Goal: Task Accomplishment & Management: Use online tool/utility

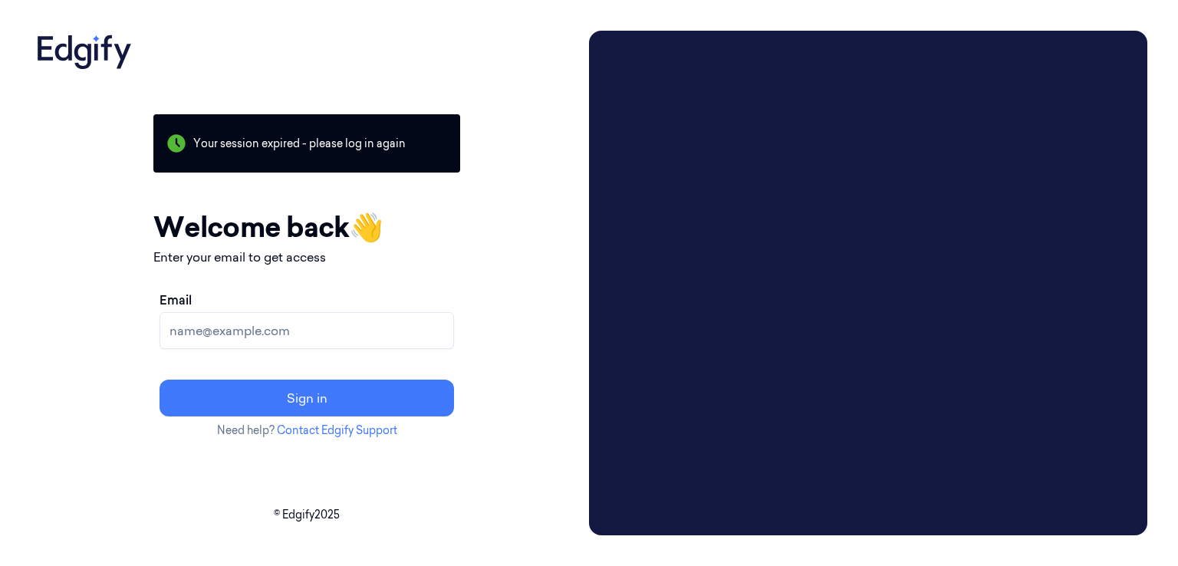
click at [353, 331] on input "Email" at bounding box center [307, 330] width 295 height 37
type input "venkataiah.k@indivillage.co"
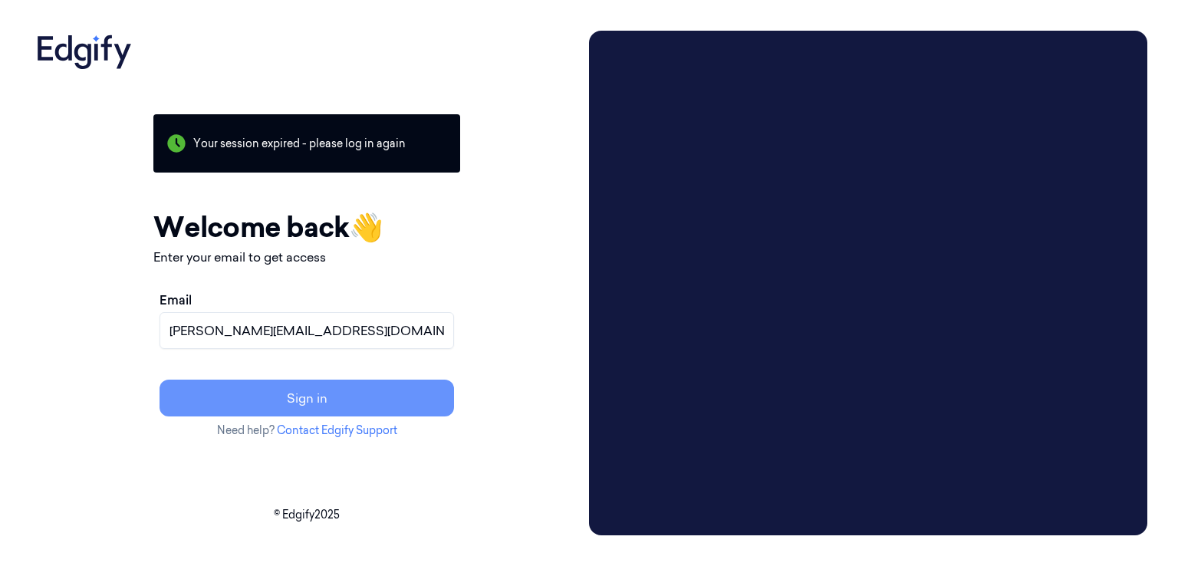
click at [327, 399] on button "Sign in" at bounding box center [307, 398] width 295 height 37
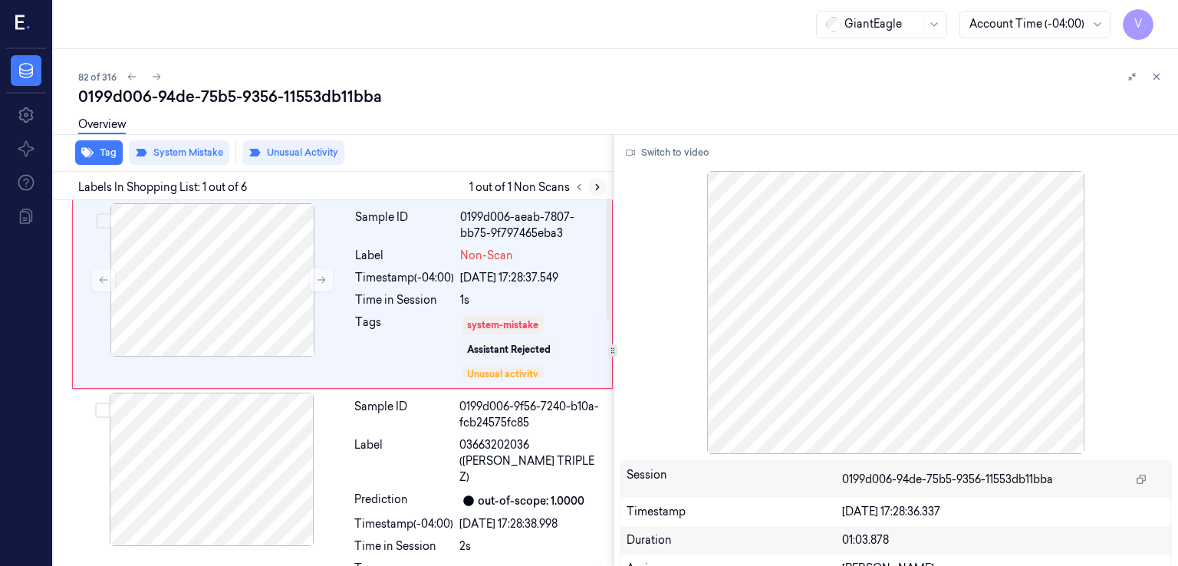
click at [604, 186] on button at bounding box center [597, 187] width 18 height 18
click at [649, 157] on button "Switch to video" at bounding box center [668, 152] width 96 height 25
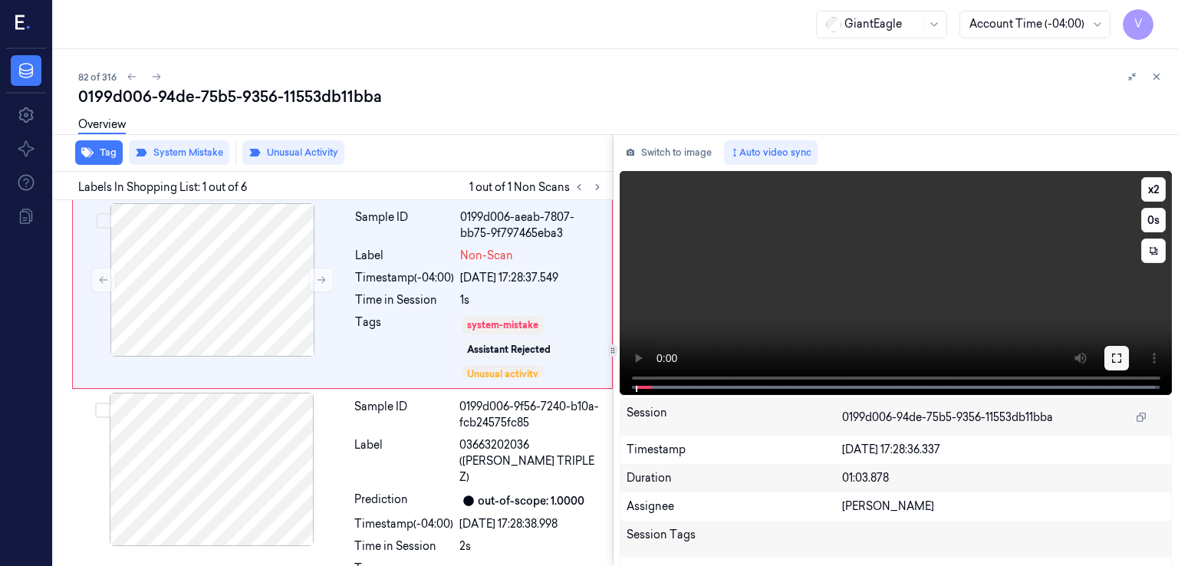
click at [1112, 360] on icon at bounding box center [1116, 358] width 9 height 9
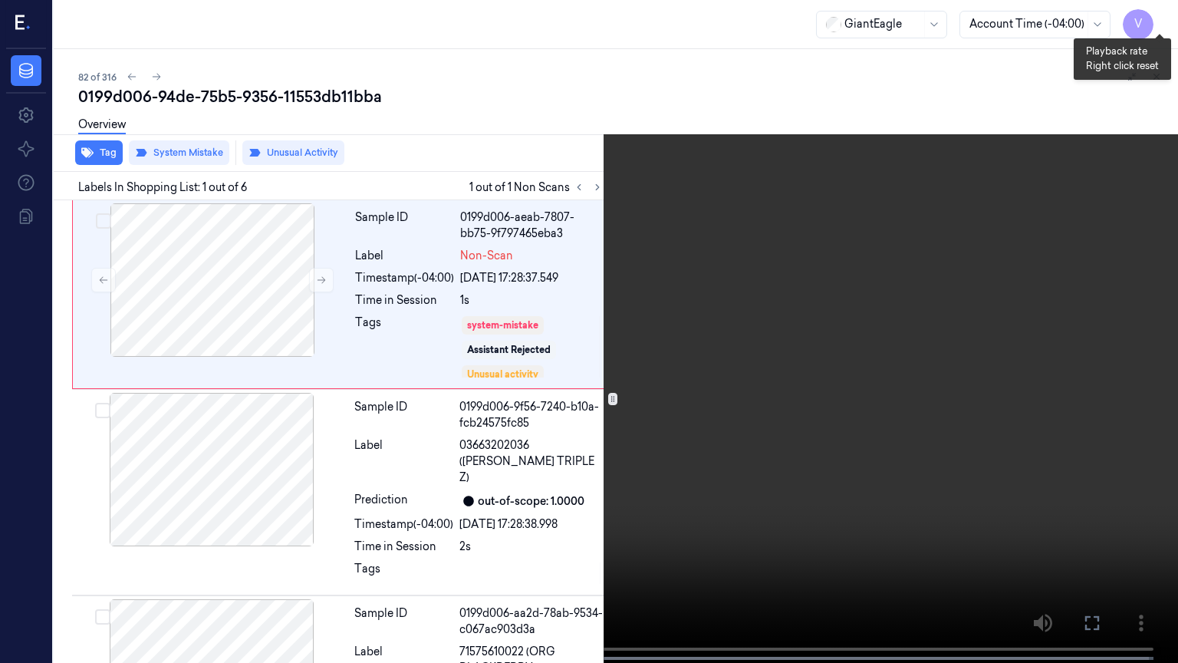
click at [1161, 25] on button "x 2" at bounding box center [1159, 18] width 25 height 25
click at [1161, 25] on button "x 4" at bounding box center [1159, 18] width 25 height 25
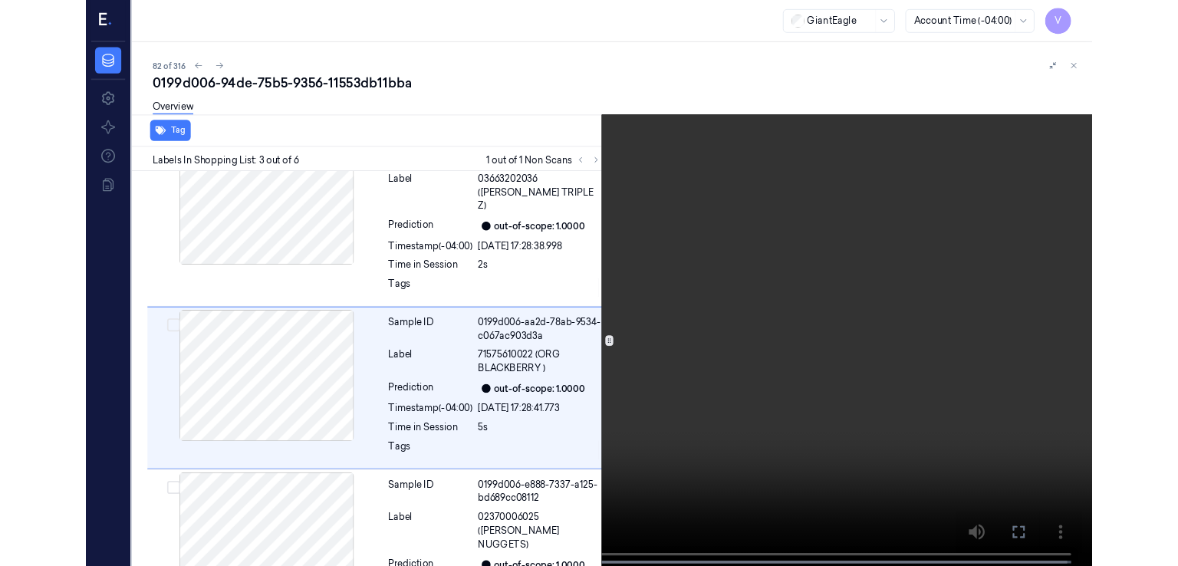
scroll to position [242, 0]
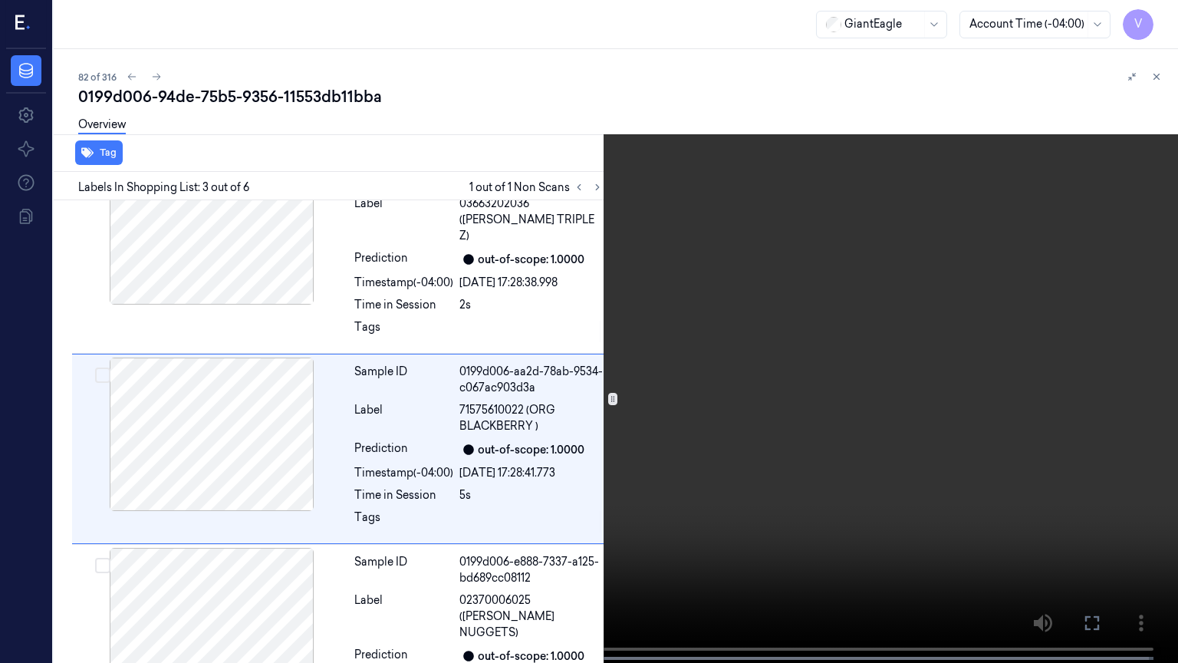
click at [0, 0] on icon at bounding box center [0, 0] width 0 height 0
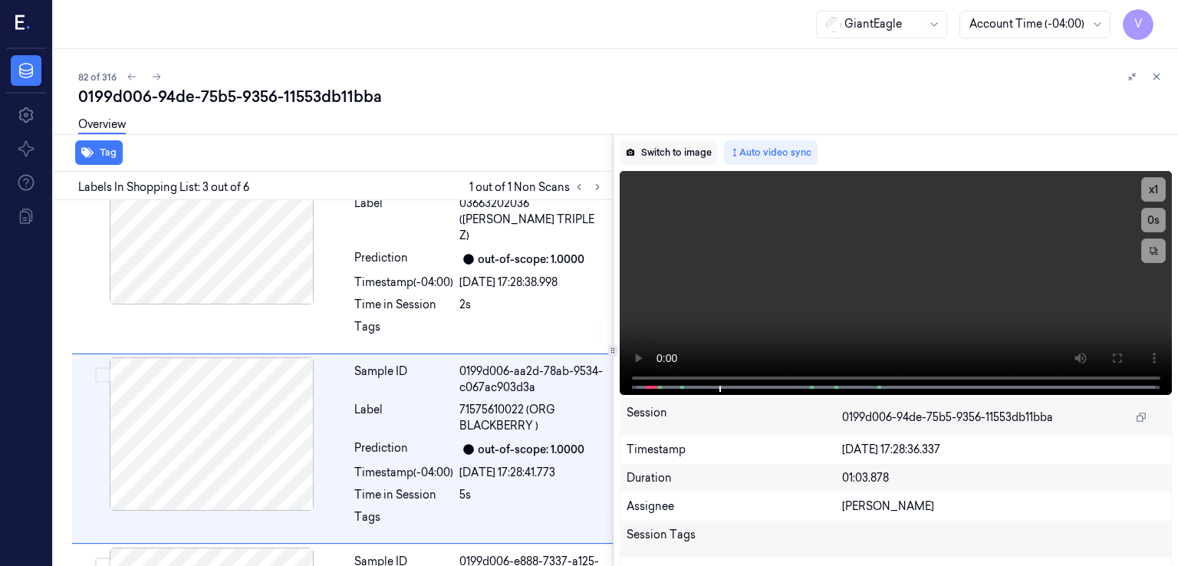
click at [647, 147] on button "Switch to image" at bounding box center [669, 152] width 98 height 25
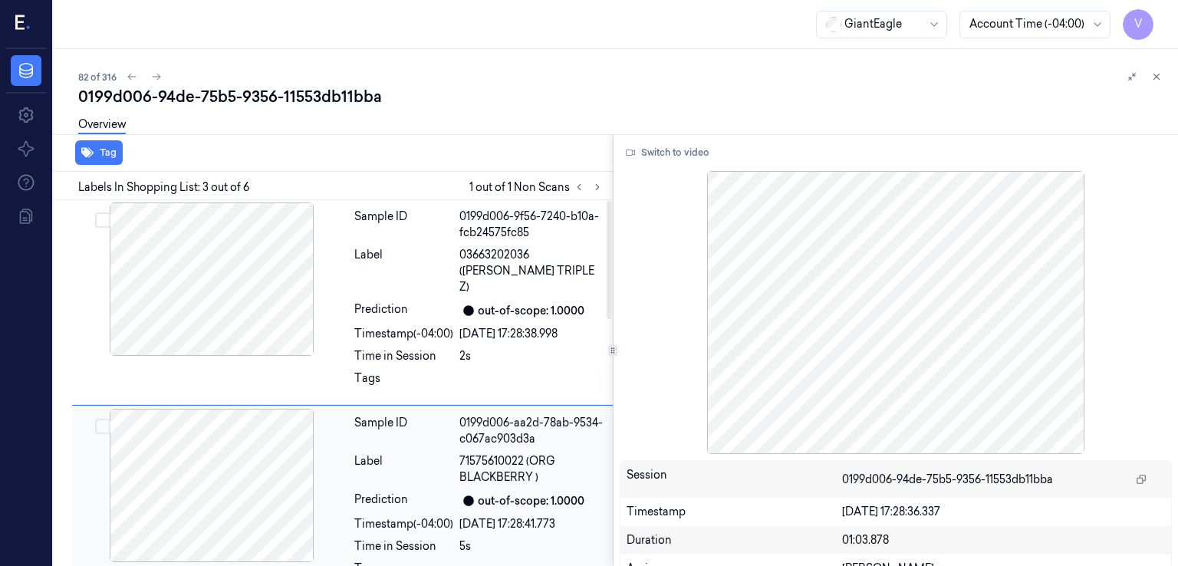
scroll to position [0, 0]
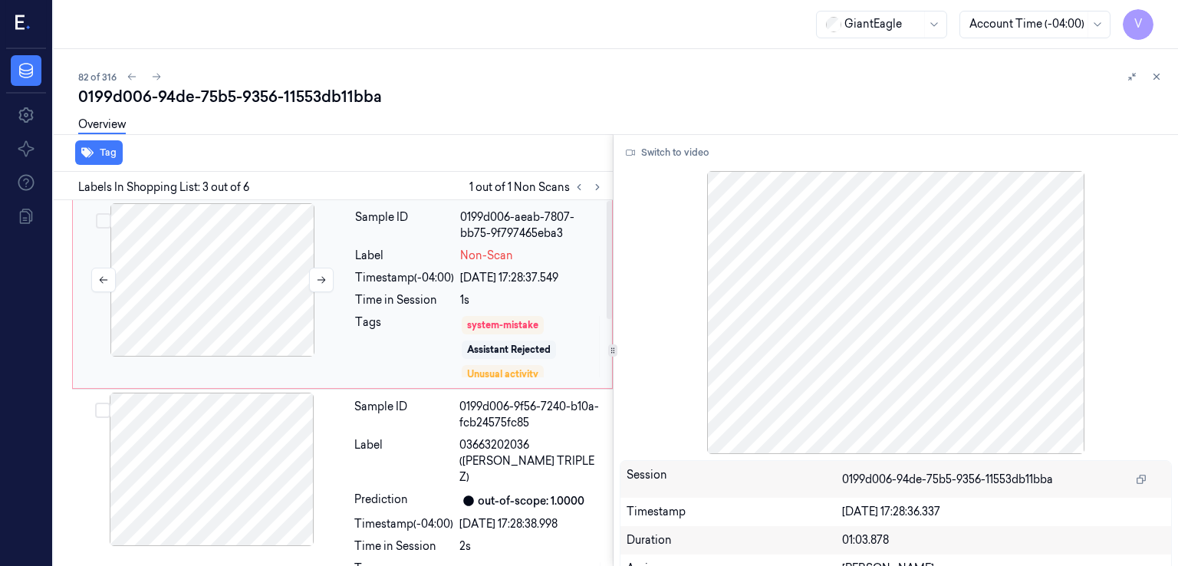
click at [276, 324] on div at bounding box center [212, 279] width 273 height 153
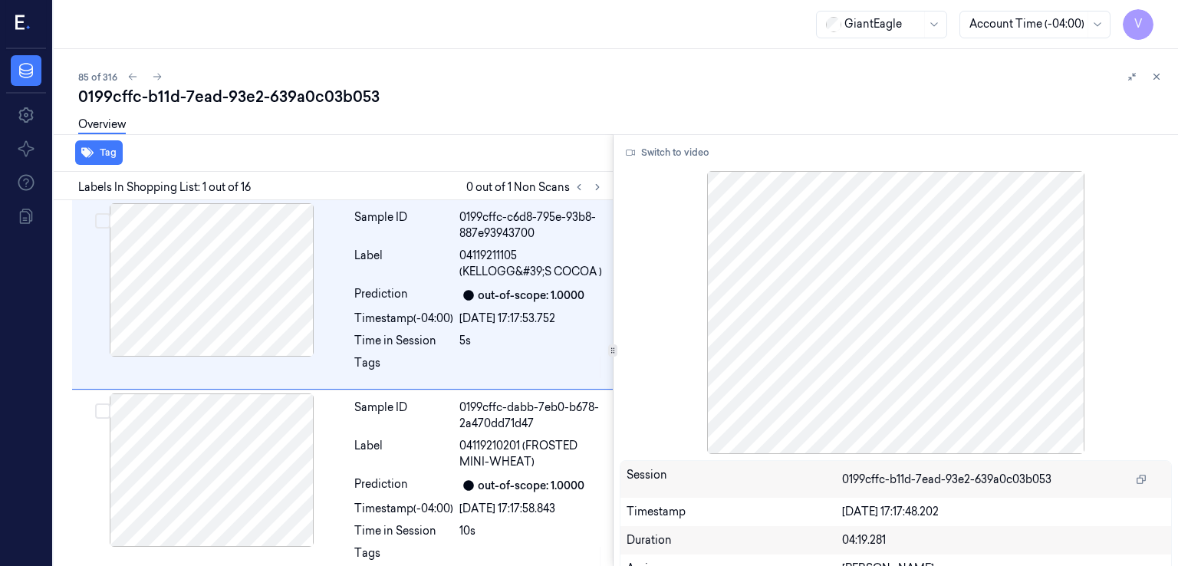
click at [261, 102] on div "0199cffc-b11d-7ead-93e2-639a0c03b053" at bounding box center [622, 96] width 1088 height 21
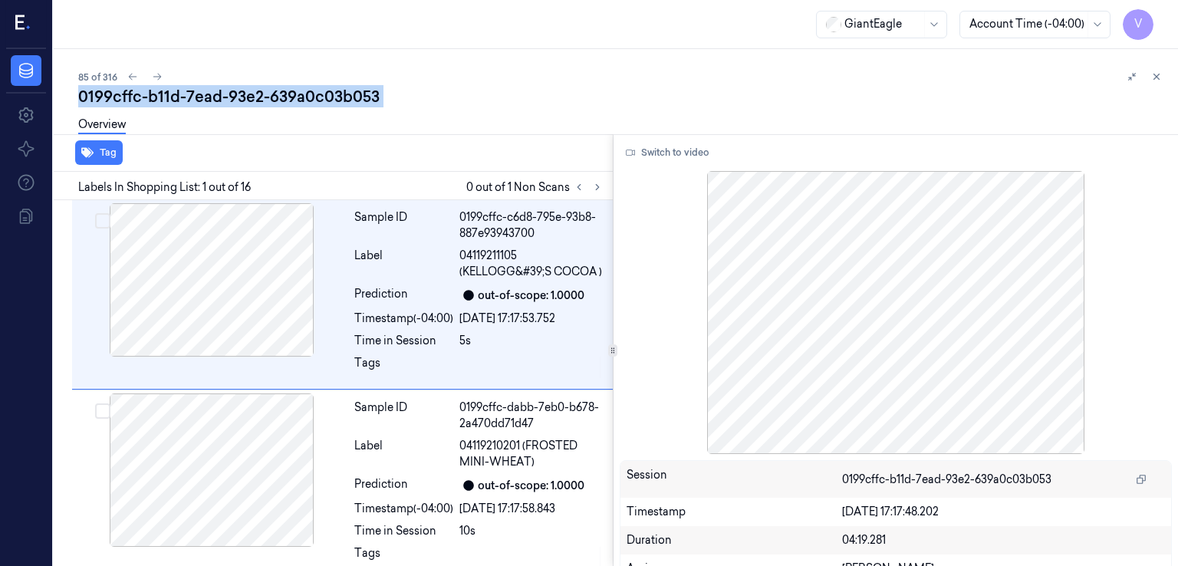
click at [261, 102] on div "0199cffc-b11d-7ead-93e2-639a0c03b053" at bounding box center [622, 96] width 1088 height 21
copy div "-"
click at [594, 179] on button at bounding box center [597, 187] width 18 height 18
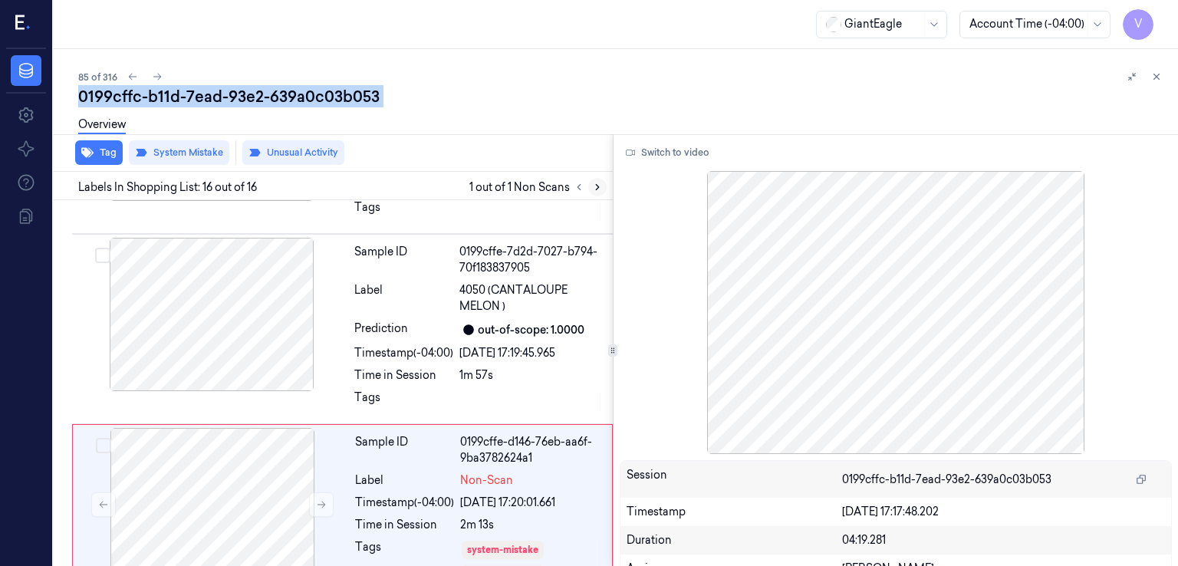
scroll to position [2673, 0]
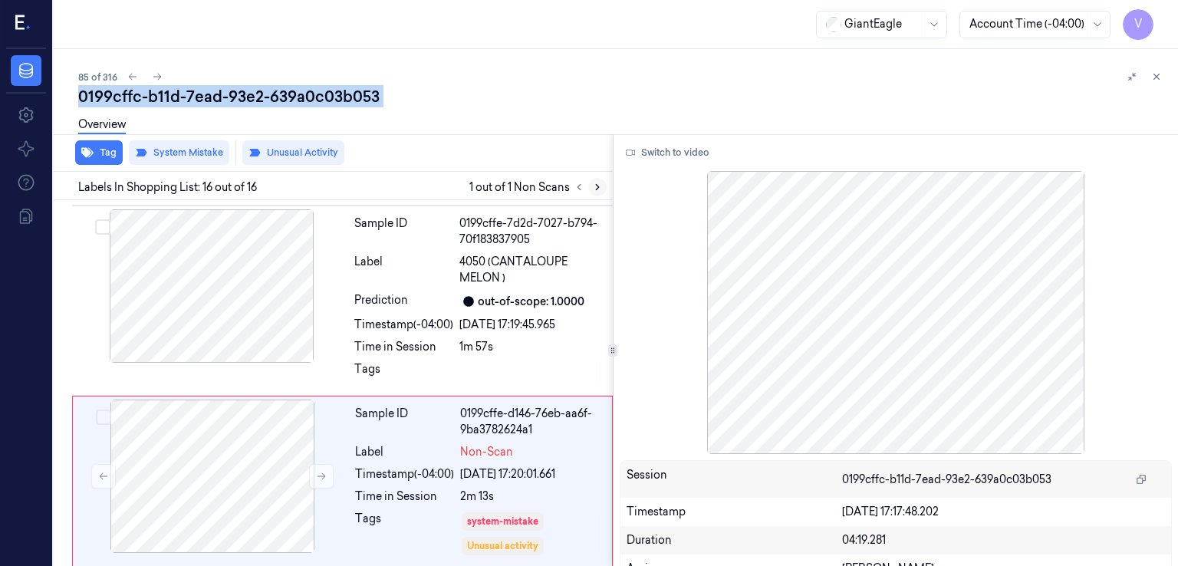
click at [598, 188] on icon at bounding box center [597, 187] width 11 height 11
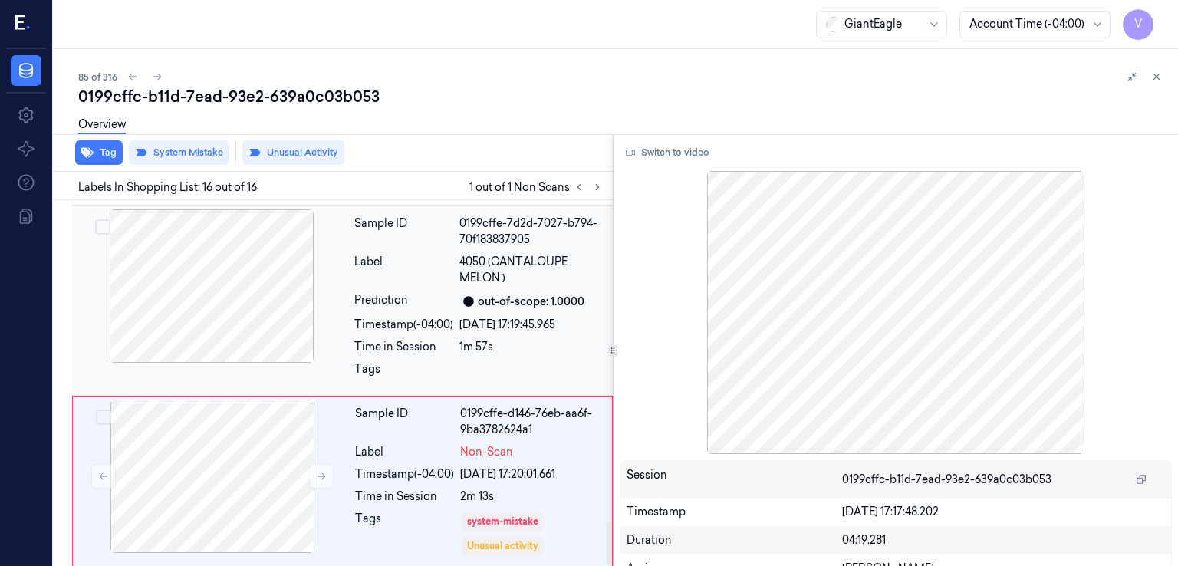
click at [485, 330] on div "Sample ID 0199cffe-7d2d-7027-b794-70f183837905 Label 4050 (CANTALOUPE MELON ) P…" at bounding box center [479, 300] width 262 height 183
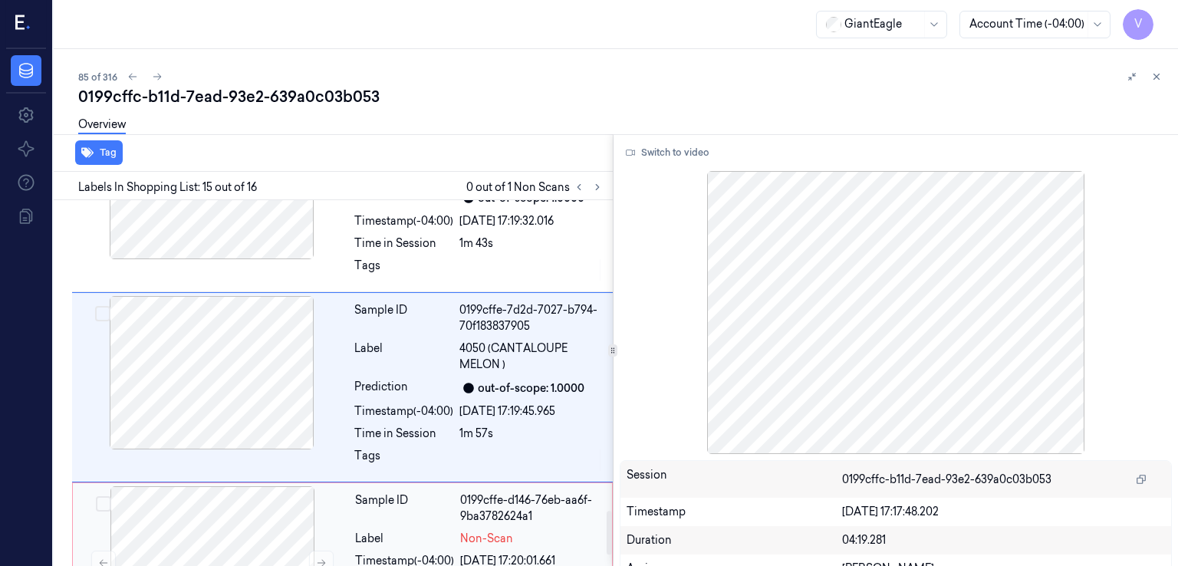
click at [350, 482] on div "Sample ID 0199cffe-d146-76eb-aa6f-9ba3782624a1 Label Non-Scan Timestamp (-04:00…" at bounding box center [342, 567] width 541 height 170
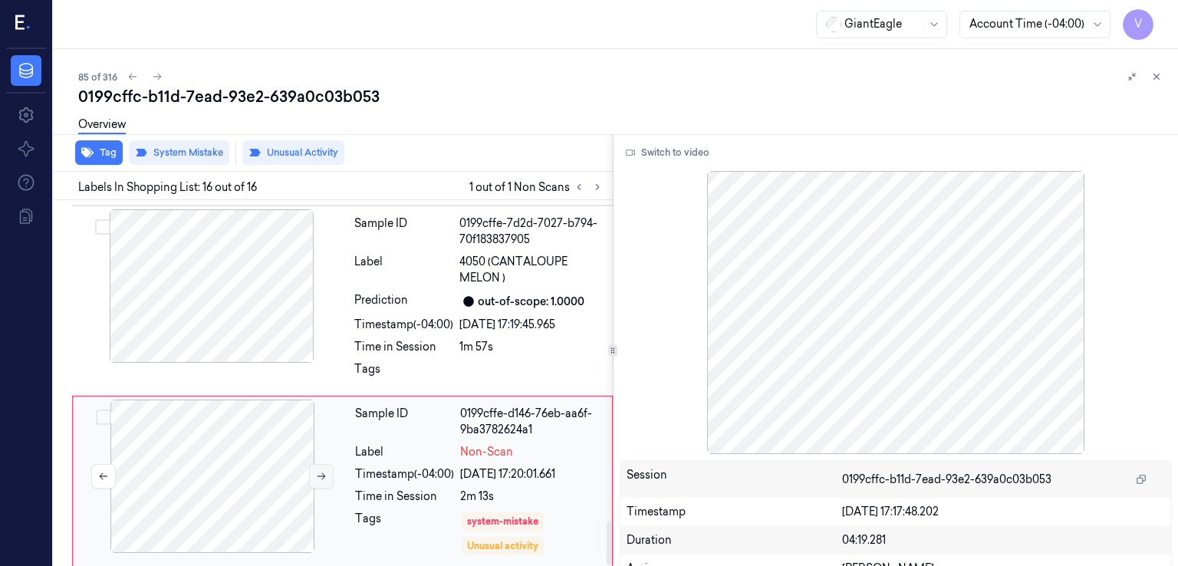
click at [331, 476] on button at bounding box center [321, 476] width 25 height 25
click at [329, 476] on button at bounding box center [321, 476] width 25 height 25
click at [395, 311] on div "Sample ID 0199cffe-7d2d-7027-b794-70f183837905 Label 4050 (CANTALOUPE MELON ) P…" at bounding box center [479, 300] width 262 height 183
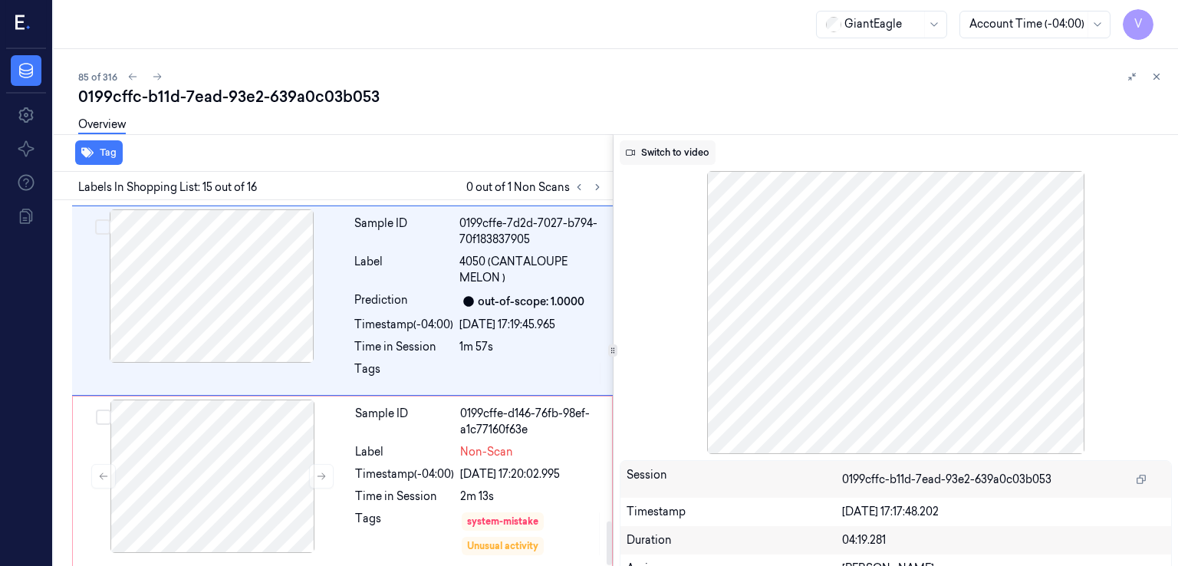
click at [666, 150] on button "Switch to video" at bounding box center [668, 152] width 96 height 25
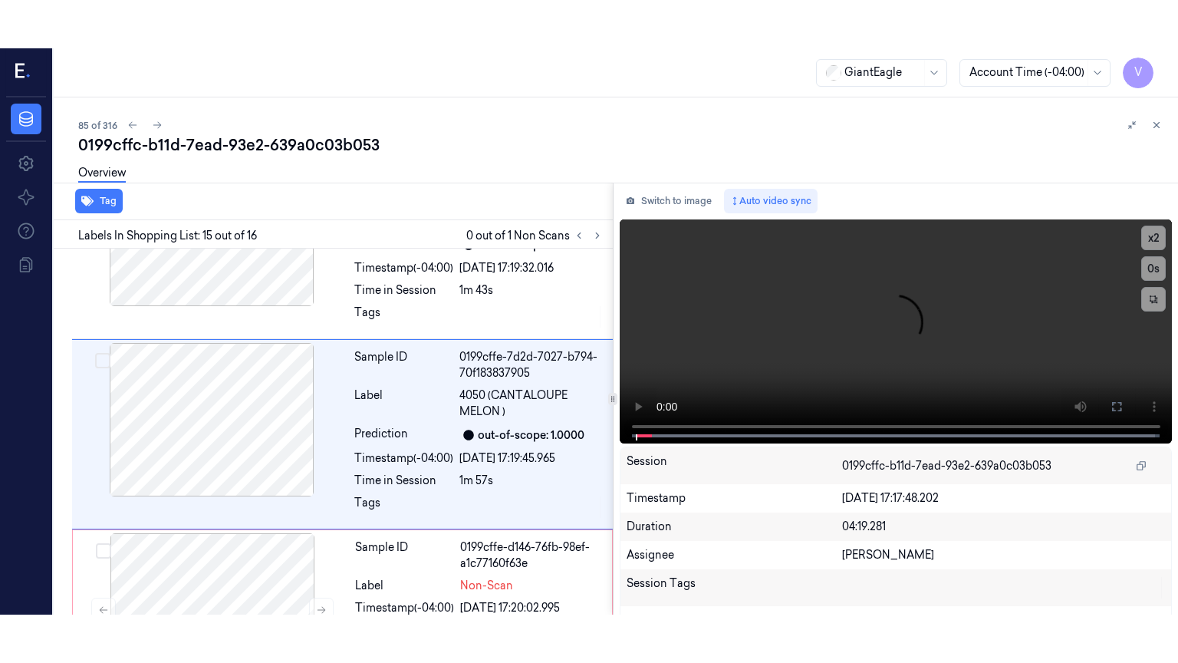
scroll to position [2586, 0]
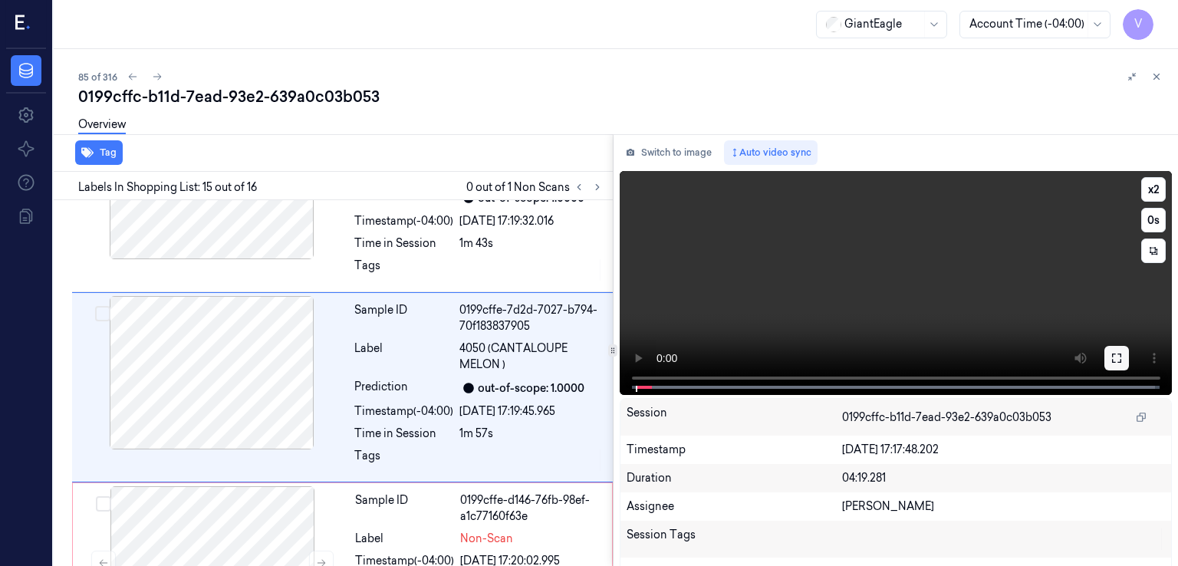
click at [1112, 363] on icon at bounding box center [1117, 358] width 12 height 12
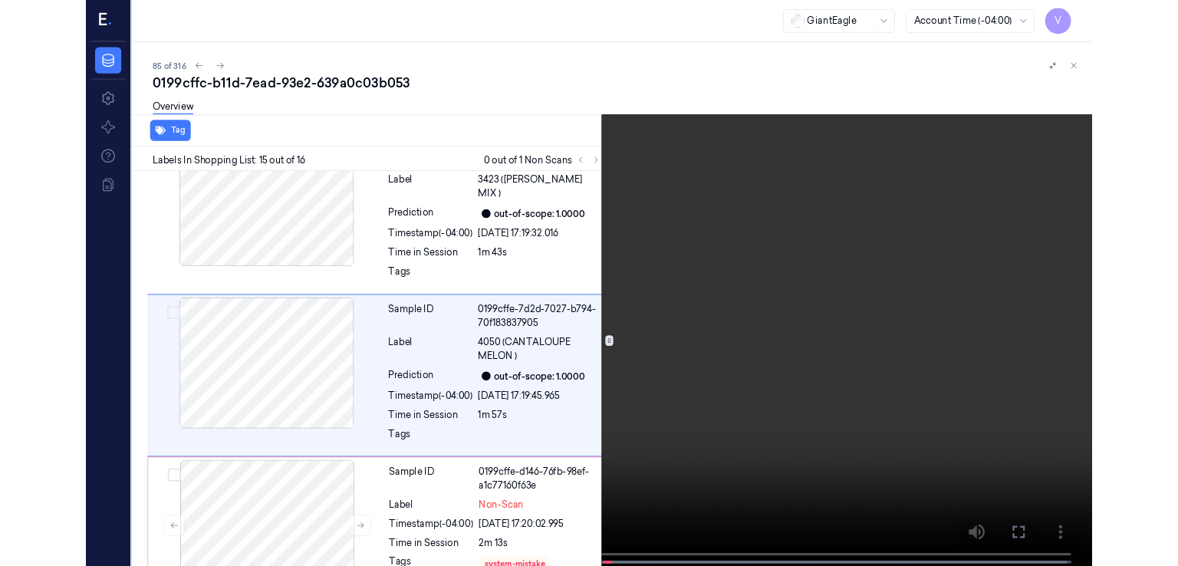
scroll to position [2537, 0]
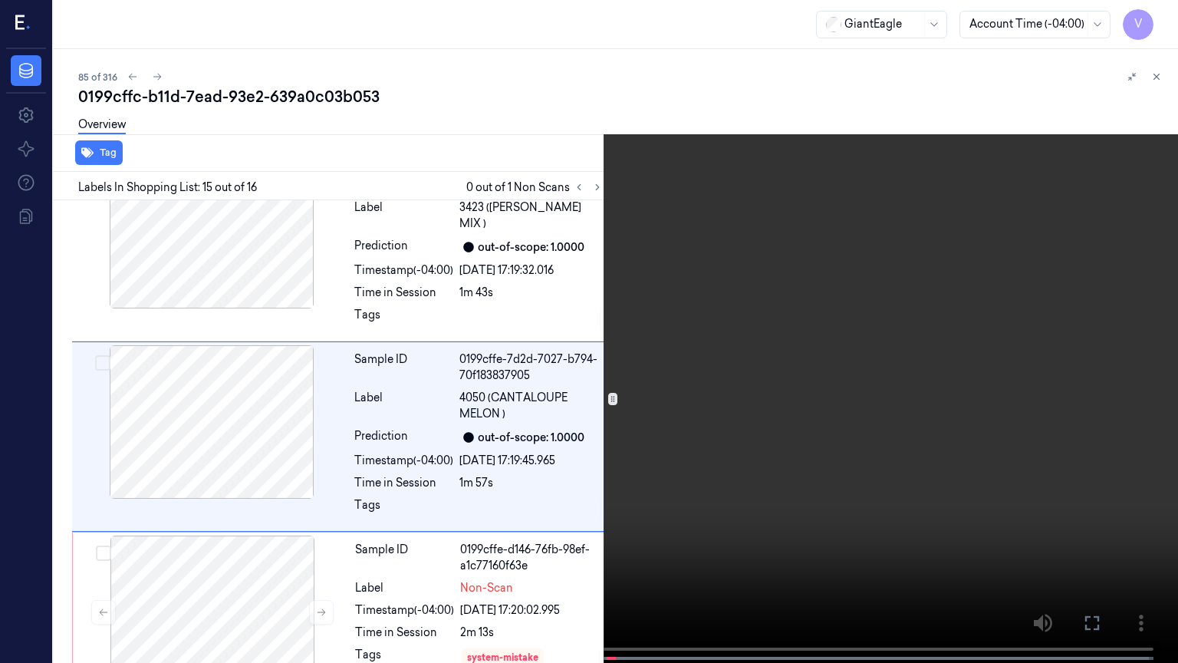
click at [0, 0] on icon at bounding box center [0, 0] width 0 height 0
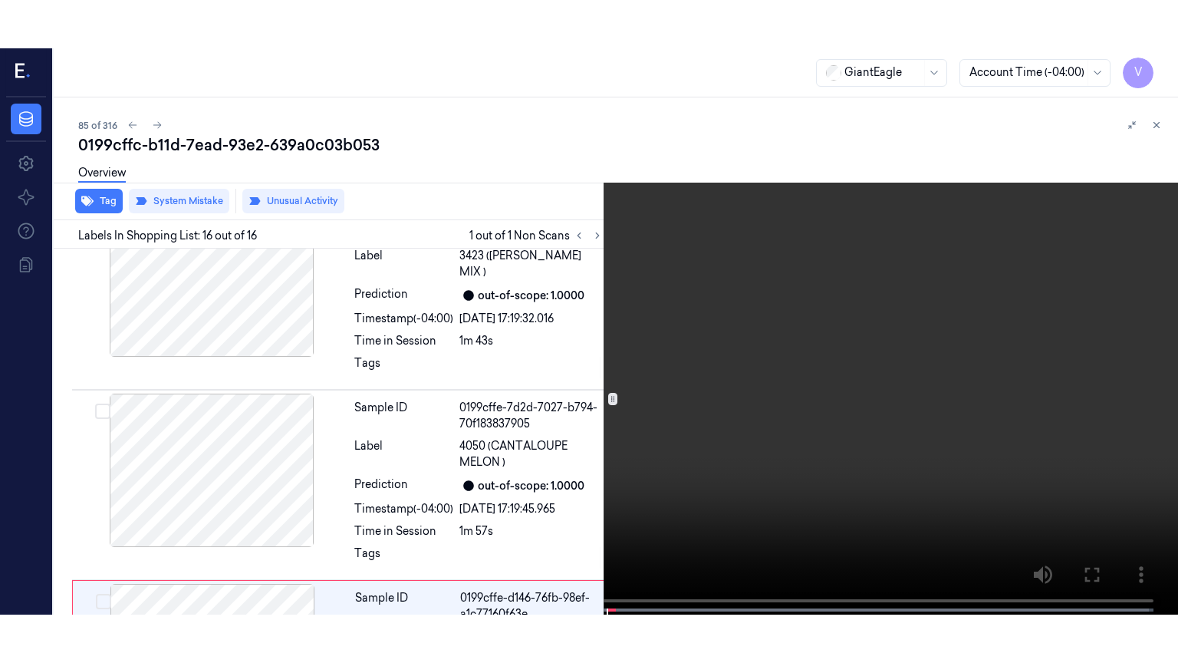
scroll to position [2673, 0]
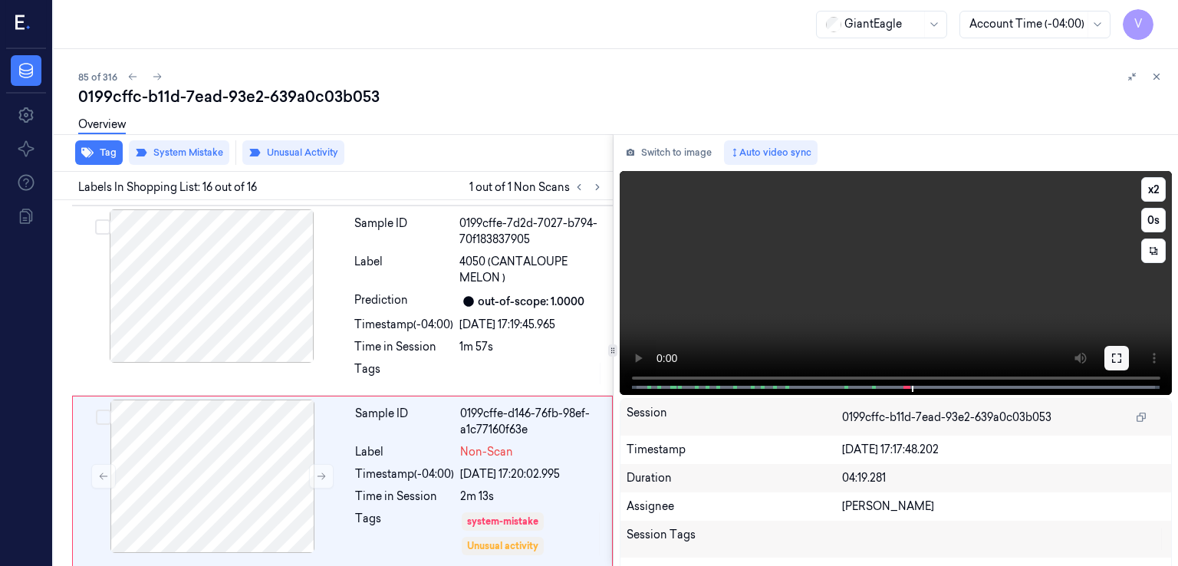
click at [1120, 347] on button at bounding box center [1116, 358] width 25 height 25
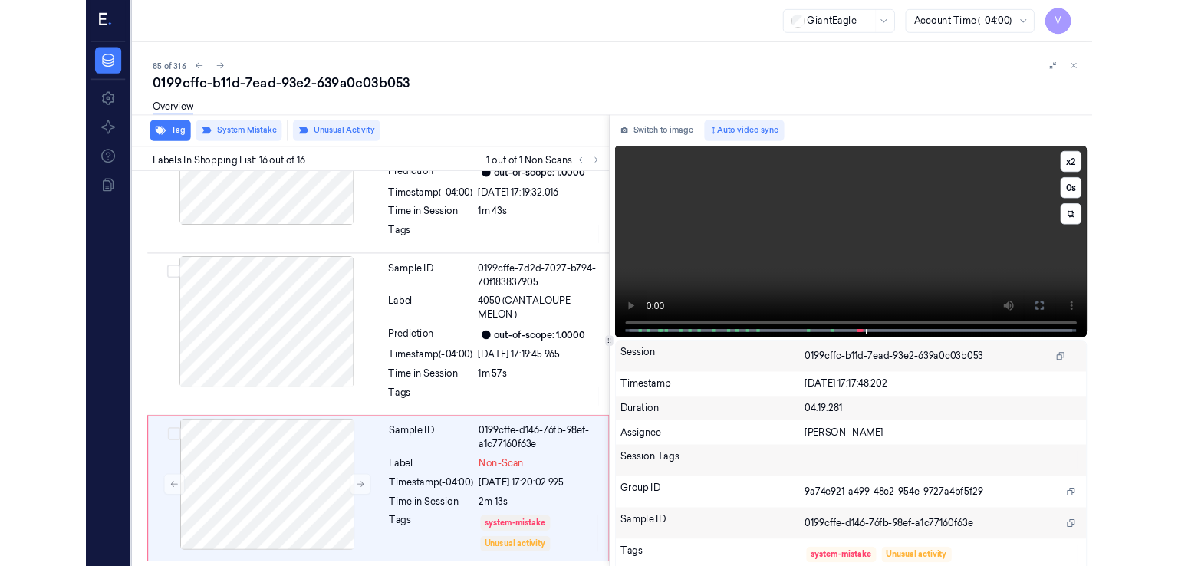
scroll to position [2576, 0]
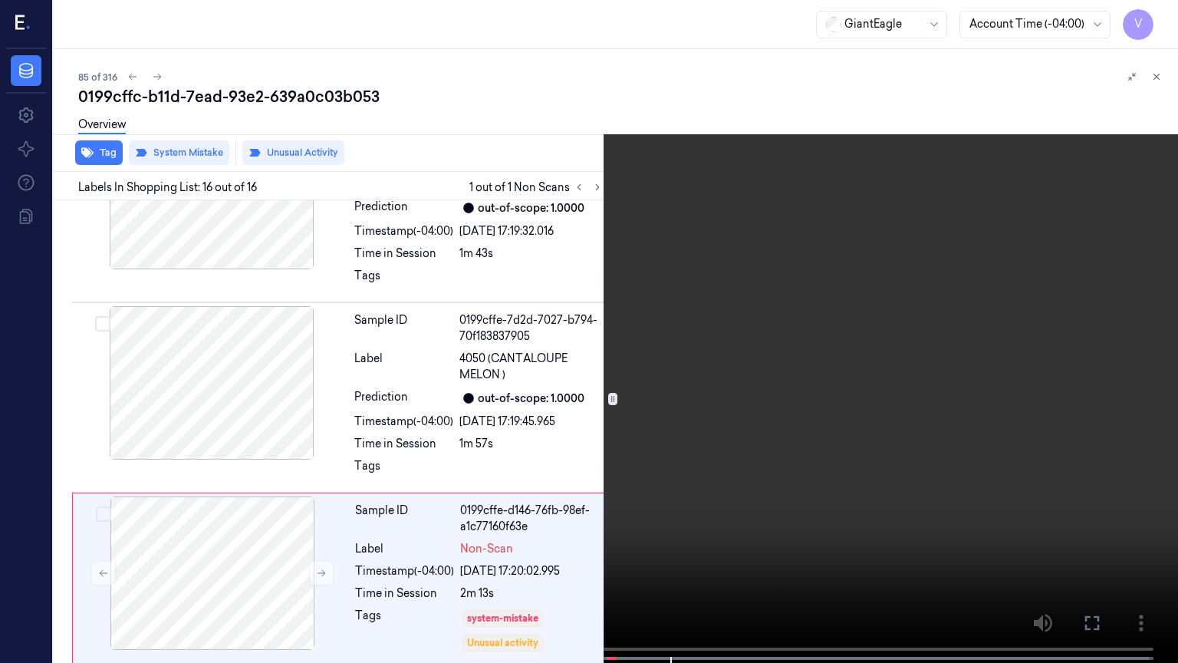
click at [0, 0] on button at bounding box center [0, 0] width 0 height 0
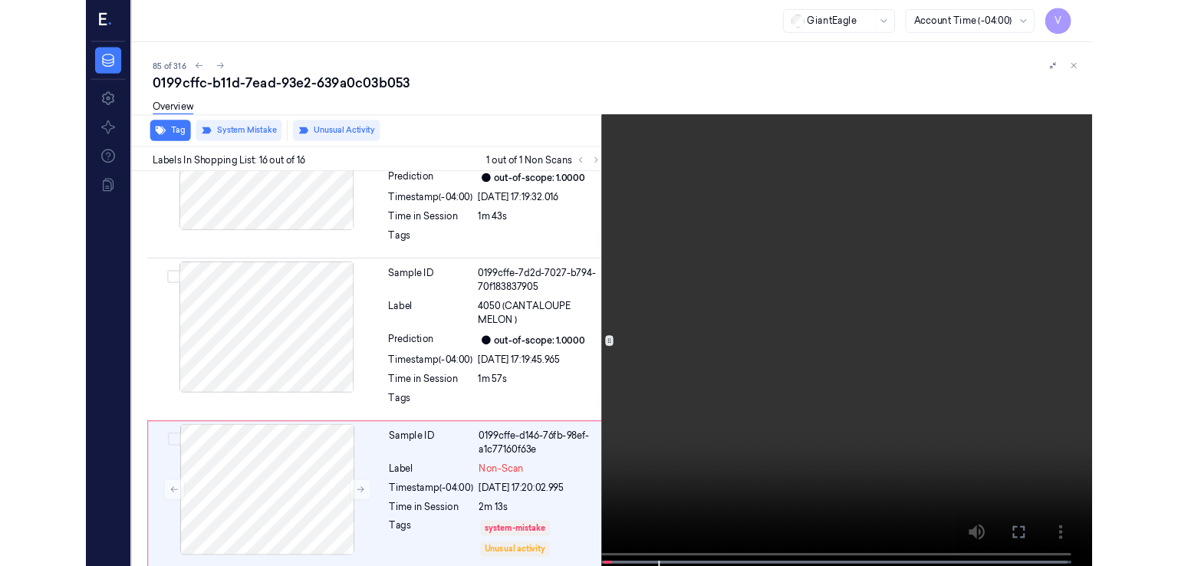
scroll to position [2673, 0]
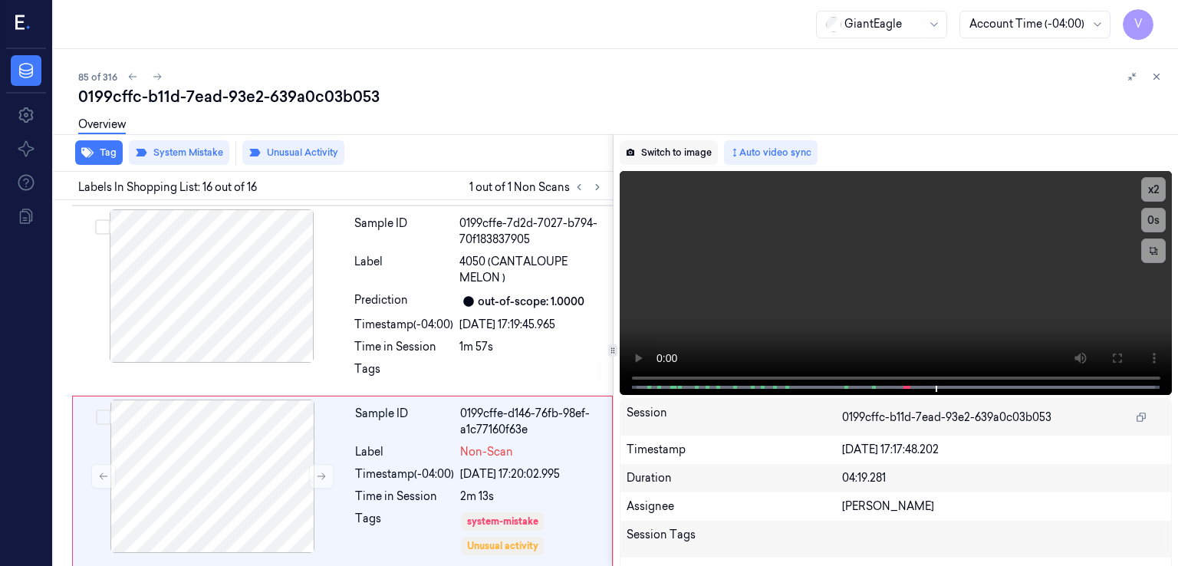
click at [657, 145] on button "Switch to image" at bounding box center [669, 152] width 98 height 25
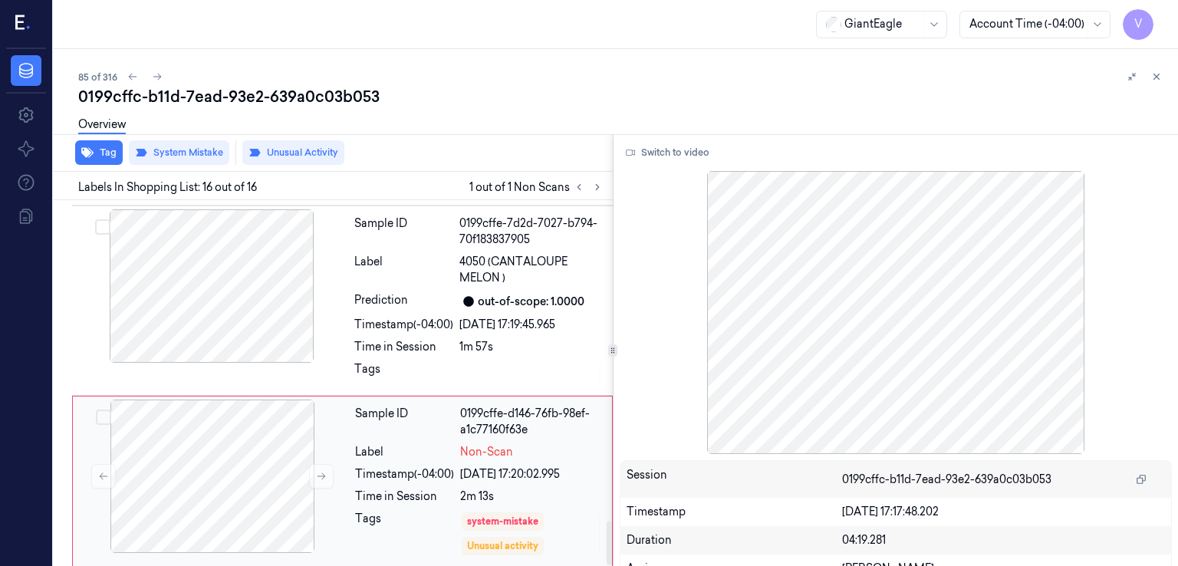
click at [515, 504] on div "Sample ID 0199cffe-d146-76fb-98ef-a1c77160f63e Label Non-Scan Timestamp (-04:00…" at bounding box center [479, 481] width 260 height 163
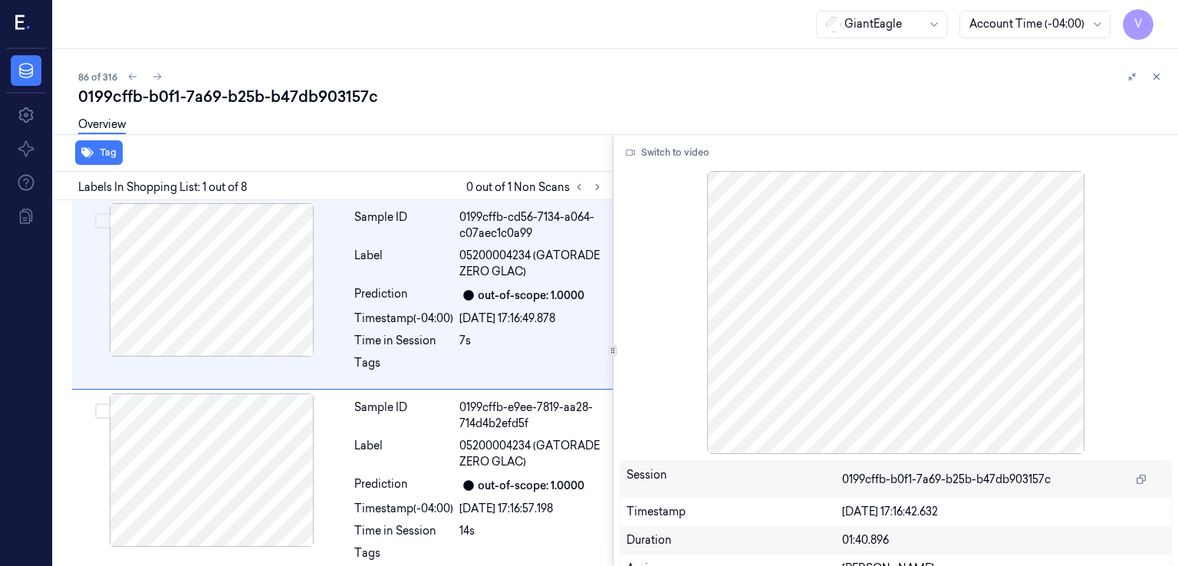
click at [226, 102] on div "0199cffb-b0f1-7a69-b25b-b47db903157c" at bounding box center [622, 96] width 1088 height 21
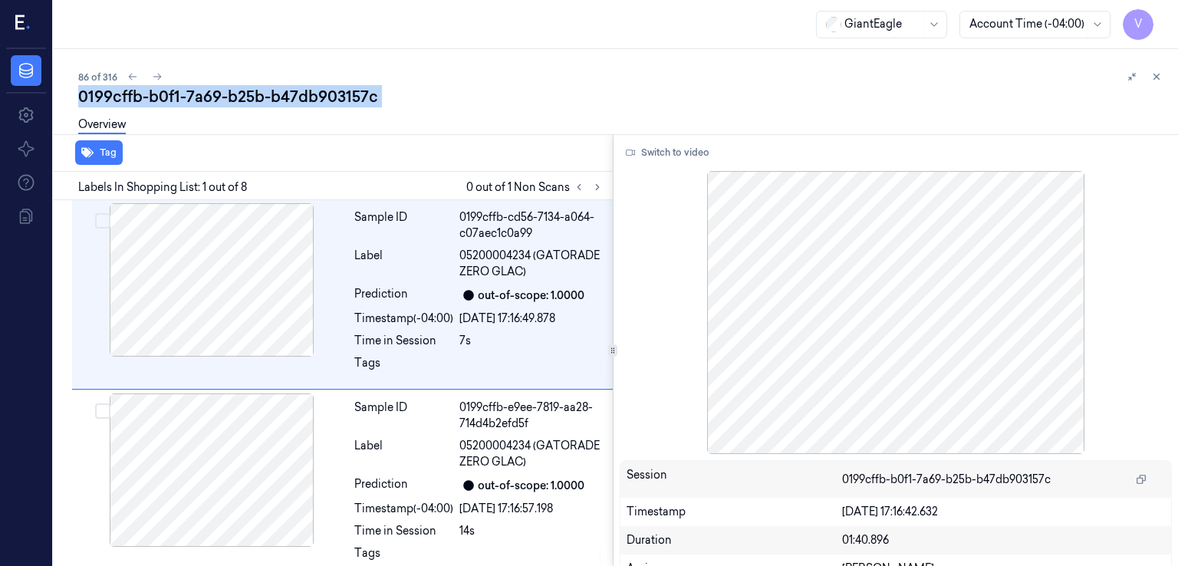
click at [226, 102] on div "0199cffb-b0f1-7a69-b25b-b47db903157c" at bounding box center [622, 96] width 1088 height 21
copy div "b25b"
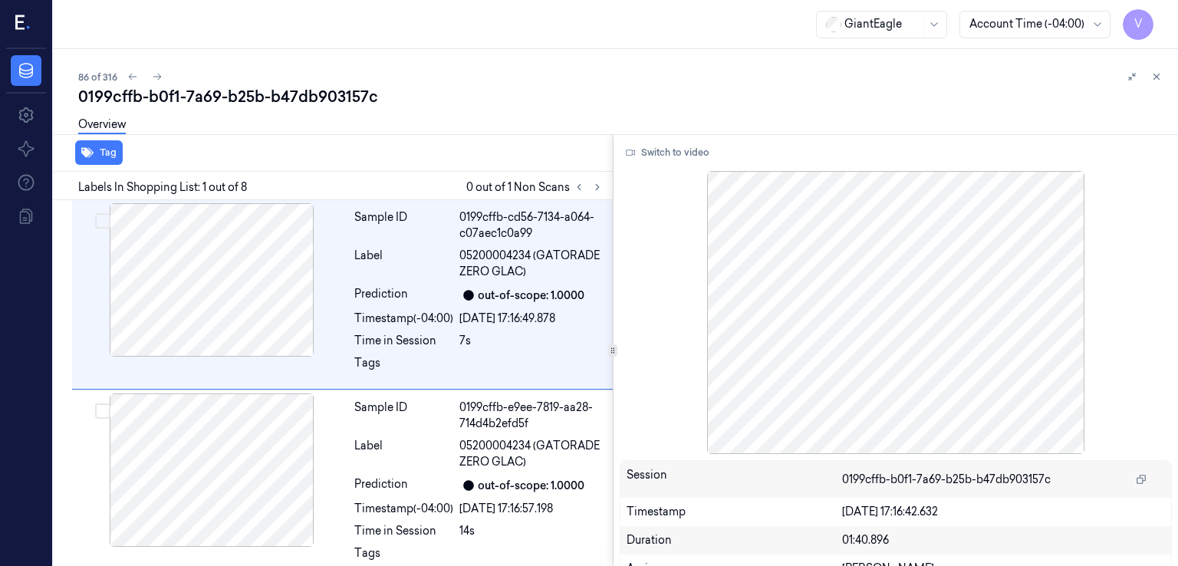
click at [604, 192] on div at bounding box center [588, 187] width 37 height 18
click at [598, 186] on icon at bounding box center [597, 187] width 3 height 5
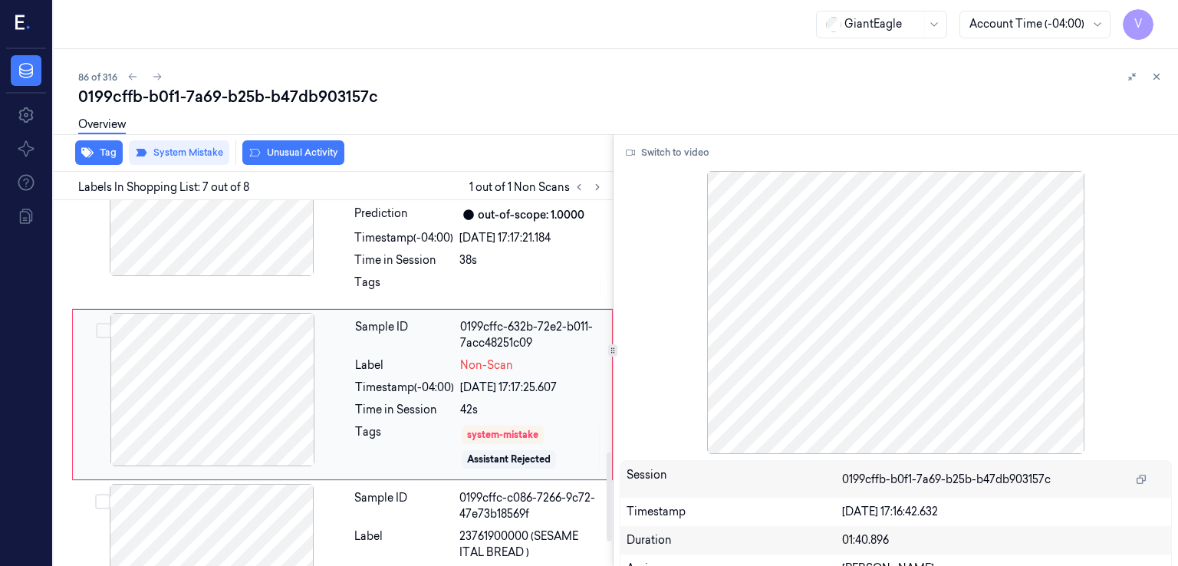
scroll to position [1040, 0]
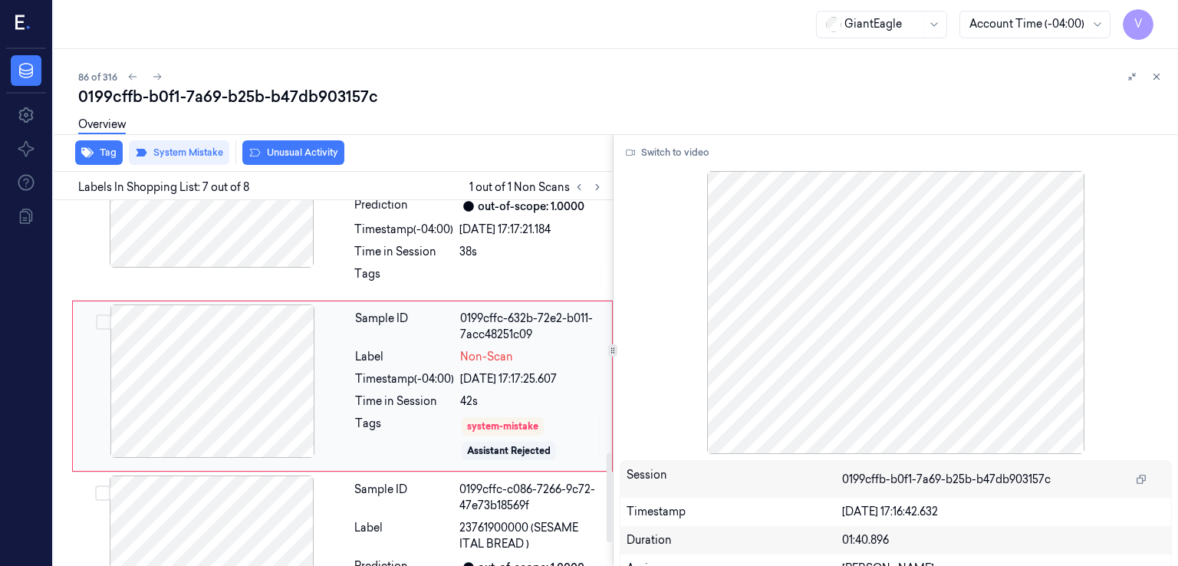
click at [308, 387] on div at bounding box center [212, 380] width 273 height 153
click at [375, 268] on div "Tags" at bounding box center [403, 278] width 99 height 25
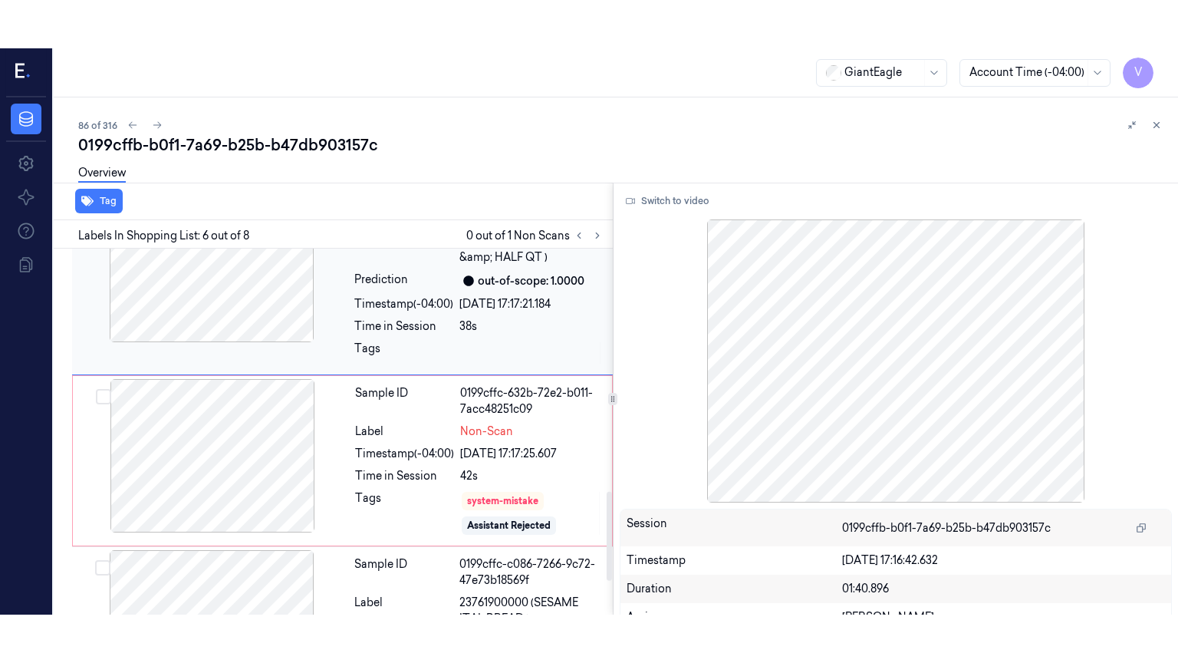
scroll to position [861, 0]
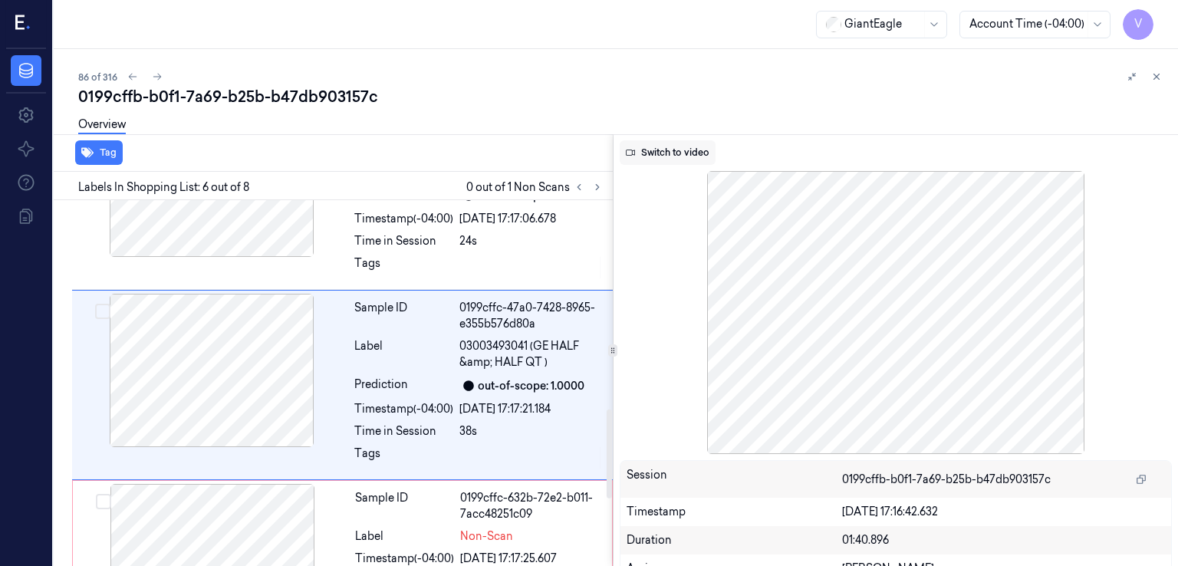
click at [679, 151] on button "Switch to video" at bounding box center [668, 152] width 96 height 25
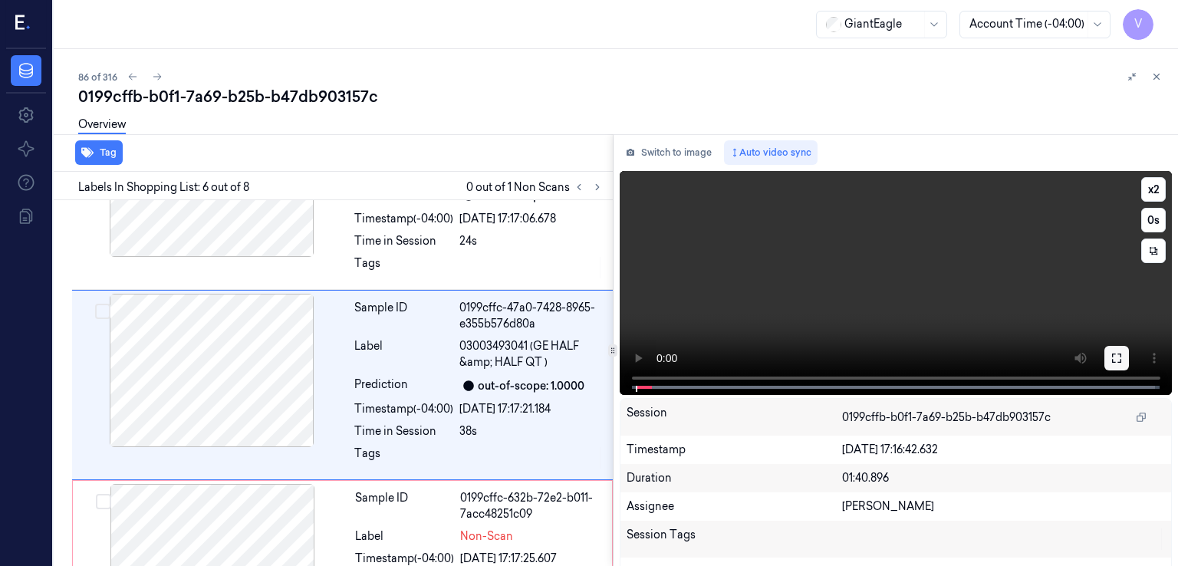
drag, startPoint x: 1123, startPoint y: 360, endPoint x: 1121, endPoint y: 426, distance: 66.7
click at [1123, 360] on button at bounding box center [1116, 358] width 25 height 25
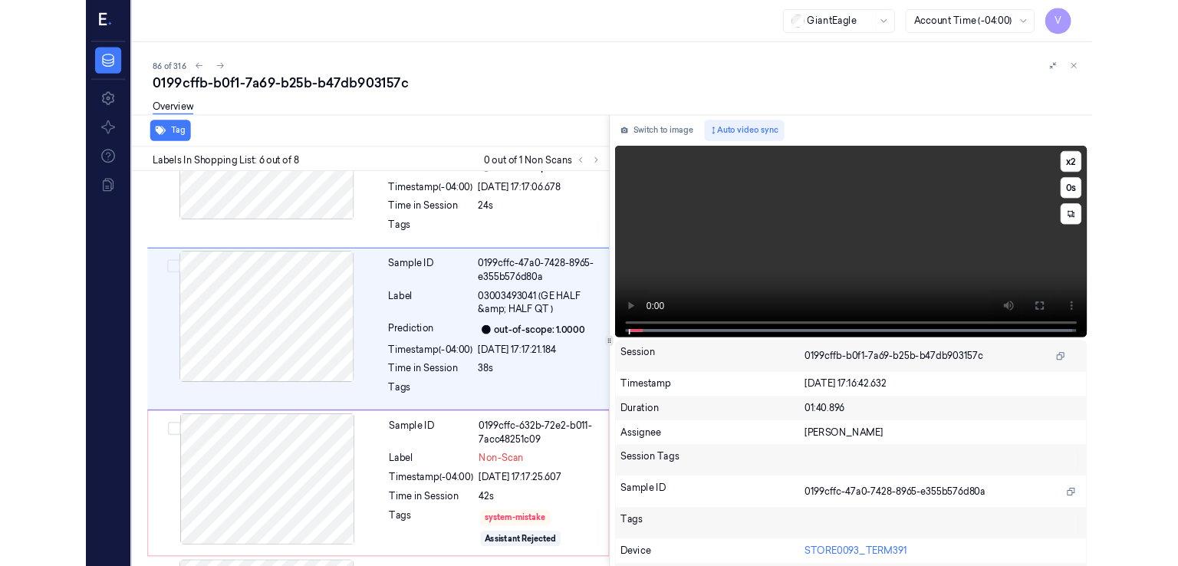
scroll to position [812, 0]
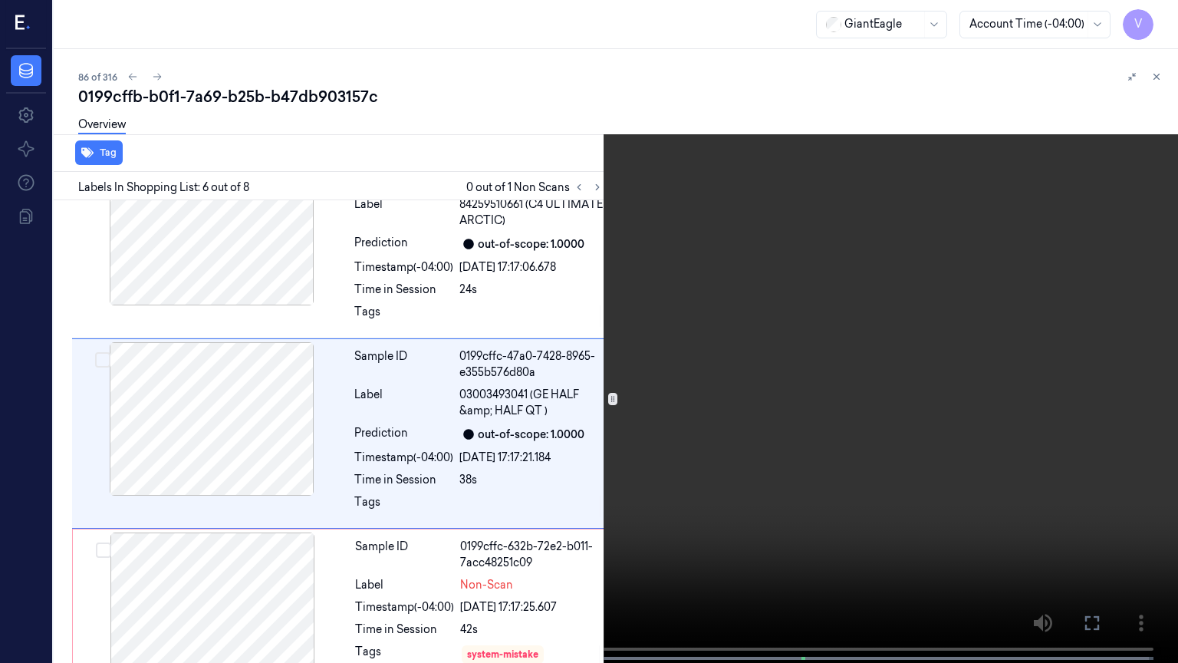
click at [0, 0] on button at bounding box center [0, 0] width 0 height 0
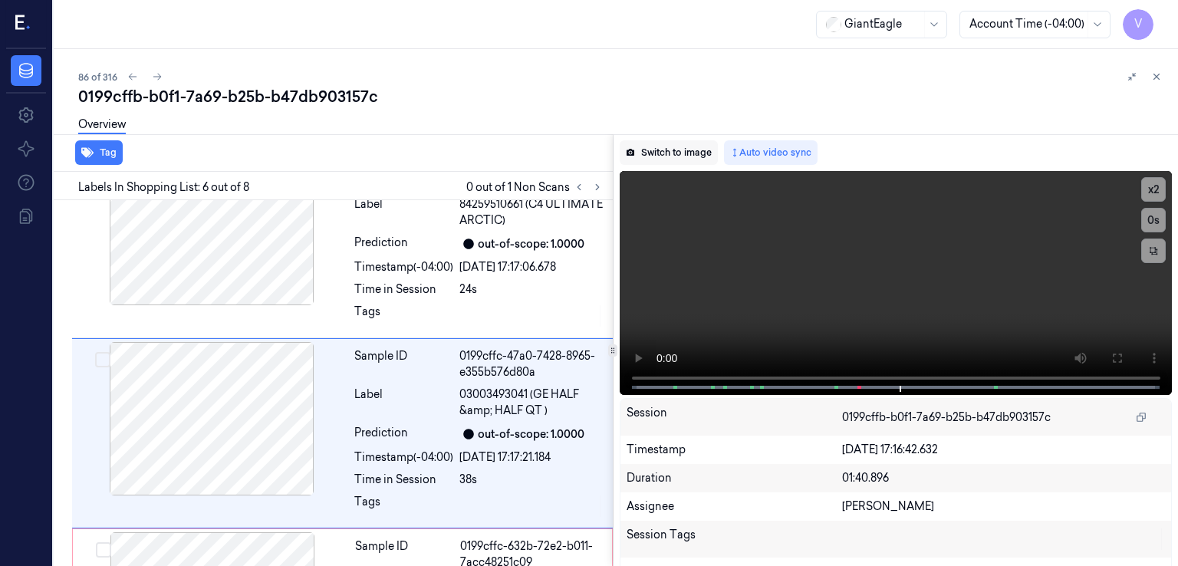
click at [680, 156] on button "Switch to image" at bounding box center [669, 152] width 98 height 25
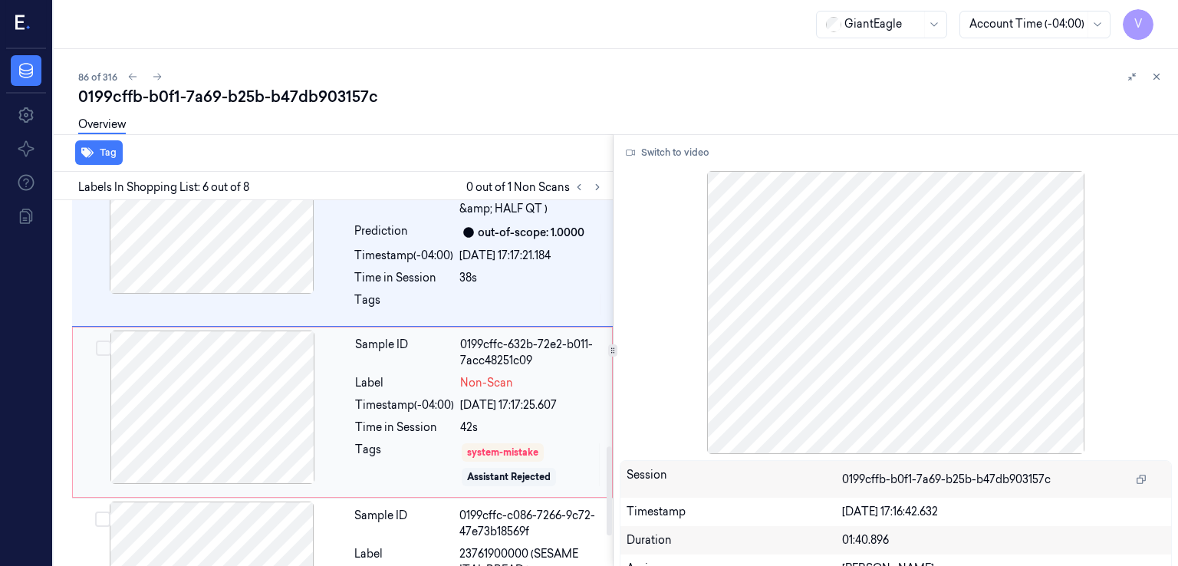
click at [445, 442] on div "Tags" at bounding box center [404, 465] width 99 height 46
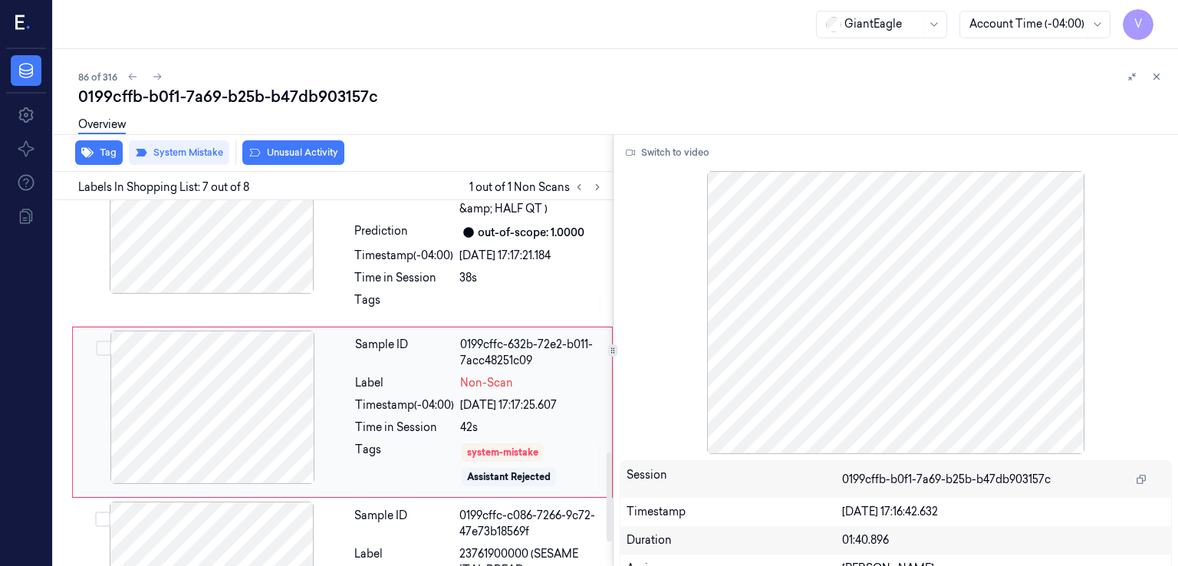
scroll to position [1040, 0]
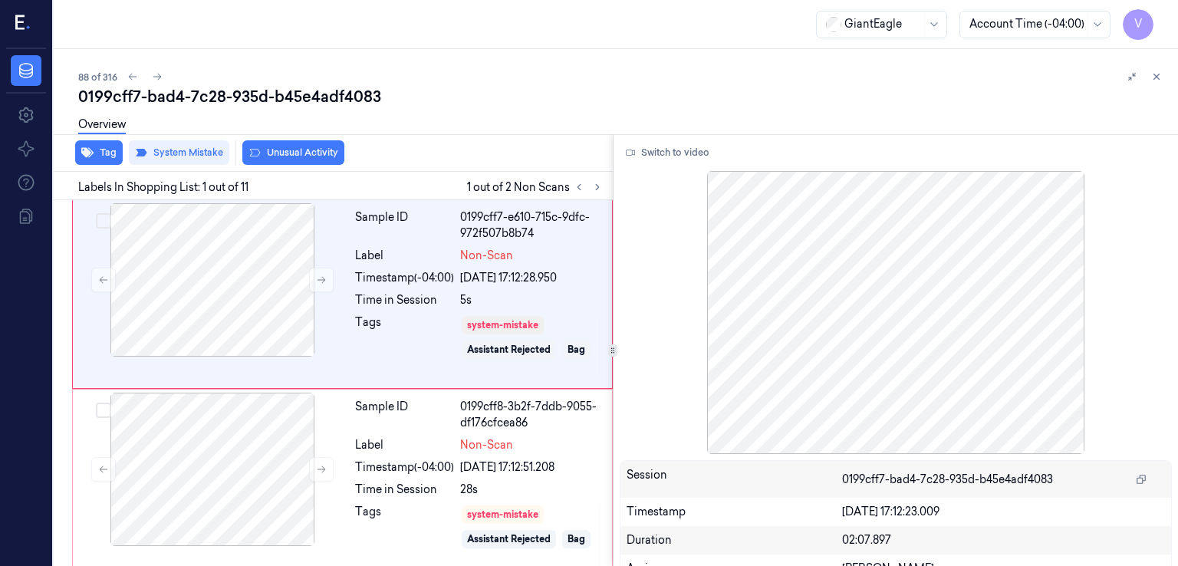
click at [234, 93] on div "0199cff7-bad4-7c28-935d-b45e4adf4083" at bounding box center [622, 96] width 1088 height 21
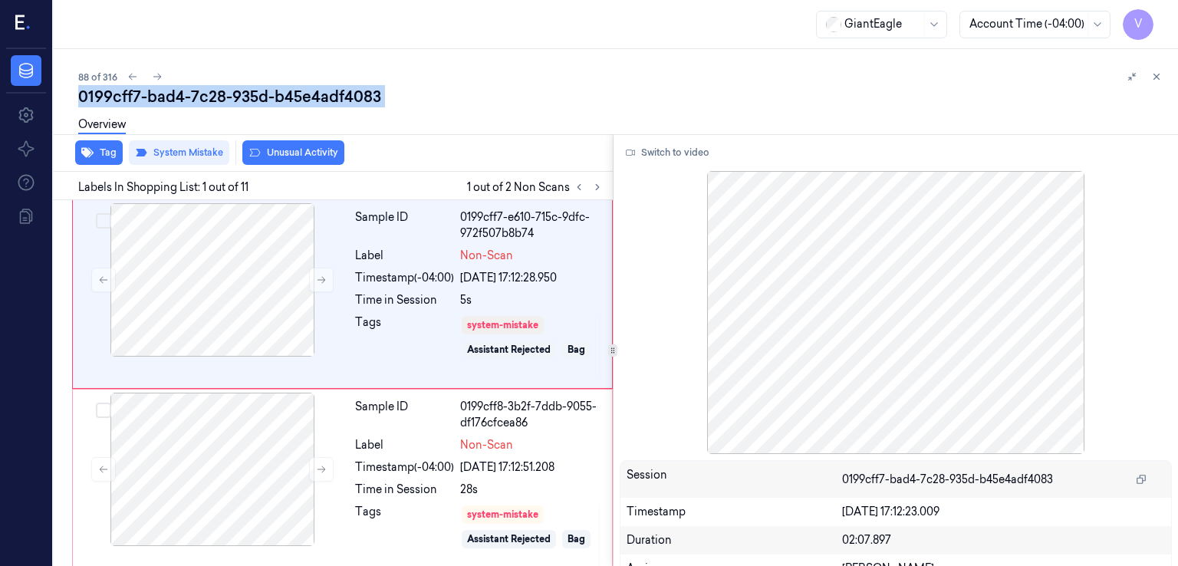
click at [234, 93] on div "0199cff7-bad4-7c28-935d-b45e4adf4083" at bounding box center [622, 96] width 1088 height 21
copy div "935d"
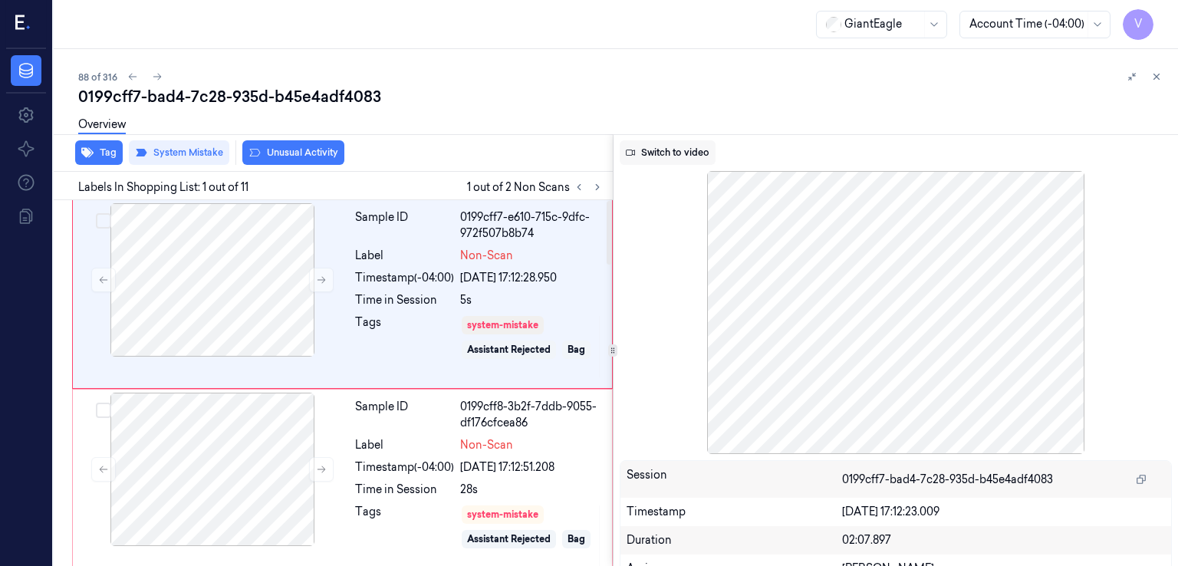
drag, startPoint x: 684, startPoint y: 138, endPoint x: 657, endPoint y: 149, distance: 29.6
click at [680, 139] on div "Switch to video Session 0199cff7-bad4-7c28-935d-b45e4adf4083 Timestamp 10/10/20…" at bounding box center [896, 350] width 565 height 432
click at [314, 285] on button at bounding box center [321, 280] width 25 height 25
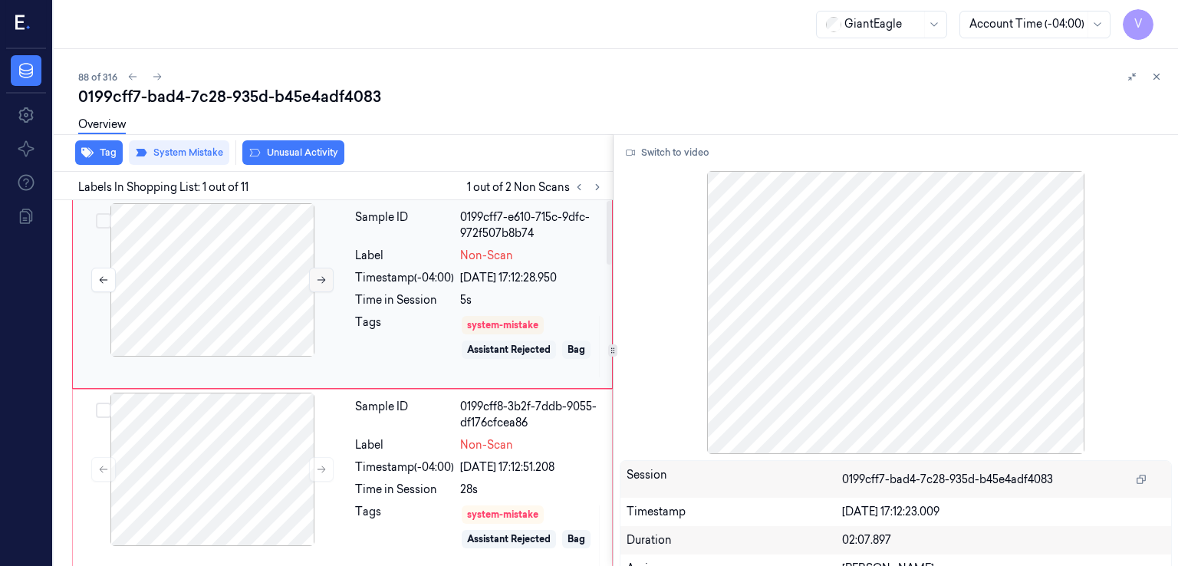
click at [314, 285] on button at bounding box center [321, 280] width 25 height 25
click at [324, 470] on icon at bounding box center [321, 469] width 11 height 11
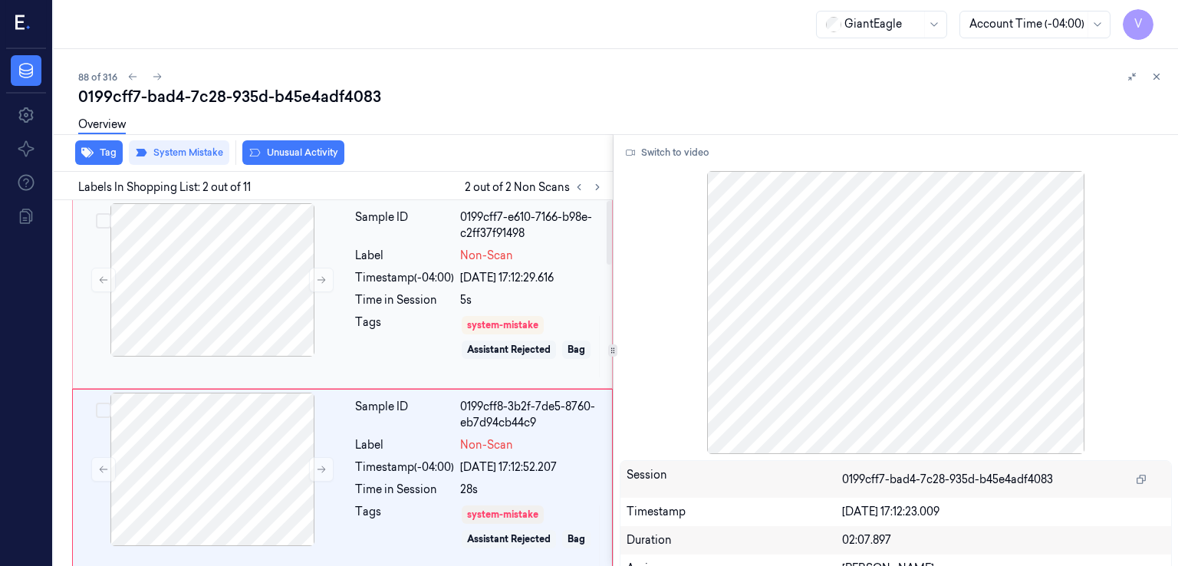
click at [387, 303] on div "Time in Session" at bounding box center [404, 300] width 99 height 16
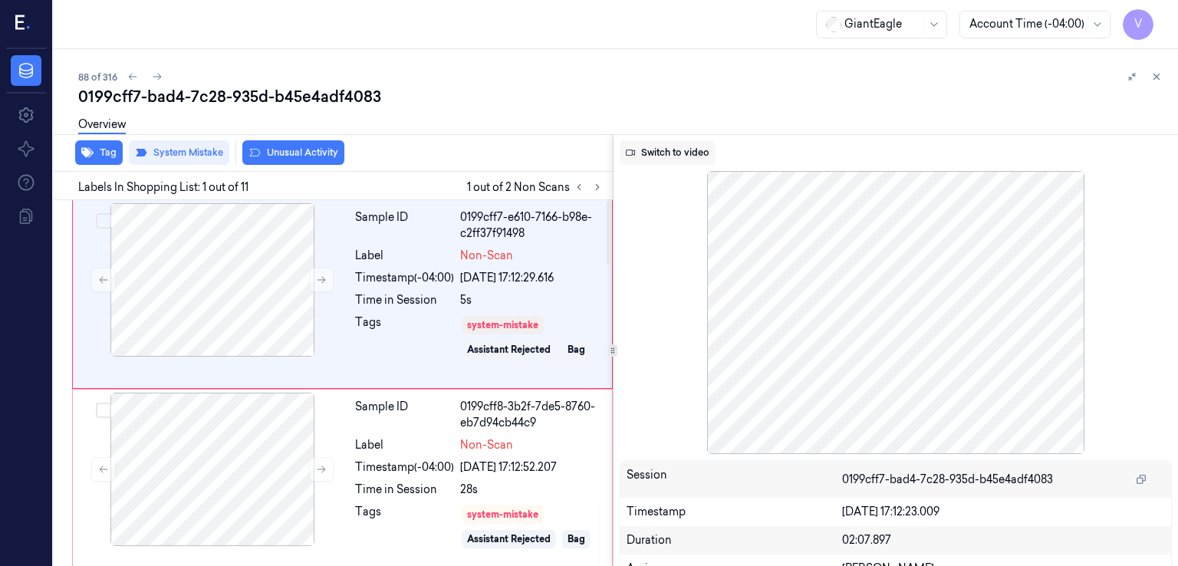
click at [666, 150] on button "Switch to video" at bounding box center [668, 152] width 96 height 25
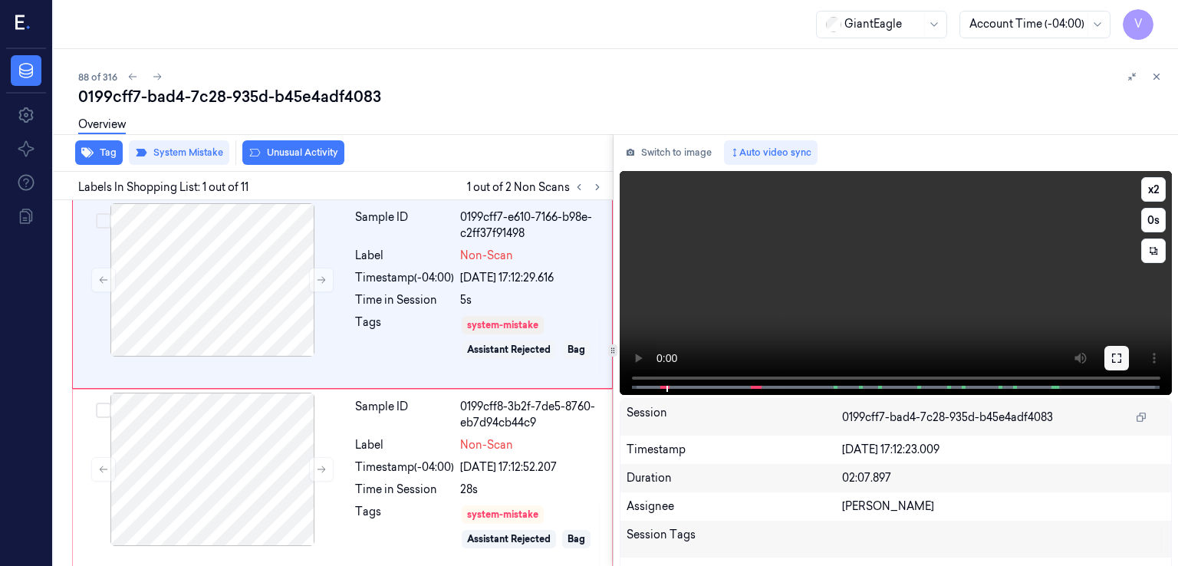
click at [1104, 354] on button at bounding box center [1116, 358] width 25 height 25
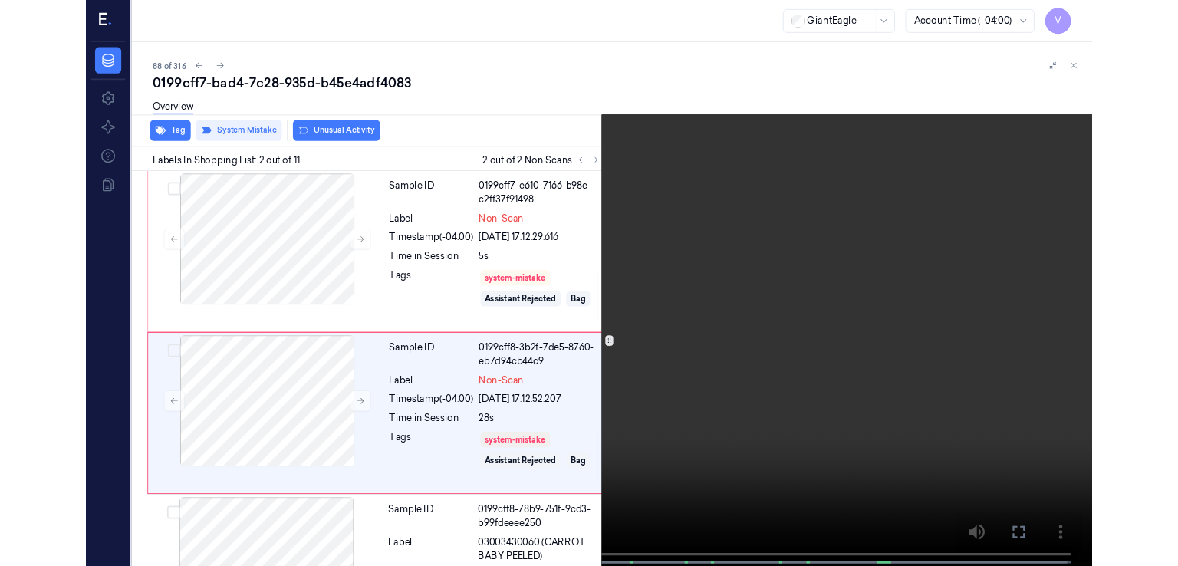
scroll to position [51, 0]
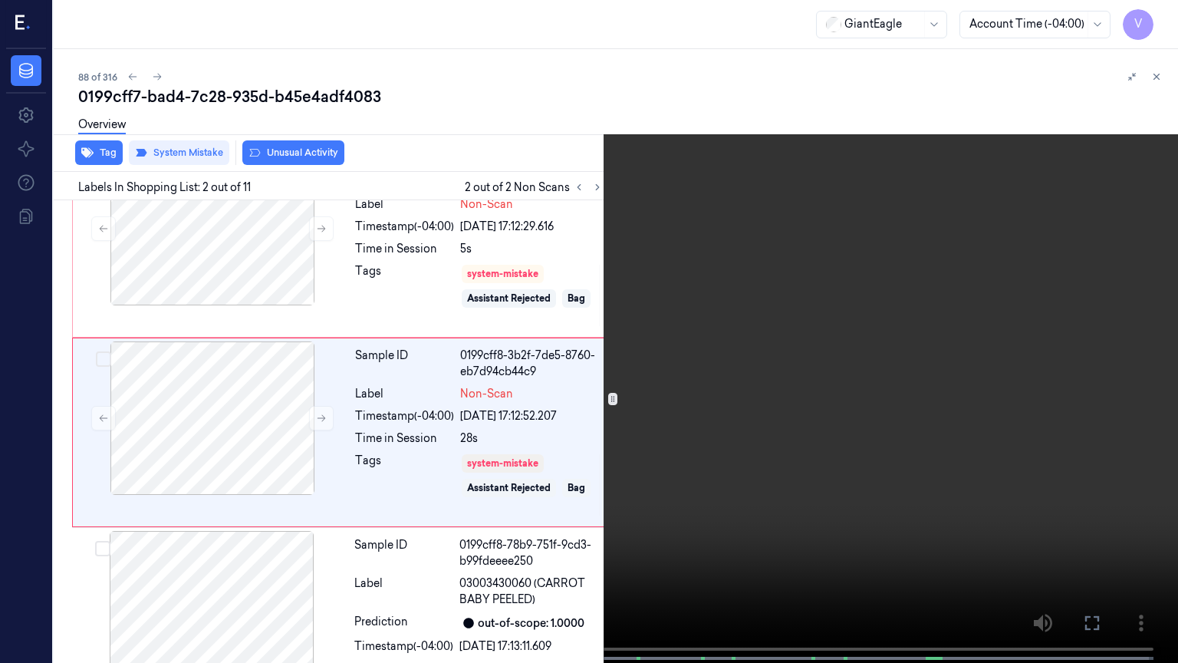
click at [0, 0] on icon at bounding box center [0, 0] width 0 height 0
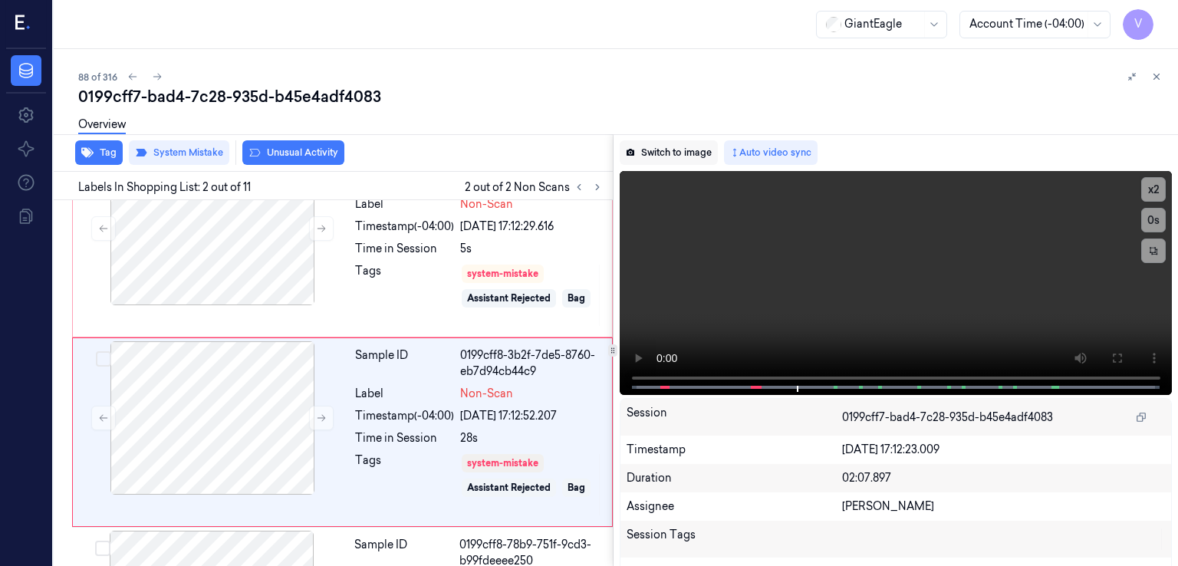
click at [646, 162] on button "Switch to image" at bounding box center [669, 152] width 98 height 25
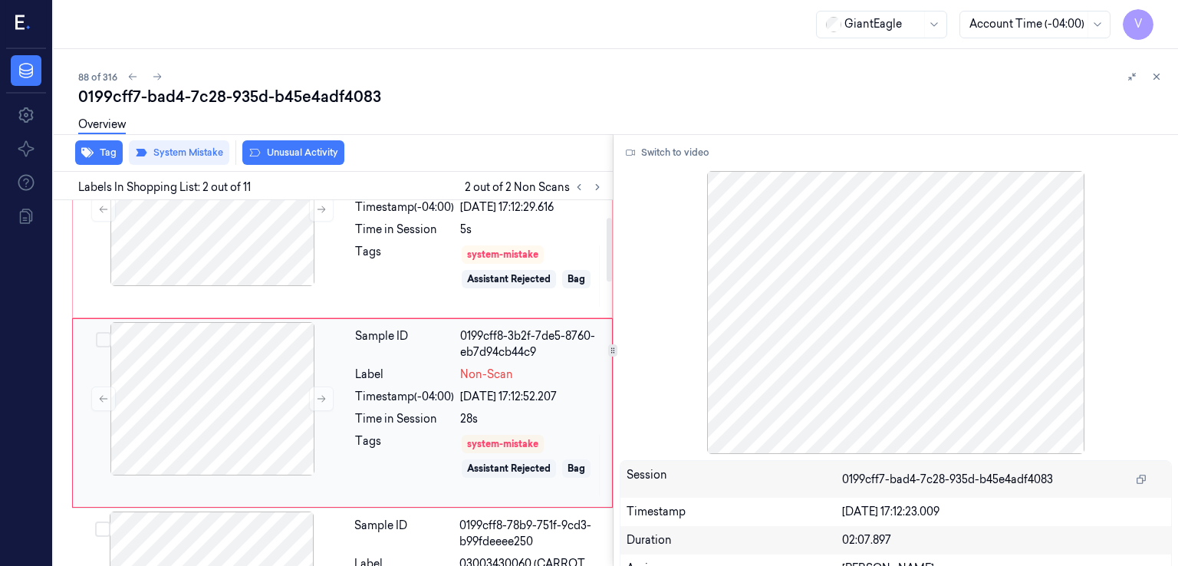
scroll to position [0, 0]
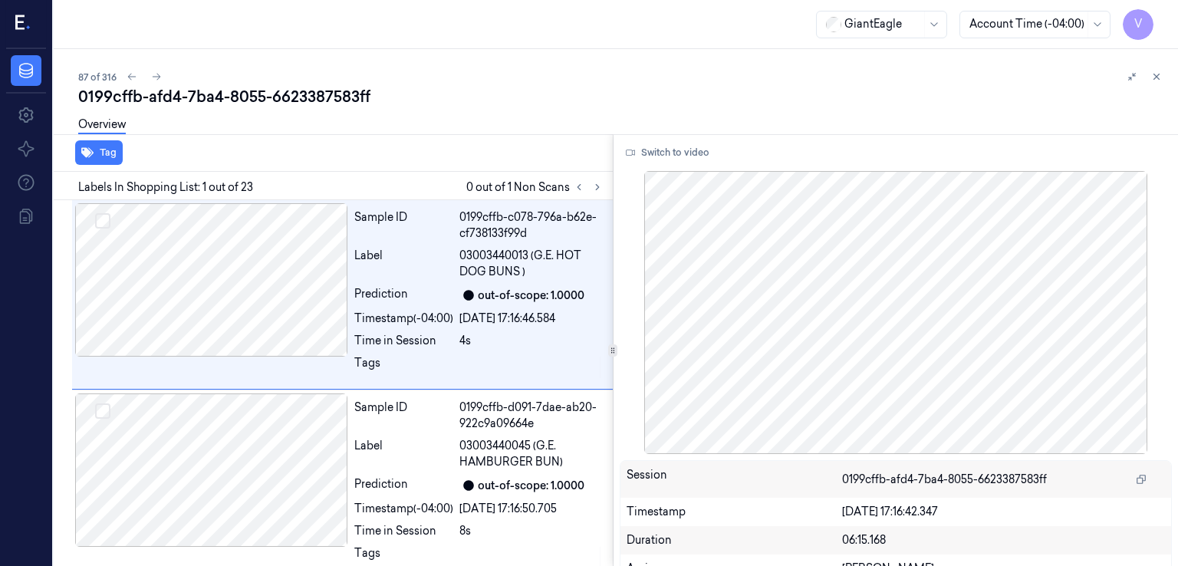
click at [199, 91] on div "0199cffb-afd4-7ba4-8055-6623387583ff" at bounding box center [622, 96] width 1088 height 21
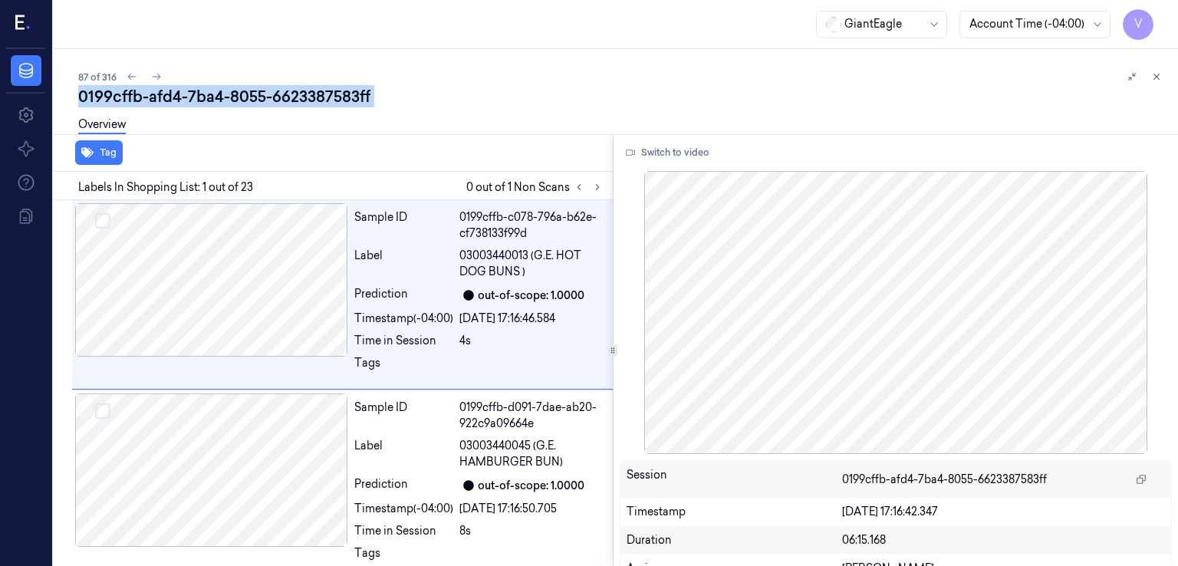
click at [199, 91] on div "0199cffb-afd4-7ba4-8055-6623387583ff" at bounding box center [622, 96] width 1088 height 21
copy div "7ba4"
click at [602, 186] on button at bounding box center [597, 187] width 18 height 18
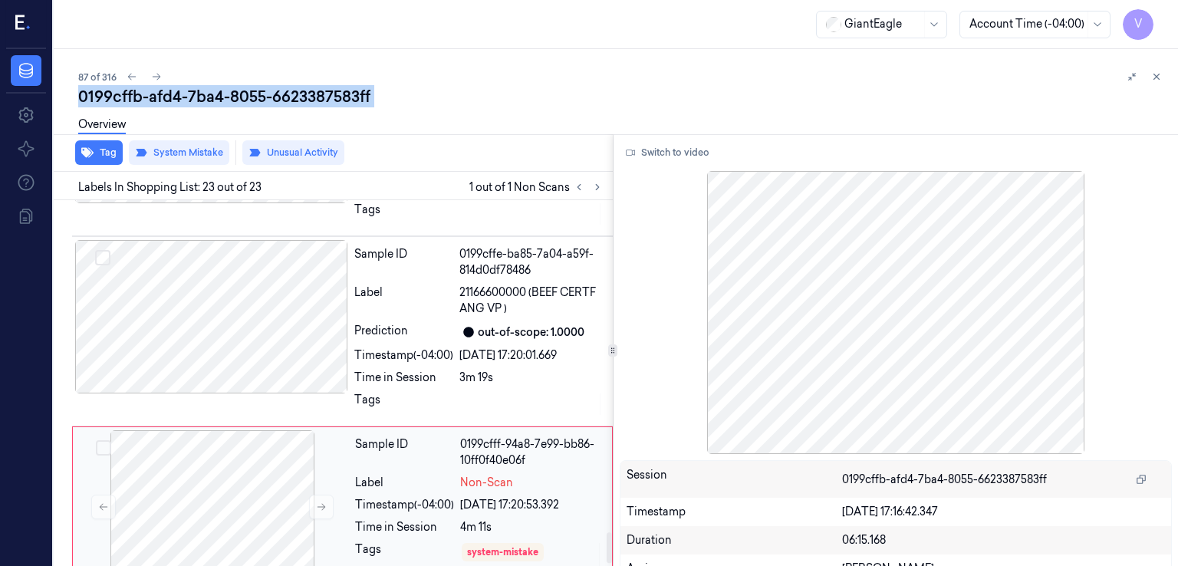
scroll to position [3970, 0]
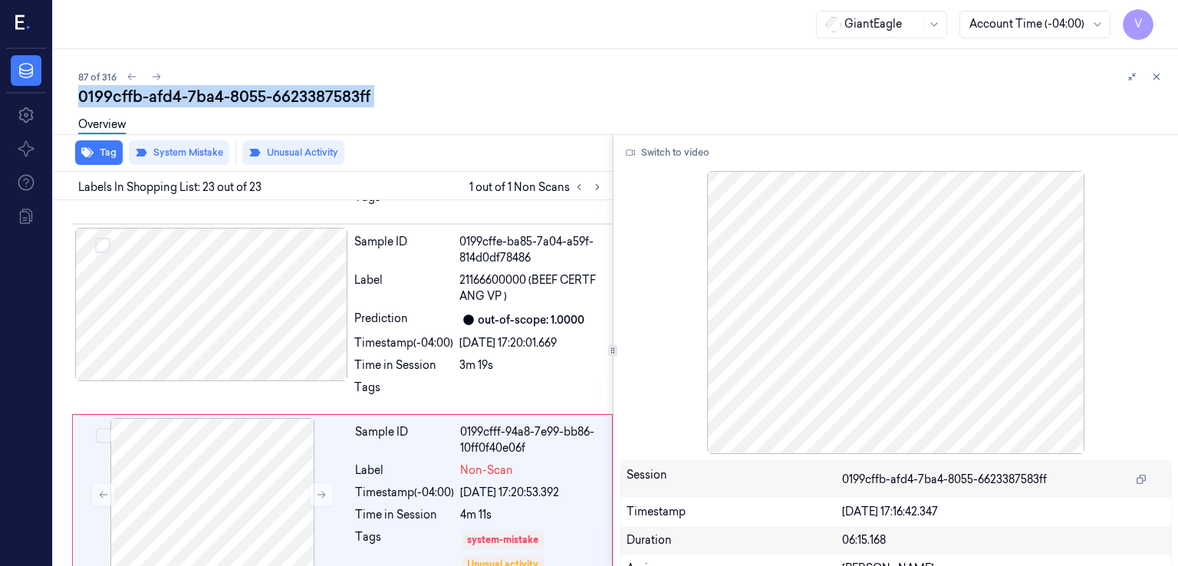
copy div "7ba4"
click at [597, 190] on icon at bounding box center [597, 187] width 11 height 11
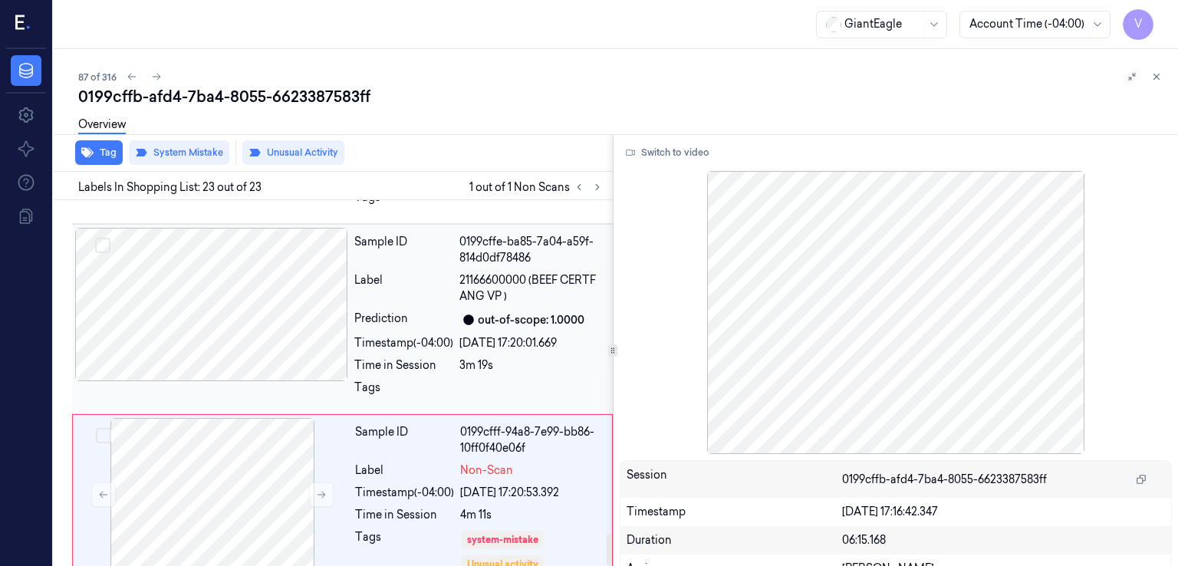
click at [531, 335] on div "10/10/2025 17:20:01.669" at bounding box center [531, 343] width 144 height 16
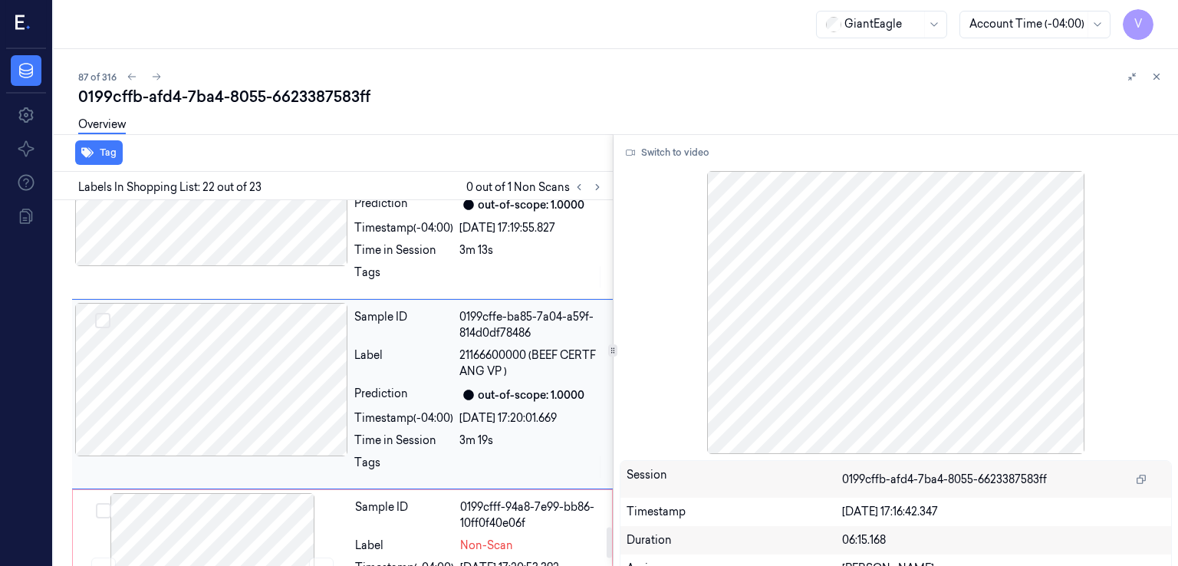
scroll to position [3883, 0]
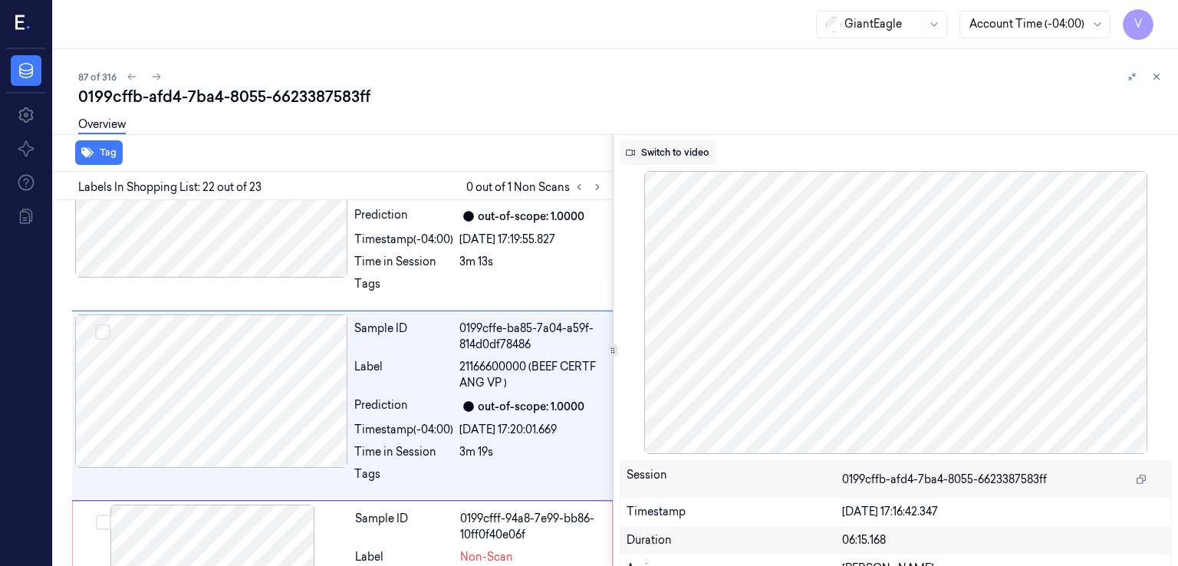
click at [671, 159] on button "Switch to video" at bounding box center [668, 152] width 96 height 25
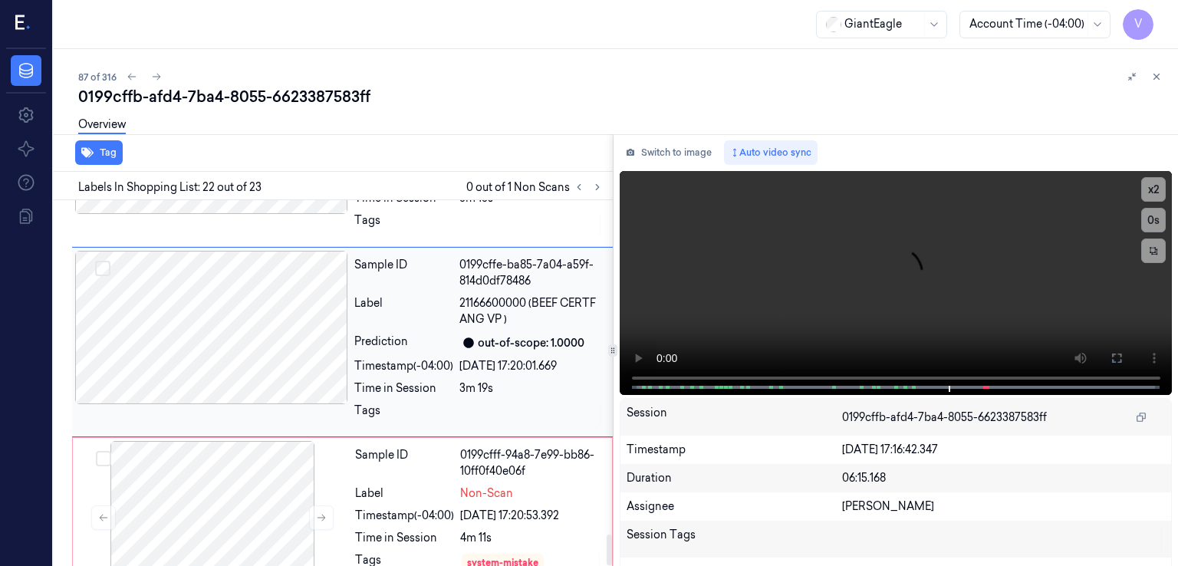
scroll to position [3970, 0]
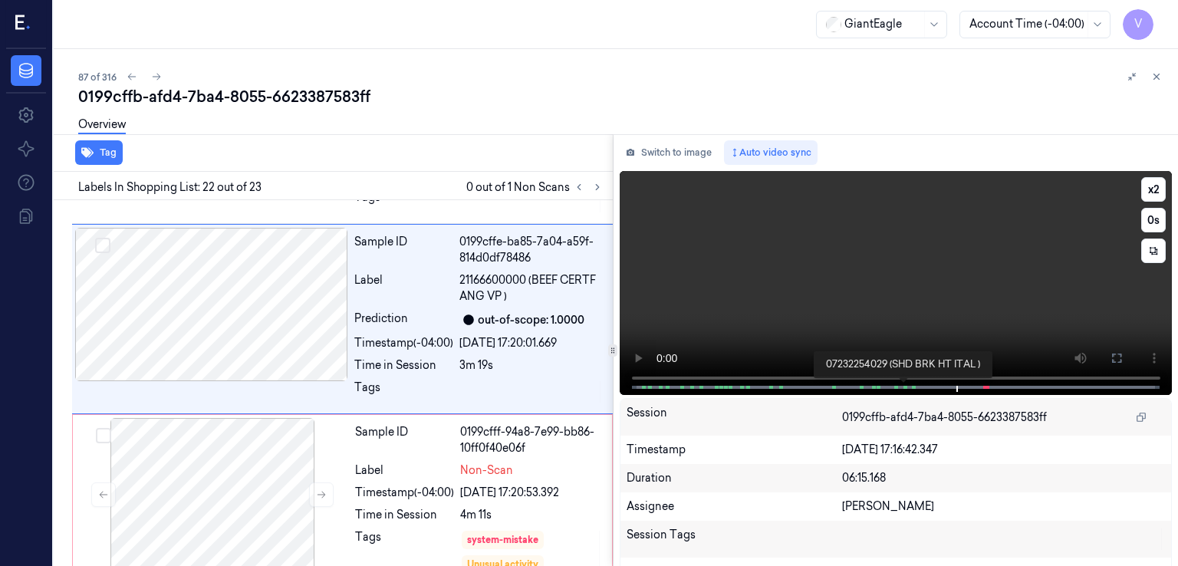
click at [905, 384] on div "x 2 0 s 07232254029 (SHD BRK HT ITAL )" at bounding box center [896, 281] width 553 height 221
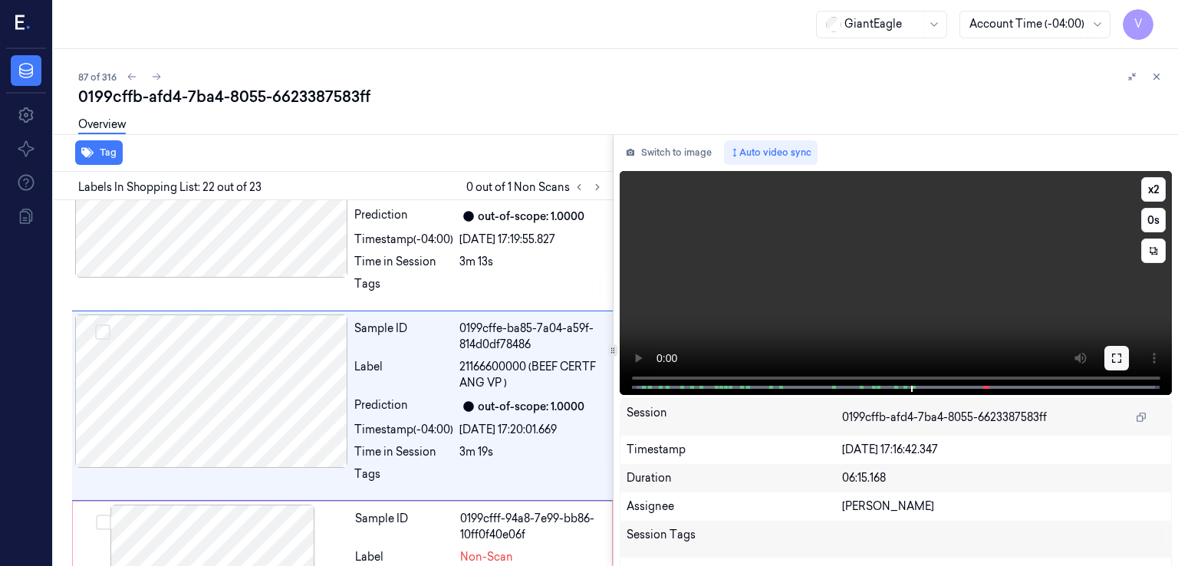
click at [1117, 347] on button at bounding box center [1116, 358] width 25 height 25
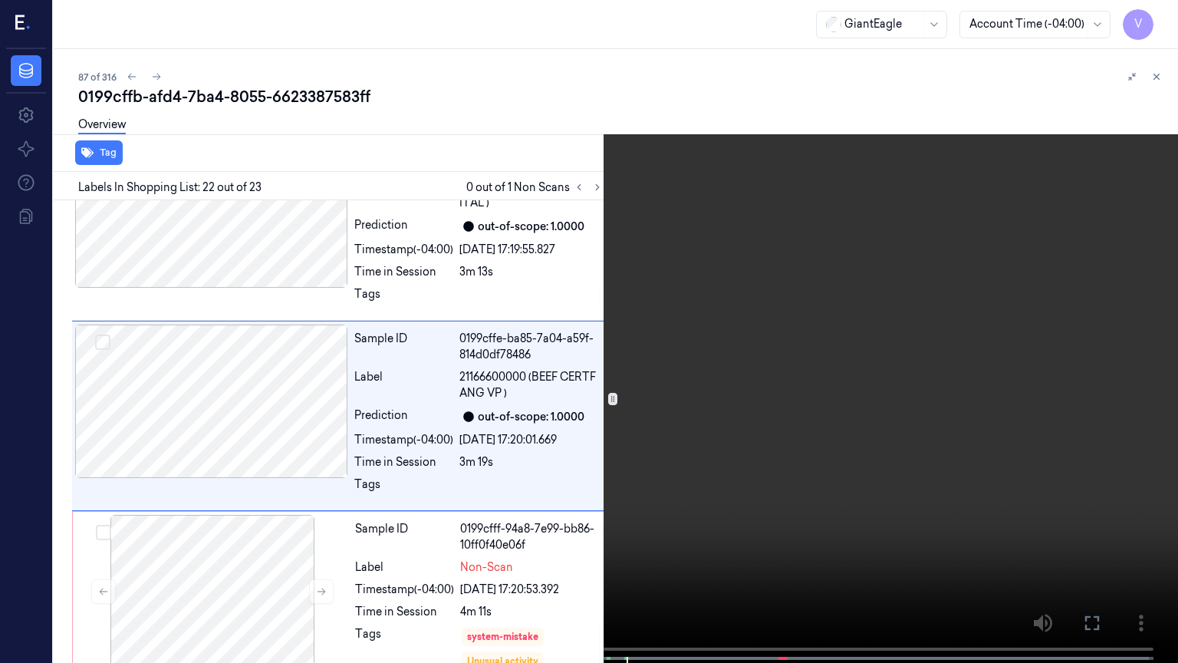
scroll to position [3835, 0]
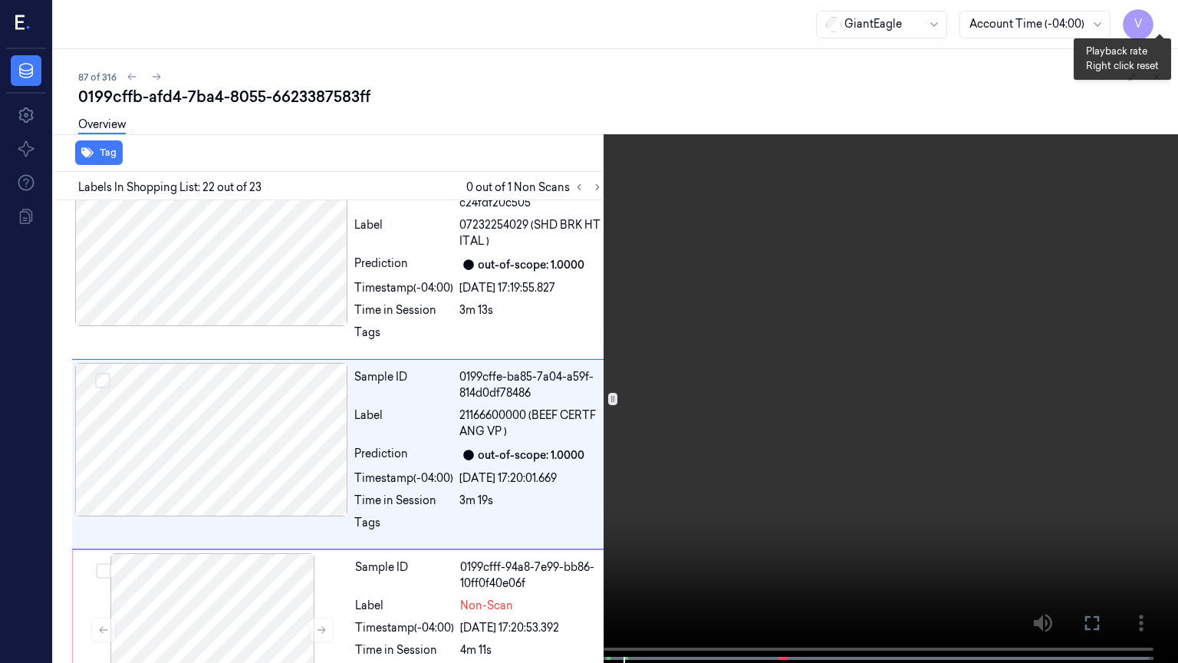
click at [1157, 10] on button "x 2" at bounding box center [1159, 18] width 25 height 25
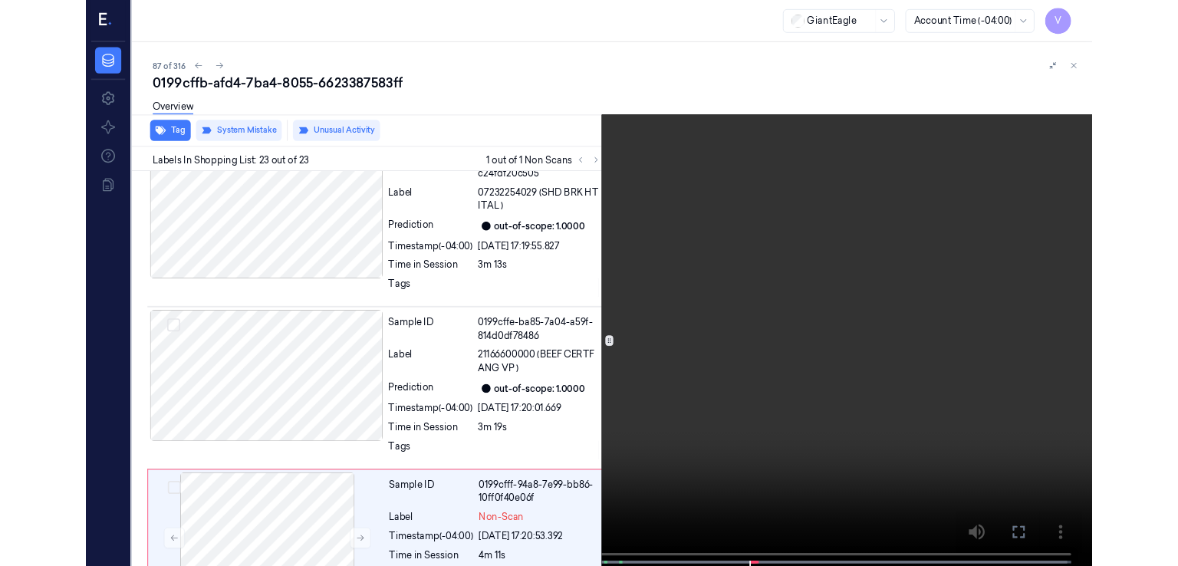
scroll to position [3873, 0]
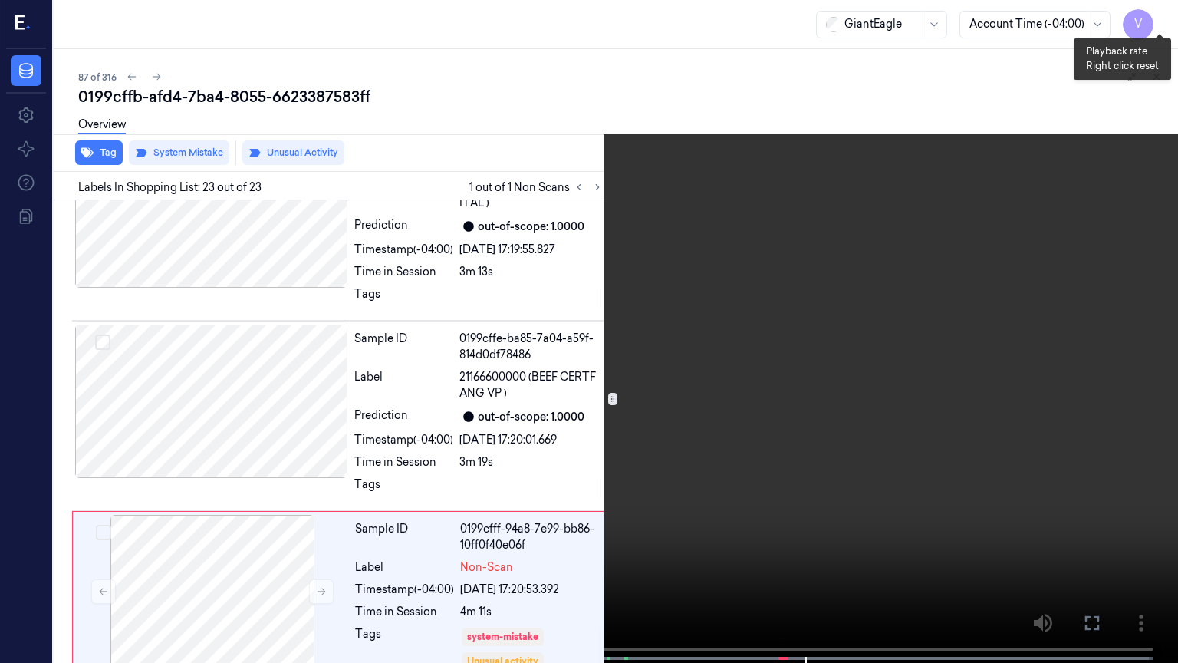
click at [1160, 16] on button "x 4" at bounding box center [1159, 18] width 25 height 25
click at [1160, 16] on button "x 1" at bounding box center [1159, 18] width 25 height 25
click at [0, 0] on icon at bounding box center [0, 0] width 0 height 0
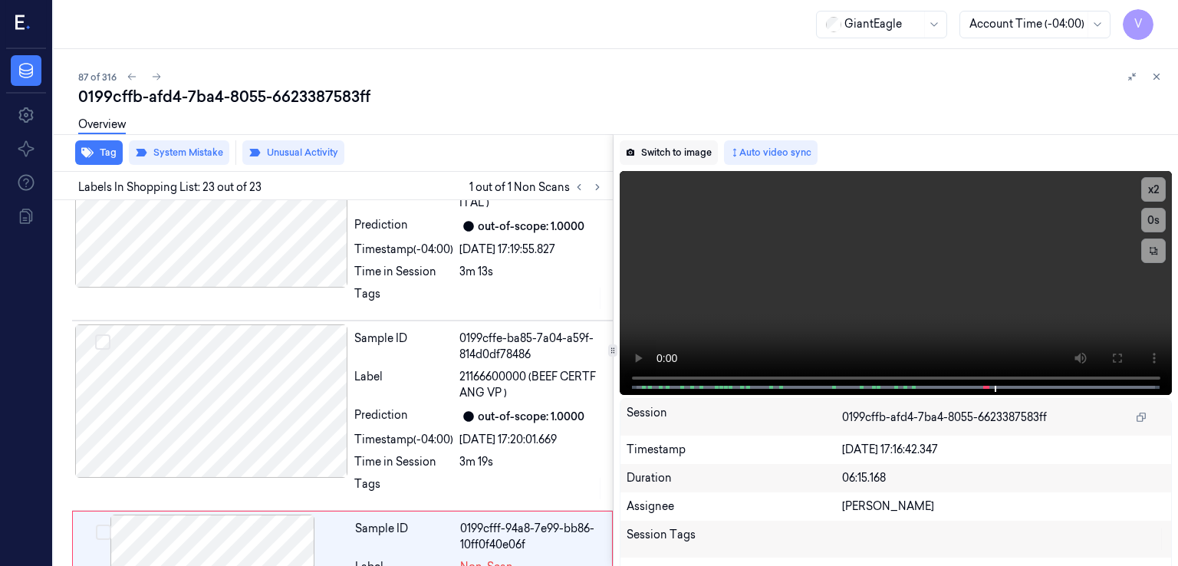
click at [681, 151] on button "Switch to image" at bounding box center [669, 152] width 98 height 25
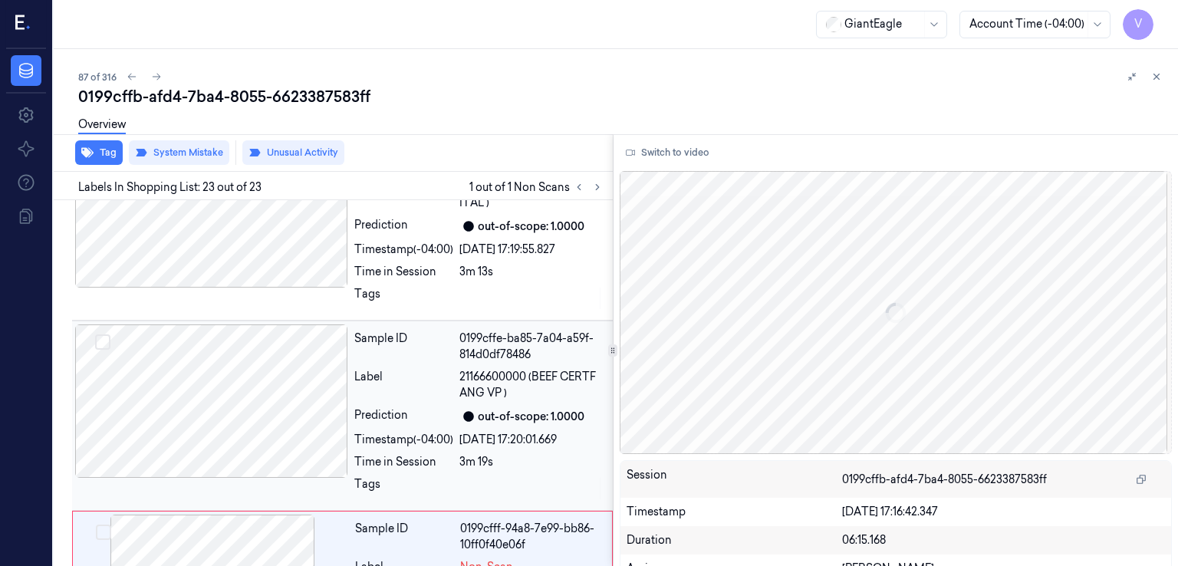
scroll to position [3970, 0]
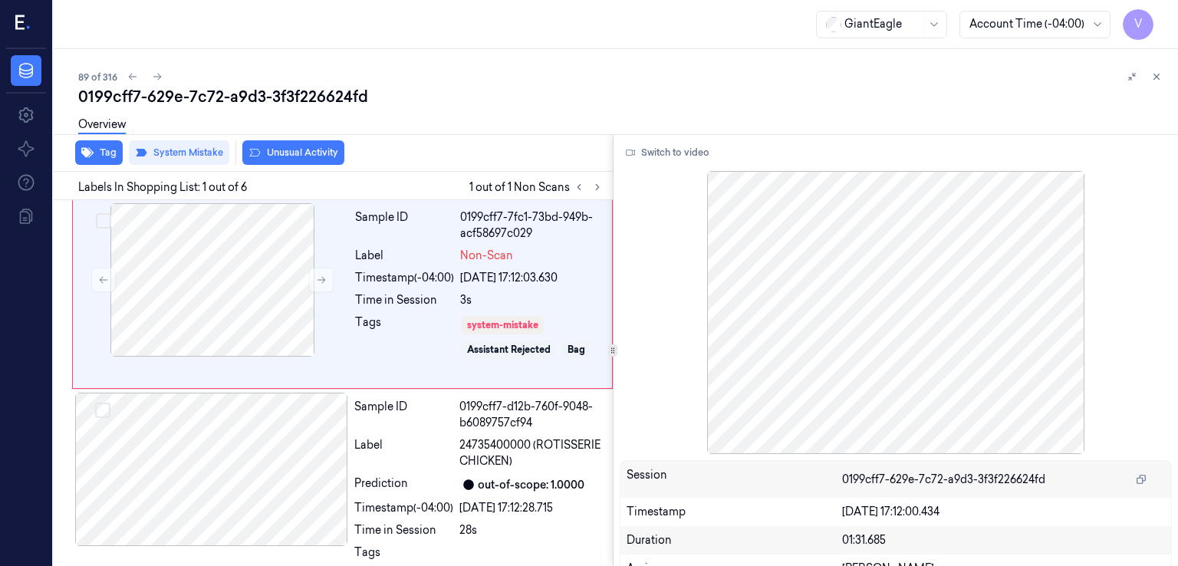
click at [279, 90] on div "0199cff7-629e-7c72-a9d3-3f3f226624fd" at bounding box center [622, 96] width 1088 height 21
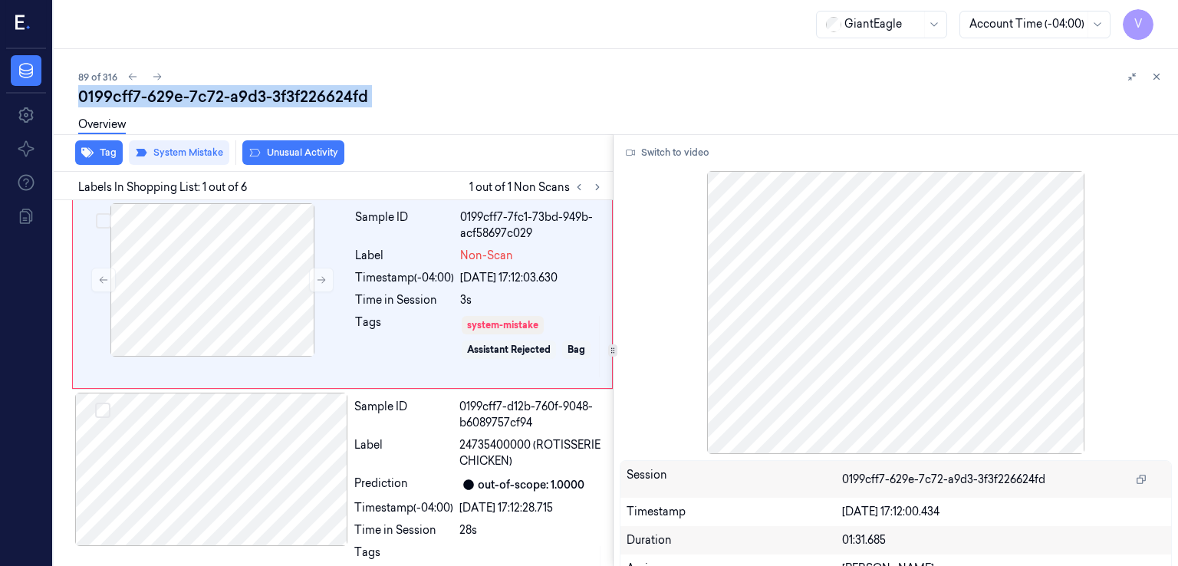
click at [279, 90] on div "0199cff7-629e-7c72-a9d3-3f3f226624fd" at bounding box center [622, 96] width 1088 height 21
copy div "3f3f226624fd"
click at [319, 271] on button at bounding box center [321, 280] width 25 height 25
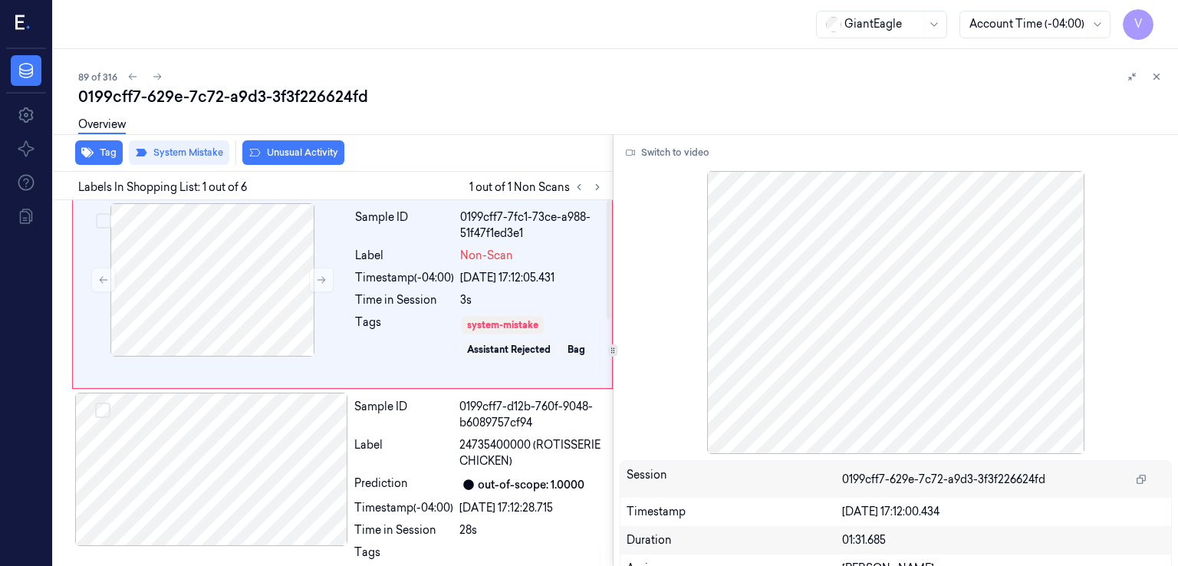
click at [650, 165] on div "Switch to video Session 0199cff7-629e-7c72-a9d3-3f3f226624fd Timestamp [DATE] 1…" at bounding box center [896, 350] width 565 height 432
click at [660, 154] on button "Switch to video" at bounding box center [668, 152] width 96 height 25
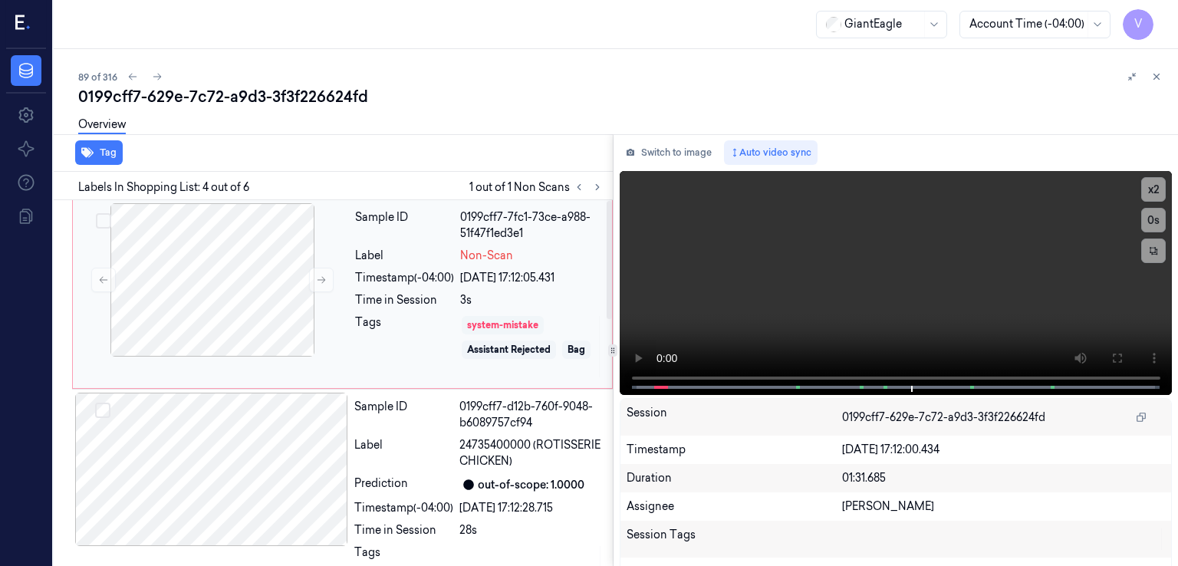
click at [496, 325] on div "system-mistake" at bounding box center [502, 325] width 71 height 14
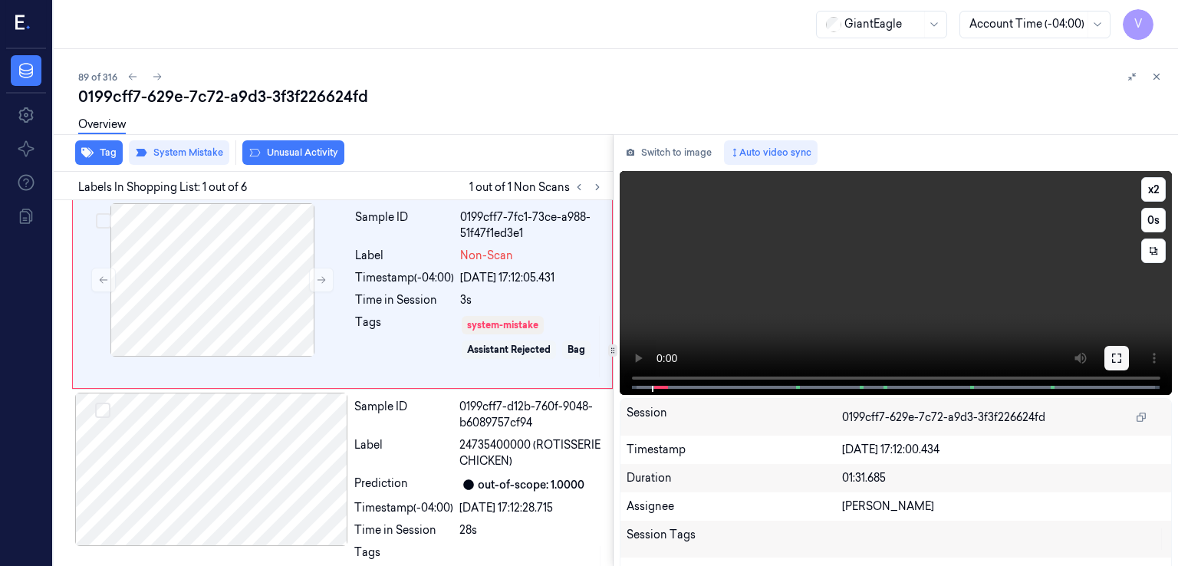
click at [1115, 347] on button at bounding box center [1116, 358] width 25 height 25
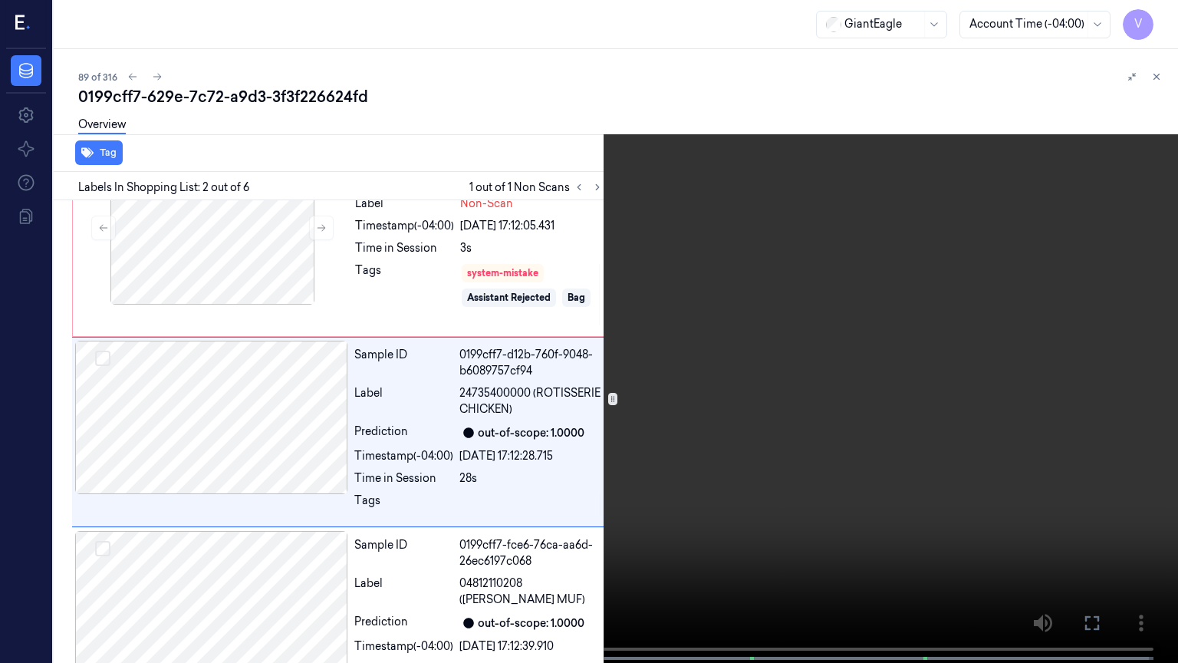
click at [0, 0] on icon at bounding box center [0, 0] width 0 height 0
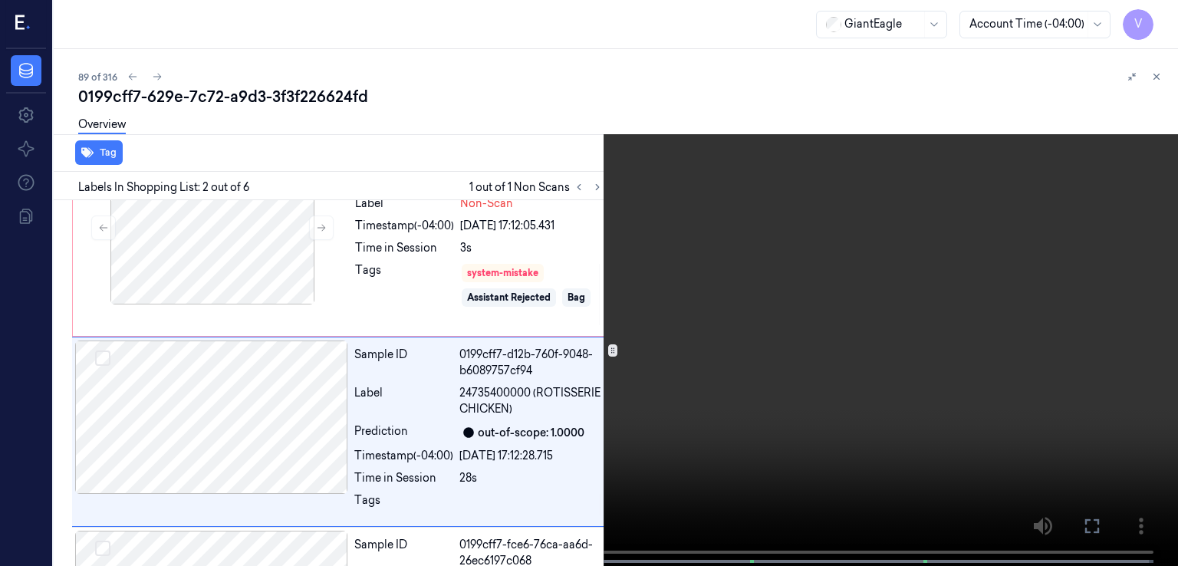
scroll to position [100, 0]
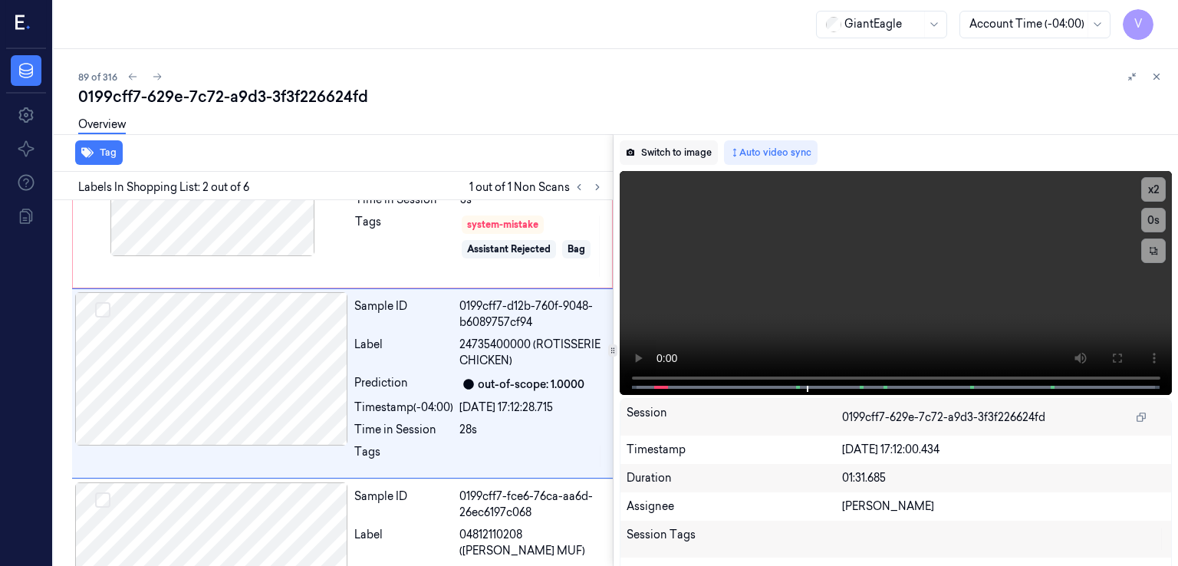
click at [670, 154] on button "Switch to image" at bounding box center [669, 152] width 98 height 25
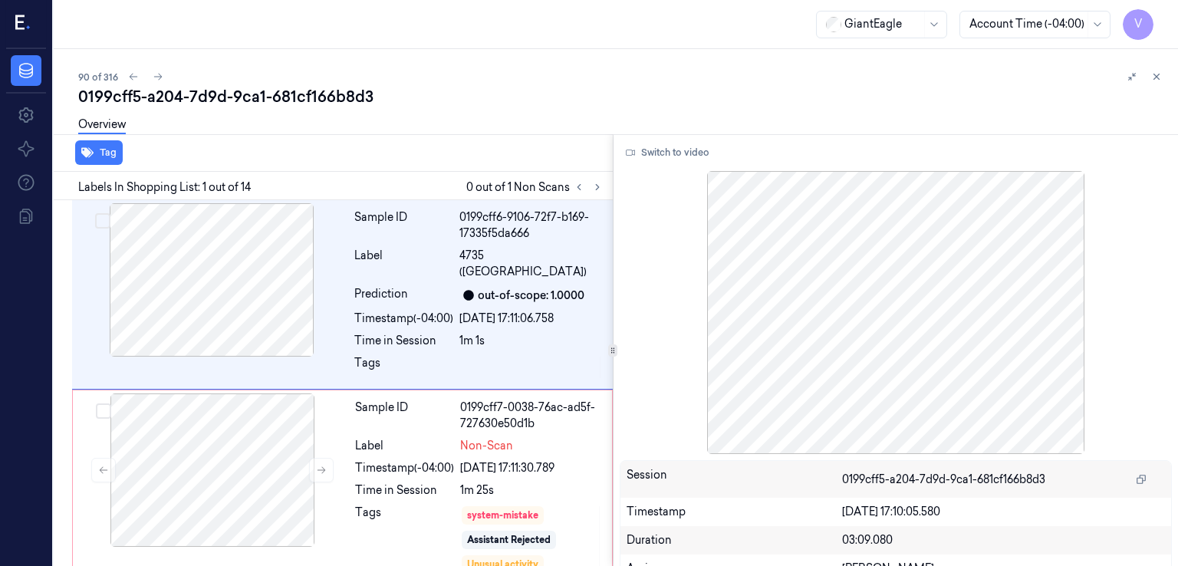
click at [221, 84] on div "90 of 316" at bounding box center [622, 76] width 1088 height 18
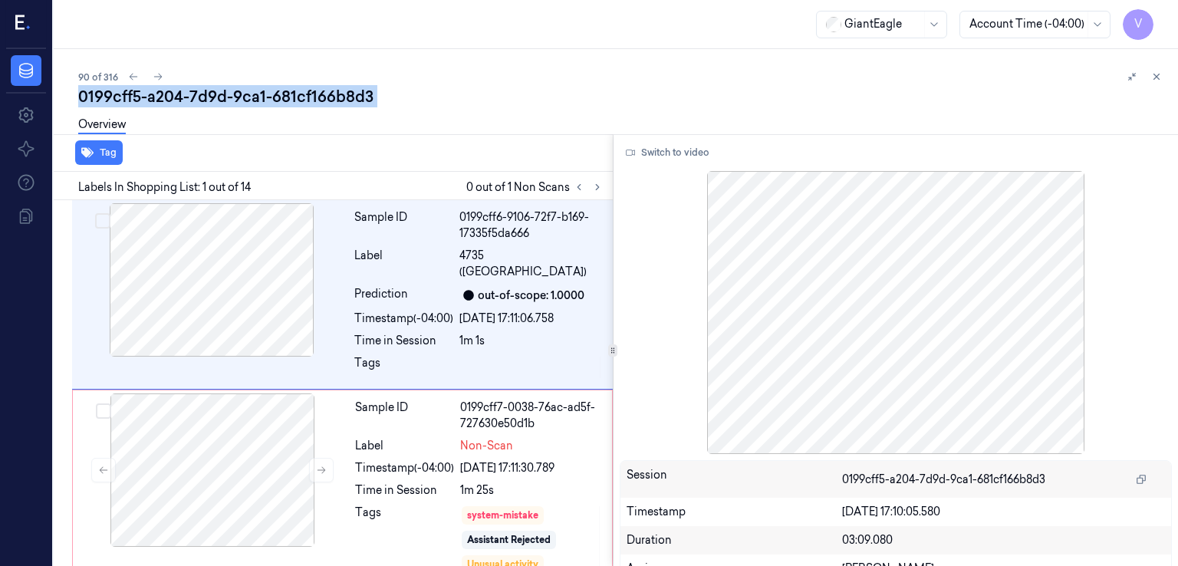
click at [221, 84] on div "90 of 316" at bounding box center [622, 76] width 1088 height 18
copy div "0199cff5"
click at [597, 183] on icon at bounding box center [597, 187] width 11 height 11
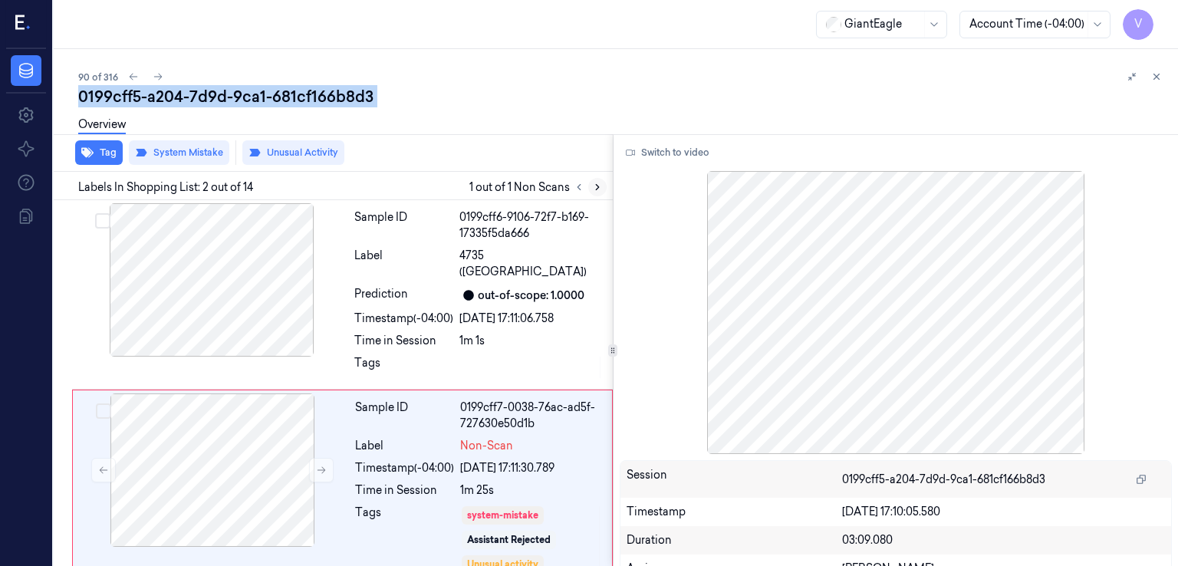
scroll to position [100, 0]
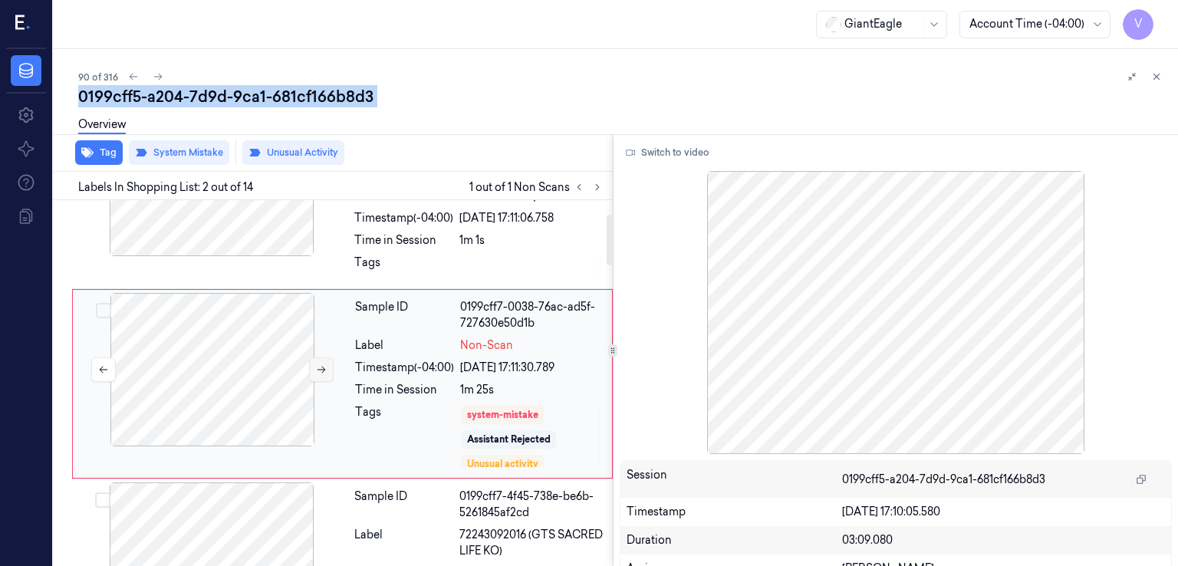
click at [327, 371] on button at bounding box center [321, 369] width 25 height 25
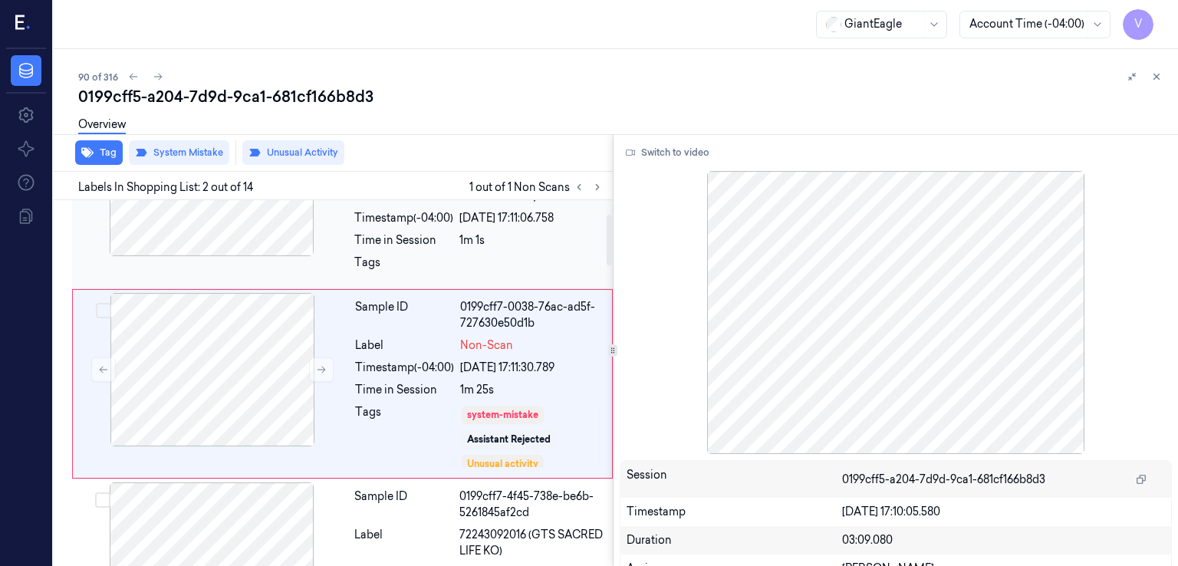
click at [366, 245] on div "Time in Session" at bounding box center [403, 240] width 99 height 16
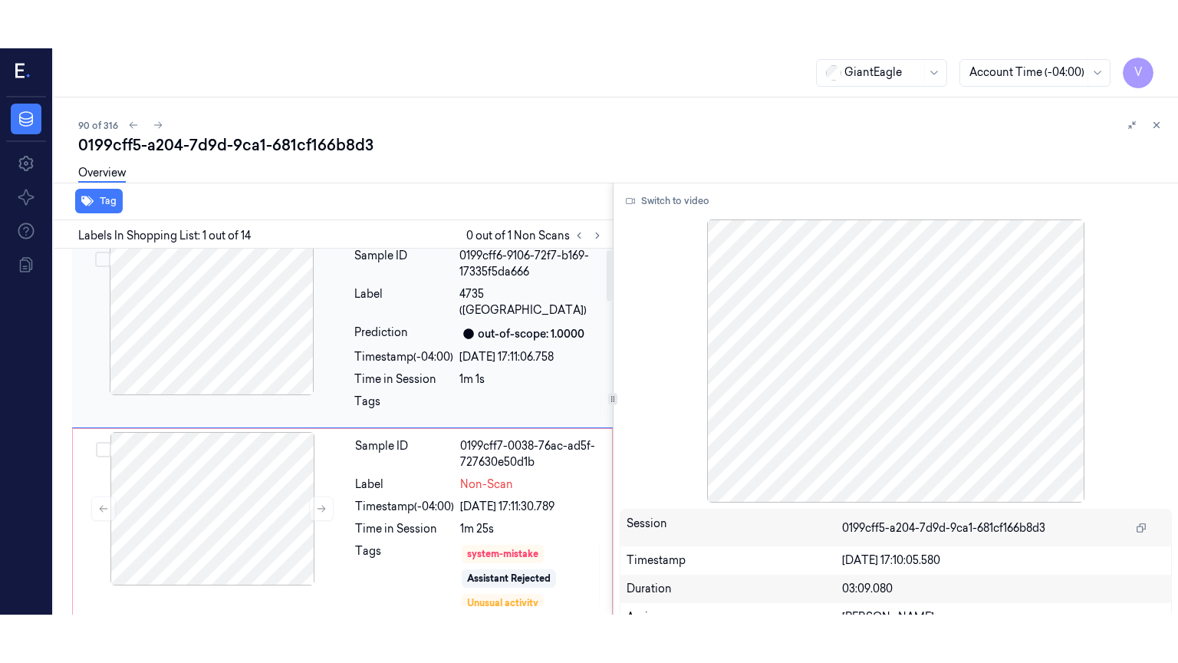
scroll to position [0, 0]
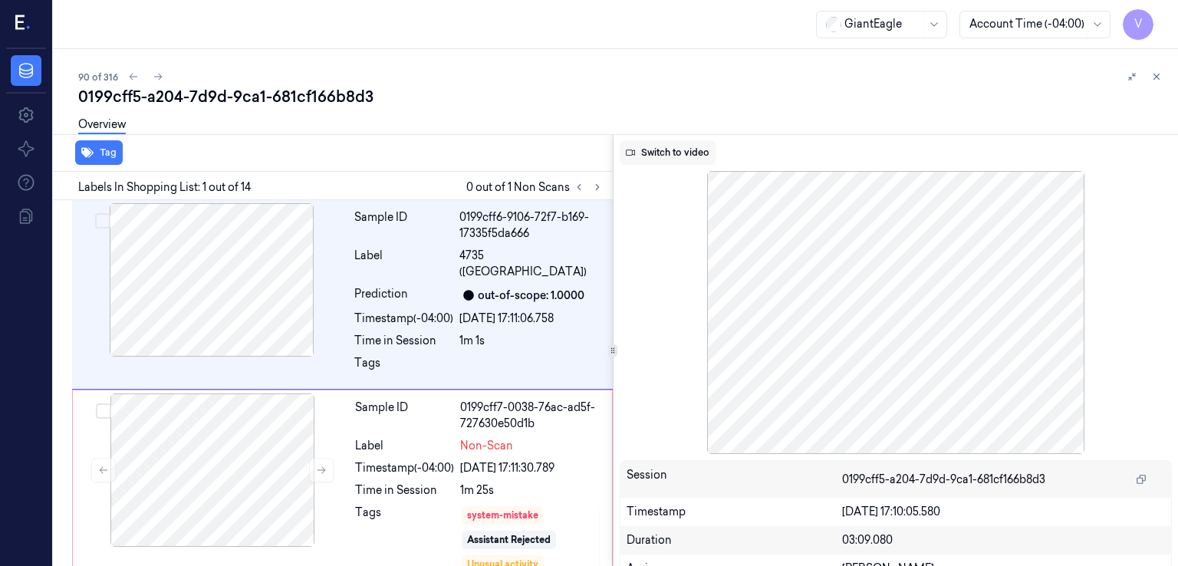
click at [655, 150] on button "Switch to video" at bounding box center [668, 152] width 96 height 25
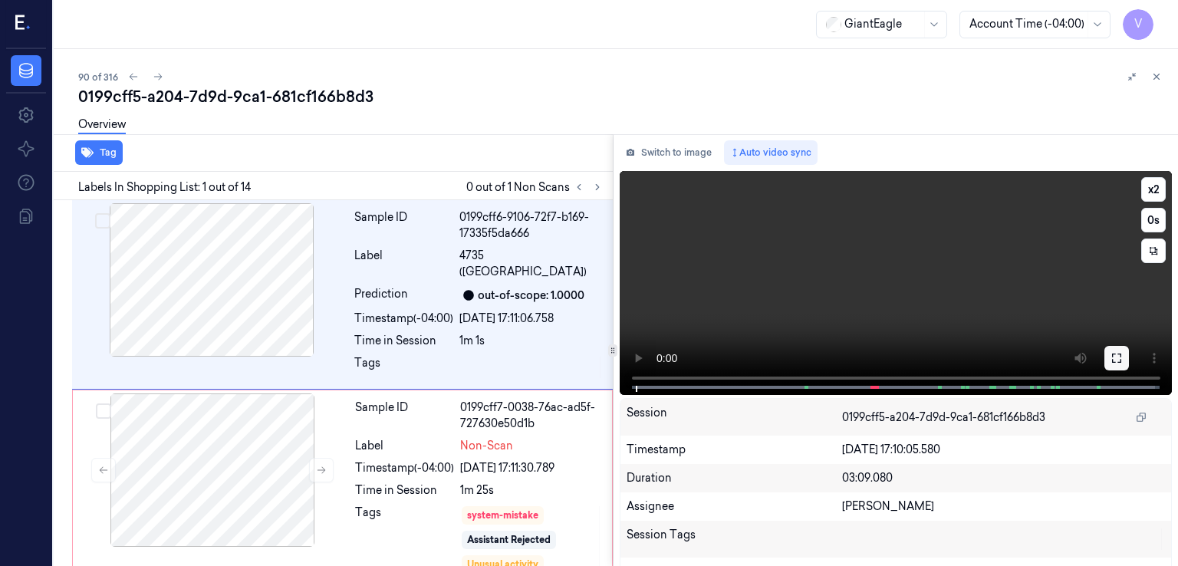
click at [1117, 357] on icon at bounding box center [1117, 358] width 12 height 12
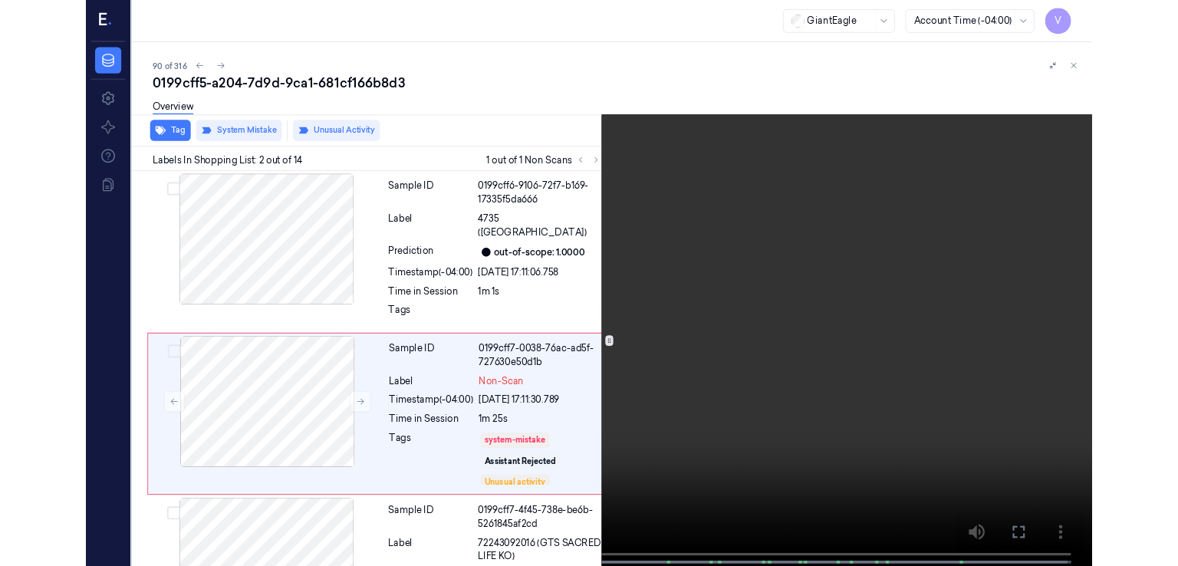
scroll to position [52, 0]
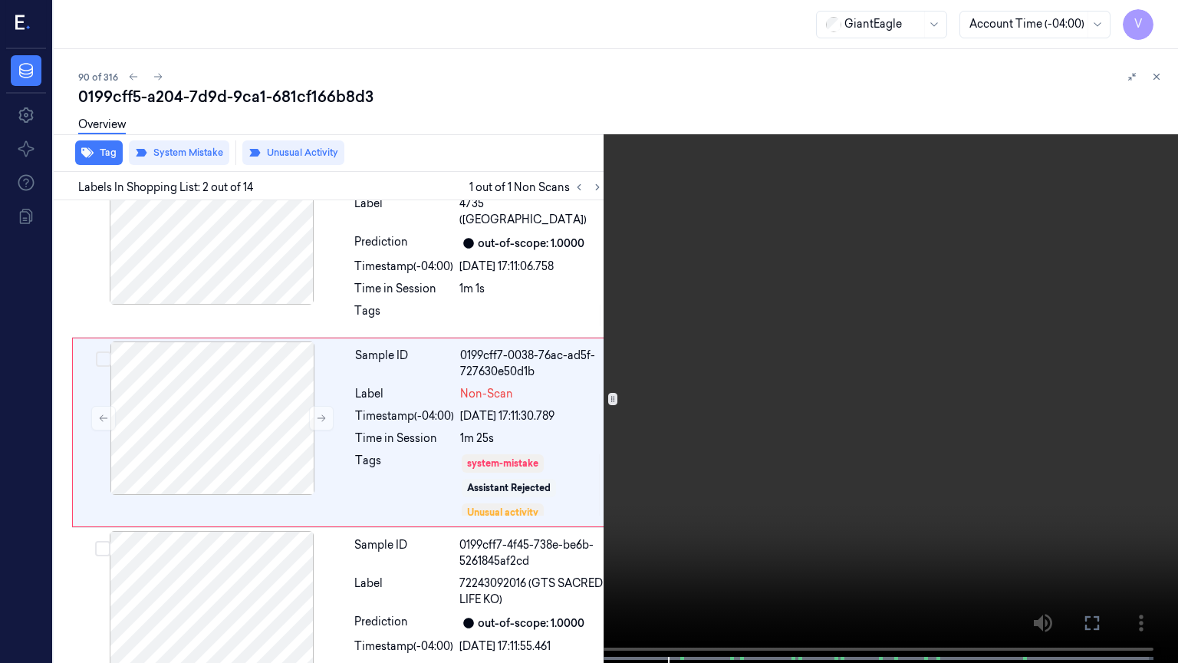
click at [0, 0] on icon at bounding box center [0, 0] width 0 height 0
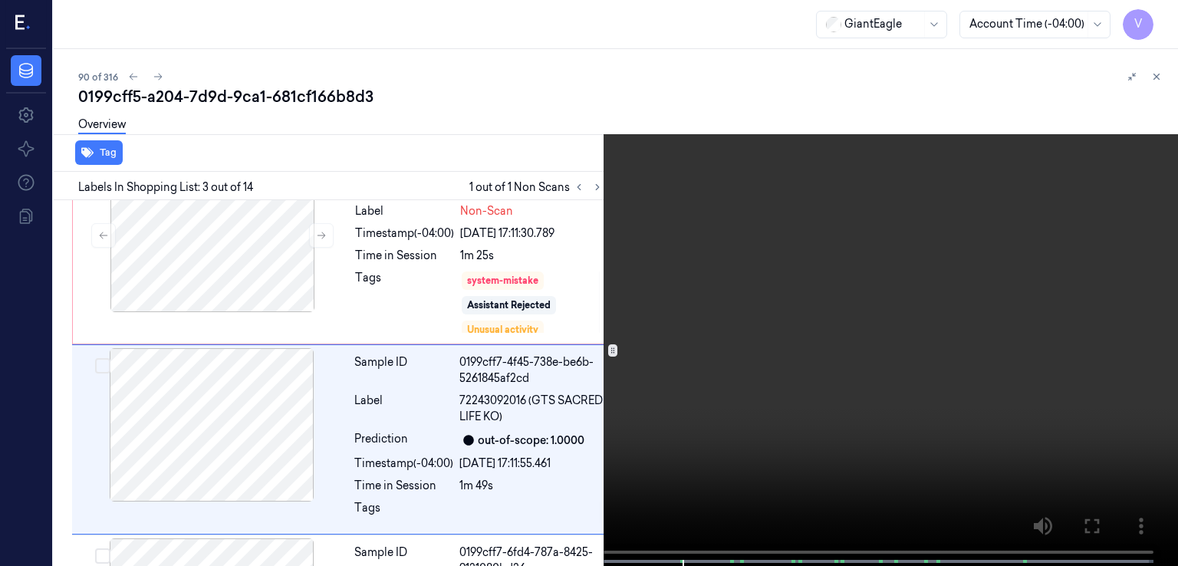
scroll to position [290, 0]
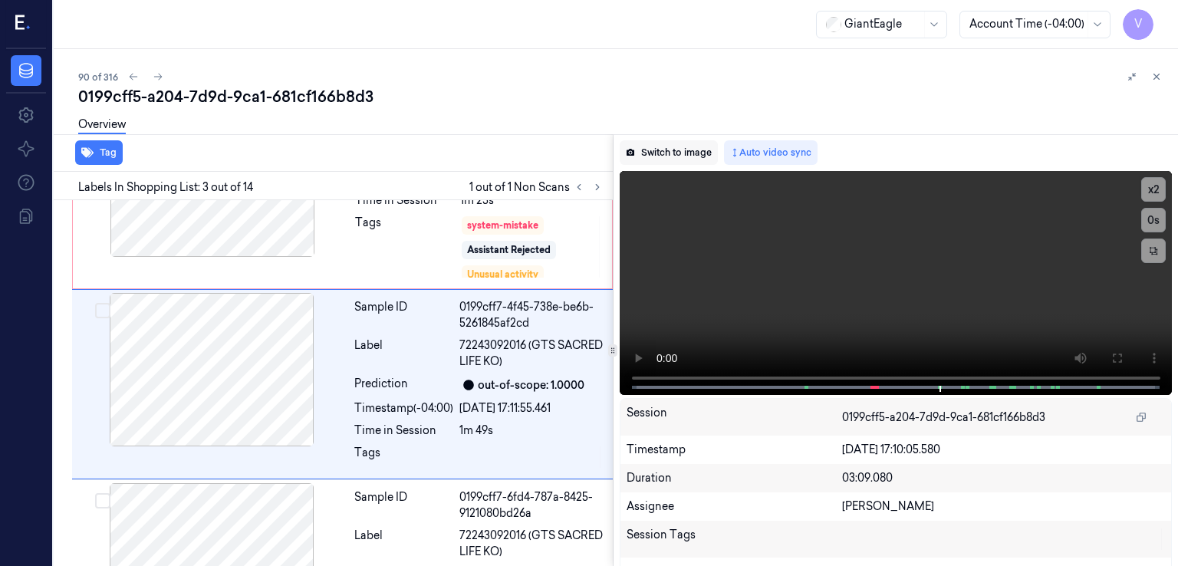
click at [650, 154] on button "Switch to image" at bounding box center [669, 152] width 98 height 25
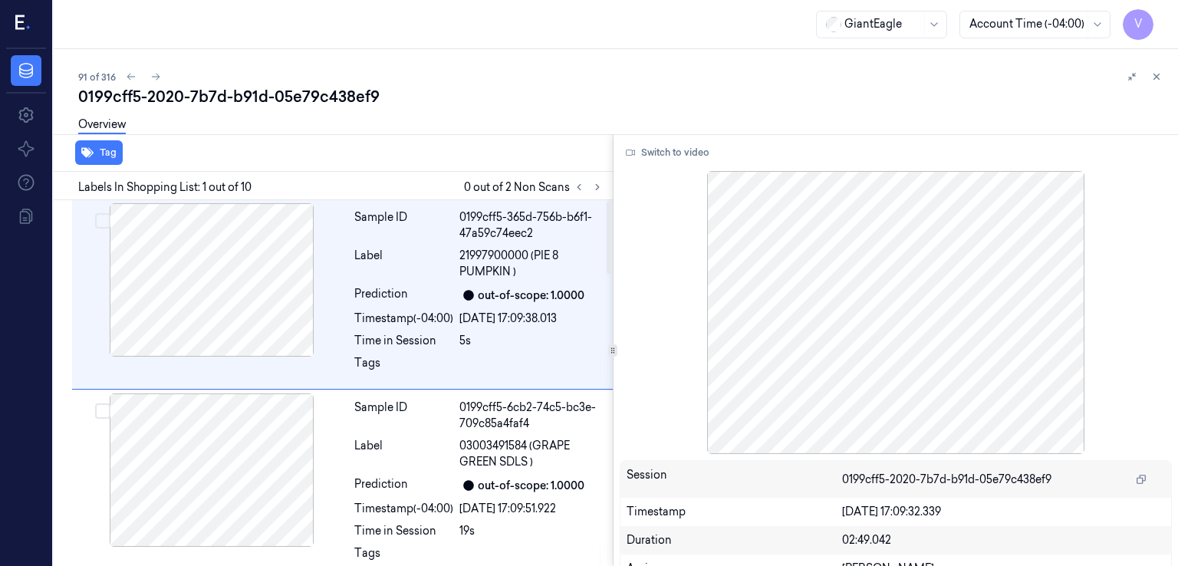
click at [285, 92] on div "0199cff5-2020-7b7d-b91d-05e79c438ef9" at bounding box center [622, 96] width 1088 height 21
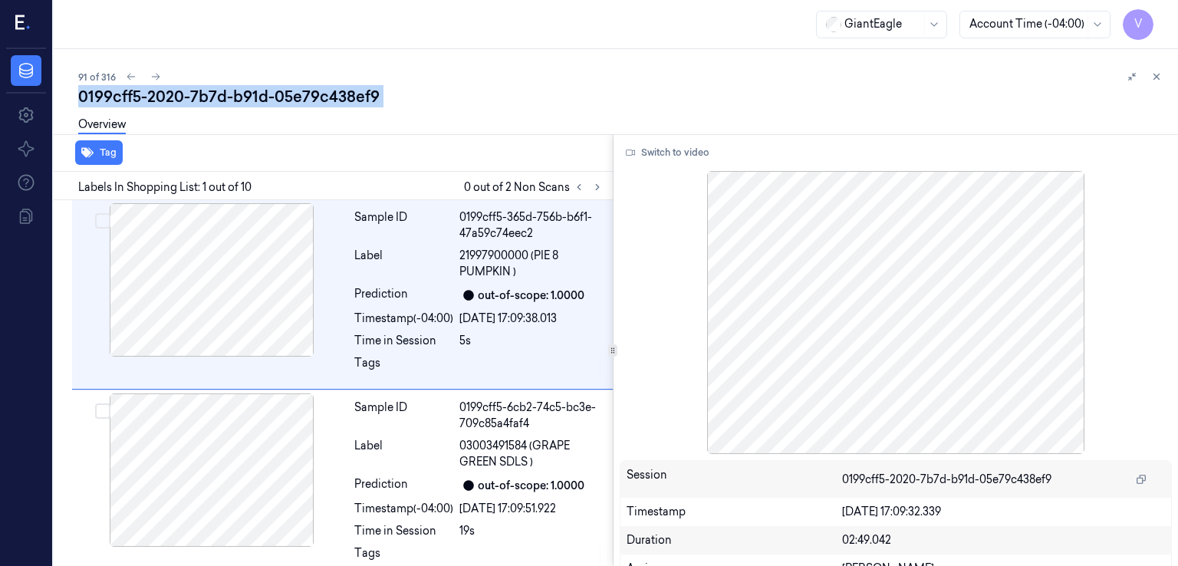
click at [285, 92] on div "0199cff5-2020-7b7d-b91d-05e79c438ef9" at bounding box center [622, 96] width 1088 height 21
copy div "05e79c438ef9"
click at [603, 186] on button at bounding box center [597, 187] width 18 height 18
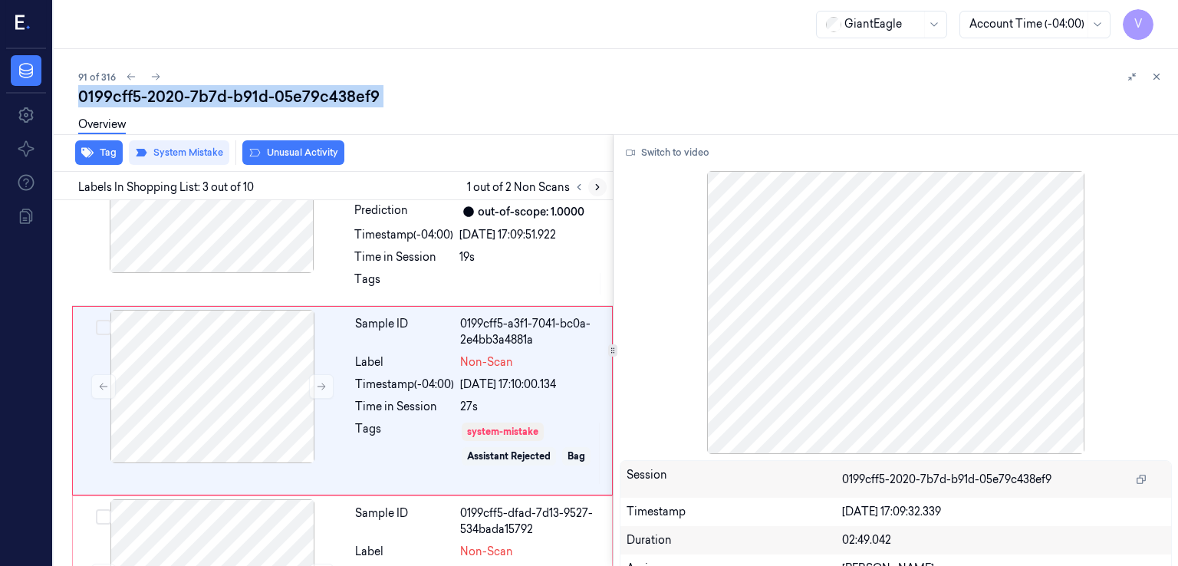
scroll to position [291, 0]
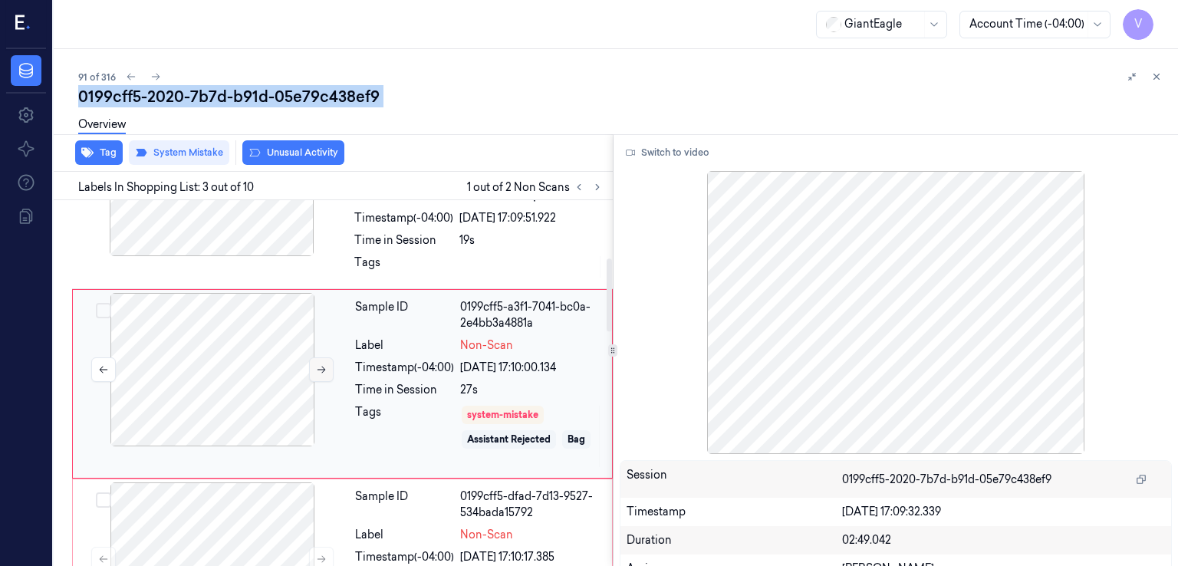
click at [320, 370] on icon at bounding box center [321, 369] width 11 height 11
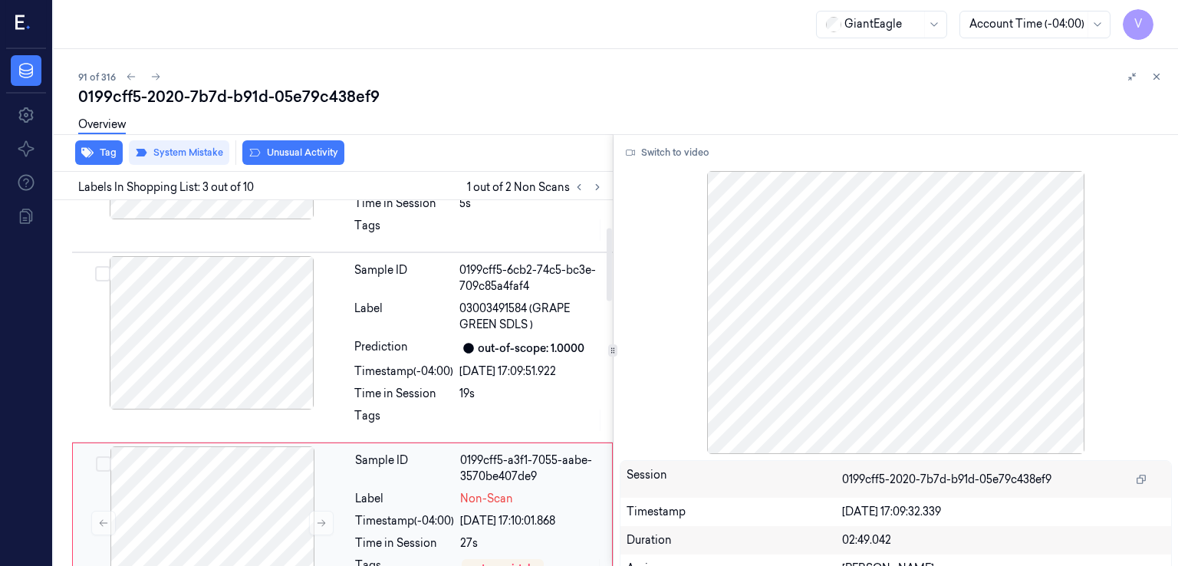
click at [431, 495] on div "Label" at bounding box center [404, 499] width 99 height 16
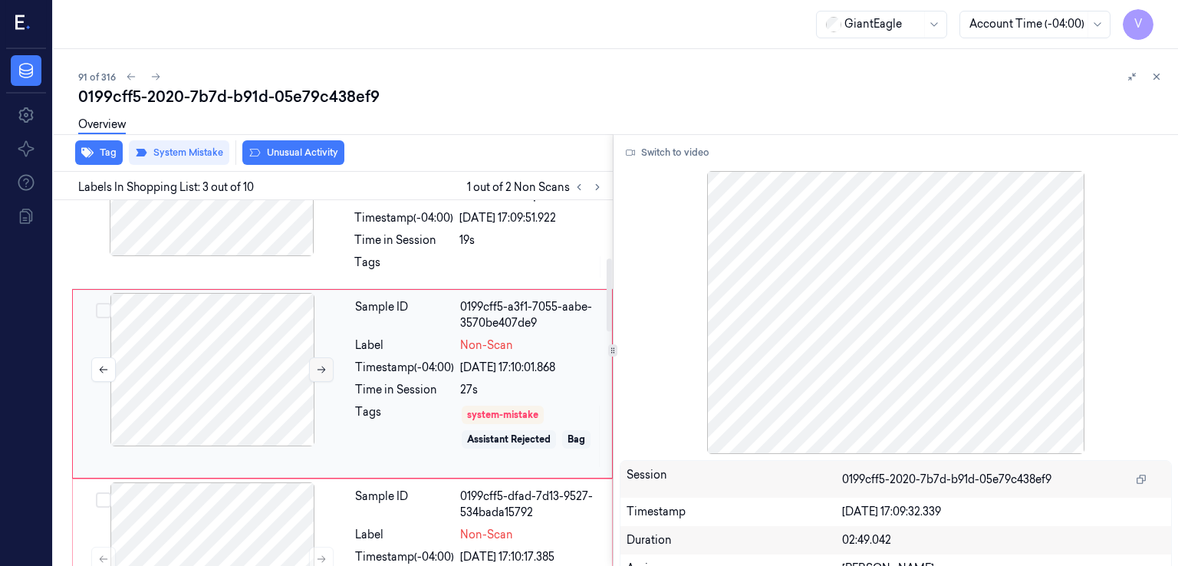
click at [318, 369] on icon at bounding box center [321, 369] width 11 height 11
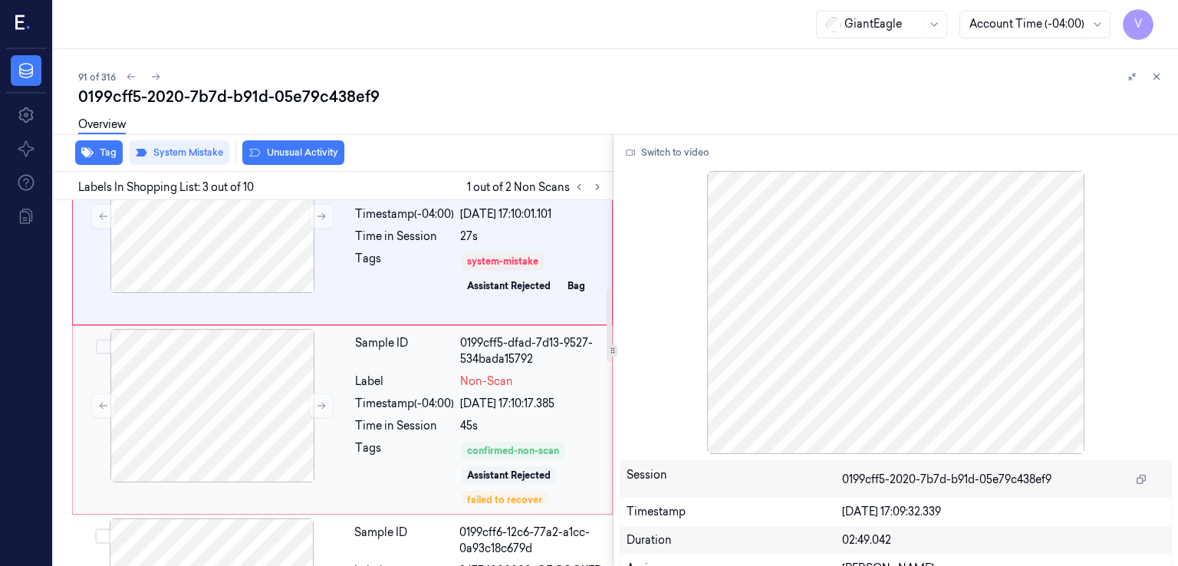
click at [426, 443] on div "Tags" at bounding box center [404, 472] width 99 height 64
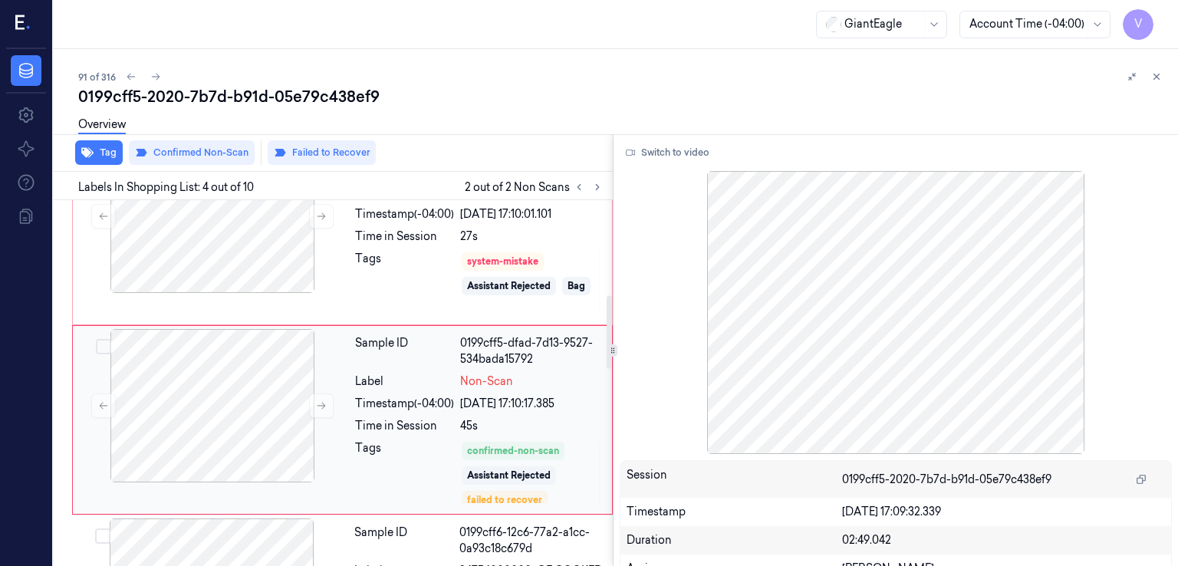
scroll to position [479, 0]
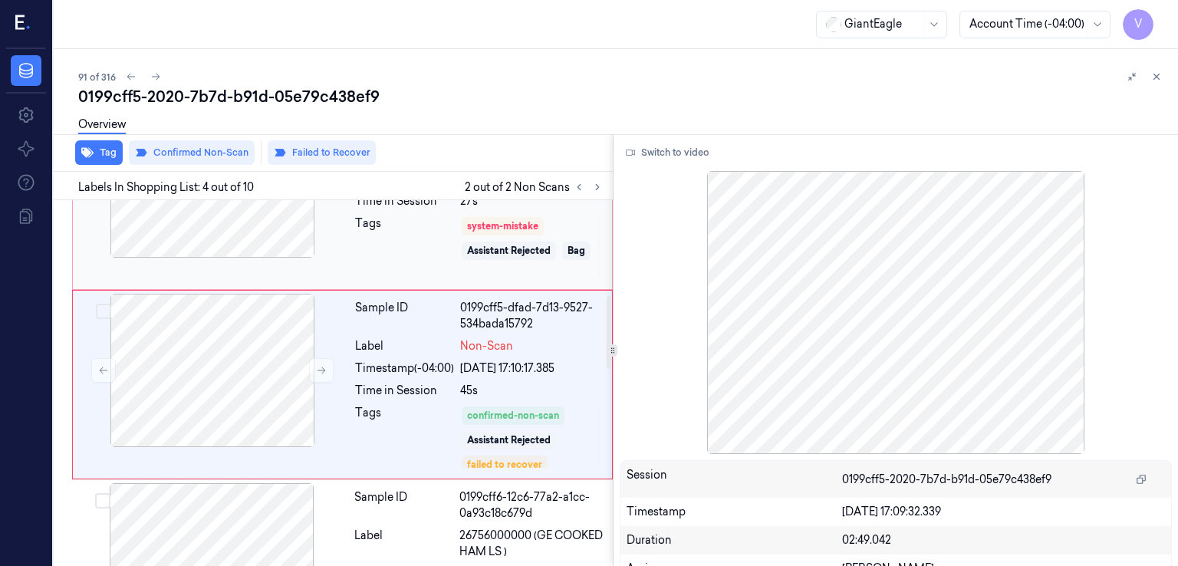
click at [440, 241] on div "Tags" at bounding box center [404, 248] width 99 height 64
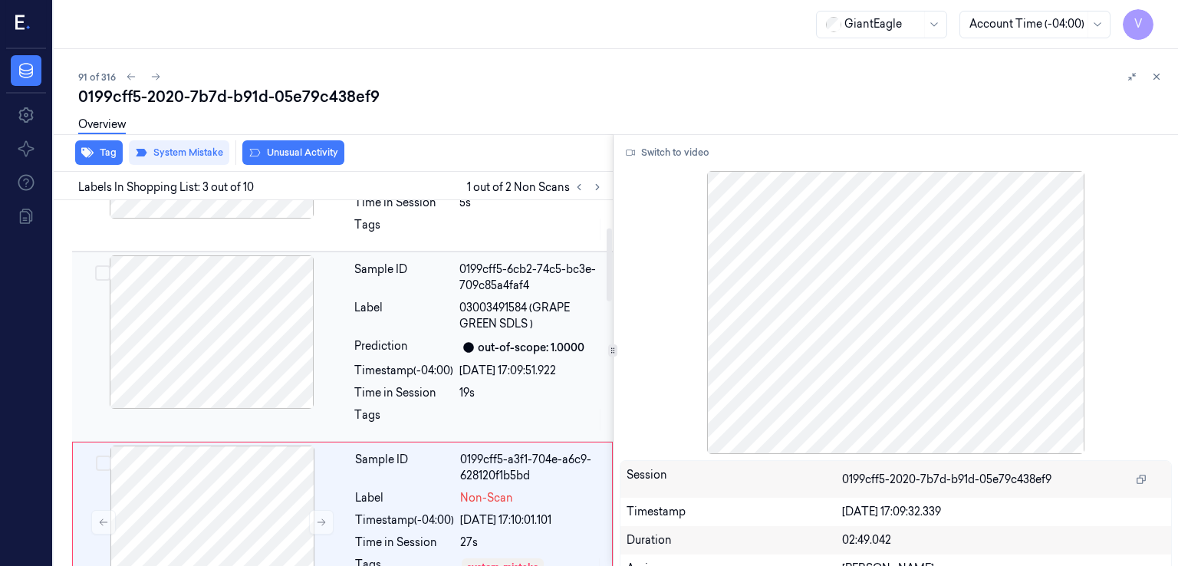
drag, startPoint x: 426, startPoint y: 295, endPoint x: 459, endPoint y: 288, distance: 33.7
click at [433, 295] on div "Sample ID 0199cff5-6cb2-74c5-bc3e-709c85a4faf4 Label 03003491584 (GRAPE GREEN S…" at bounding box center [479, 346] width 262 height 183
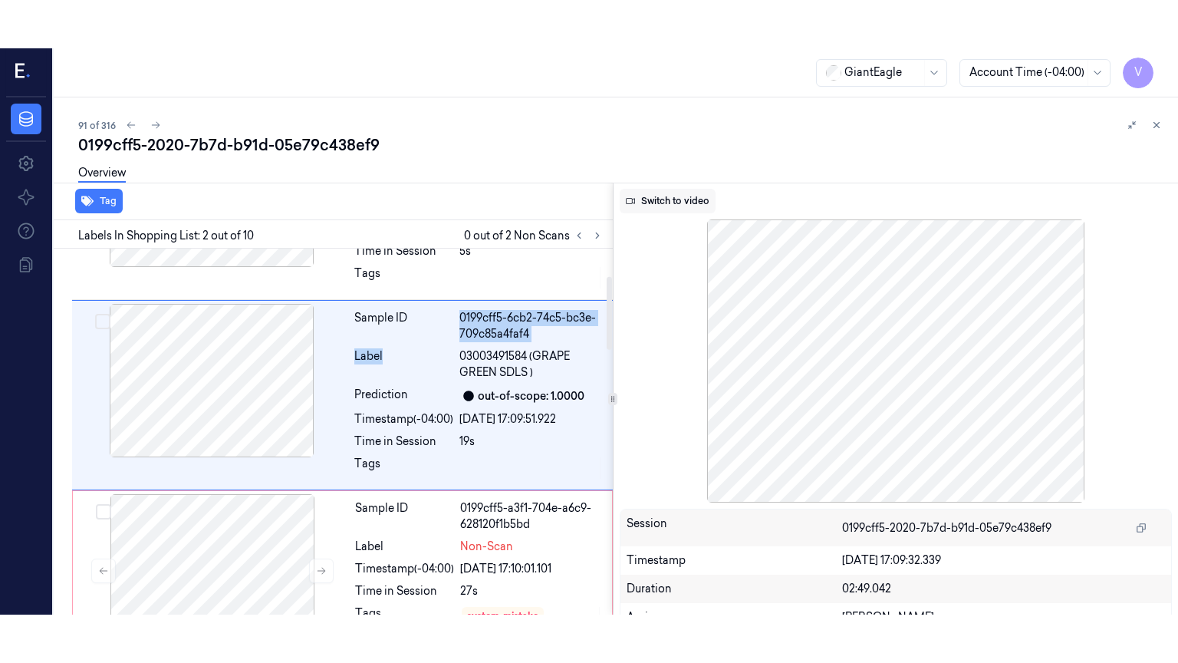
scroll to position [101, 0]
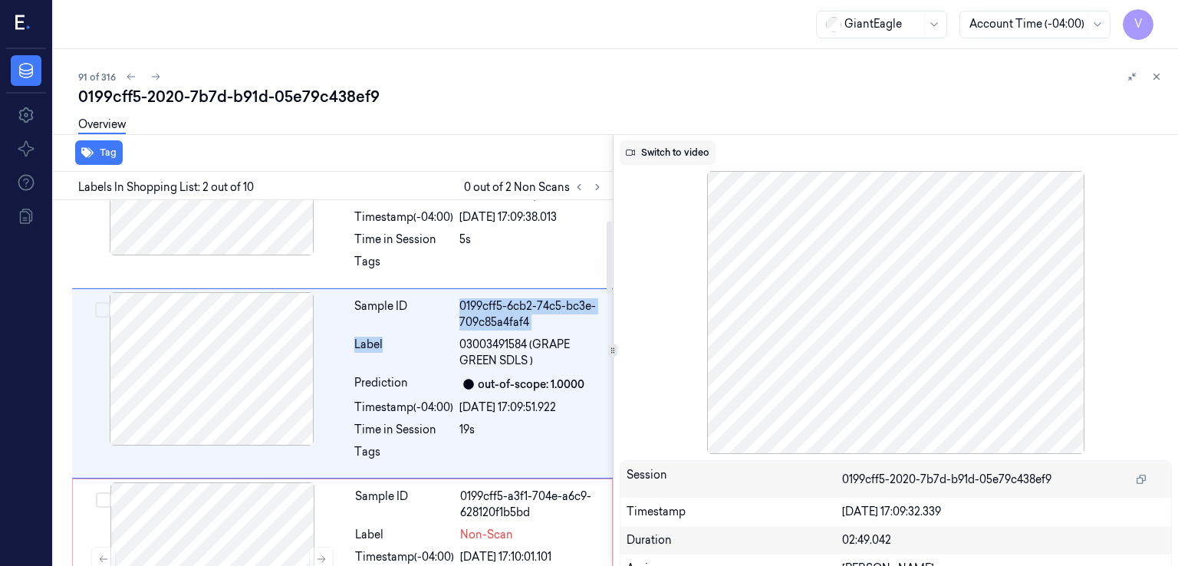
click at [670, 148] on button "Switch to video" at bounding box center [668, 152] width 96 height 25
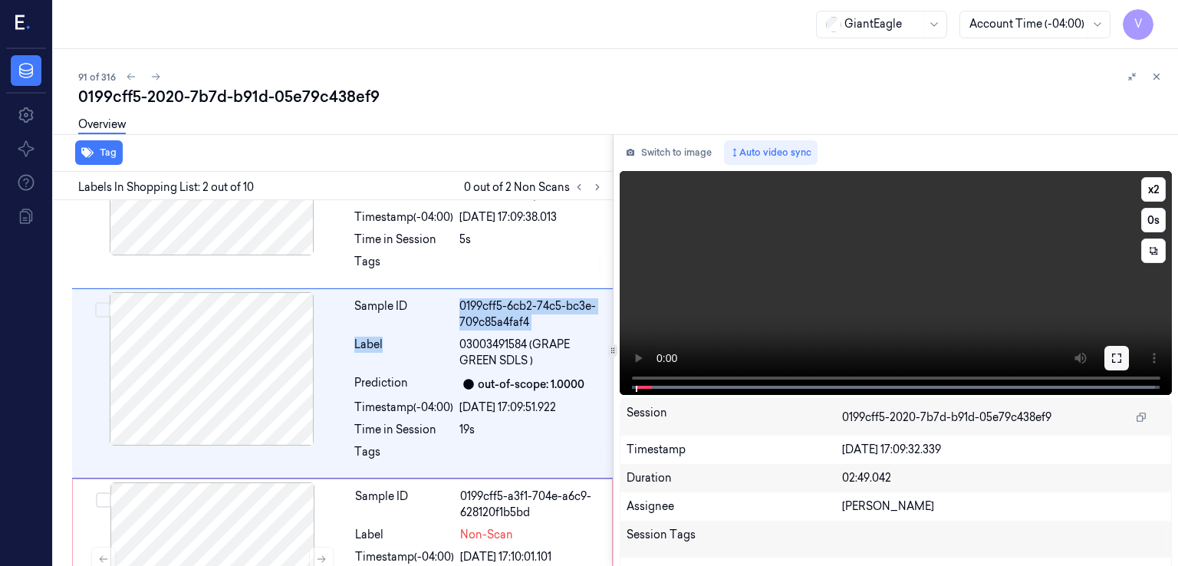
click at [1115, 360] on icon at bounding box center [1116, 358] width 9 height 9
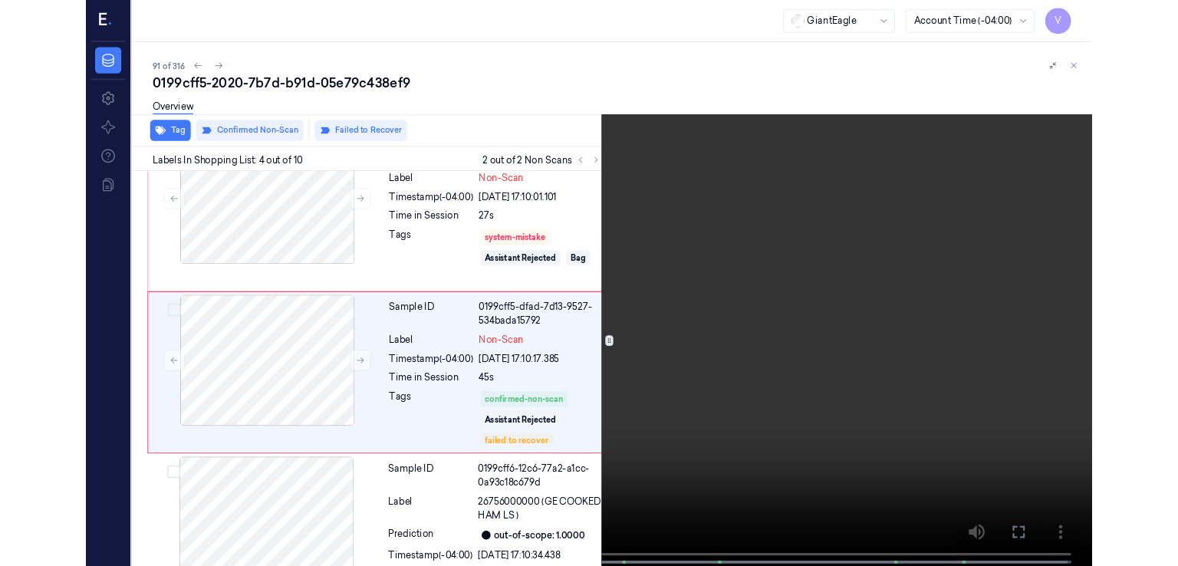
scroll to position [431, 0]
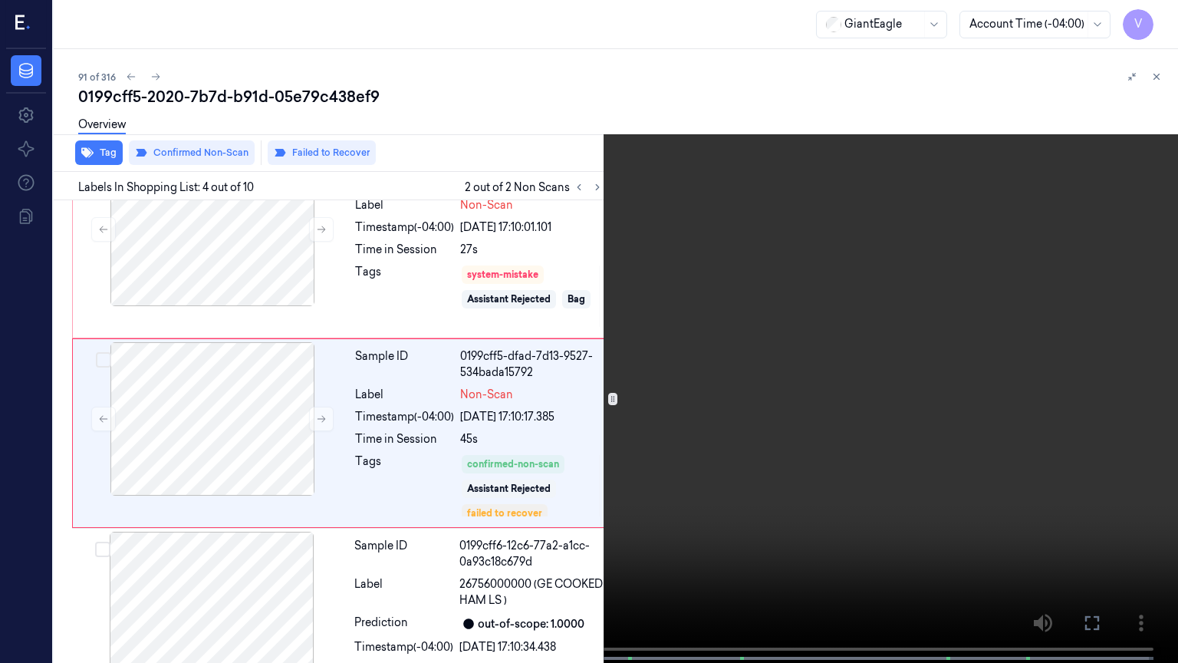
click at [0, 0] on button at bounding box center [0, 0] width 0 height 0
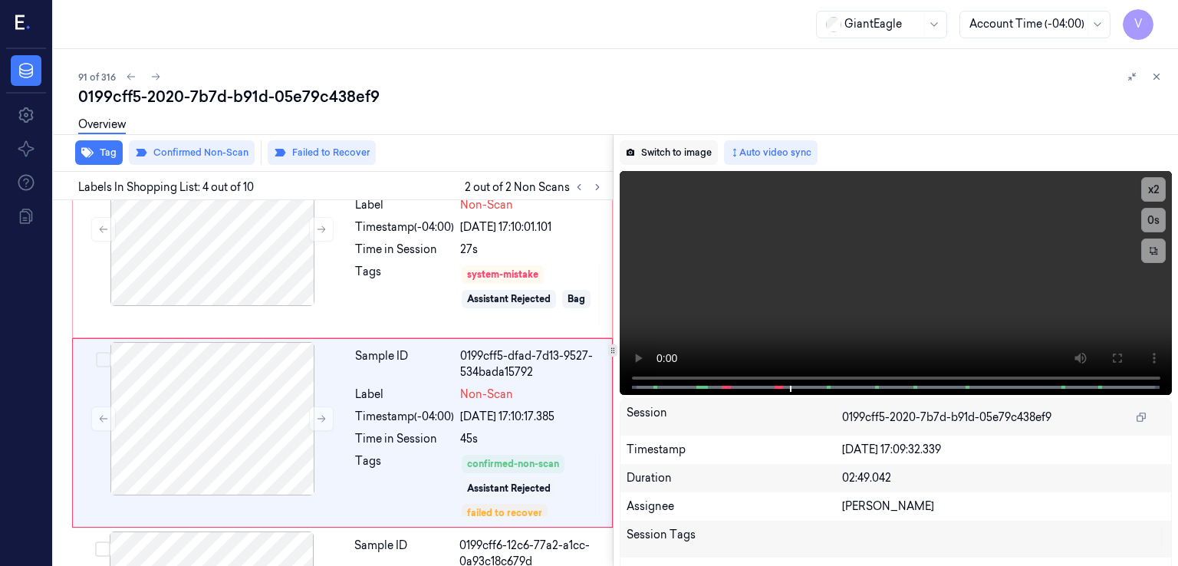
click at [685, 151] on button "Switch to image" at bounding box center [669, 152] width 98 height 25
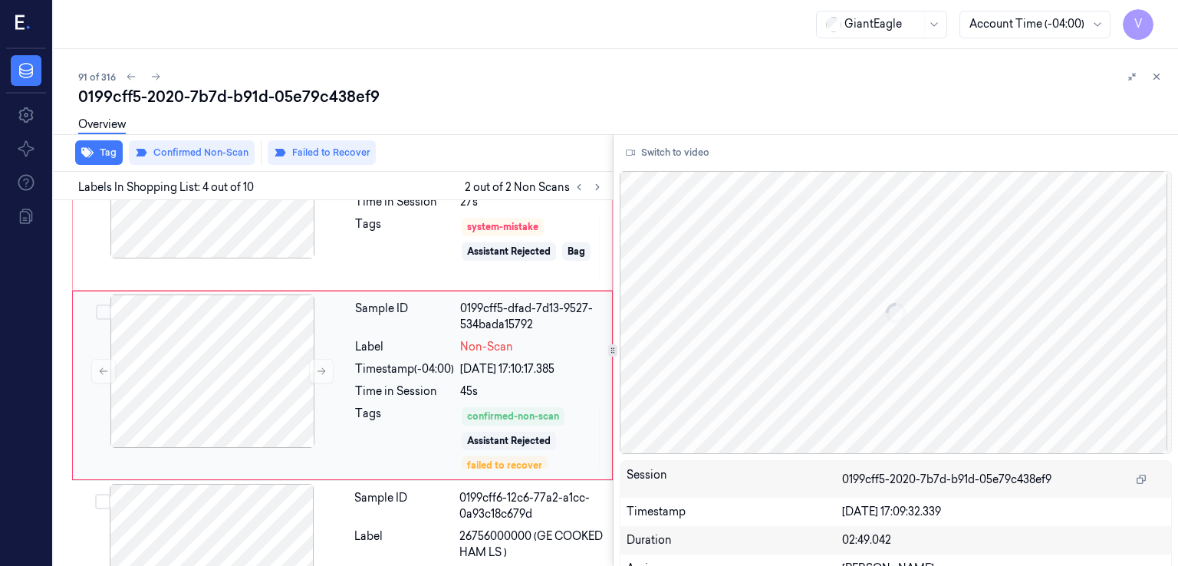
scroll to position [479, 0]
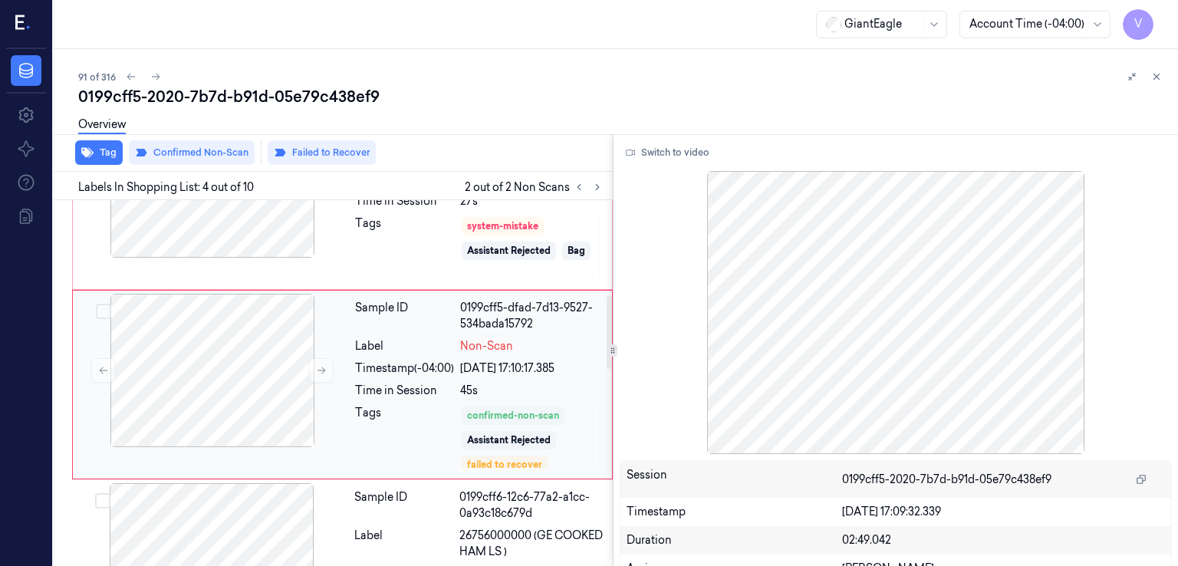
click at [474, 409] on div "confirmed-non-scan" at bounding box center [513, 416] width 92 height 14
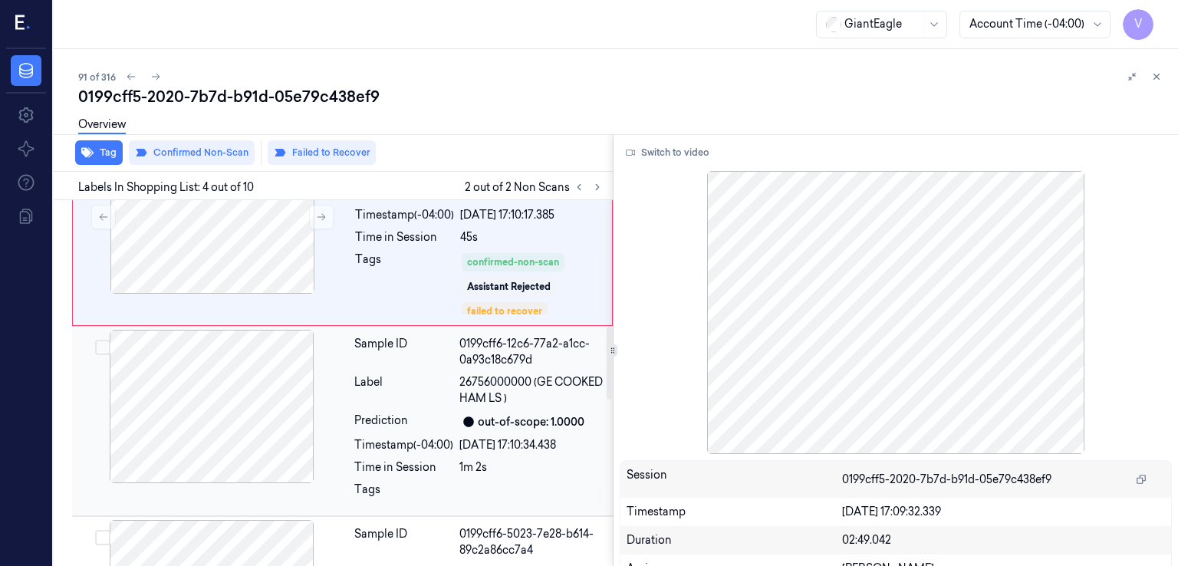
click at [389, 449] on div "Timestamp (-04:00)" at bounding box center [403, 445] width 99 height 16
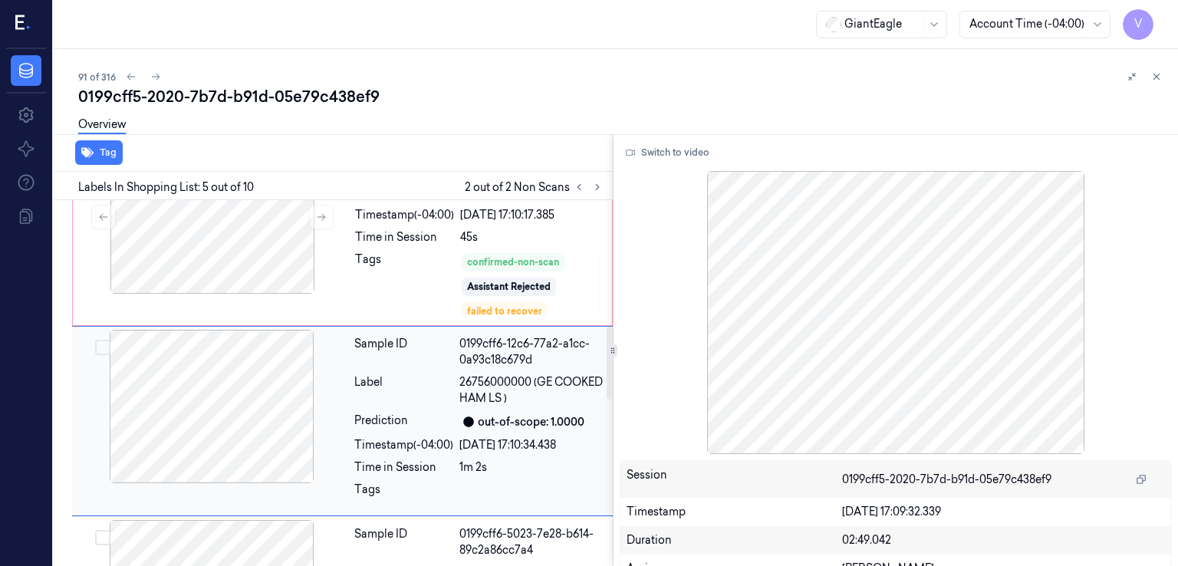
scroll to position [669, 0]
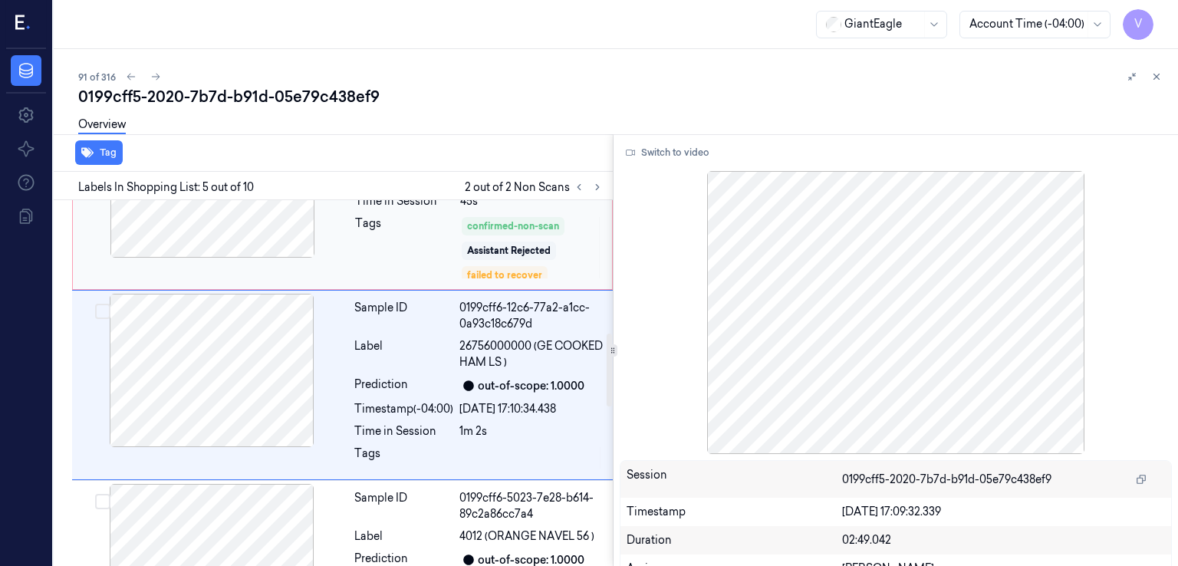
drag, startPoint x: 394, startPoint y: 246, endPoint x: 609, endPoint y: 183, distance: 224.0
click at [400, 246] on div "Tags" at bounding box center [404, 248] width 99 height 64
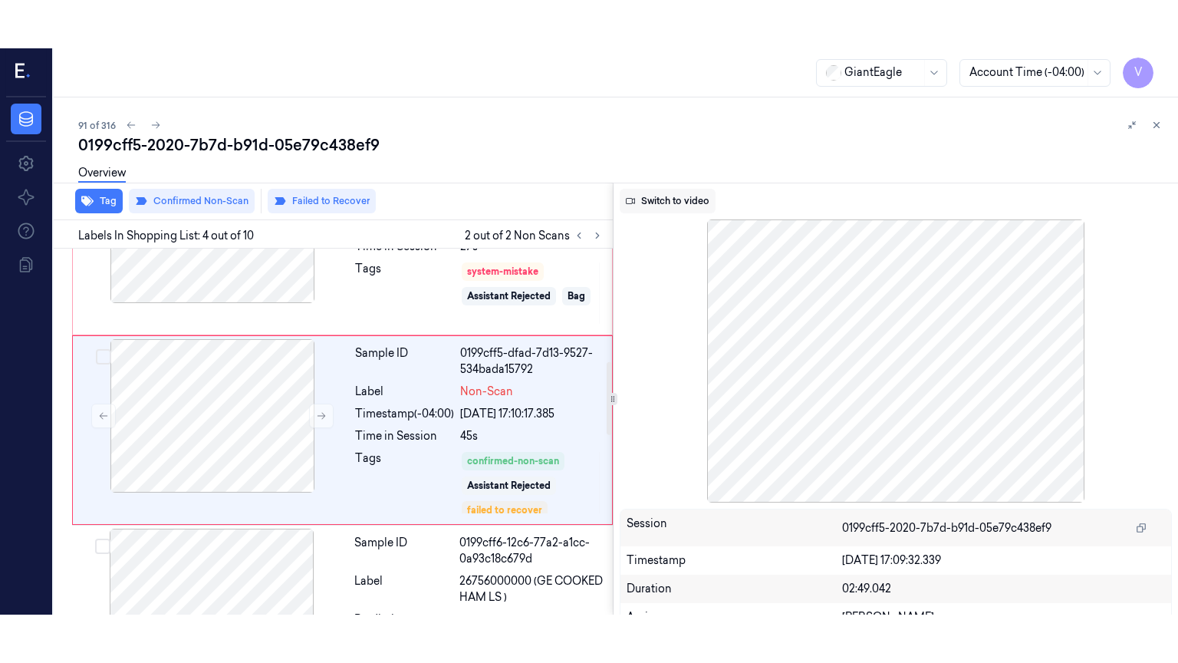
scroll to position [479, 0]
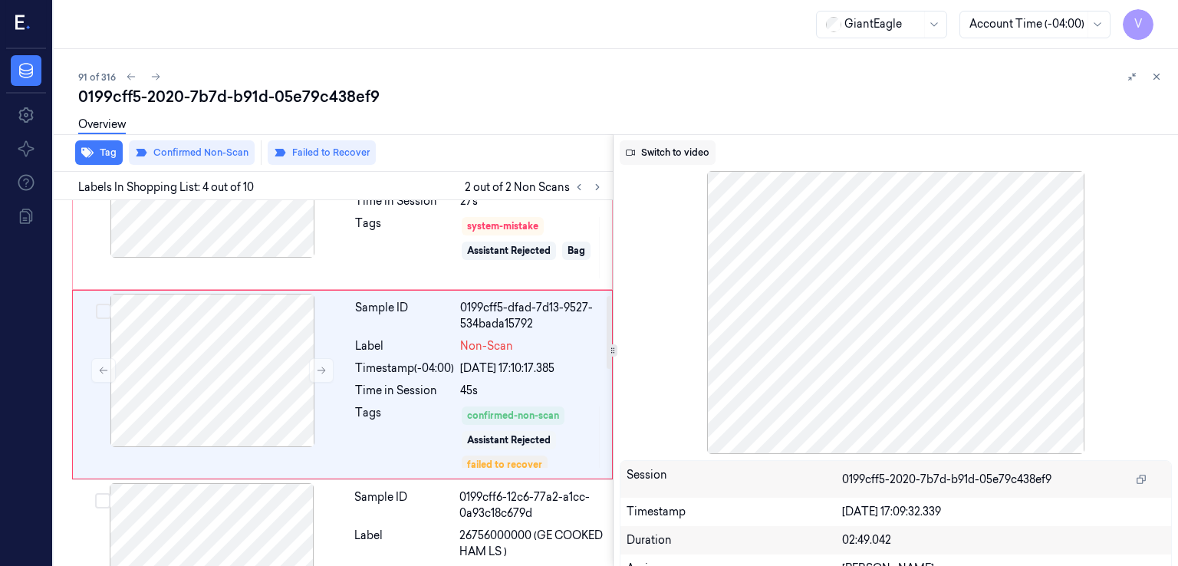
click at [706, 143] on button "Switch to video" at bounding box center [668, 152] width 96 height 25
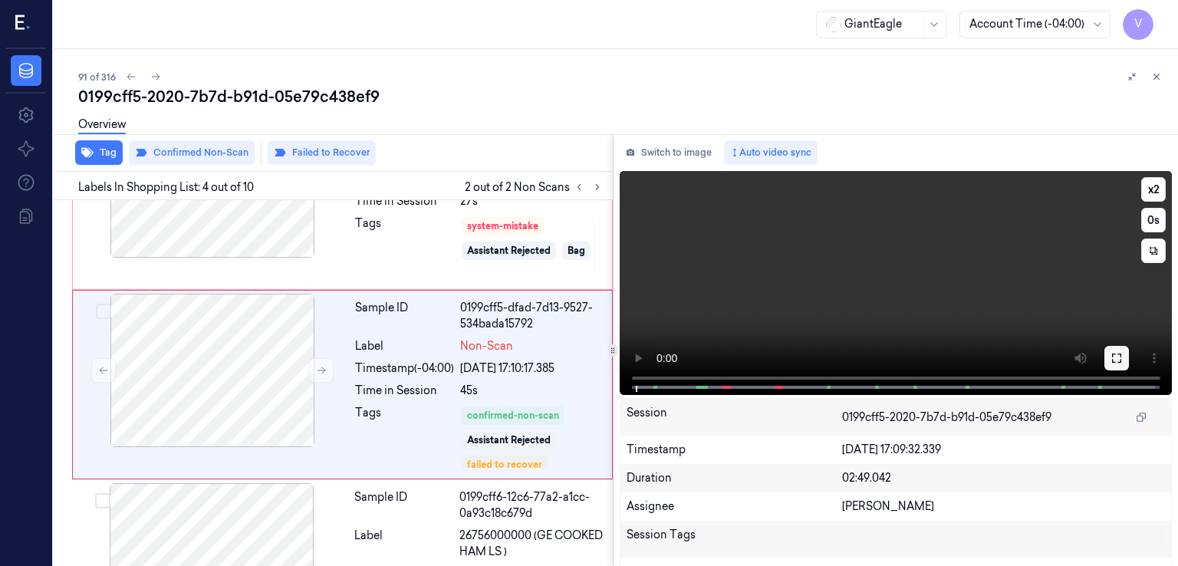
click at [1123, 366] on button at bounding box center [1116, 358] width 25 height 25
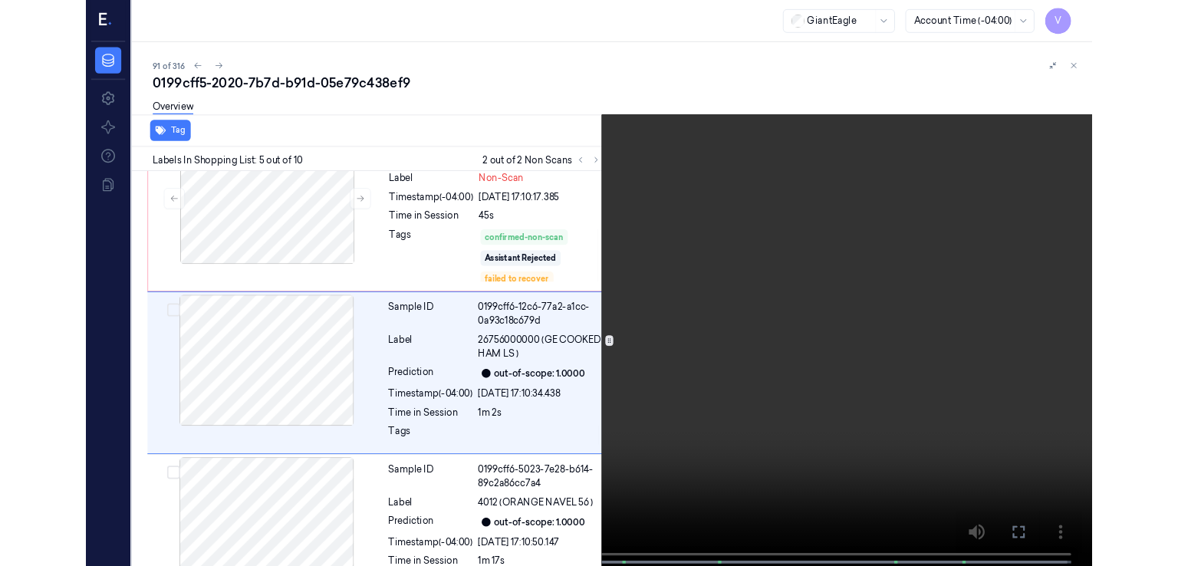
scroll to position [620, 0]
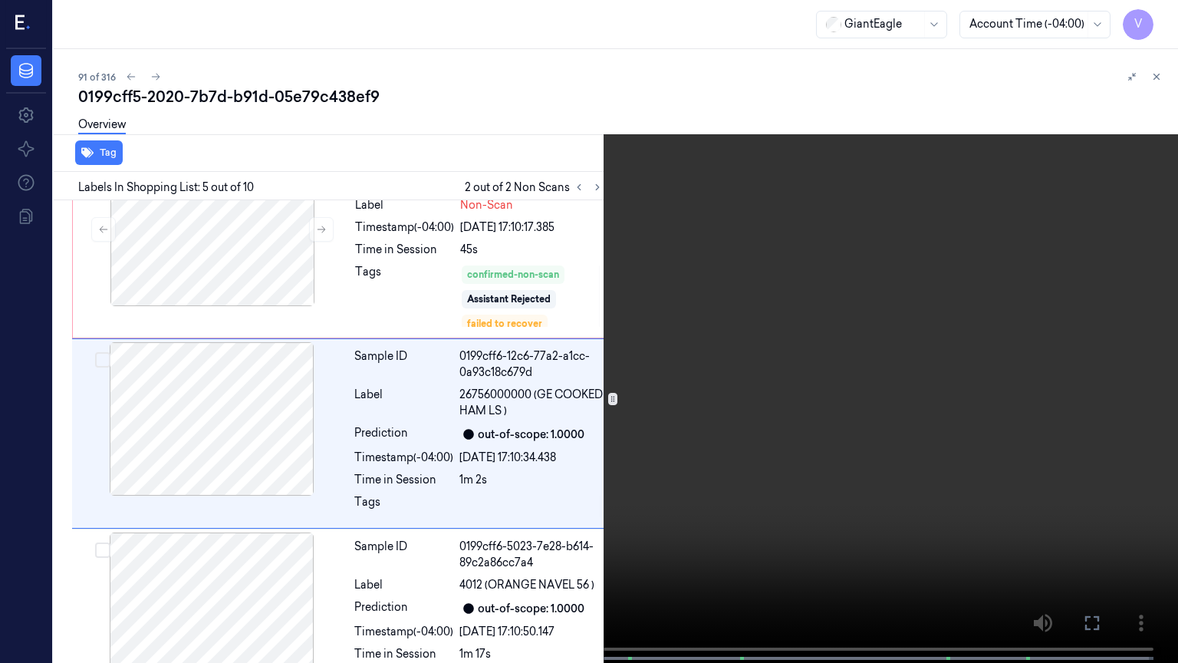
click at [0, 0] on icon at bounding box center [0, 0] width 0 height 0
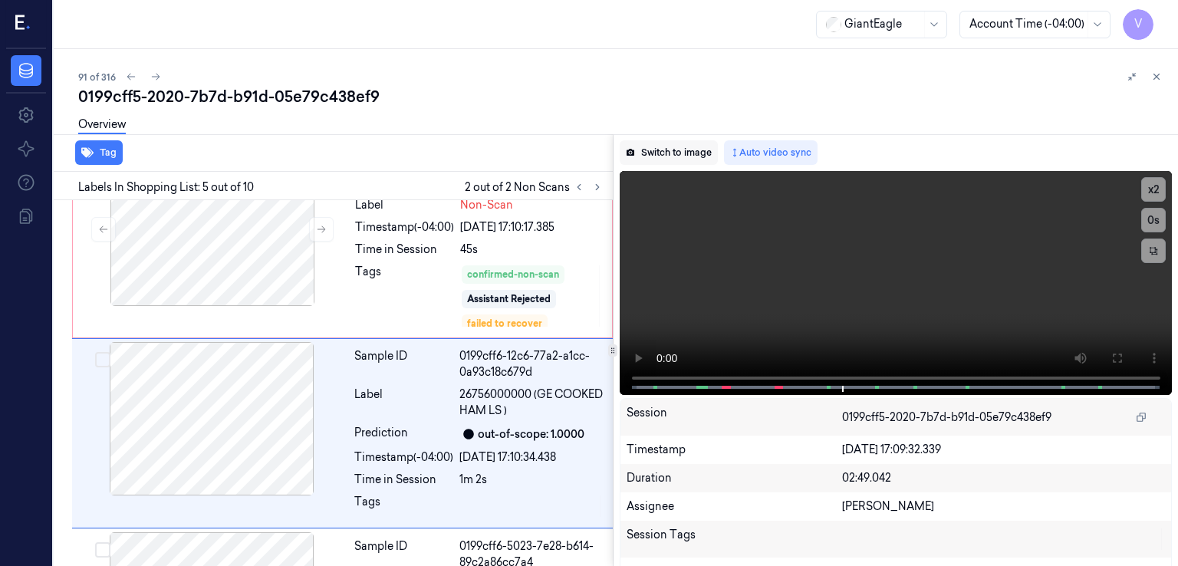
click at [696, 162] on button "Switch to image" at bounding box center [669, 152] width 98 height 25
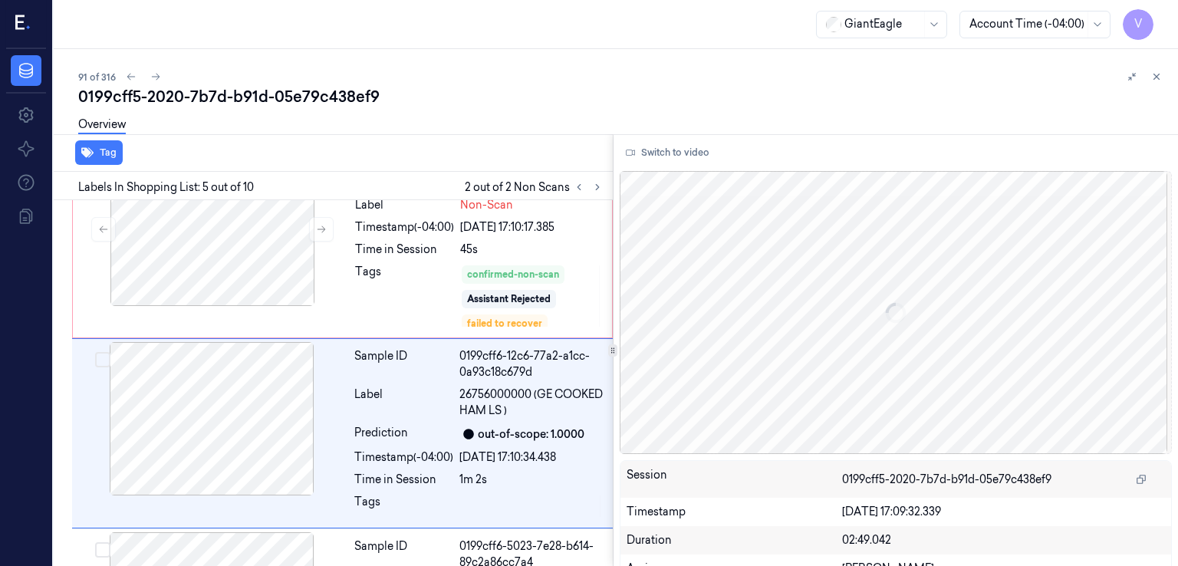
scroll to position [669, 0]
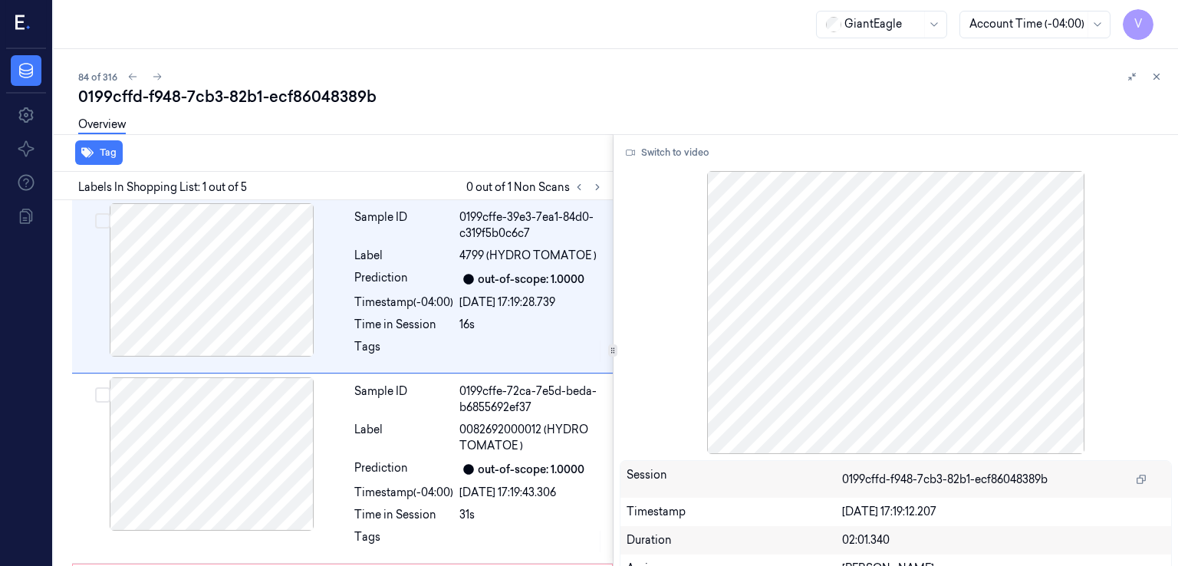
click at [197, 101] on div "0199cffd-f948-7cb3-82b1-ecf86048389b" at bounding box center [622, 96] width 1088 height 21
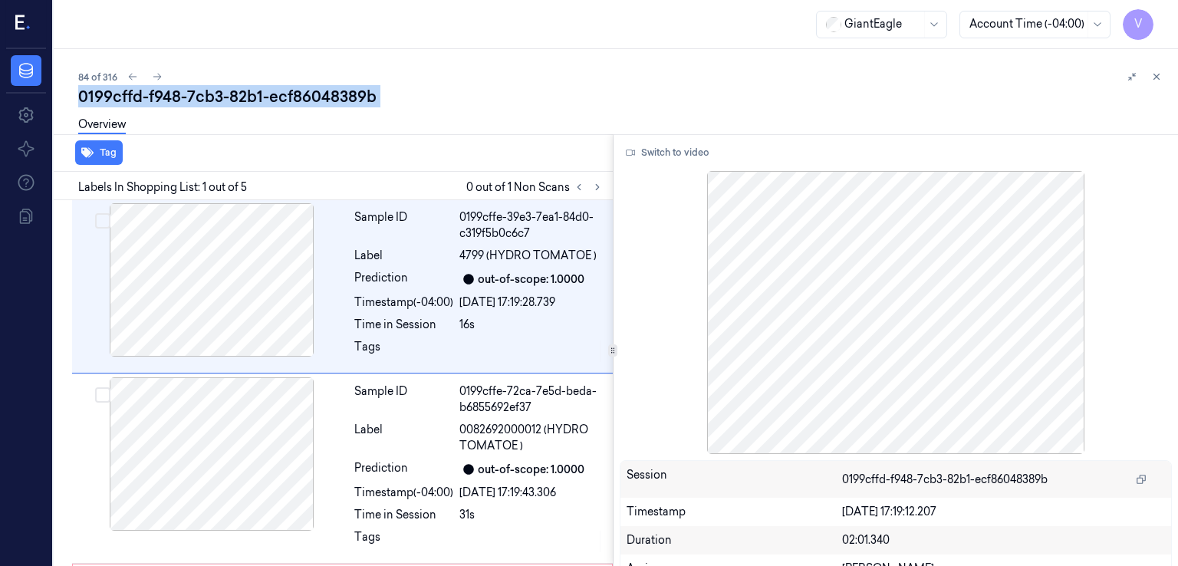
click at [197, 101] on div "0199cffd-f948-7cb3-82b1-ecf86048389b" at bounding box center [622, 96] width 1088 height 21
copy div "7cb3"
click at [594, 193] on button at bounding box center [597, 187] width 18 height 18
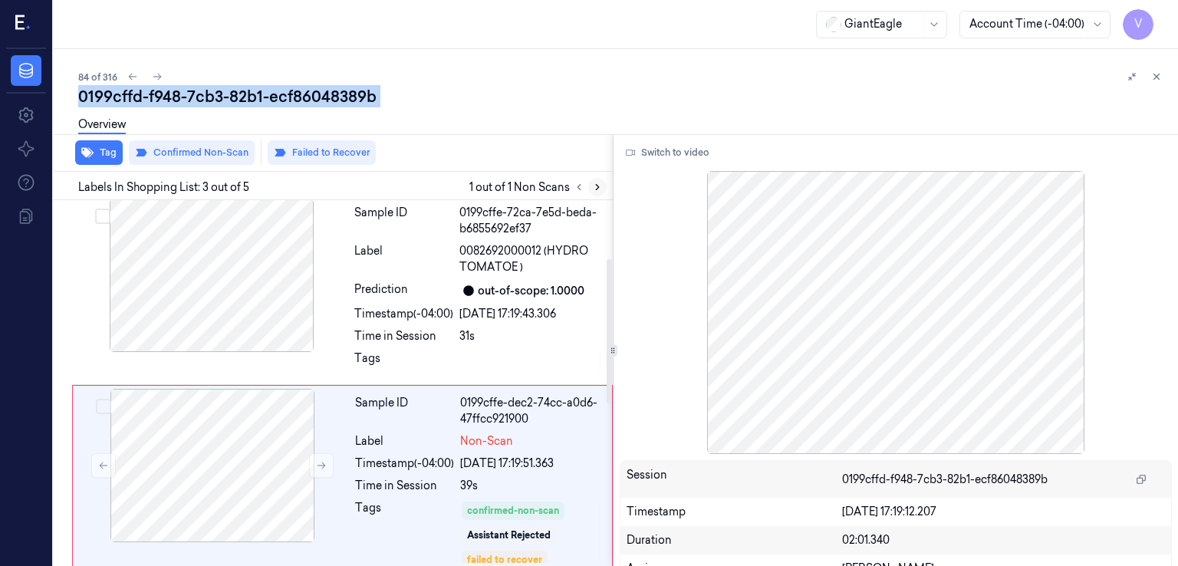
scroll to position [275, 0]
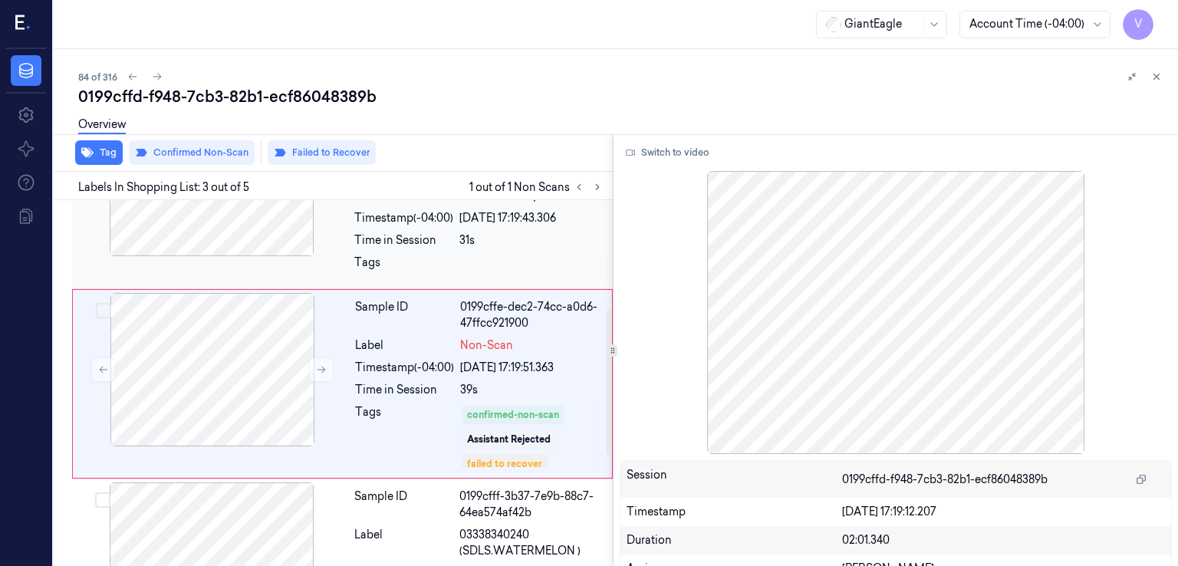
click at [477, 249] on div "Sample ID 0199cffe-72ca-7e5d-beda-b6855692ef37 Label 0082692000012 (HYDRO TOMAT…" at bounding box center [479, 194] width 262 height 183
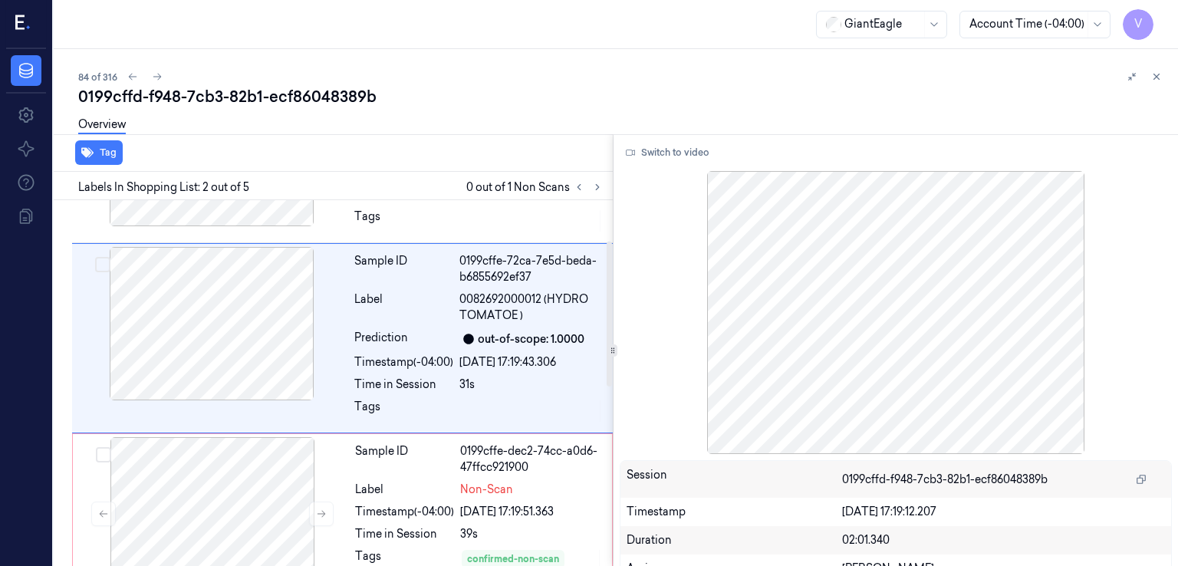
scroll to position [85, 0]
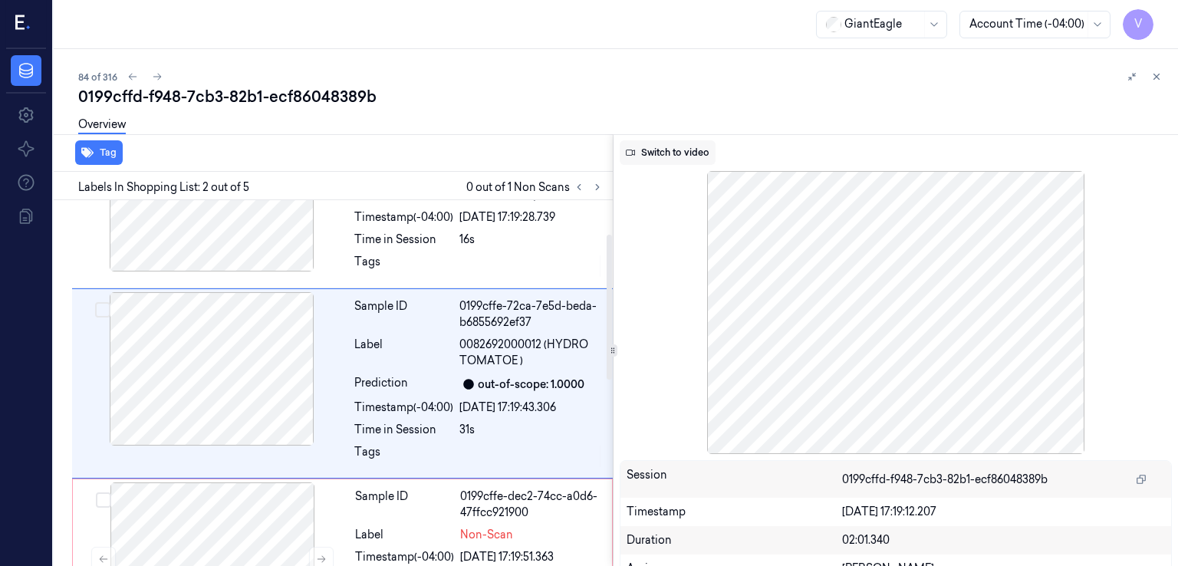
click at [666, 160] on button "Switch to video" at bounding box center [668, 152] width 96 height 25
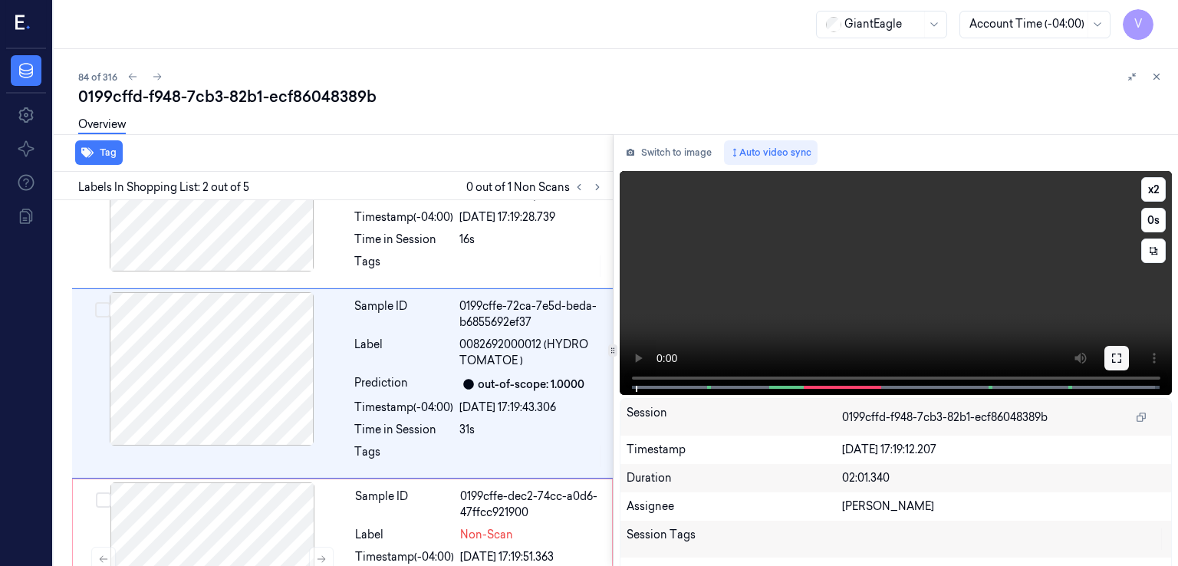
click at [1122, 360] on button at bounding box center [1116, 358] width 25 height 25
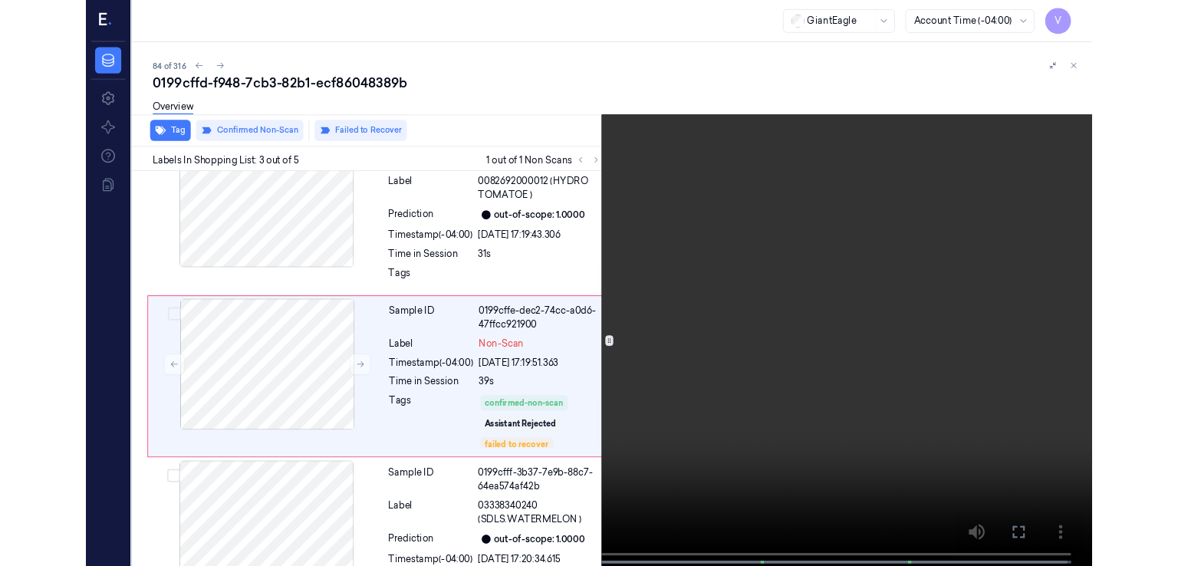
scroll to position [226, 0]
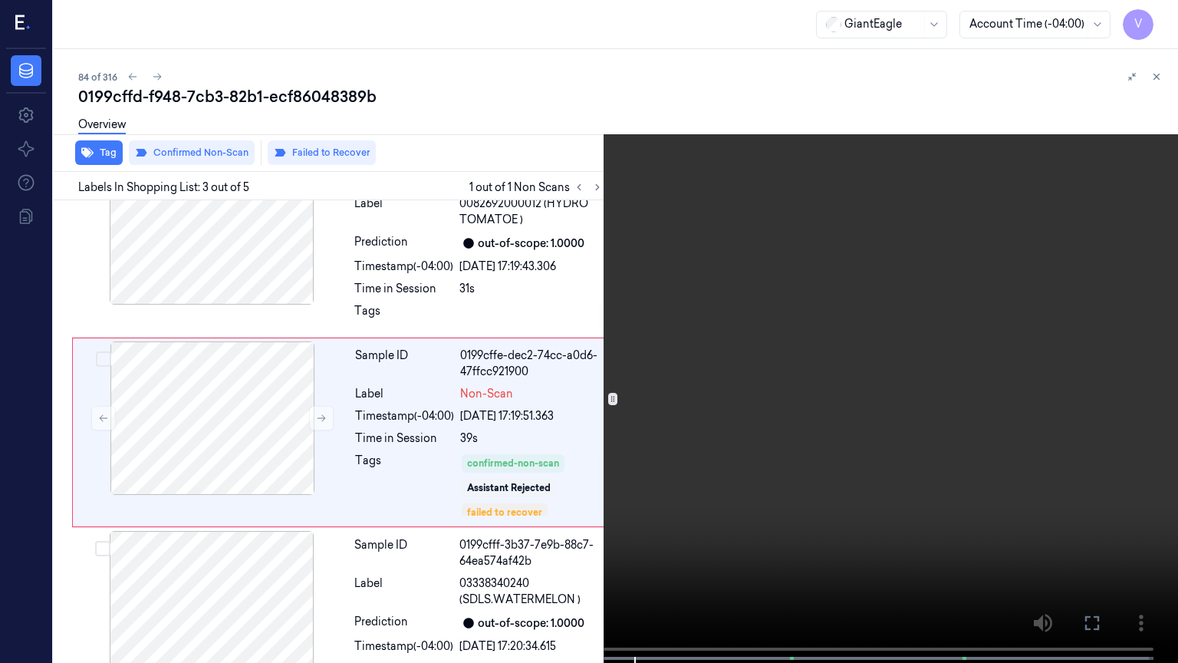
click at [634, 362] on video at bounding box center [589, 333] width 1178 height 666
drag, startPoint x: 1088, startPoint y: 632, endPoint x: 920, endPoint y: 492, distance: 217.8
click at [0, 0] on button at bounding box center [0, 0] width 0 height 0
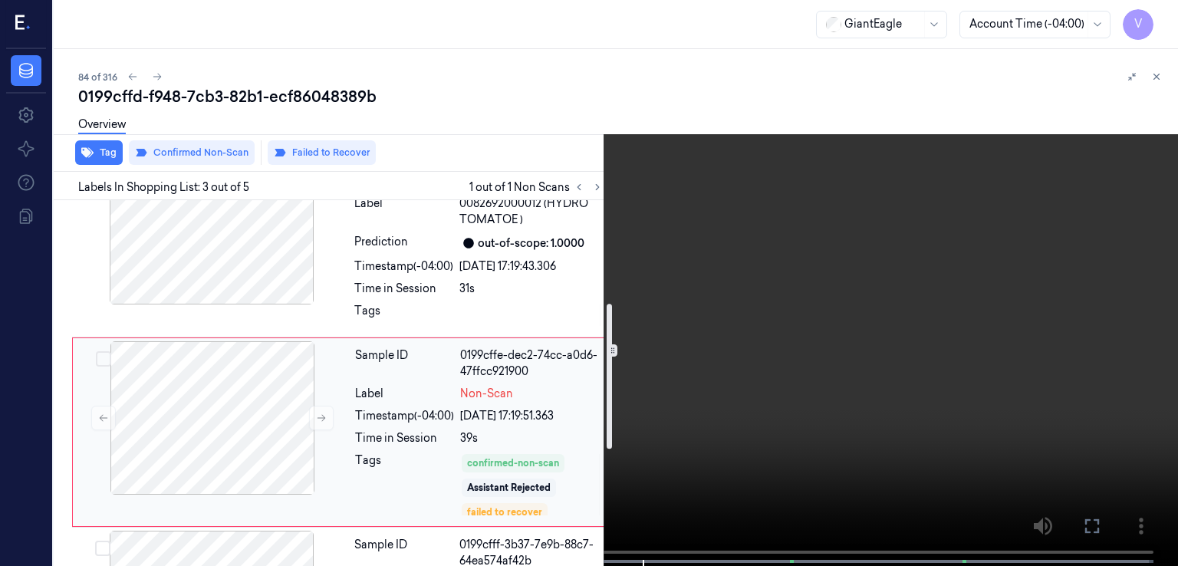
scroll to position [380, 0]
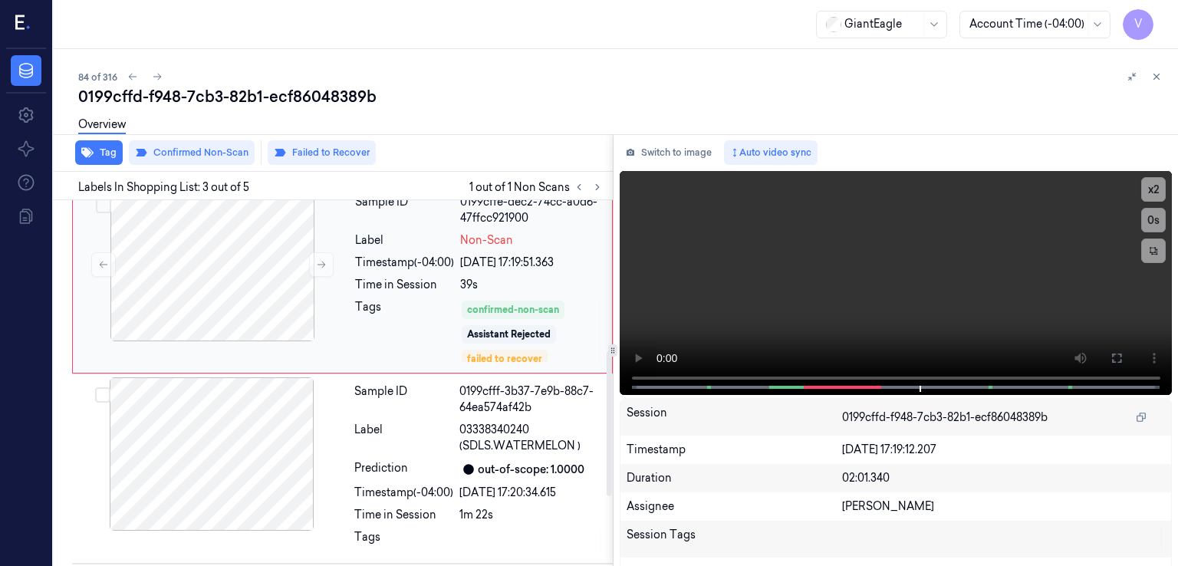
click at [353, 285] on div "Sample ID 0199cffe-dec2-74cc-a0d6-47ffcc921900 Label Non-Scan Timestamp (-04:00…" at bounding box center [479, 279] width 260 height 182
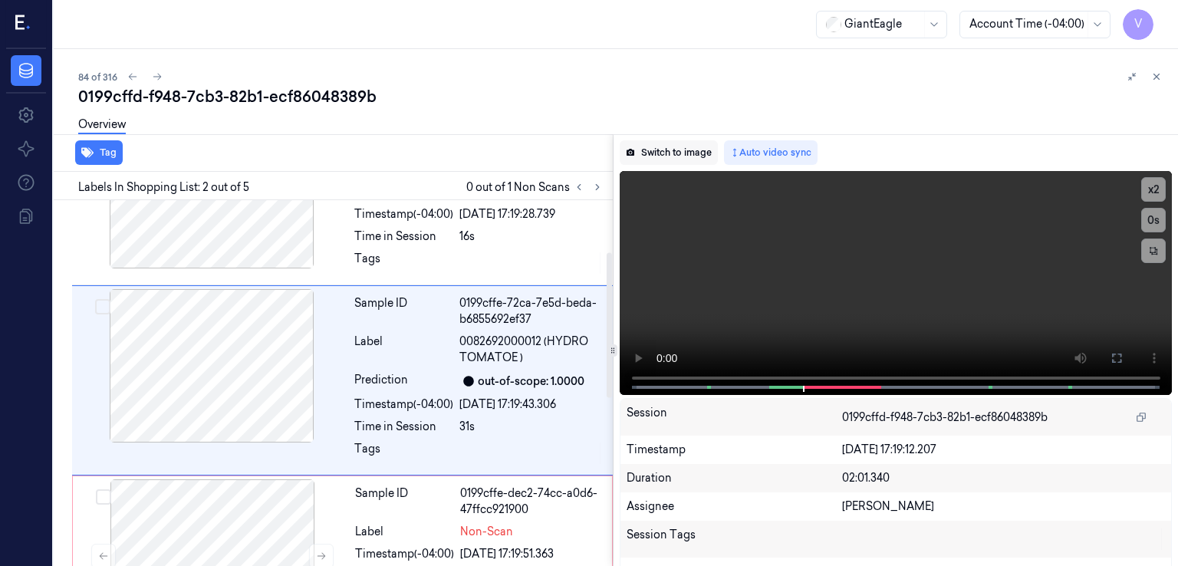
scroll to position [85, 0]
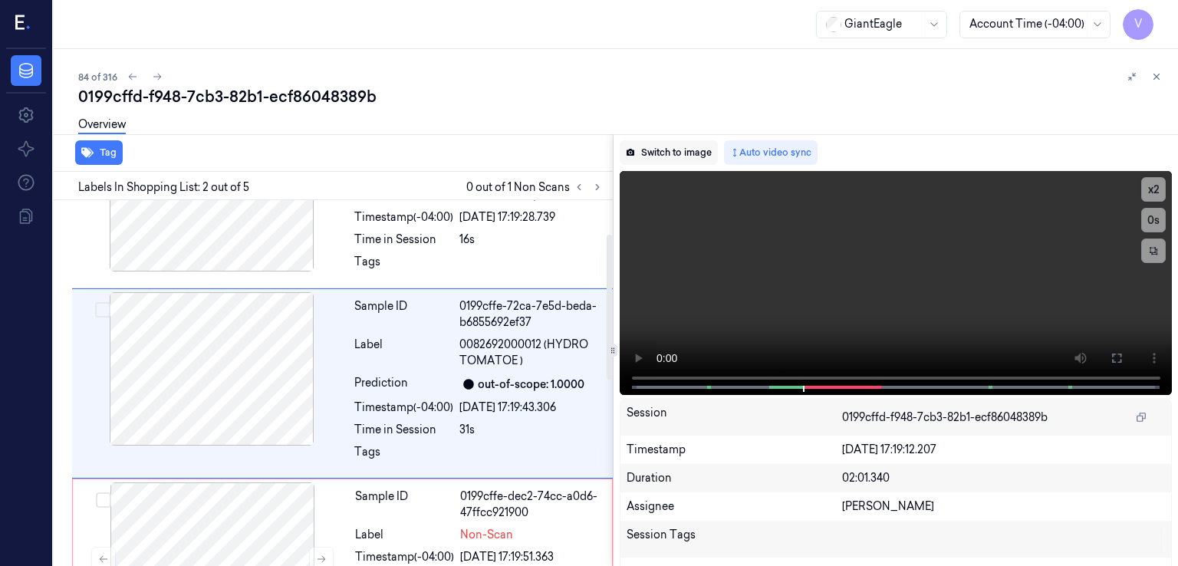
click at [706, 160] on button "Switch to image" at bounding box center [669, 152] width 98 height 25
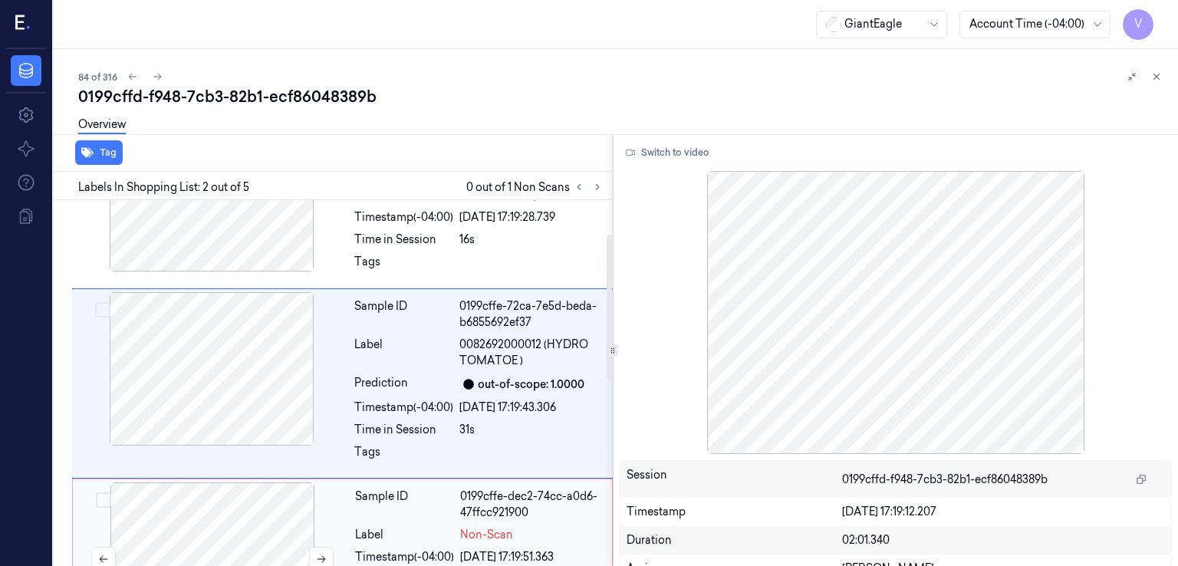
click at [248, 541] on div at bounding box center [212, 558] width 273 height 153
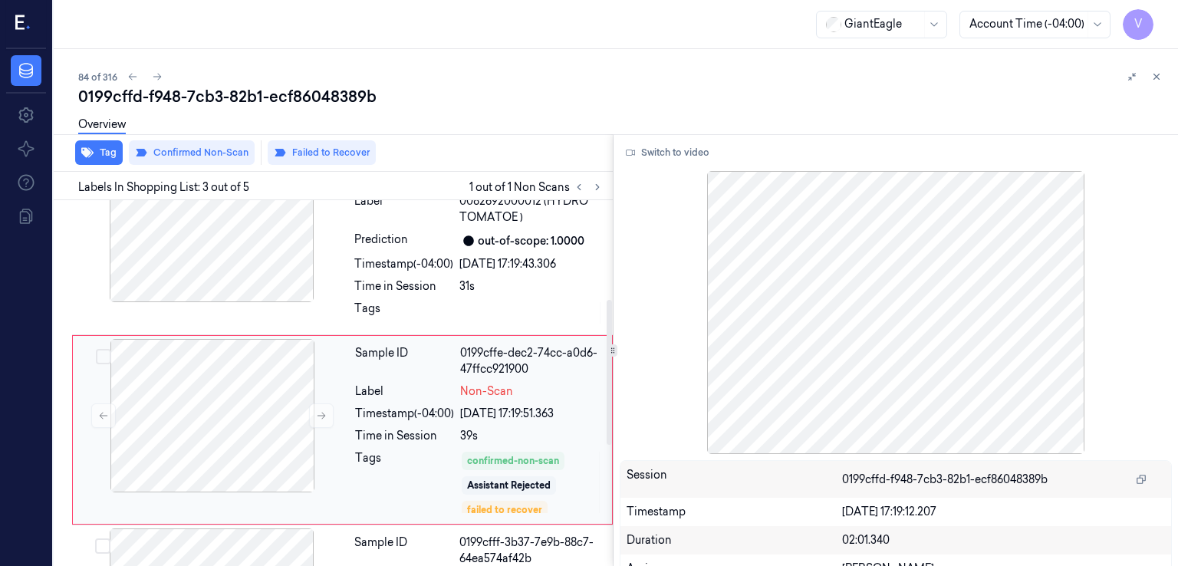
scroll to position [275, 0]
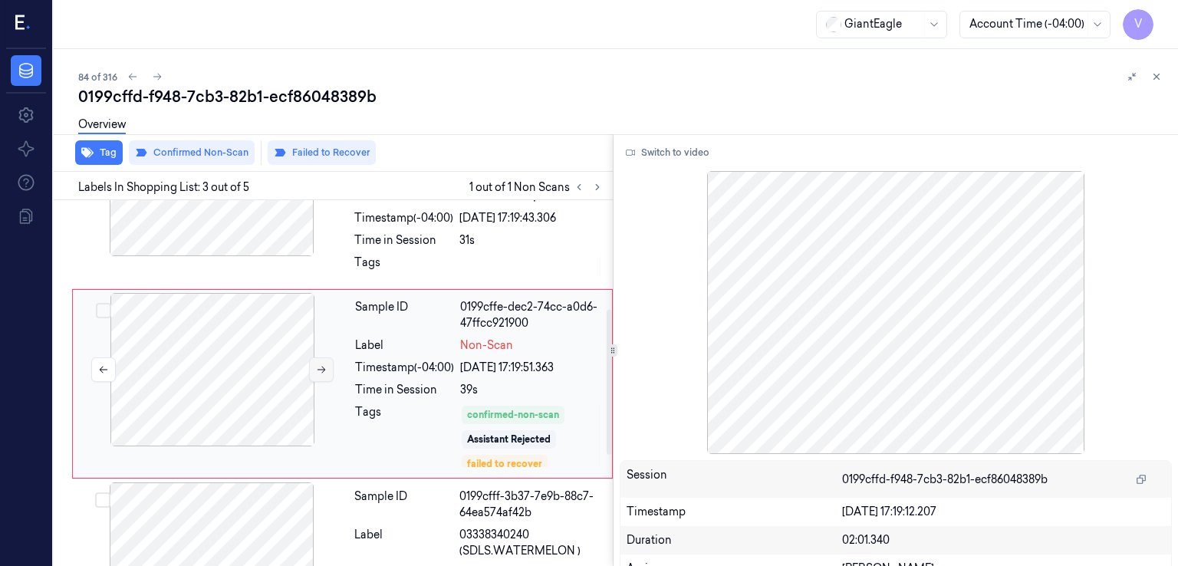
click at [316, 370] on icon at bounding box center [321, 369] width 11 height 11
click at [267, 106] on div "0199cffd-f948-7cb3-82b1-ecf86048389b" at bounding box center [622, 96] width 1088 height 21
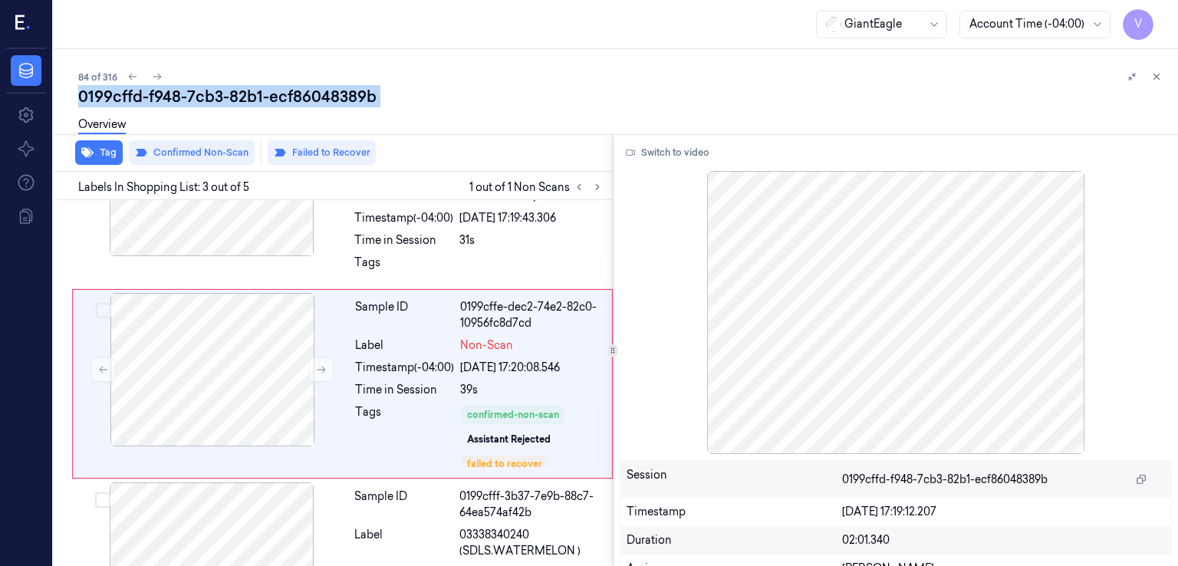
click at [267, 106] on div "0199cffd-f948-7cb3-82b1-ecf86048389b" at bounding box center [622, 96] width 1088 height 21
copy div "ecf86048389b"
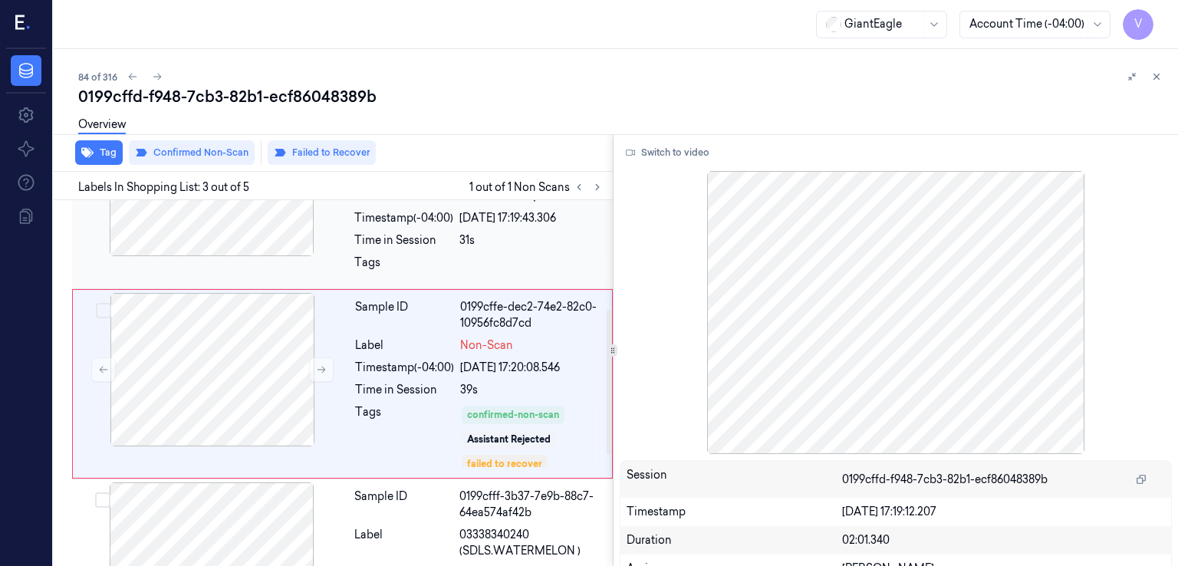
click at [460, 255] on div at bounding box center [531, 267] width 144 height 25
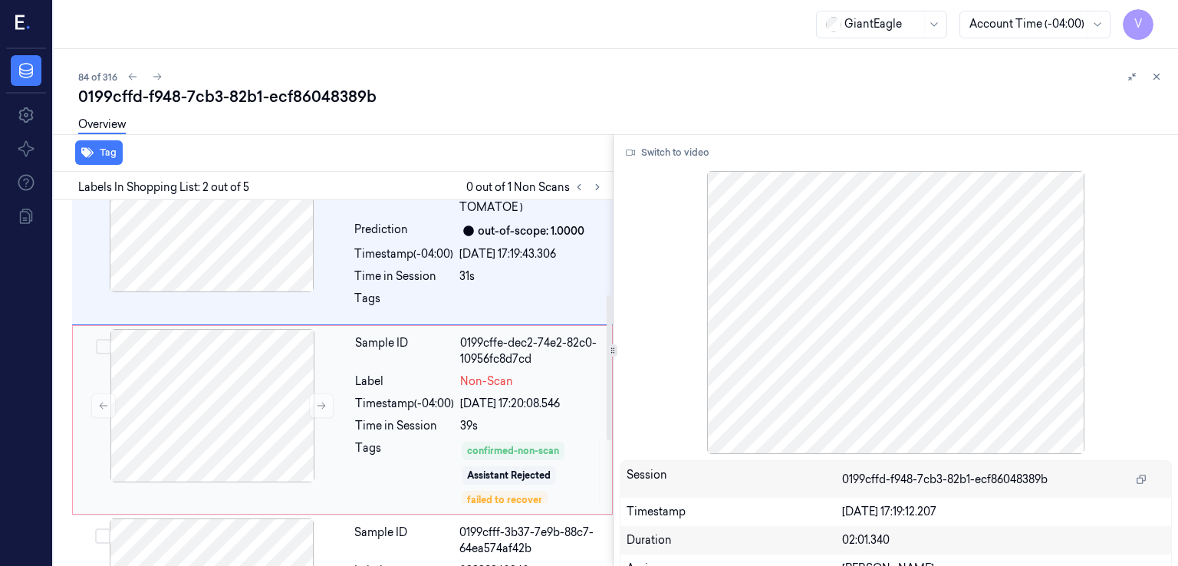
click at [439, 396] on div "Timestamp (-04:00)" at bounding box center [404, 404] width 99 height 16
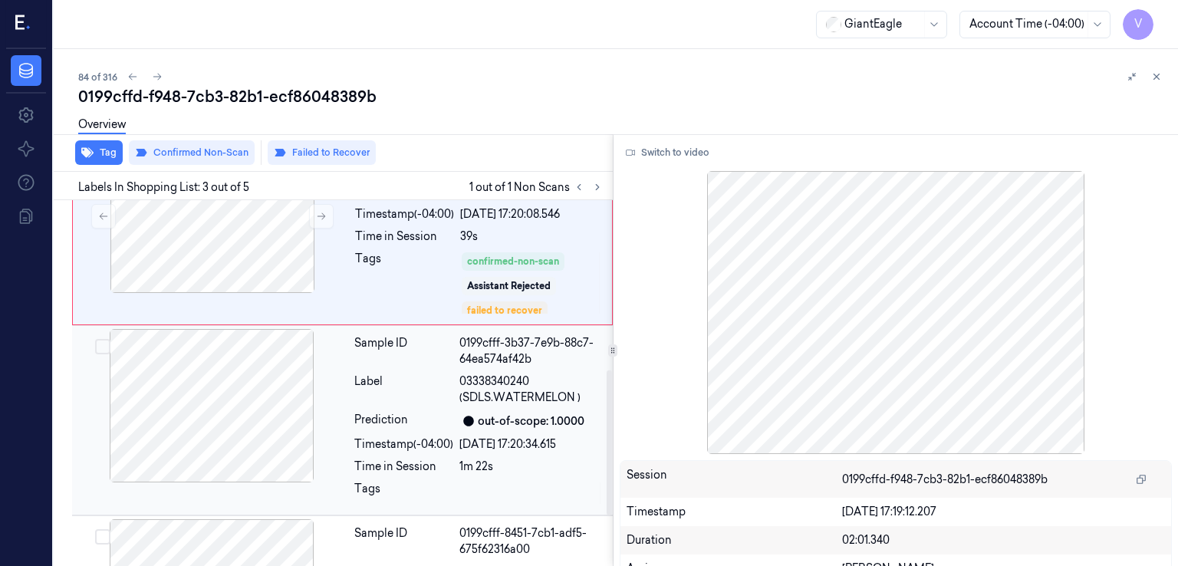
click at [369, 422] on div "Prediction" at bounding box center [403, 421] width 99 height 18
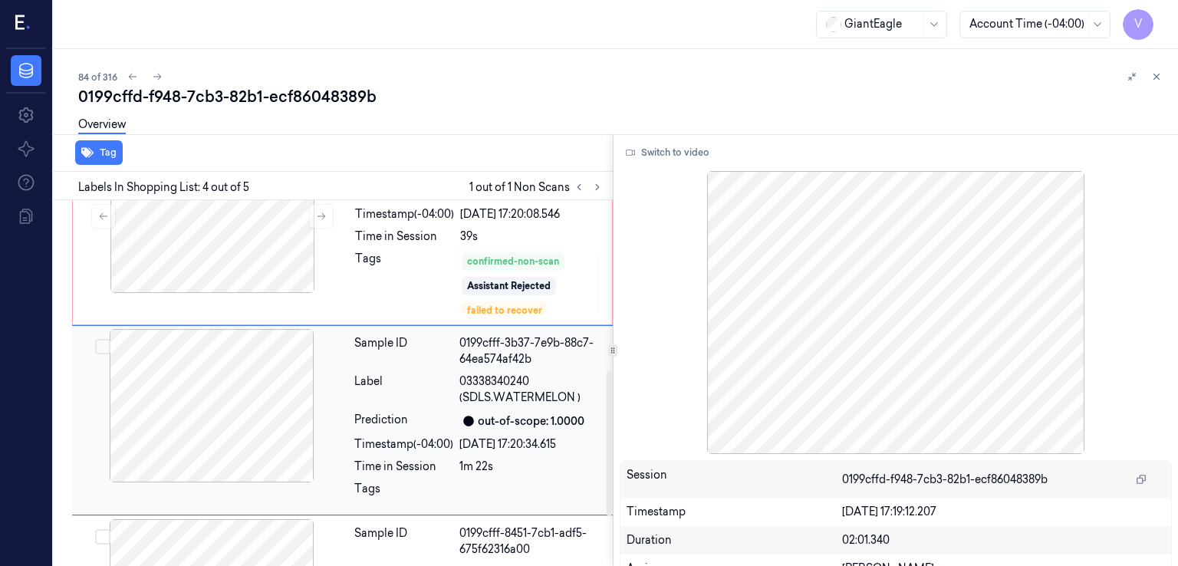
scroll to position [463, 0]
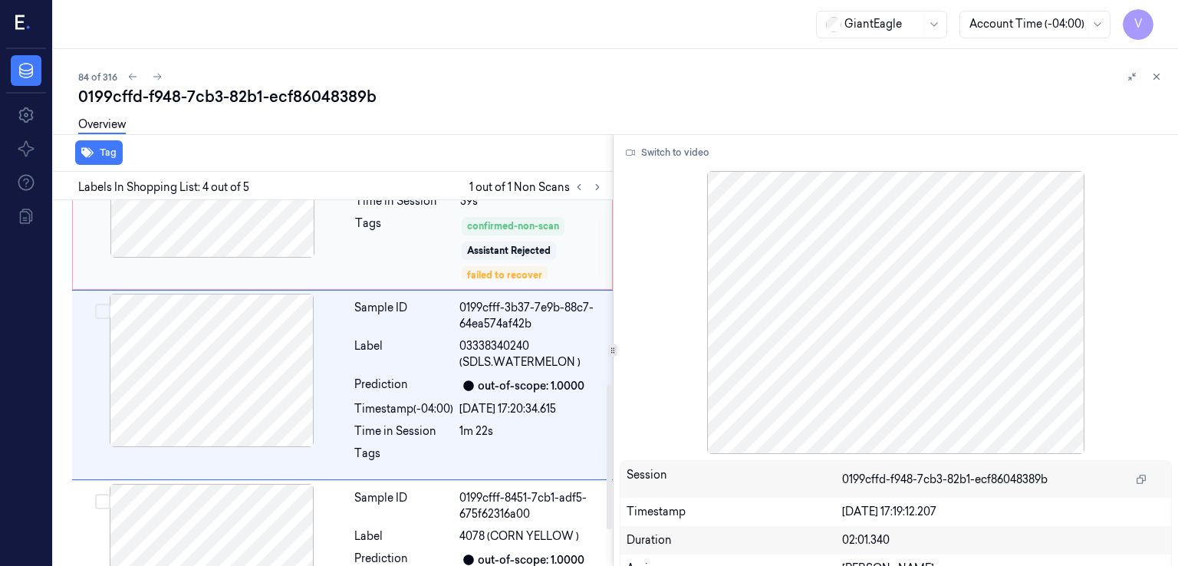
click at [384, 262] on div "Tags" at bounding box center [404, 248] width 99 height 64
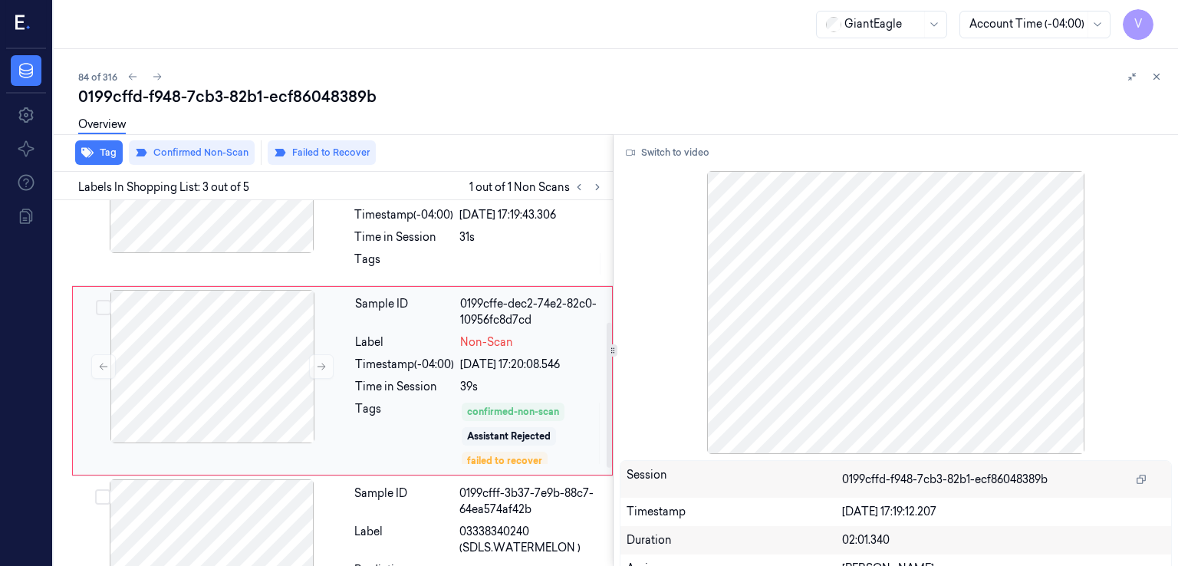
scroll to position [275, 0]
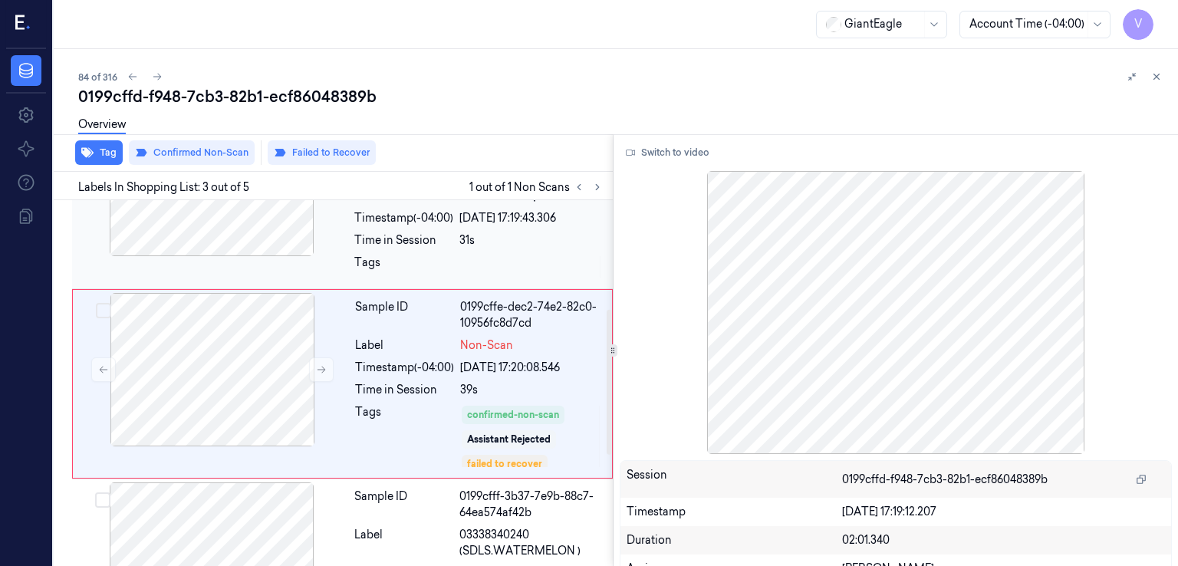
click at [492, 268] on div at bounding box center [531, 267] width 144 height 25
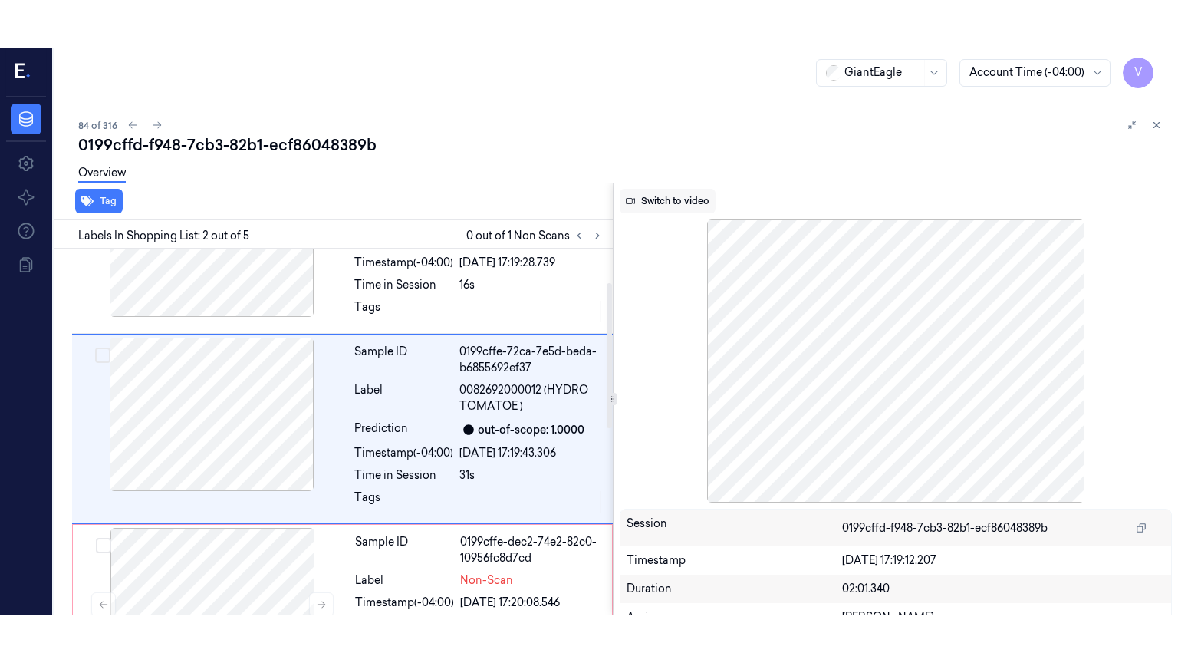
scroll to position [85, 0]
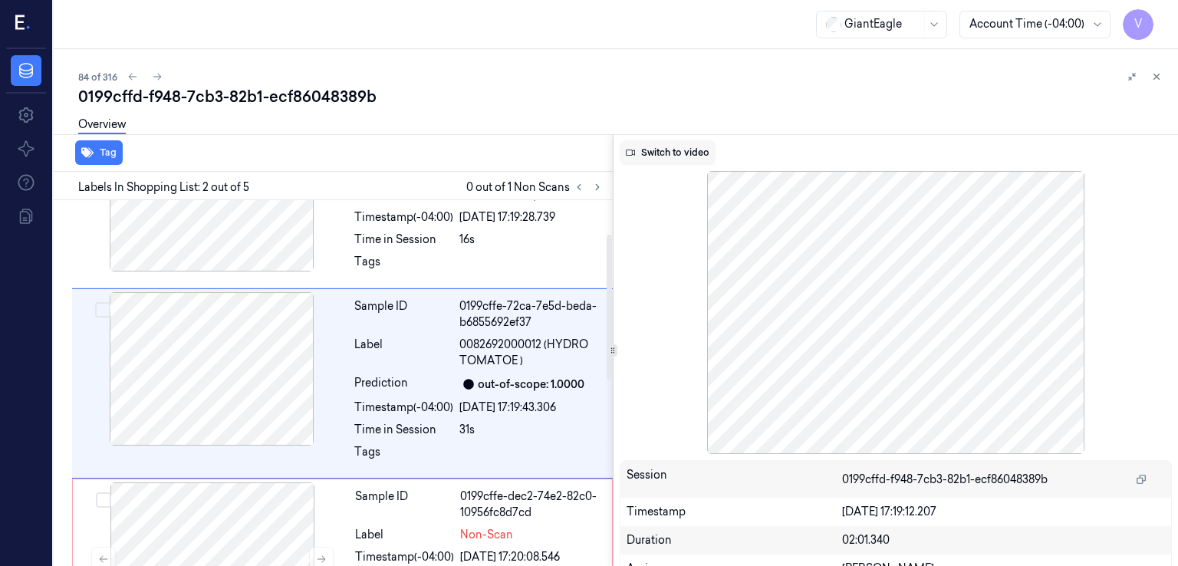
click at [669, 157] on button "Switch to video" at bounding box center [668, 152] width 96 height 25
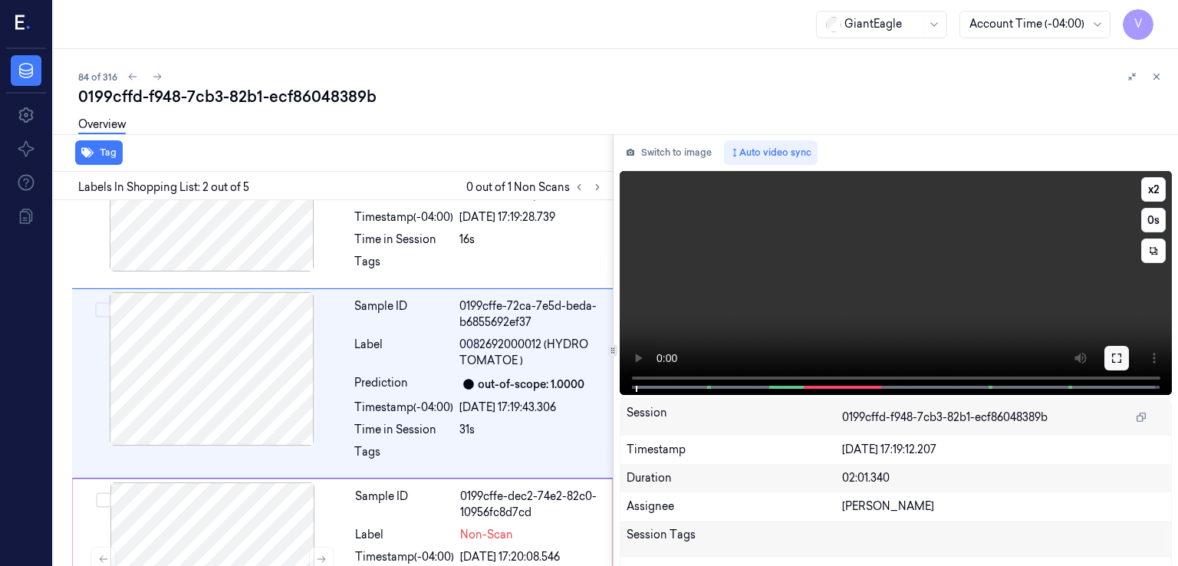
click at [1105, 369] on button at bounding box center [1116, 358] width 25 height 25
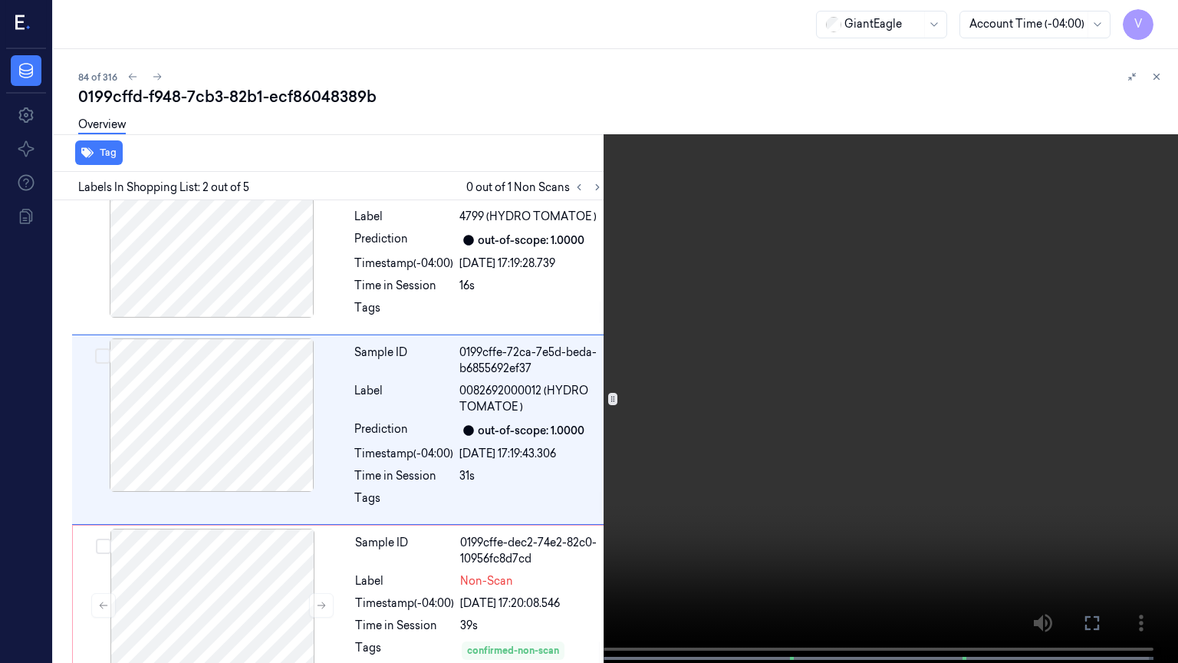
scroll to position [37, 0]
click at [460, 476] on video at bounding box center [589, 333] width 1178 height 666
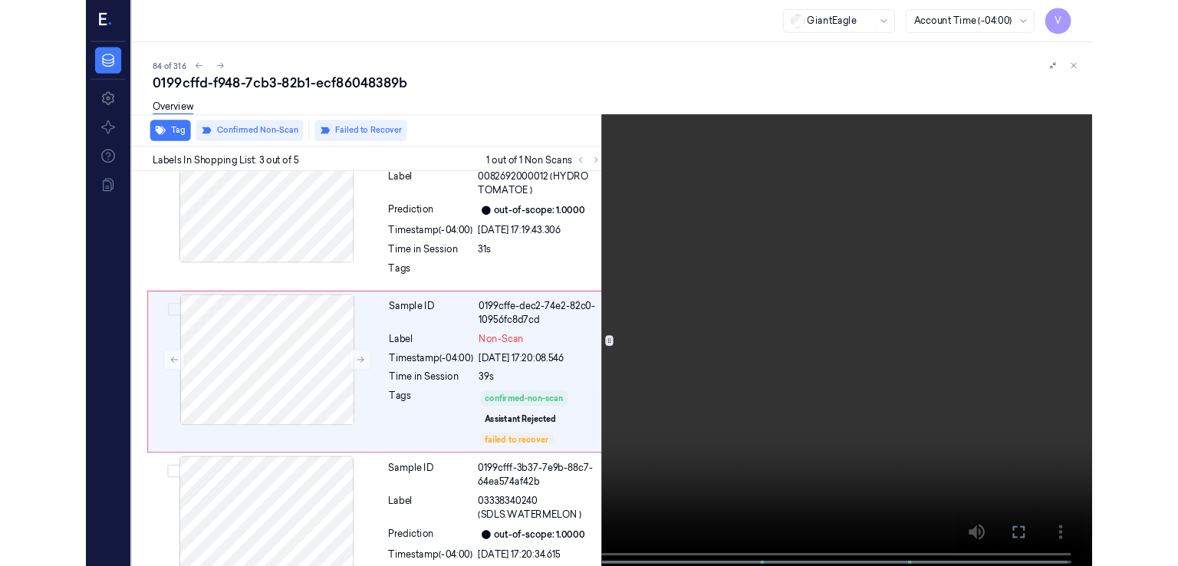
scroll to position [226, 0]
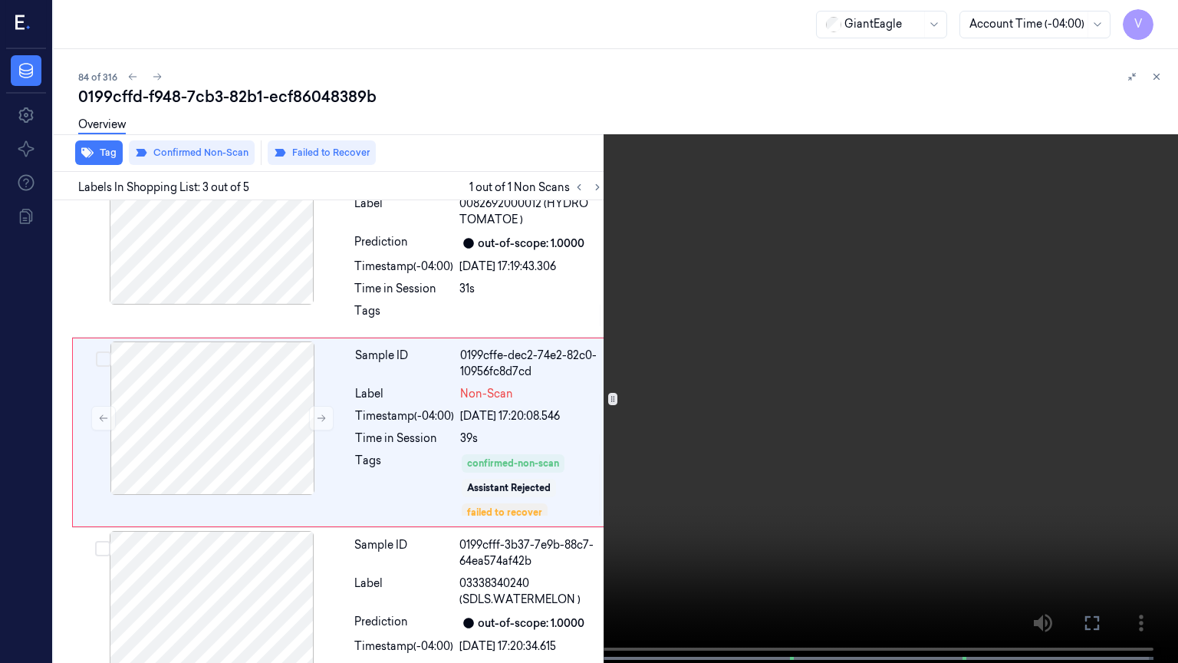
click at [0, 0] on button at bounding box center [0, 0] width 0 height 0
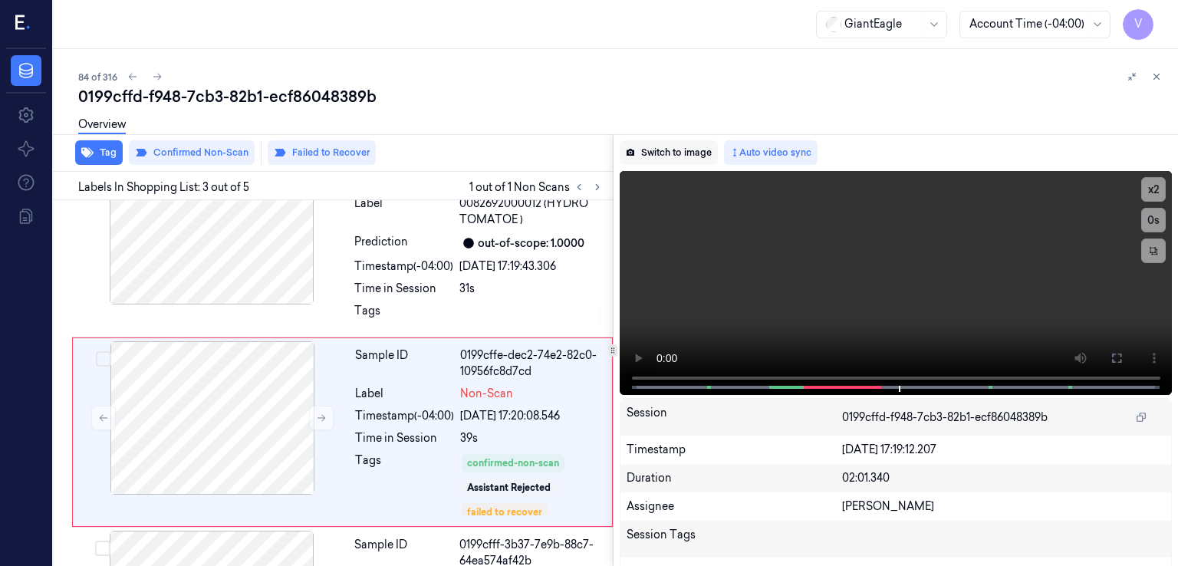
click at [703, 146] on button "Switch to image" at bounding box center [669, 152] width 98 height 25
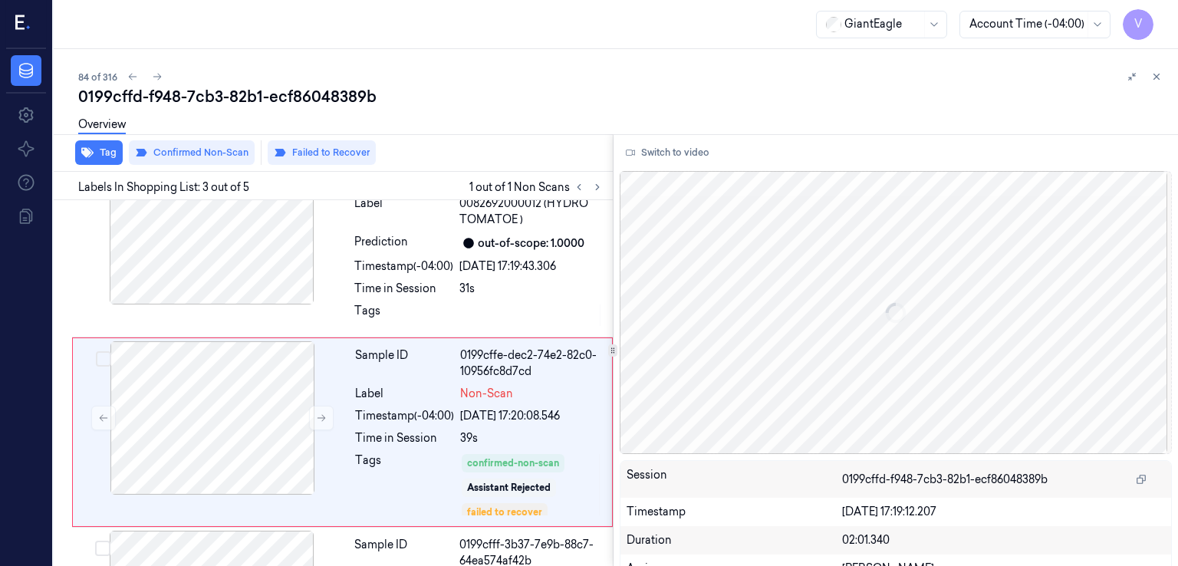
scroll to position [275, 0]
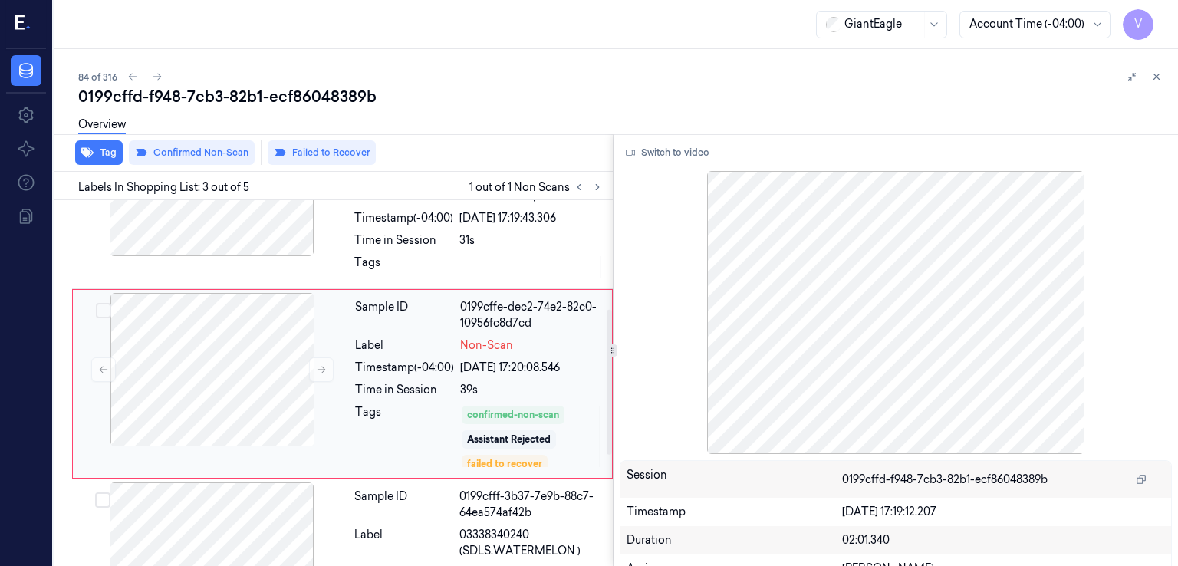
click at [381, 378] on div "Sample ID 0199cffe-dec2-74e2-82c0-10956fc8d7cd Label Non-Scan Timestamp (-04:00…" at bounding box center [479, 384] width 260 height 182
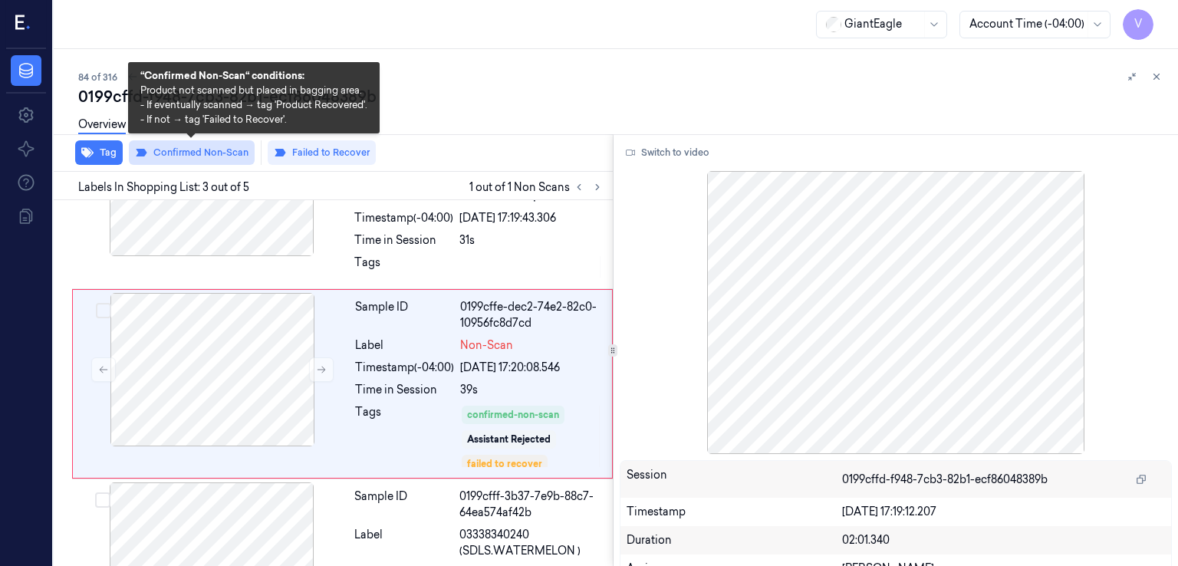
click at [195, 156] on button "Confirmed Non-Scan" at bounding box center [192, 152] width 126 height 25
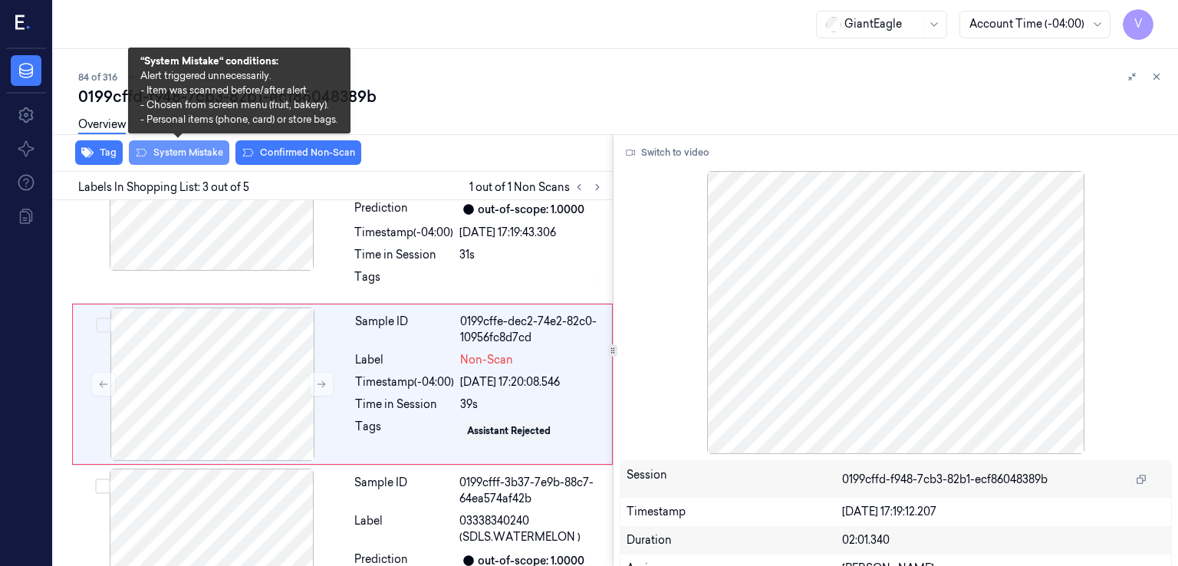
click at [199, 154] on button "System Mistake" at bounding box center [179, 152] width 100 height 25
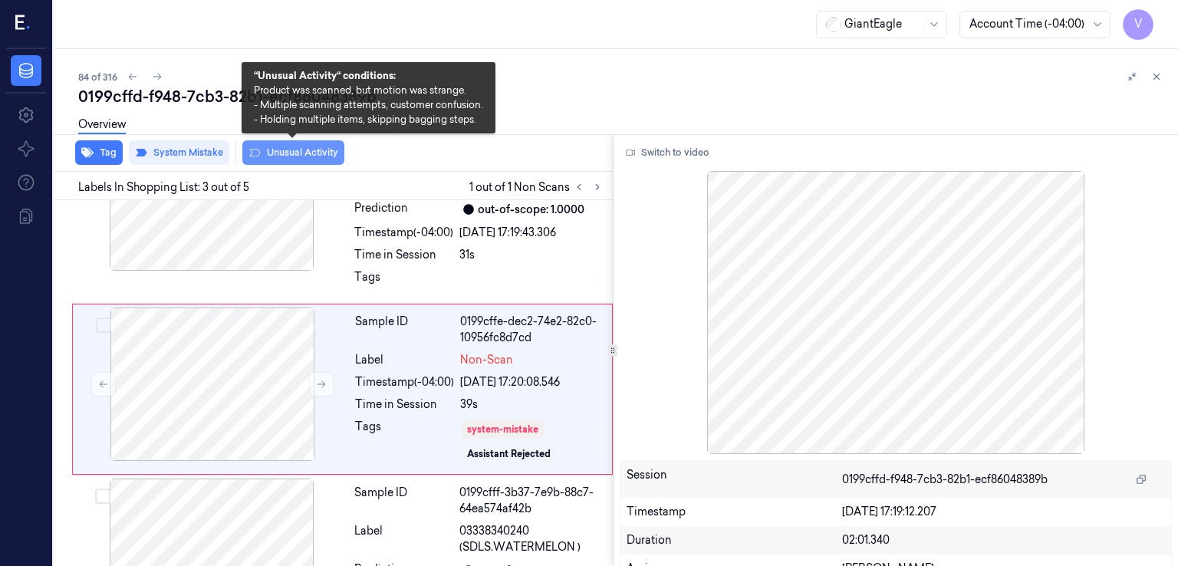
scroll to position [265, 0]
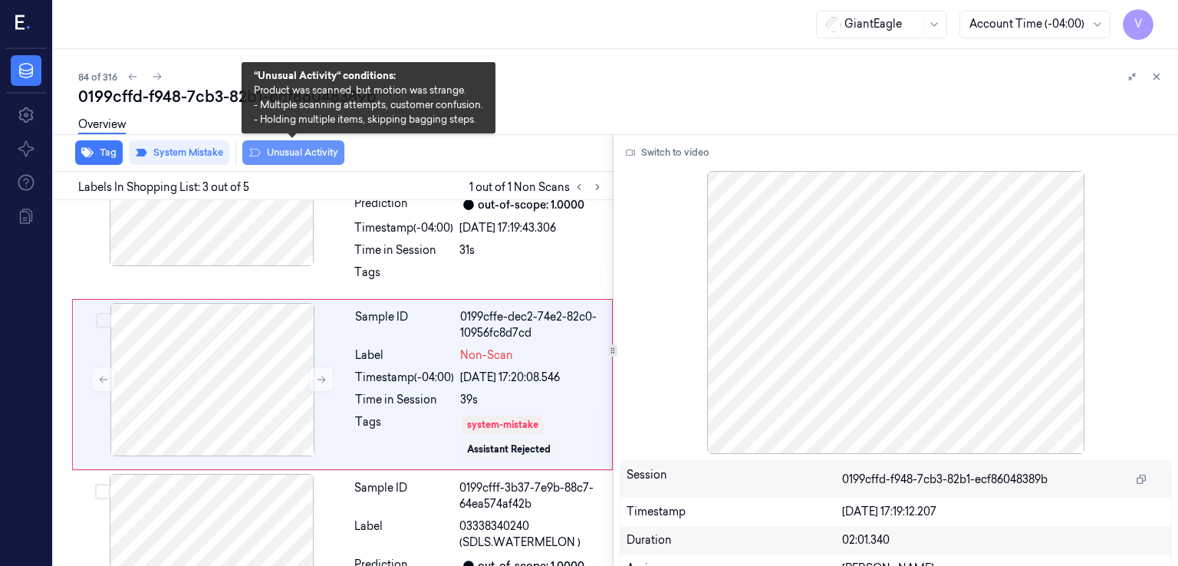
click at [291, 155] on button "Unusual Activity" at bounding box center [293, 152] width 102 height 25
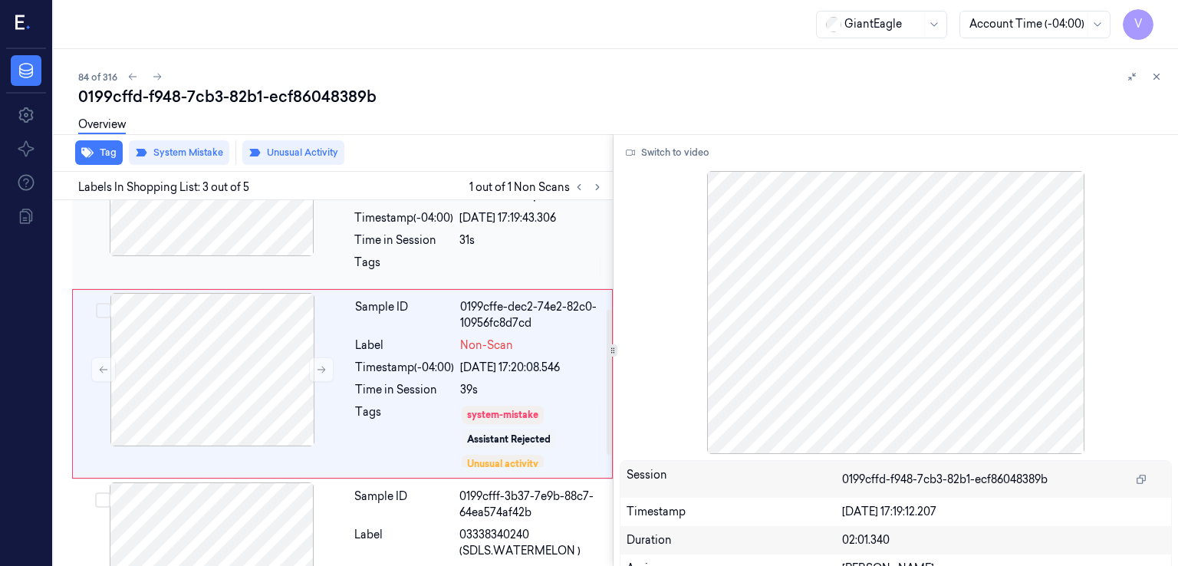
click at [478, 268] on div at bounding box center [531, 267] width 144 height 25
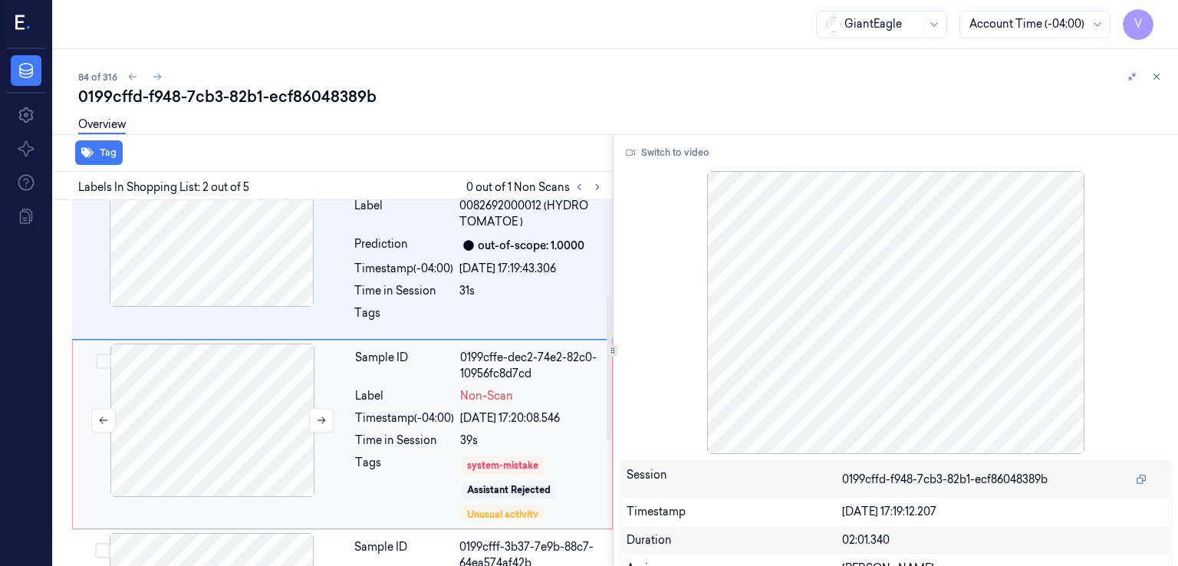
scroll to position [239, 0]
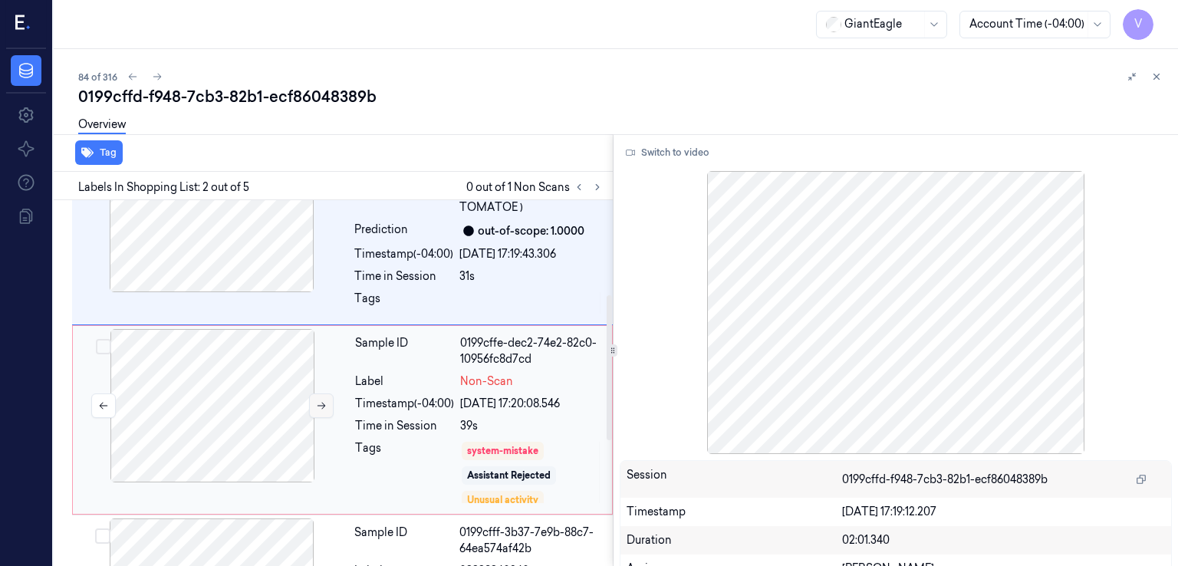
click at [316, 401] on icon at bounding box center [321, 405] width 11 height 11
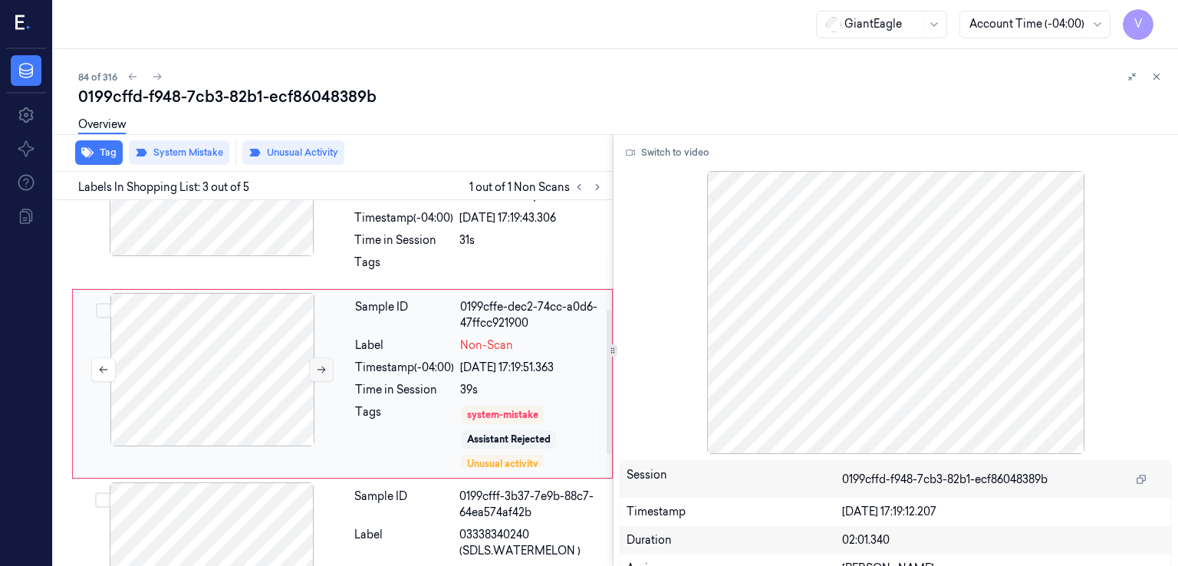
click at [315, 401] on div at bounding box center [212, 369] width 273 height 153
click at [316, 401] on div at bounding box center [212, 369] width 273 height 153
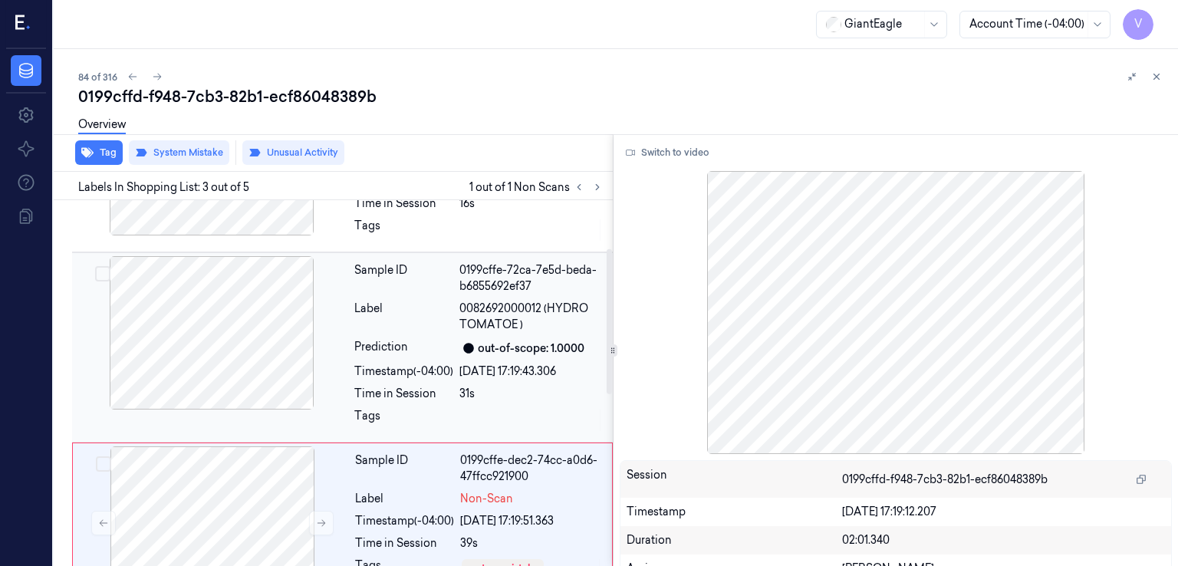
click at [467, 378] on div "Sample ID 0199cffe-72ca-7e5d-beda-b6855692ef37 Label 0082692000012 (HYDRO TOMAT…" at bounding box center [479, 347] width 262 height 183
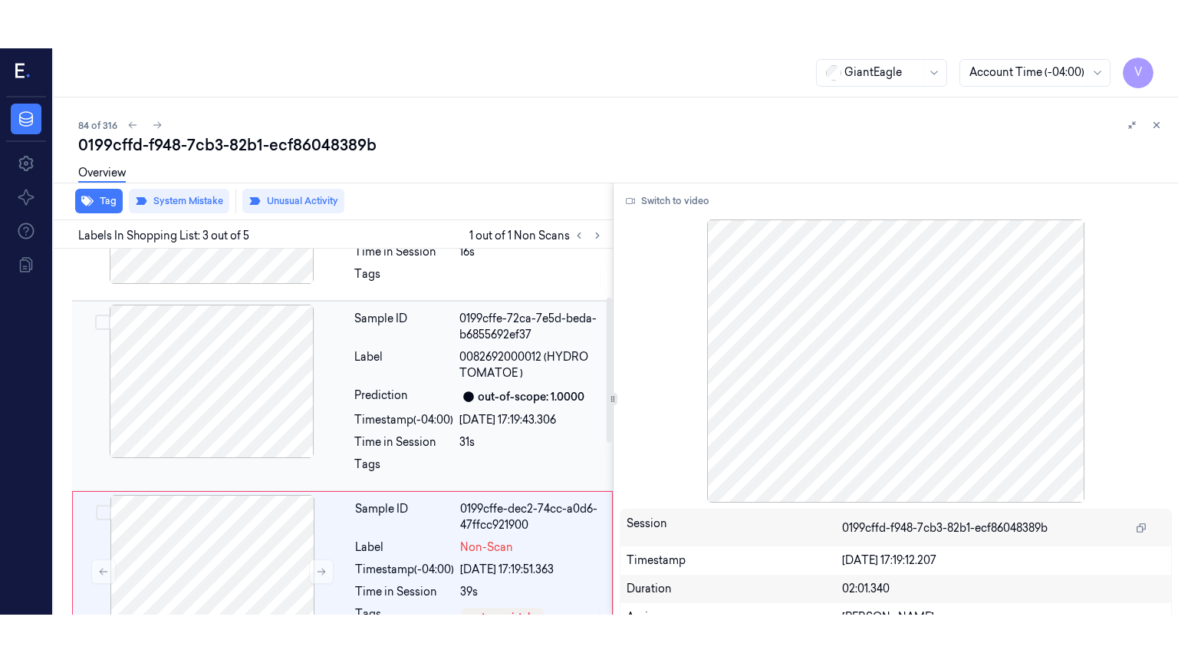
scroll to position [85, 0]
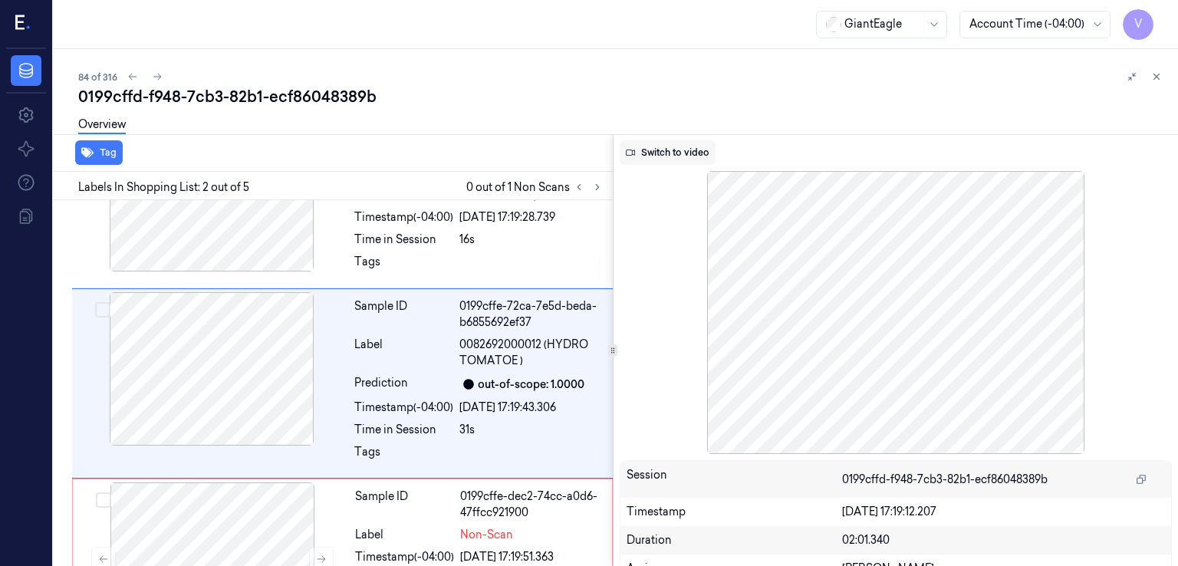
click at [653, 148] on button "Switch to video" at bounding box center [668, 152] width 96 height 25
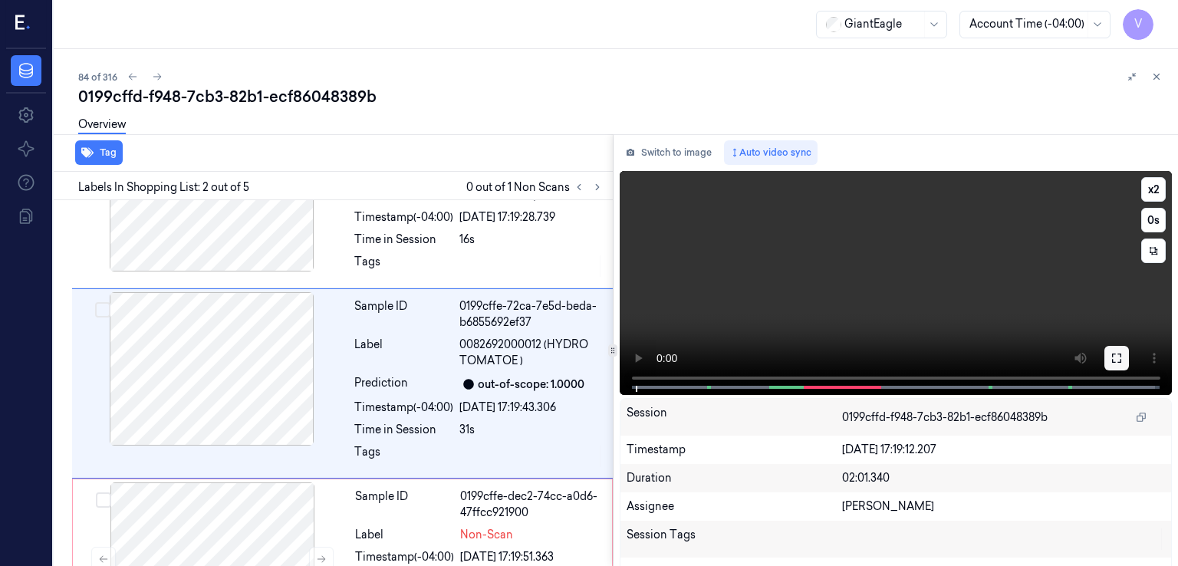
click at [1114, 362] on icon at bounding box center [1116, 358] width 9 height 9
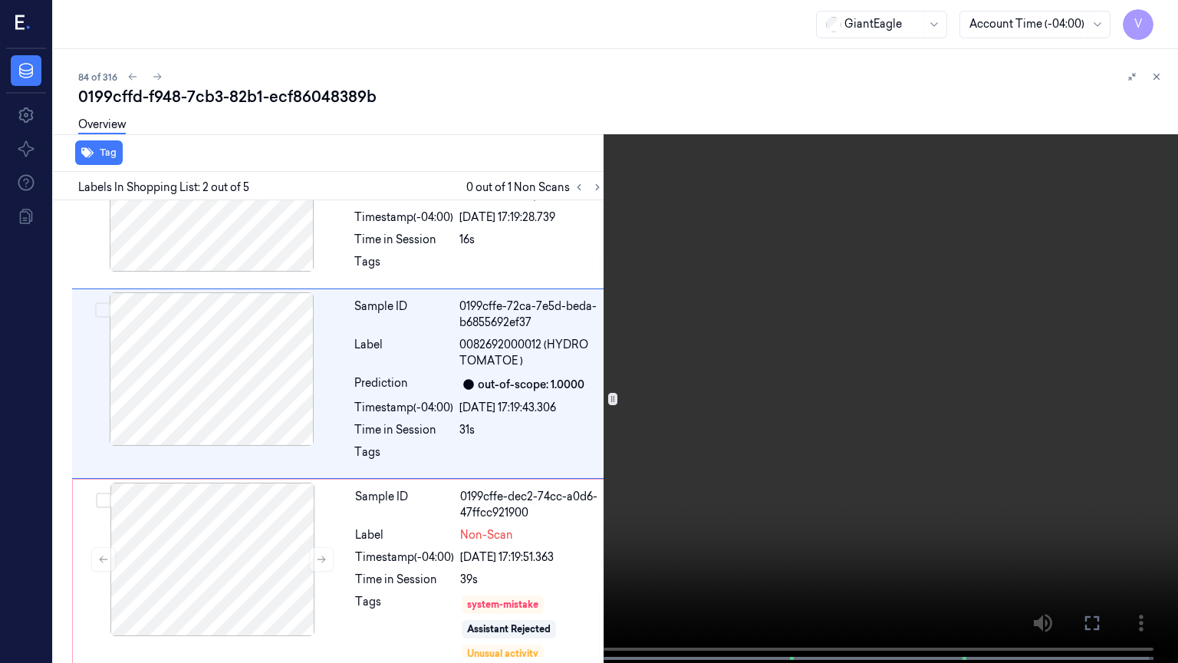
click at [279, 565] on video at bounding box center [589, 333] width 1178 height 666
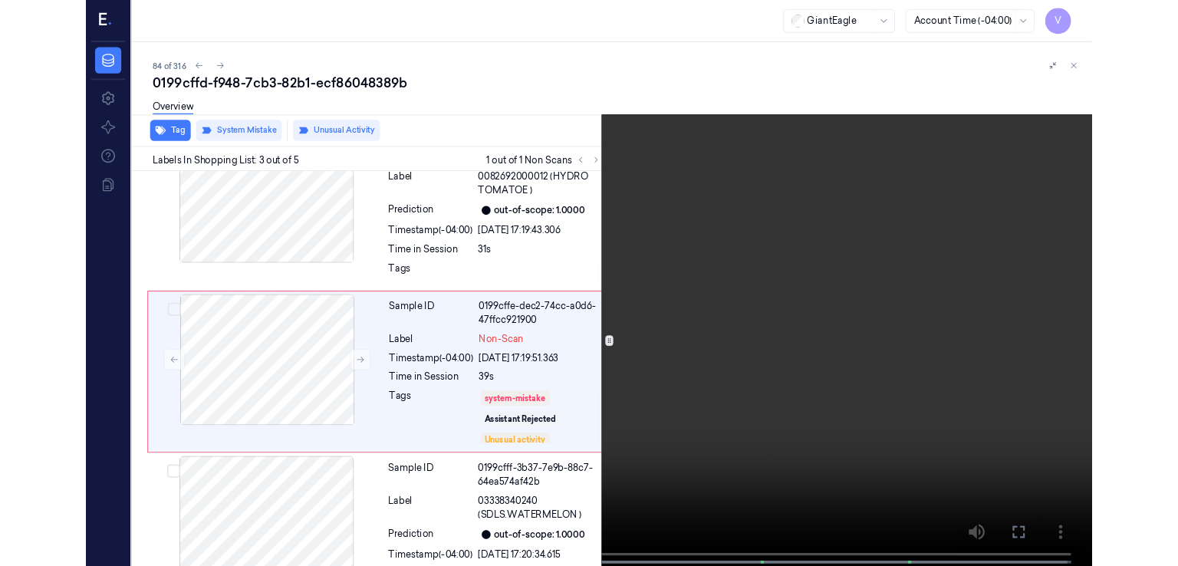
scroll to position [226, 0]
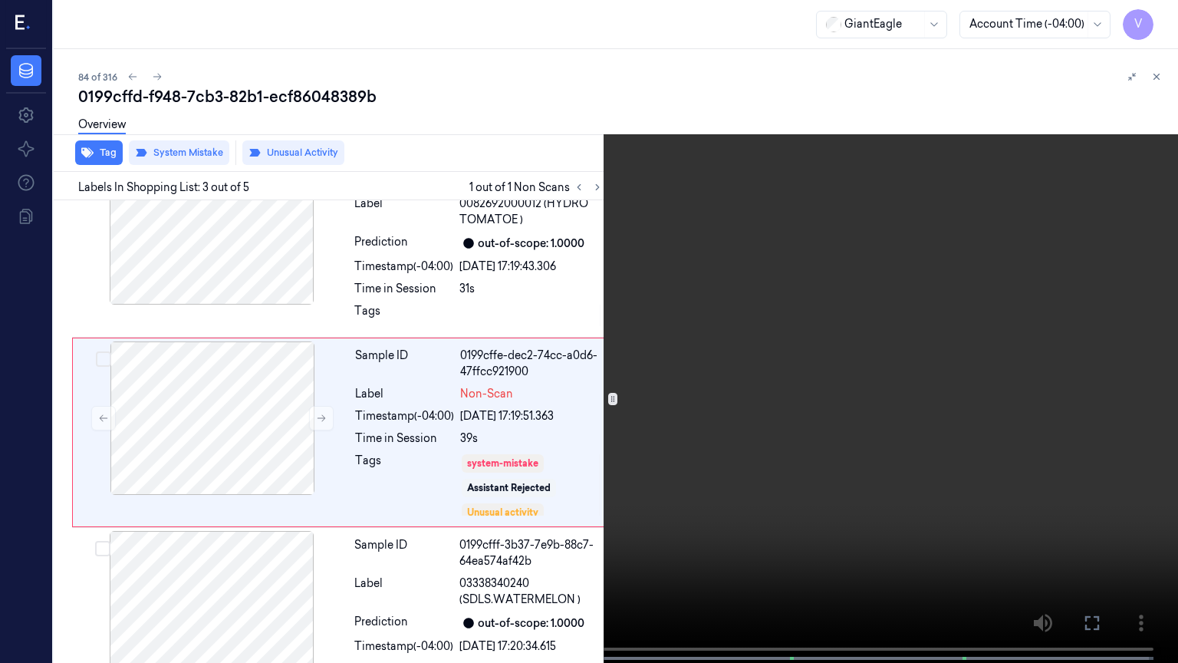
click at [0, 0] on icon at bounding box center [0, 0] width 0 height 0
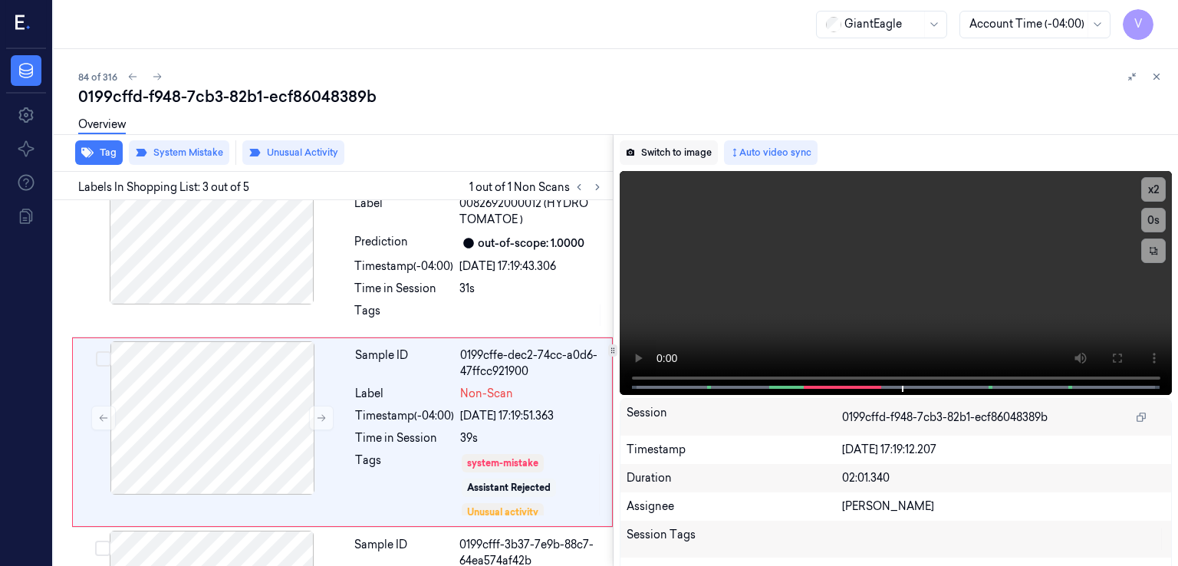
click at [658, 163] on button "Switch to image" at bounding box center [669, 152] width 98 height 25
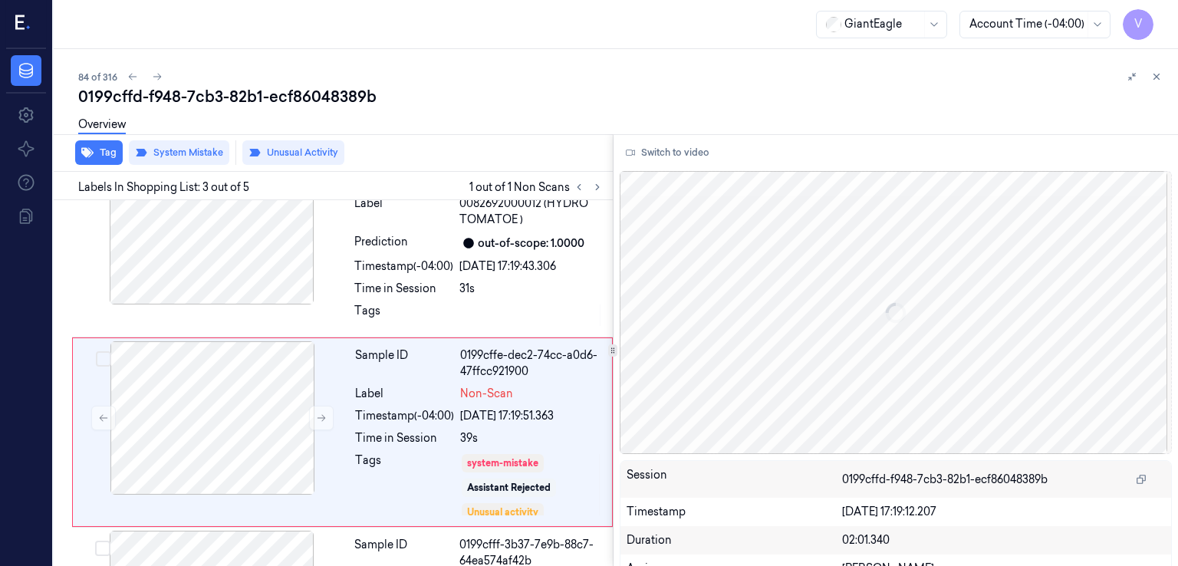
scroll to position [275, 0]
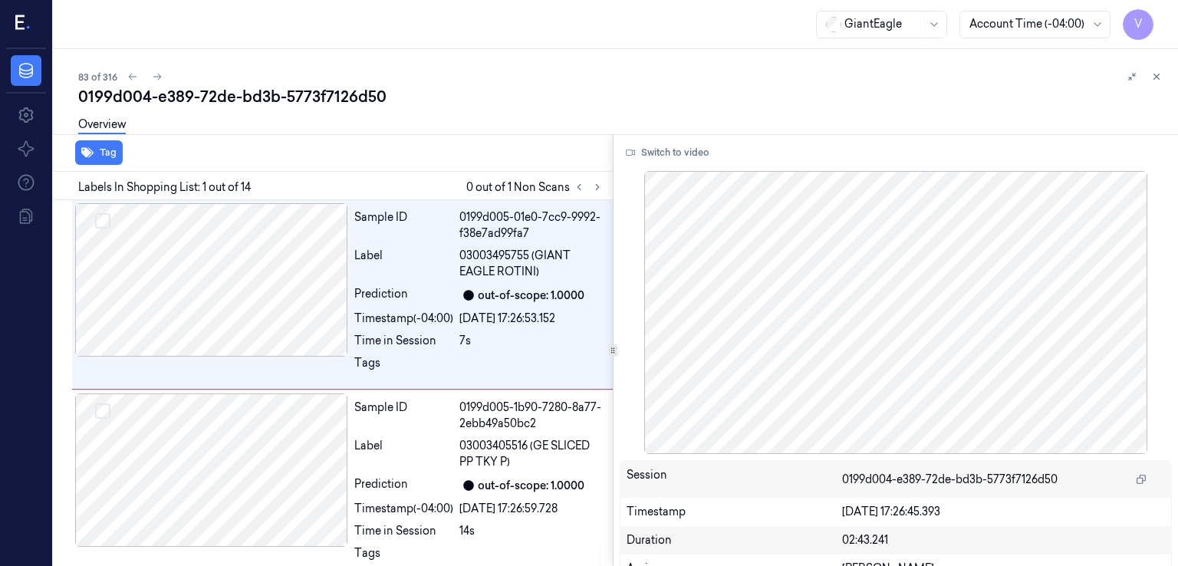
click at [225, 94] on div "0199d004-e389-72de-bd3b-5773f7126d50" at bounding box center [622, 96] width 1088 height 21
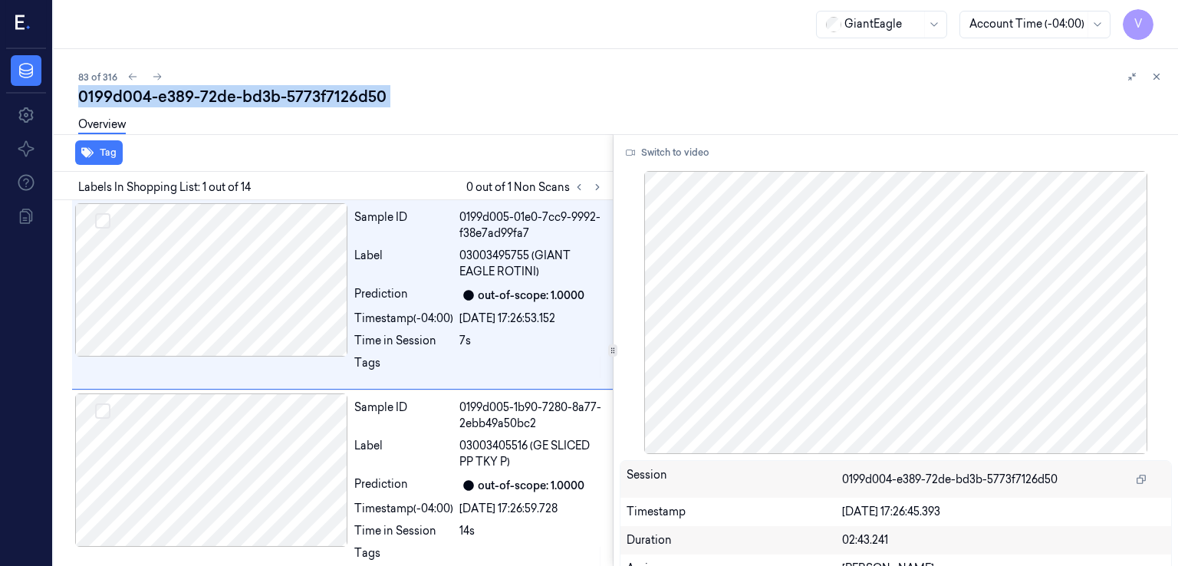
click at [225, 94] on div "0199d004-e389-72de-bd3b-5773f7126d50" at bounding box center [622, 96] width 1088 height 21
copy div "72de"
click at [592, 182] on icon at bounding box center [597, 187] width 11 height 11
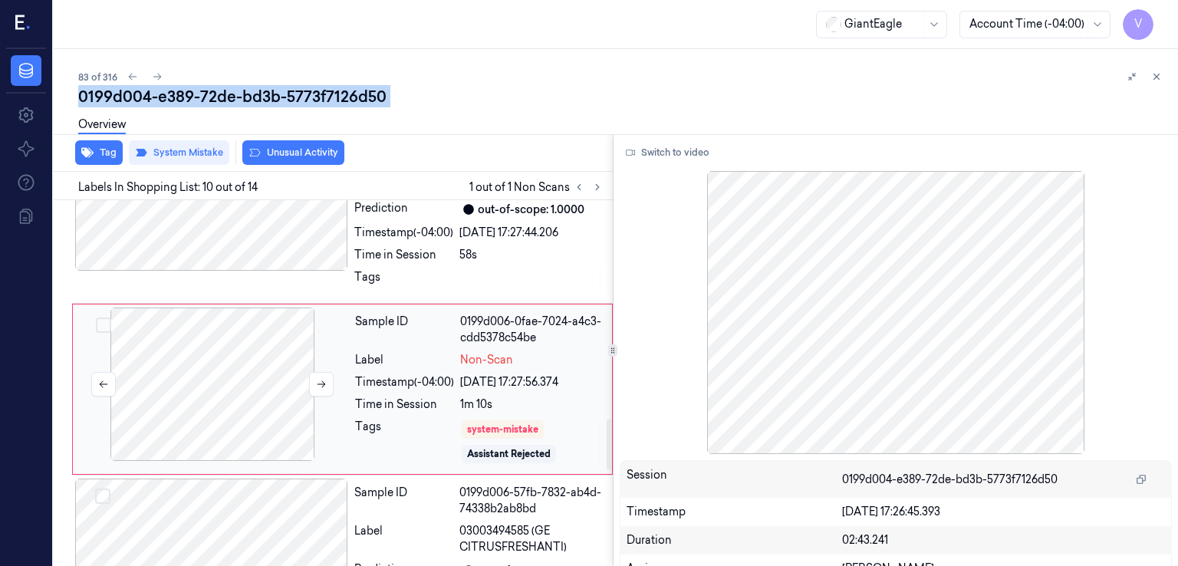
scroll to position [1611, 0]
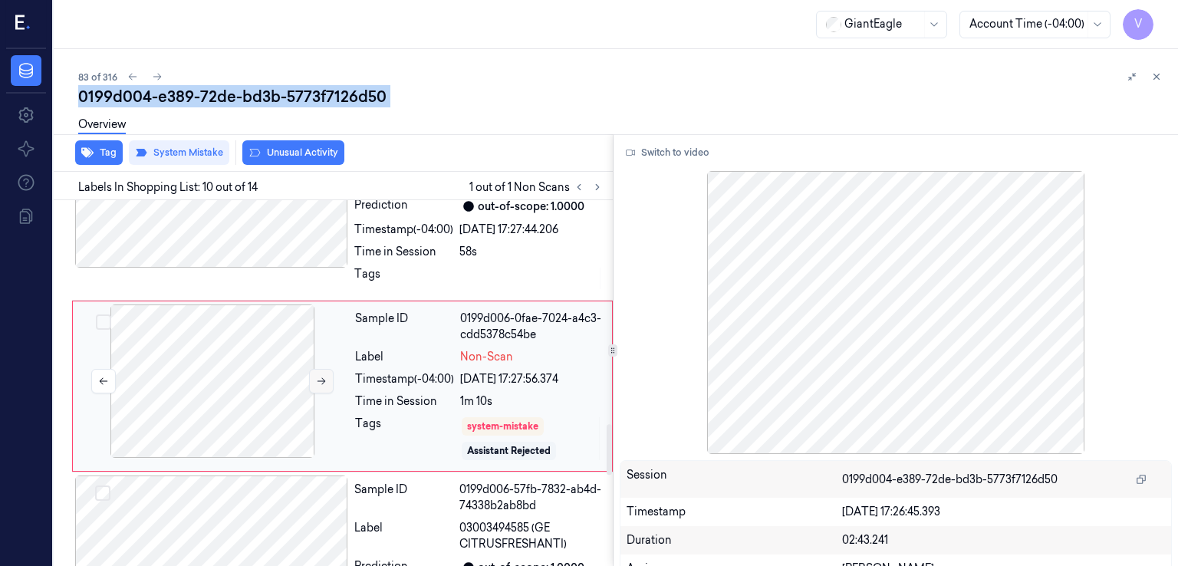
click at [327, 381] on button at bounding box center [321, 381] width 25 height 25
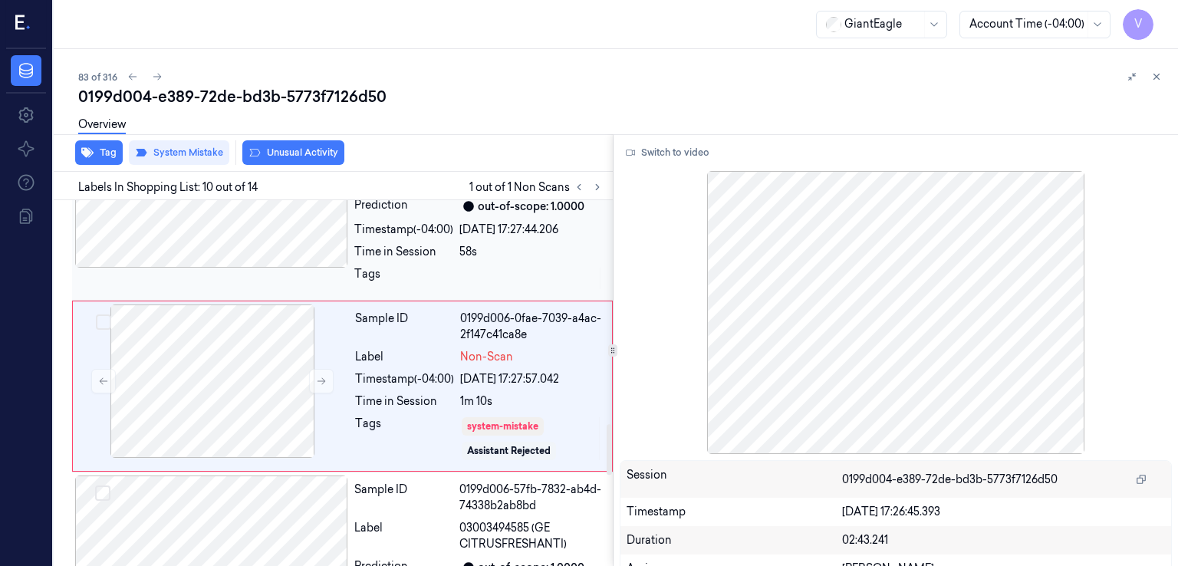
click at [400, 250] on div "Time in Session" at bounding box center [403, 252] width 99 height 16
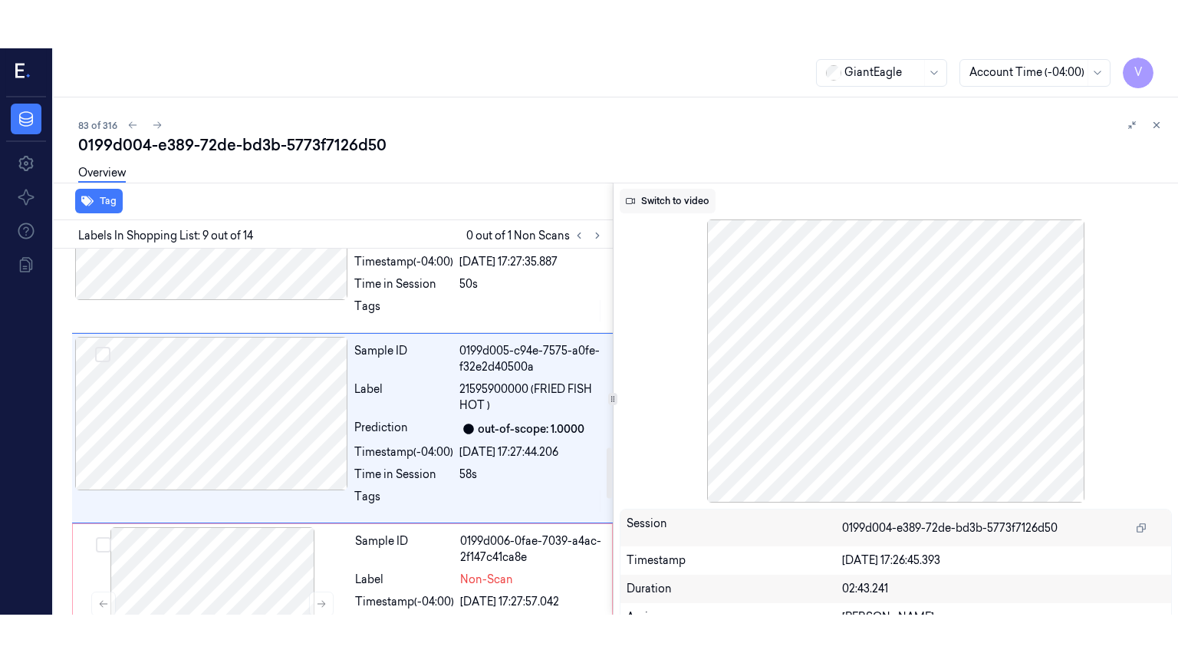
scroll to position [1430, 0]
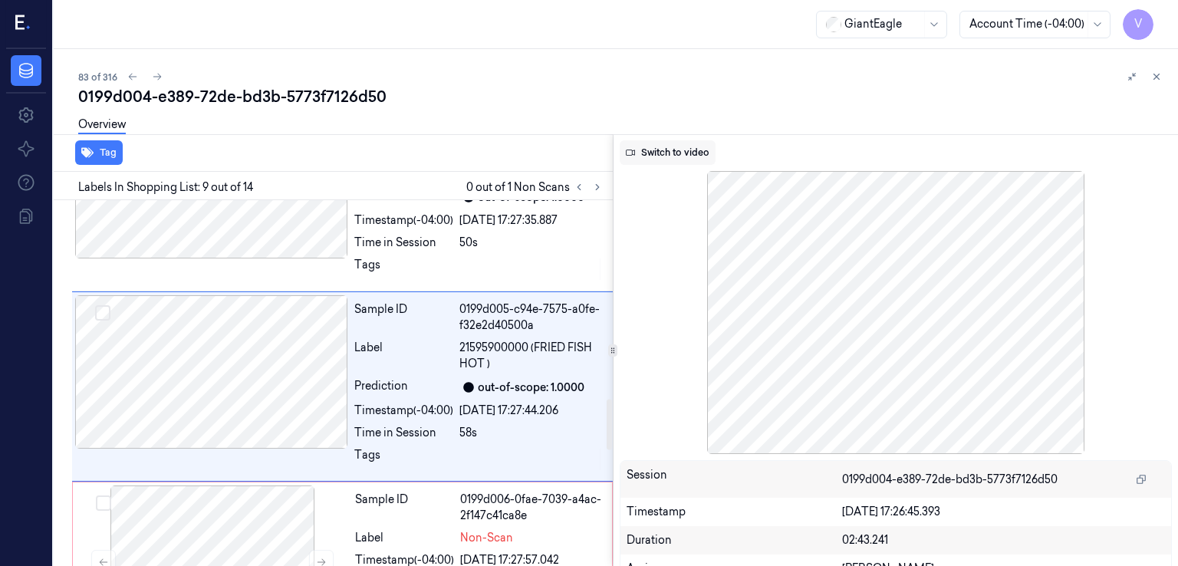
click at [680, 160] on button "Switch to video" at bounding box center [668, 152] width 96 height 25
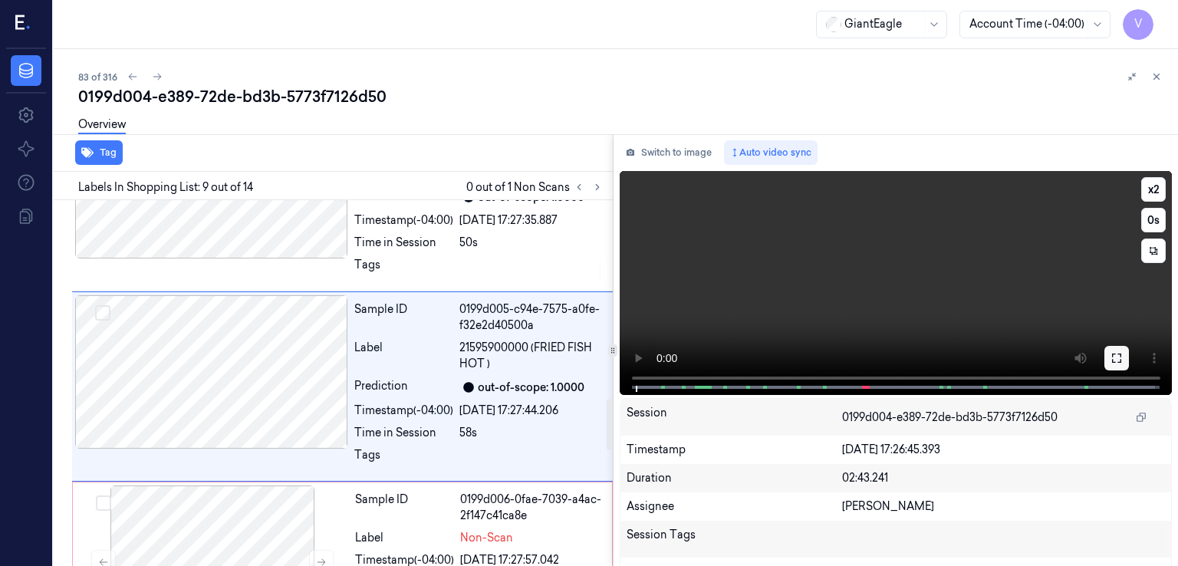
click at [1114, 350] on button at bounding box center [1116, 358] width 25 height 25
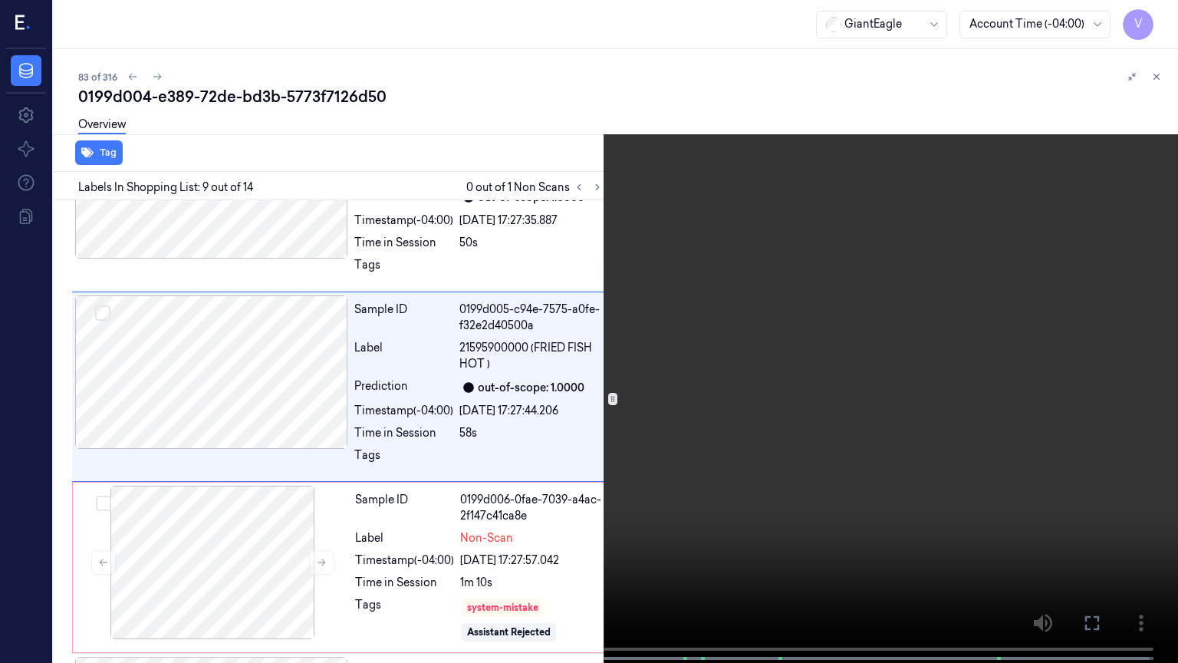
click at [479, 552] on video at bounding box center [589, 333] width 1178 height 666
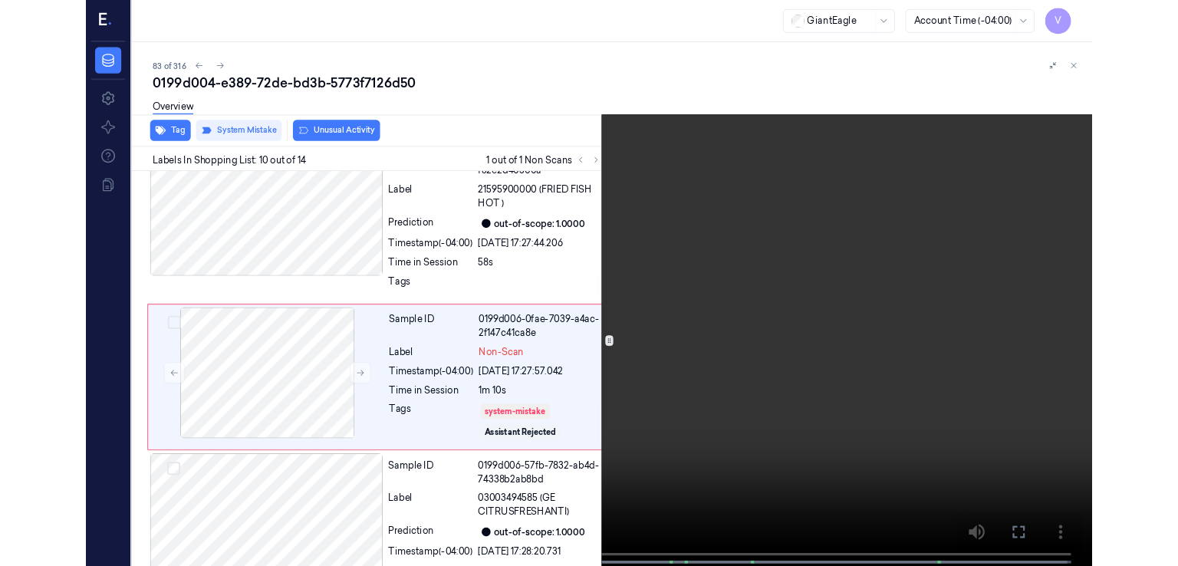
scroll to position [1561, 0]
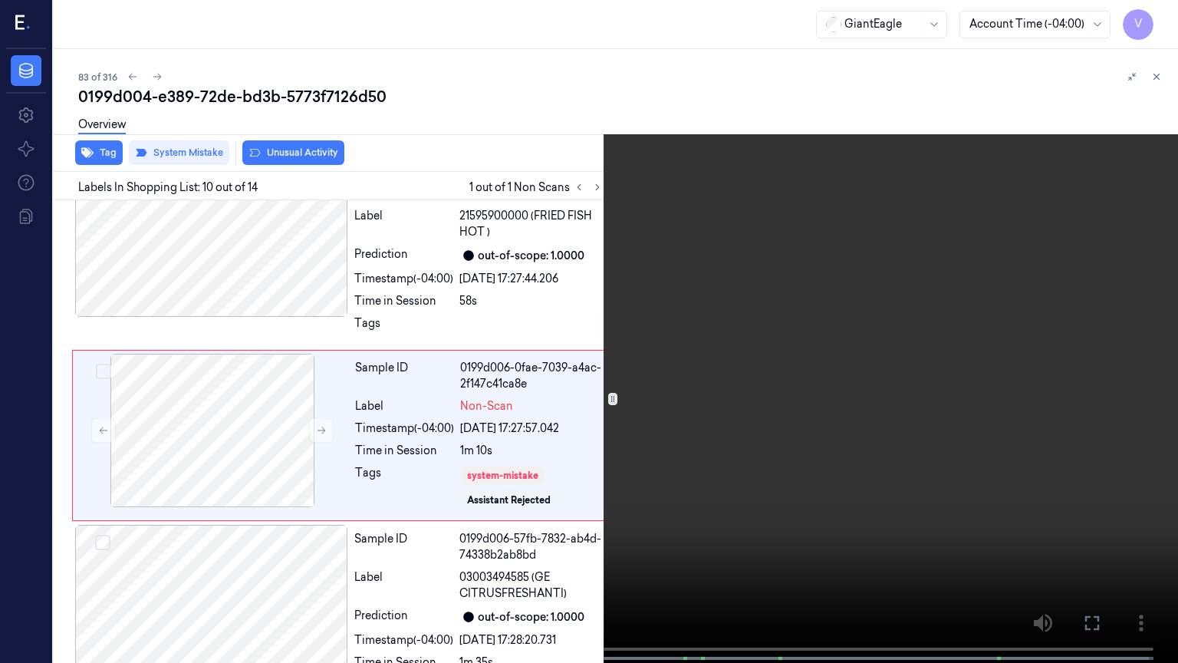
click at [482, 565] on video at bounding box center [589, 333] width 1178 height 666
click at [479, 565] on video at bounding box center [589, 333] width 1178 height 666
click at [0, 0] on icon at bounding box center [0, 0] width 0 height 0
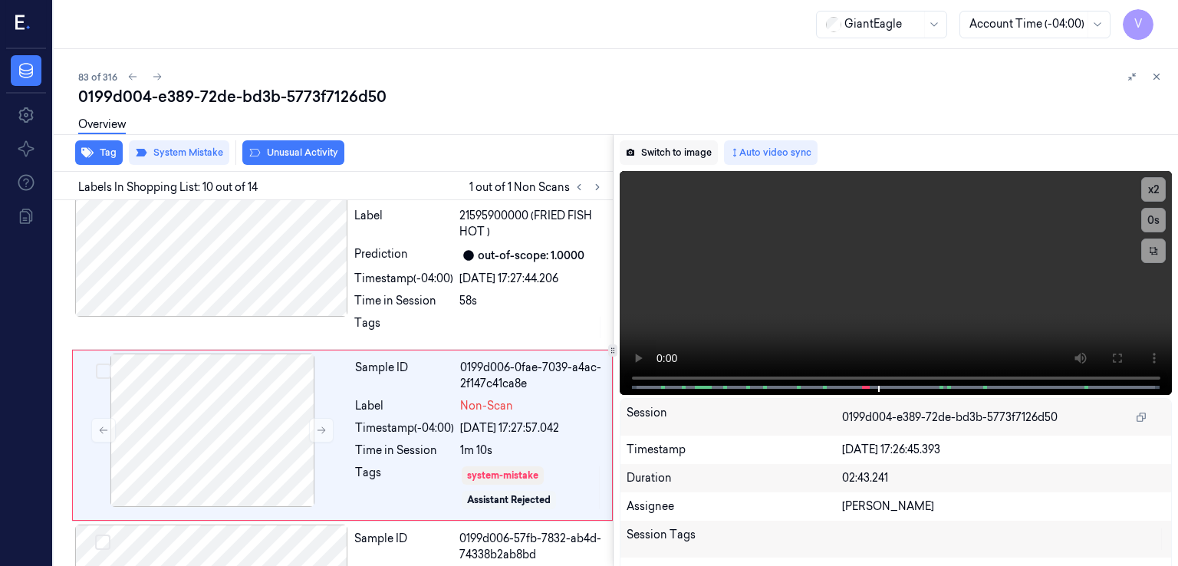
click at [684, 163] on button "Switch to image" at bounding box center [669, 152] width 98 height 25
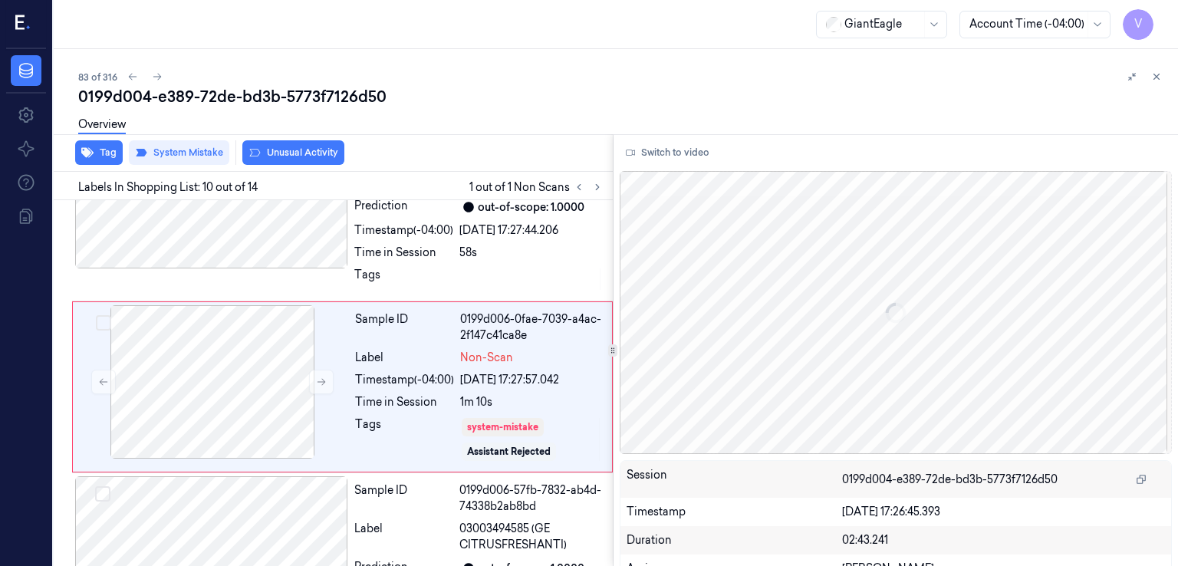
scroll to position [1611, 0]
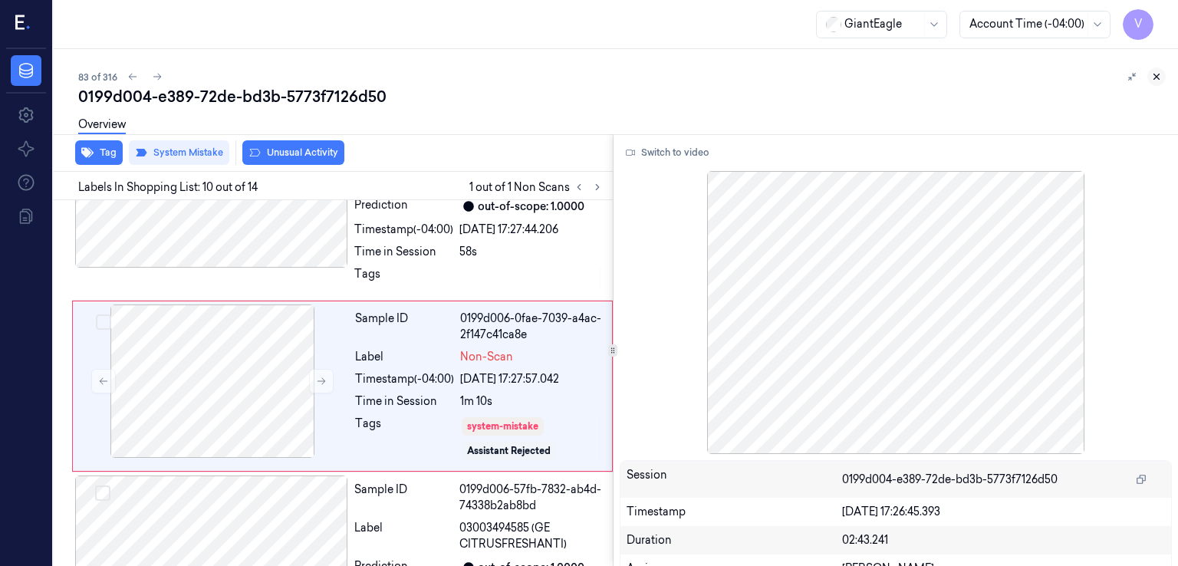
click at [1158, 80] on icon at bounding box center [1156, 76] width 11 height 11
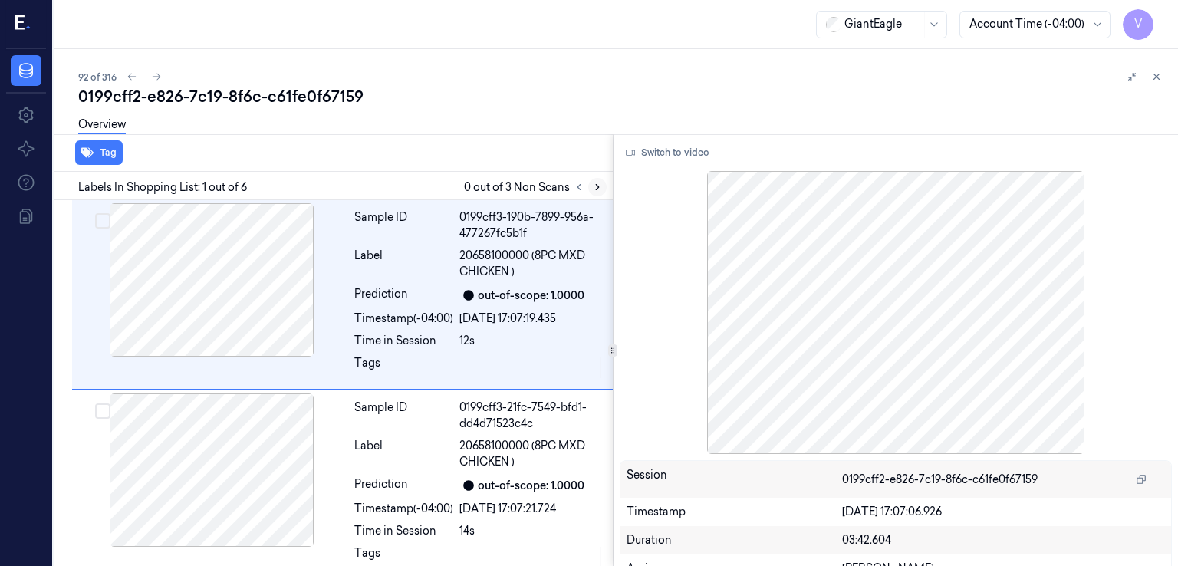
click at [598, 194] on button at bounding box center [597, 187] width 18 height 18
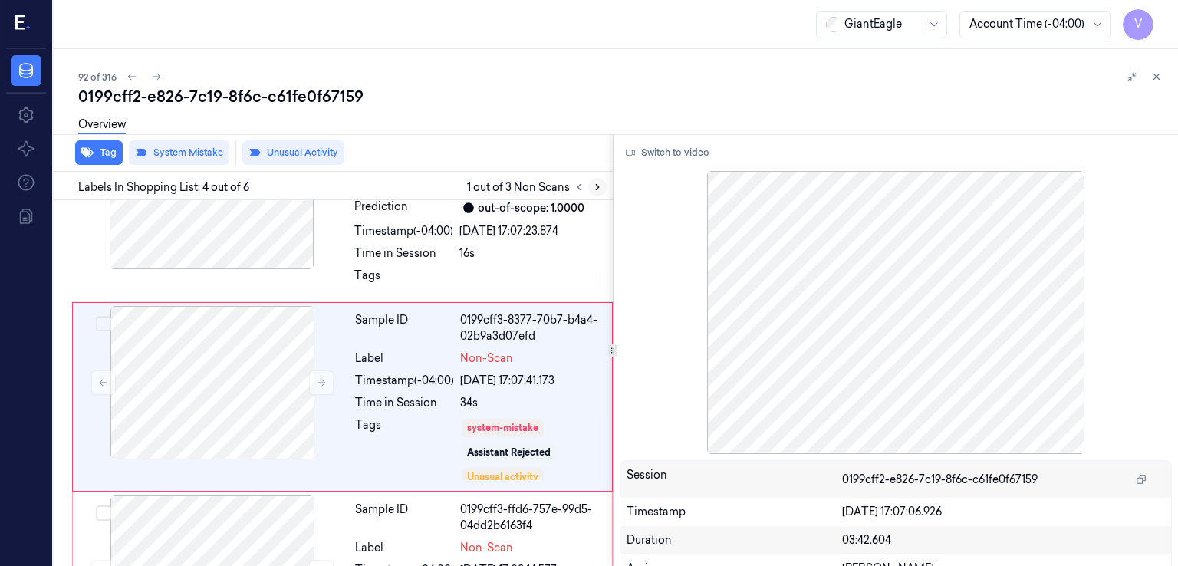
scroll to position [480, 0]
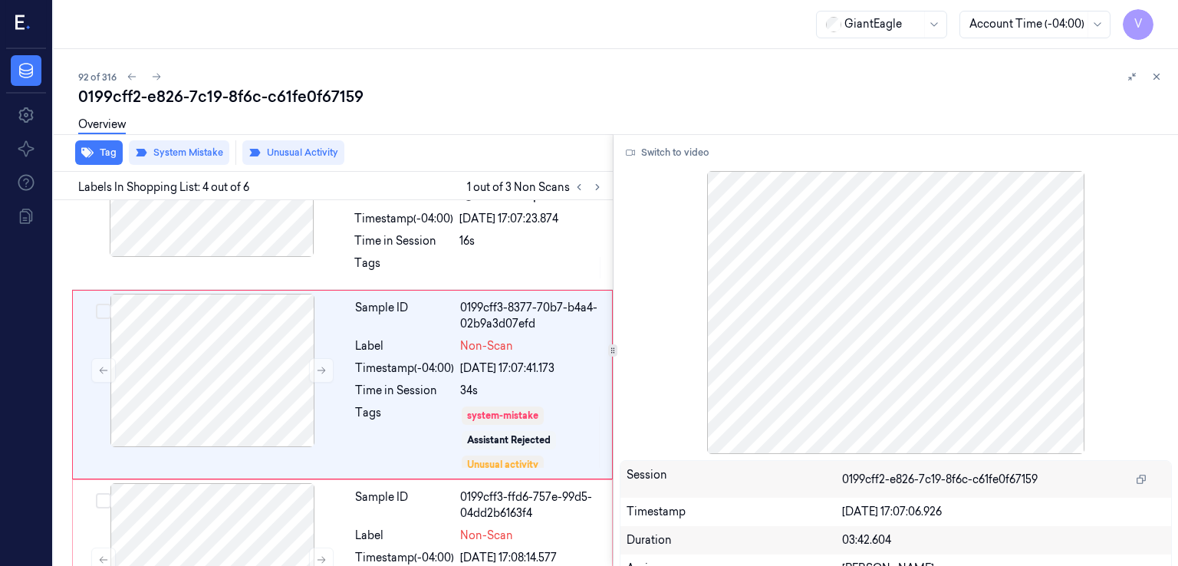
click at [568, 188] on span "1 out of 3 Non Scans" at bounding box center [537, 187] width 140 height 18
click at [574, 186] on icon at bounding box center [579, 187] width 11 height 11
click at [170, 92] on div "0199cff2-e826-7c19-8f6c-c61fe0f67159" at bounding box center [622, 96] width 1088 height 21
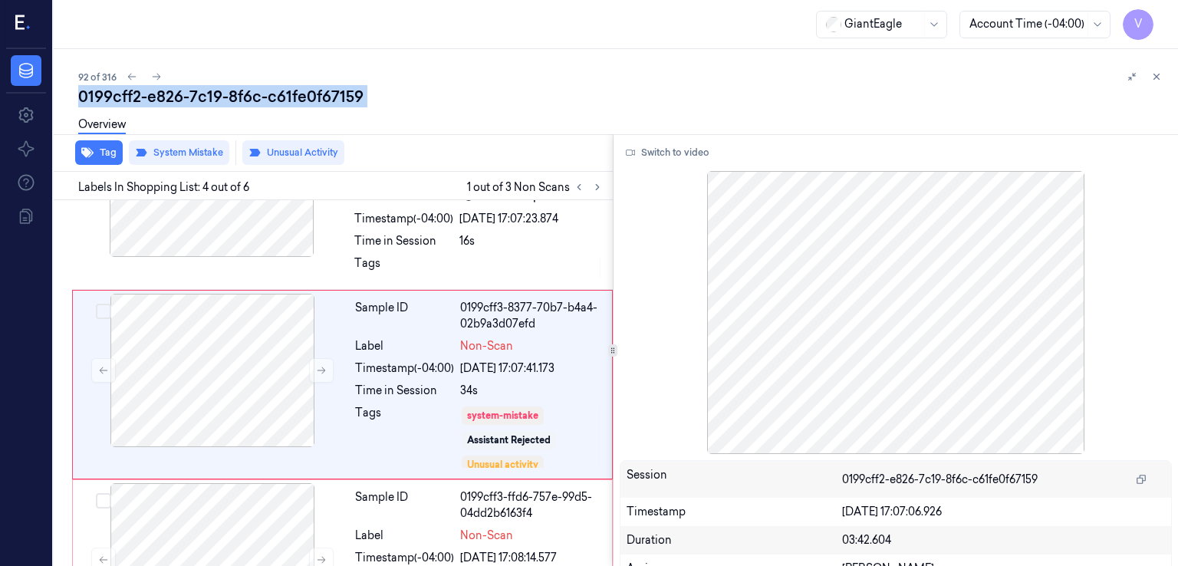
click at [170, 92] on div "0199cff2-e826-7c19-8f6c-c61fe0f67159" at bounding box center [622, 96] width 1088 height 21
copy div "e826"
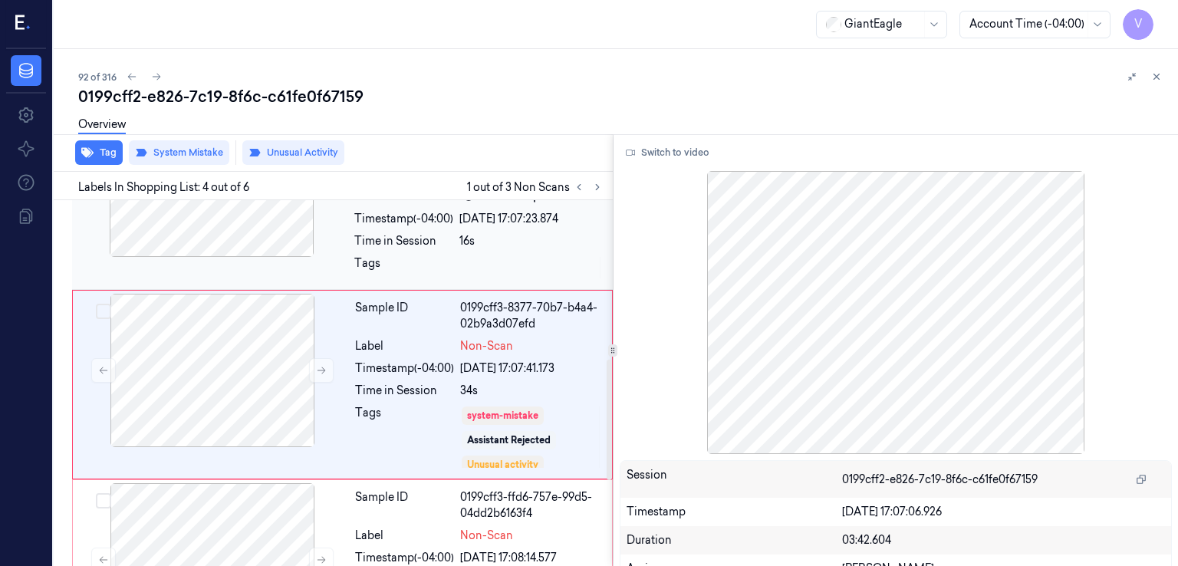
click at [448, 223] on div "Timestamp (-04:00)" at bounding box center [403, 219] width 99 height 16
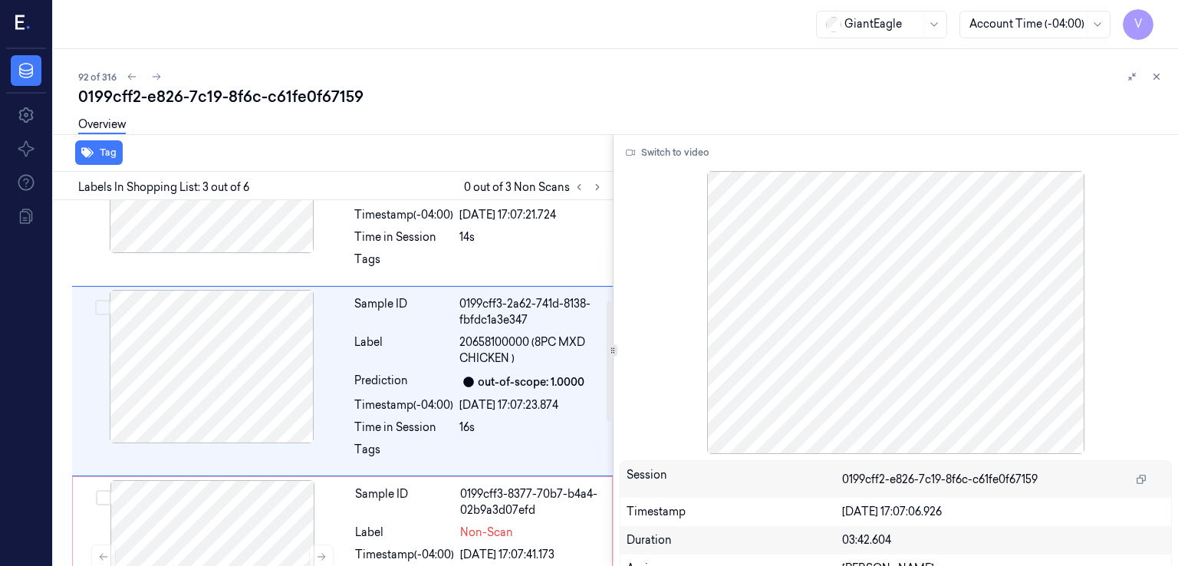
scroll to position [291, 0]
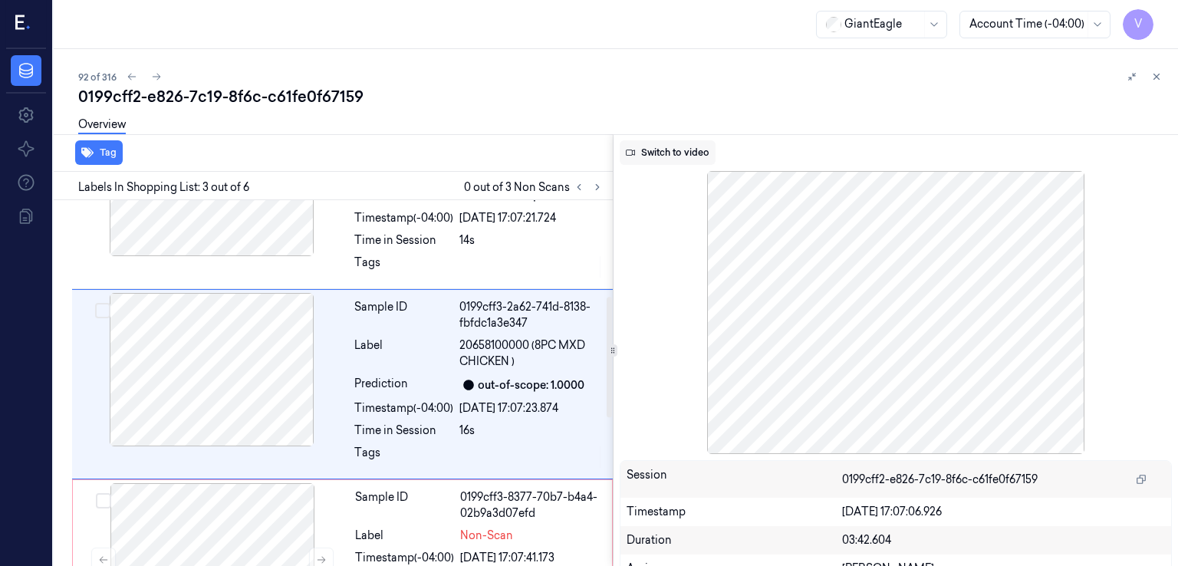
click at [674, 158] on button "Switch to video" at bounding box center [668, 152] width 96 height 25
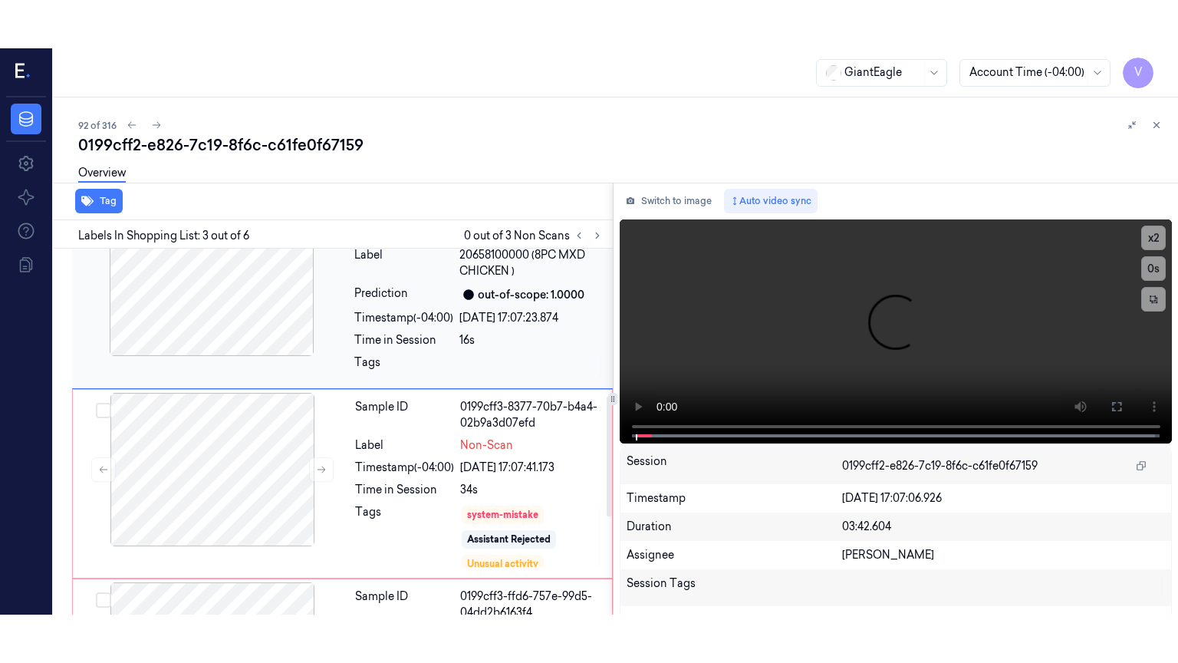
scroll to position [444, 0]
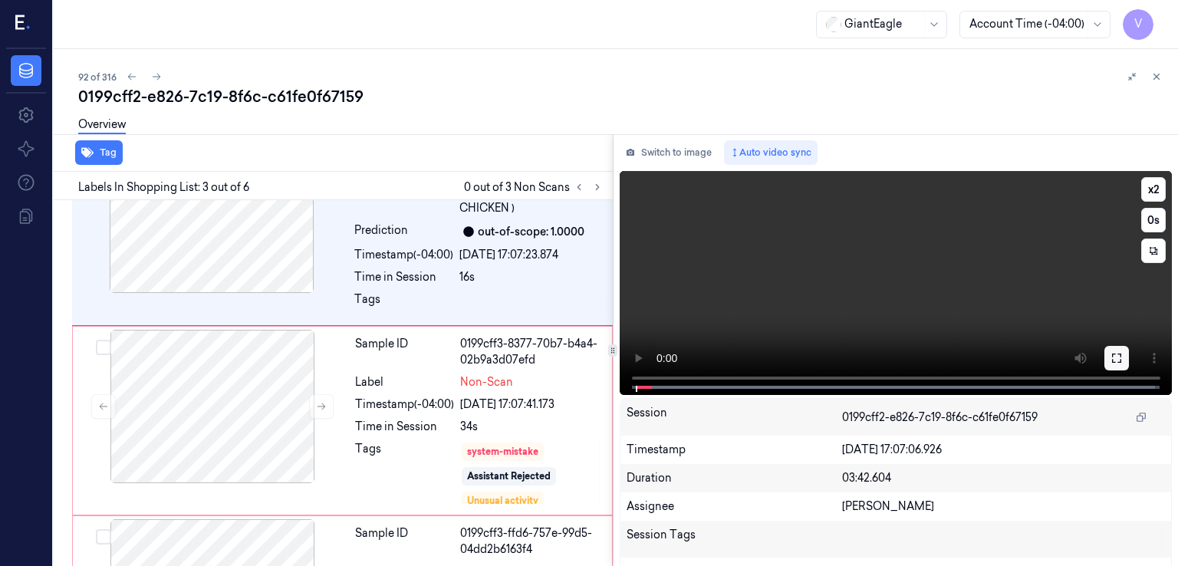
click at [1111, 358] on icon at bounding box center [1117, 358] width 12 height 12
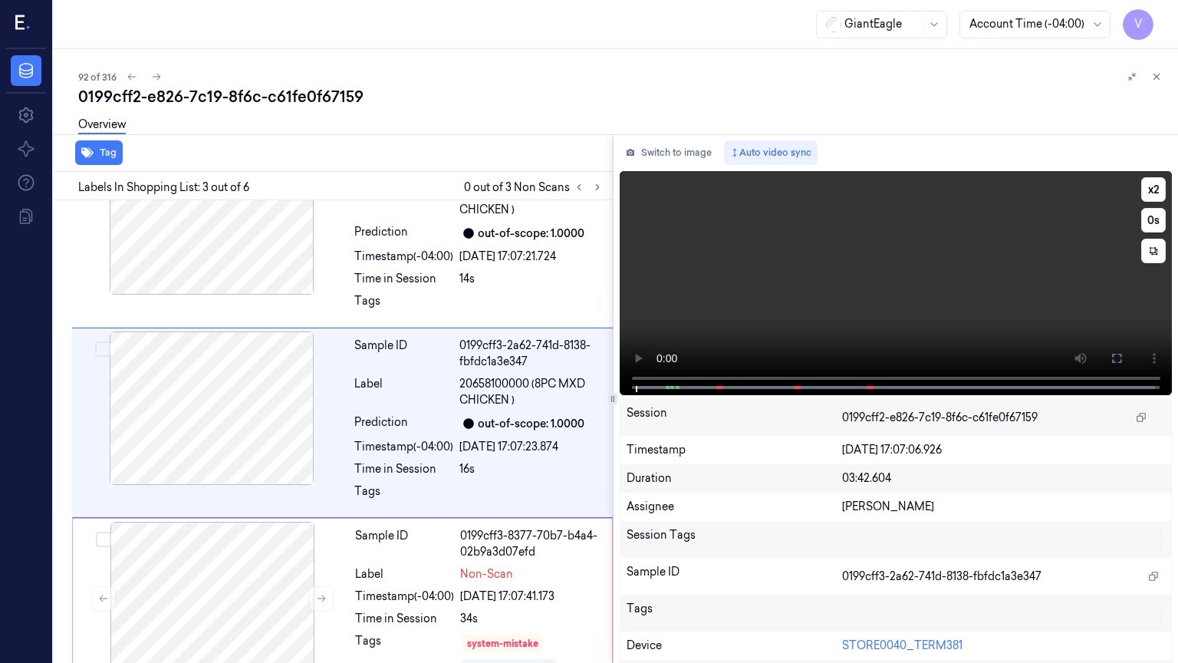
scroll to position [242, 0]
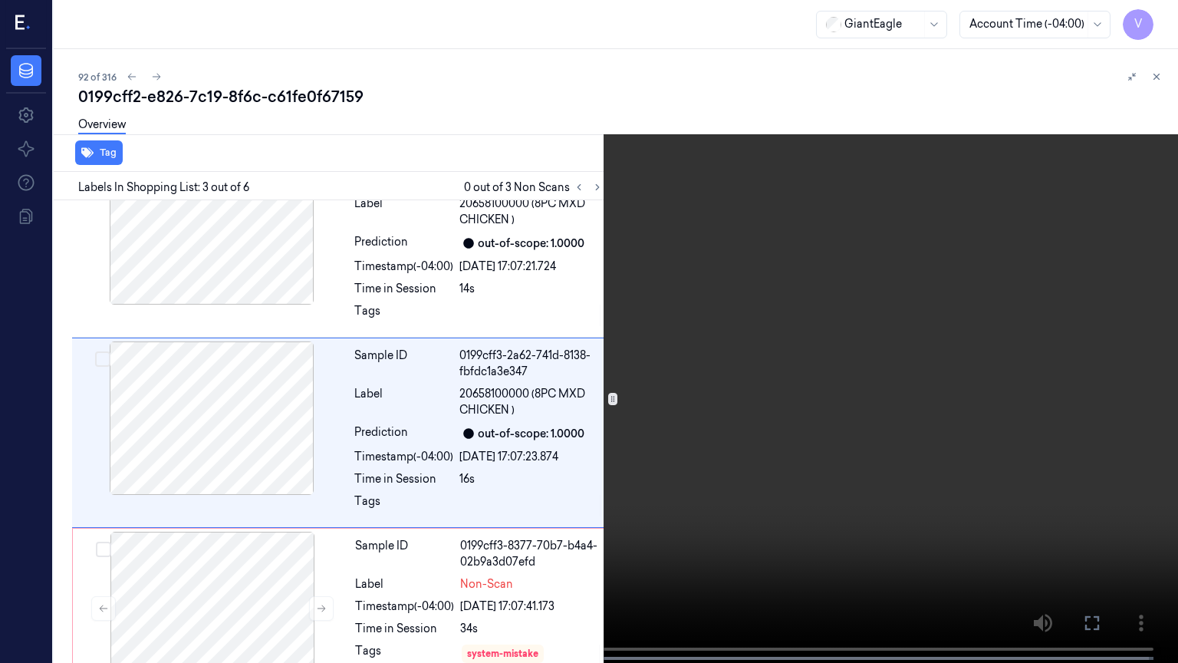
click at [121, 282] on video at bounding box center [589, 333] width 1178 height 666
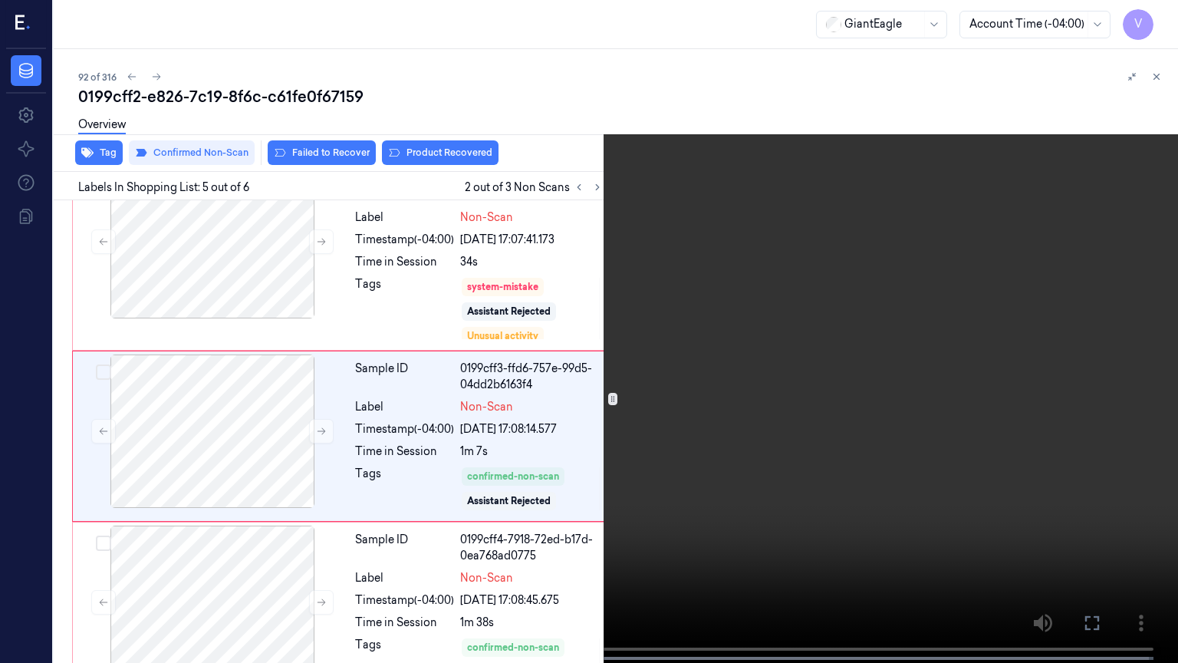
scroll to position [611, 0]
click at [1167, 13] on button "x 2" at bounding box center [1159, 18] width 25 height 25
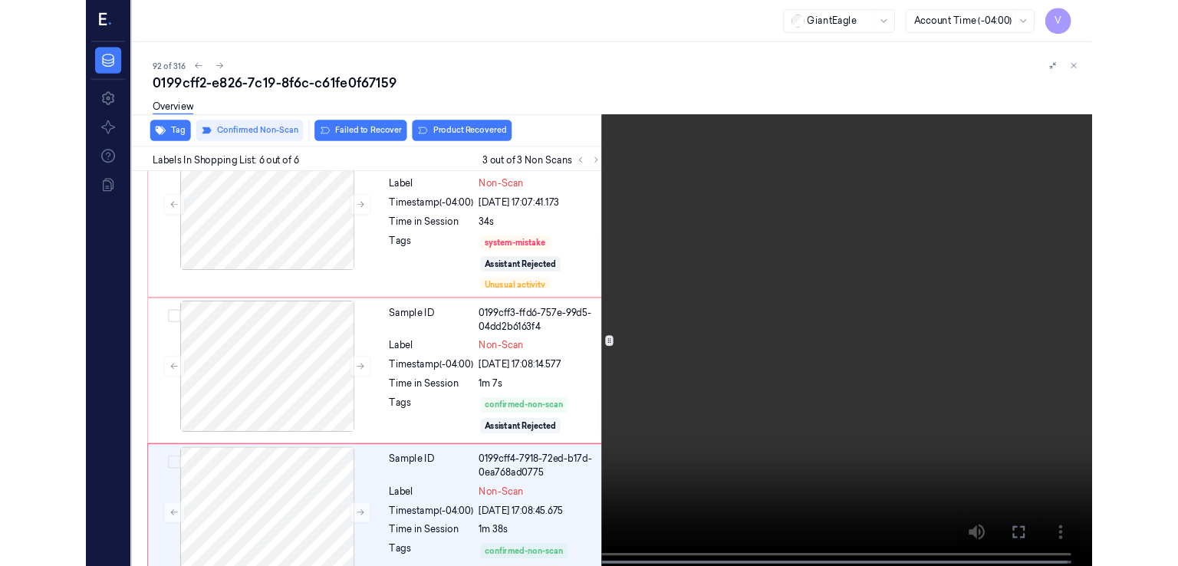
scroll to position [640, 0]
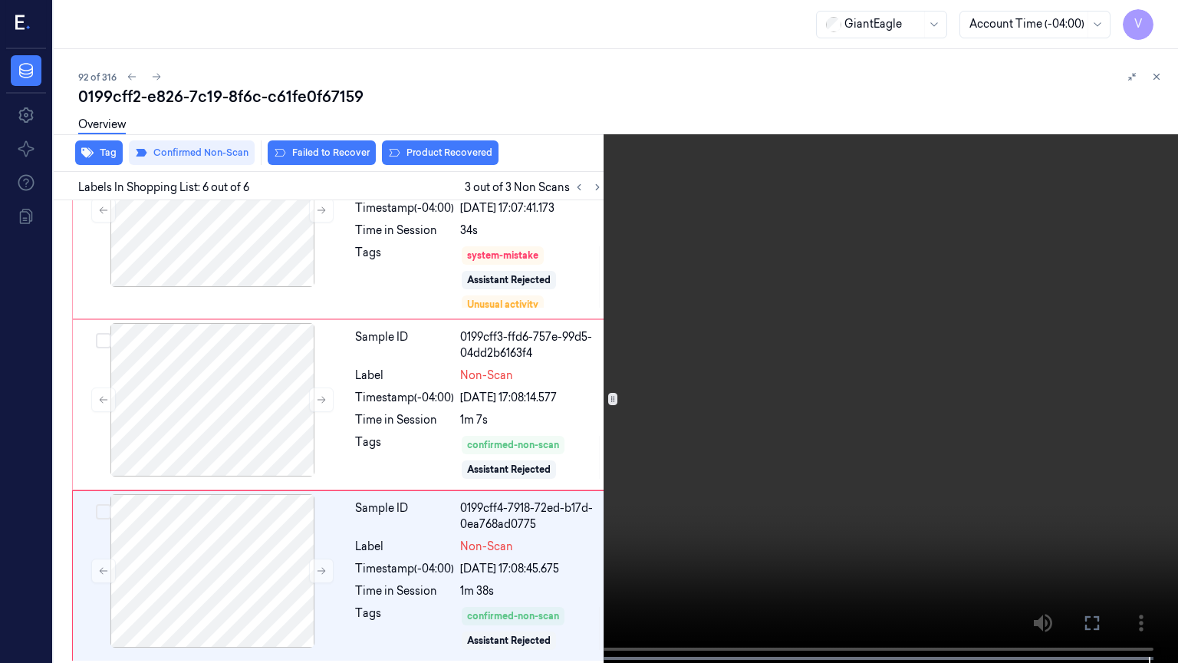
click at [0, 0] on button at bounding box center [0, 0] width 0 height 0
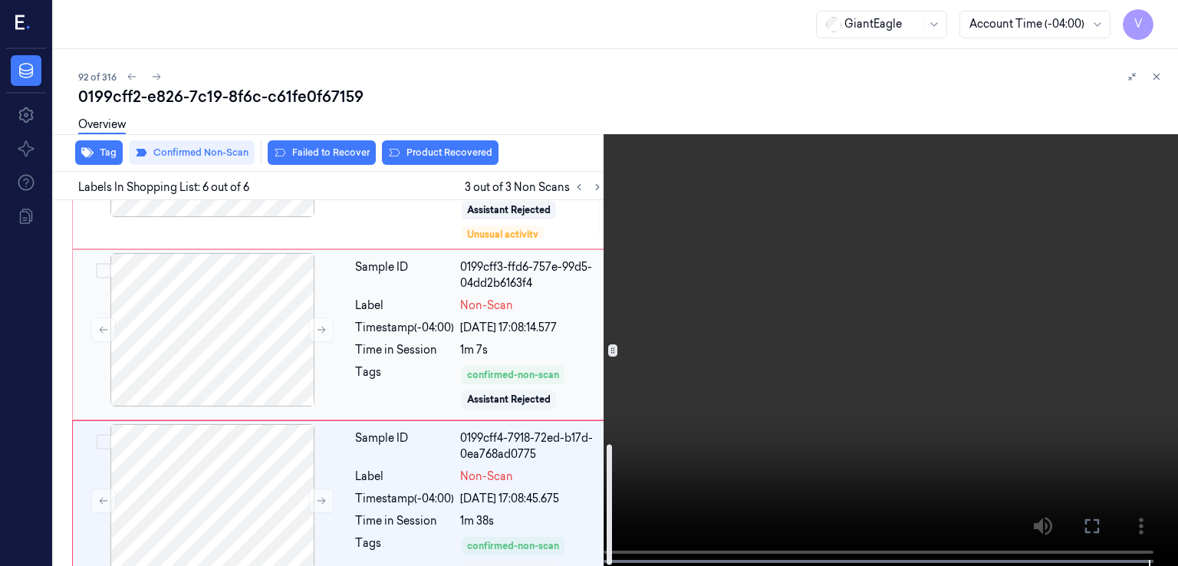
scroll to position [737, 0]
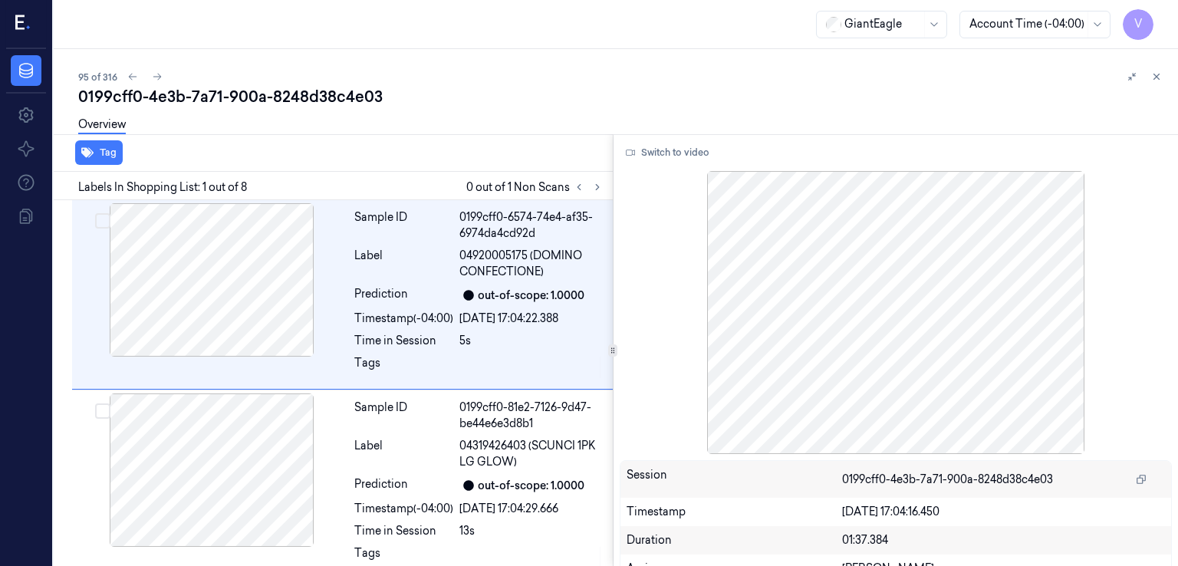
click at [265, 99] on div "0199cff0-4e3b-7a71-900a-8248d38c4e03" at bounding box center [622, 96] width 1088 height 21
click at [260, 101] on div "0199cff0-4e3b-7a71-900a-8248d38c4e03" at bounding box center [622, 96] width 1088 height 21
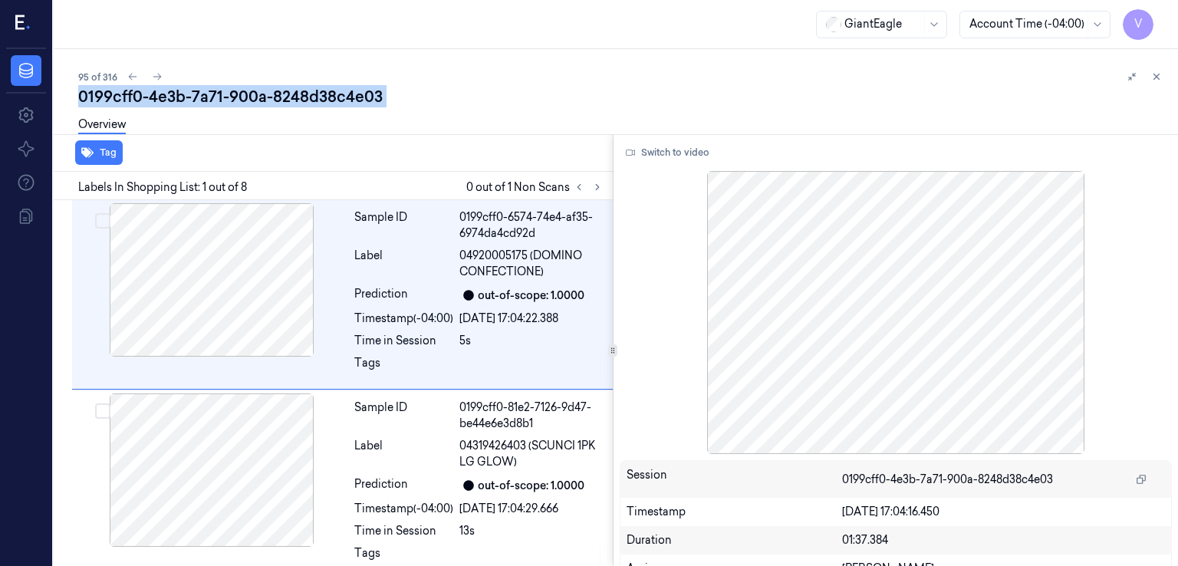
click at [260, 101] on div "0199cff0-4e3b-7a71-900a-8248d38c4e03" at bounding box center [622, 96] width 1088 height 21
copy div "900a"
click at [591, 191] on button at bounding box center [597, 187] width 18 height 18
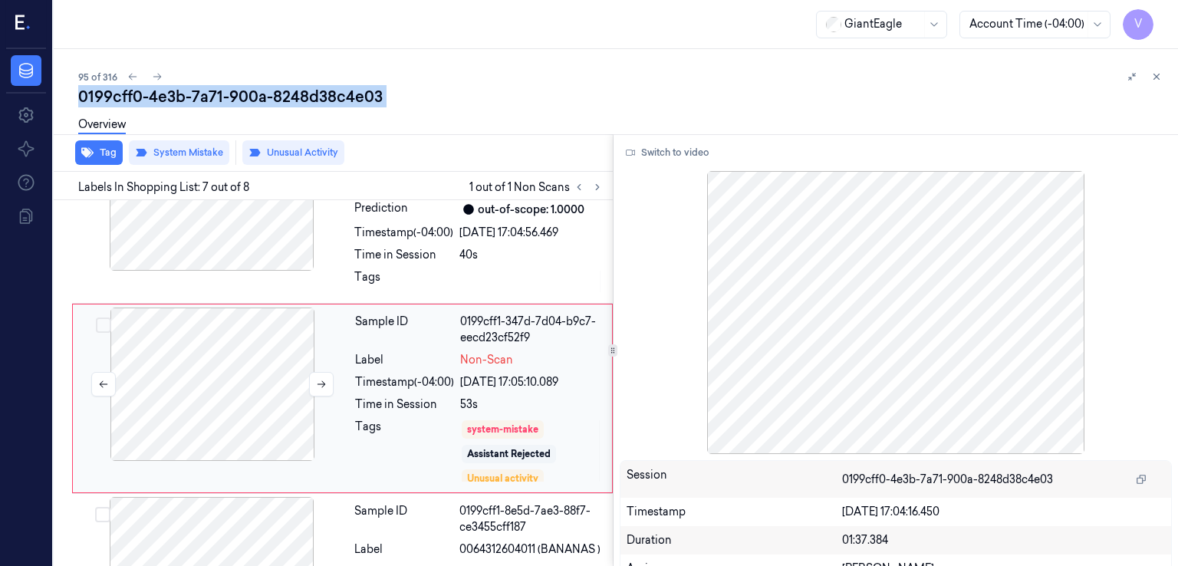
scroll to position [1050, 0]
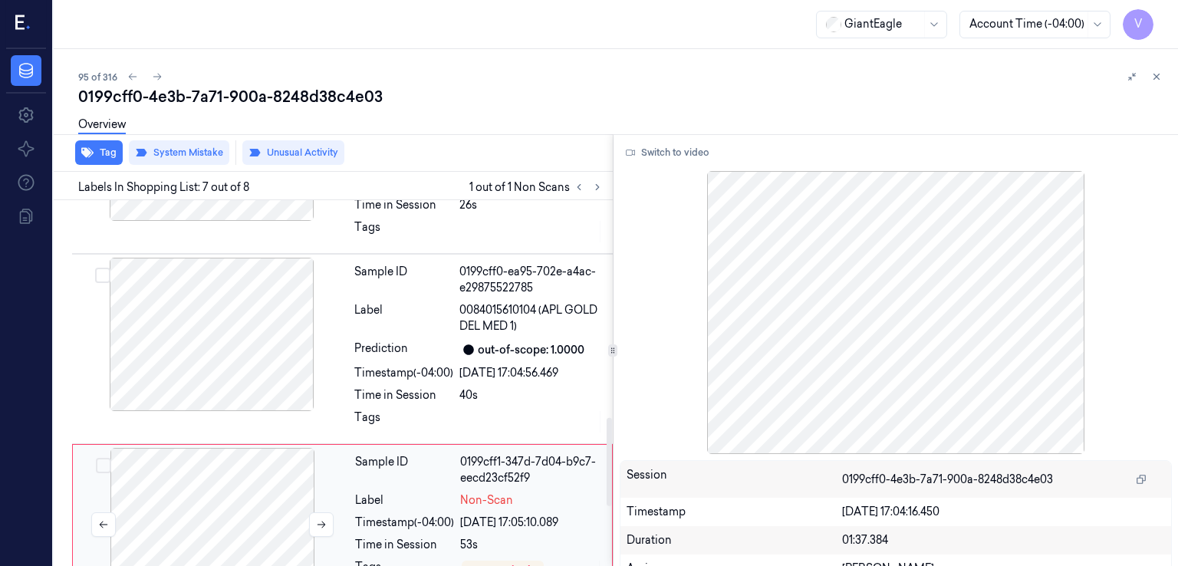
click at [267, 453] on div at bounding box center [212, 524] width 273 height 153
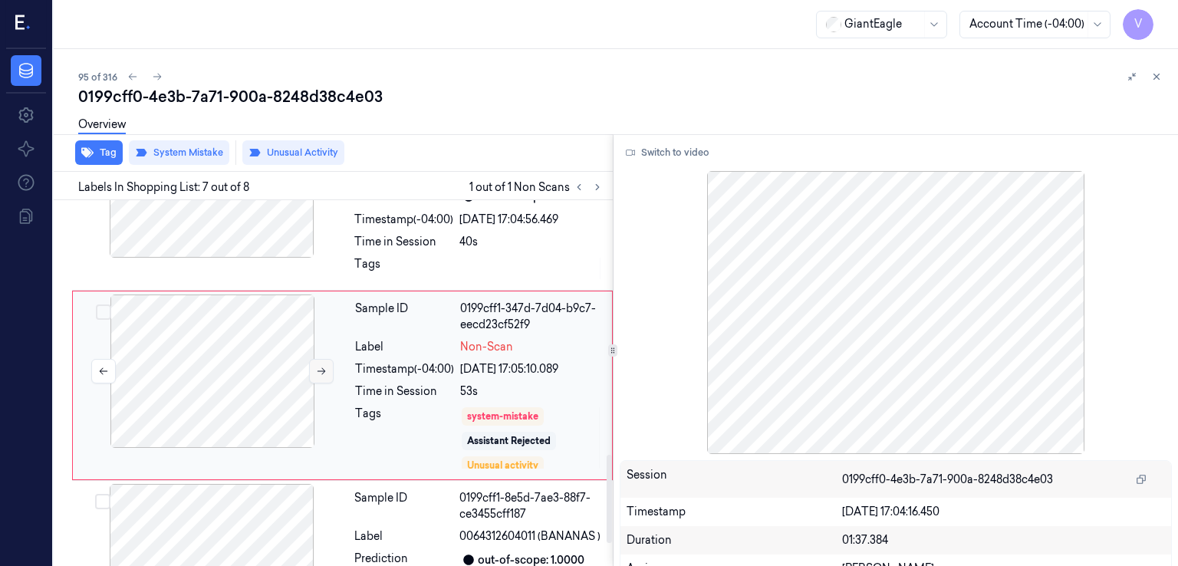
click at [321, 371] on icon at bounding box center [321, 371] width 11 height 11
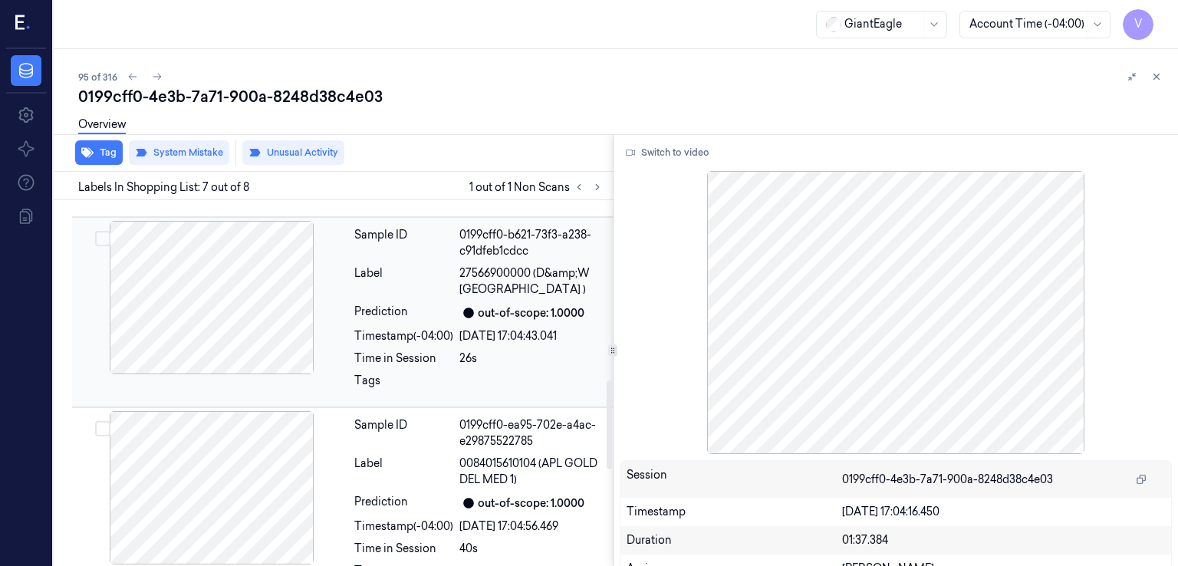
click at [435, 333] on div "Timestamp (-04:00)" at bounding box center [403, 336] width 99 height 16
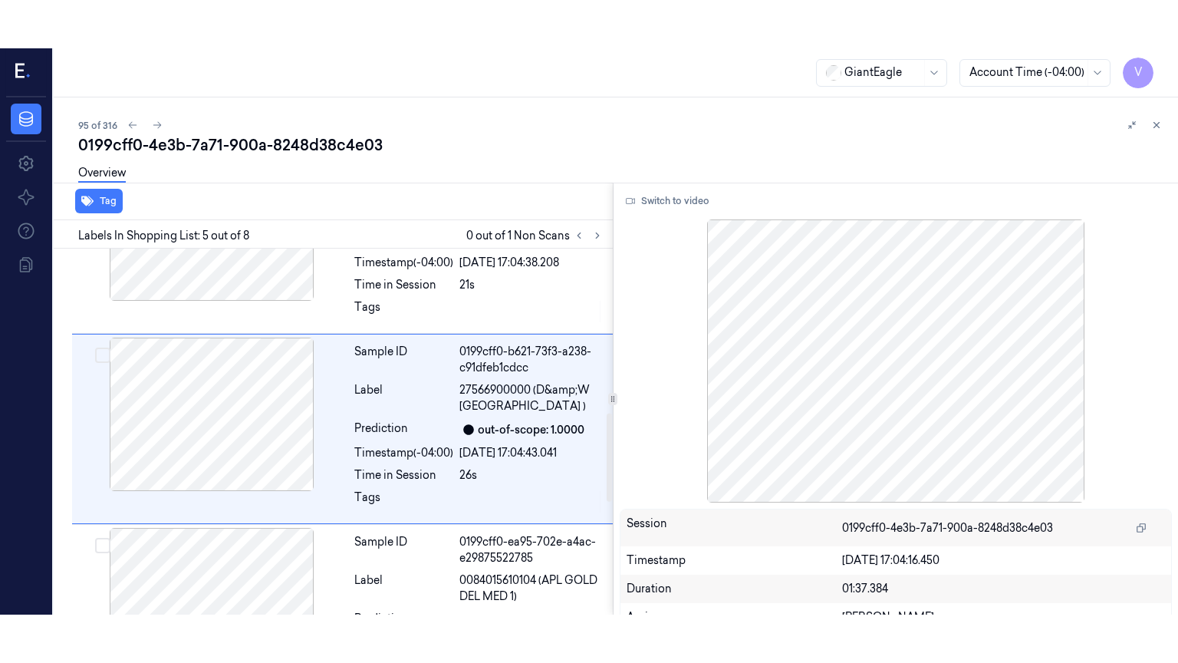
scroll to position [670, 0]
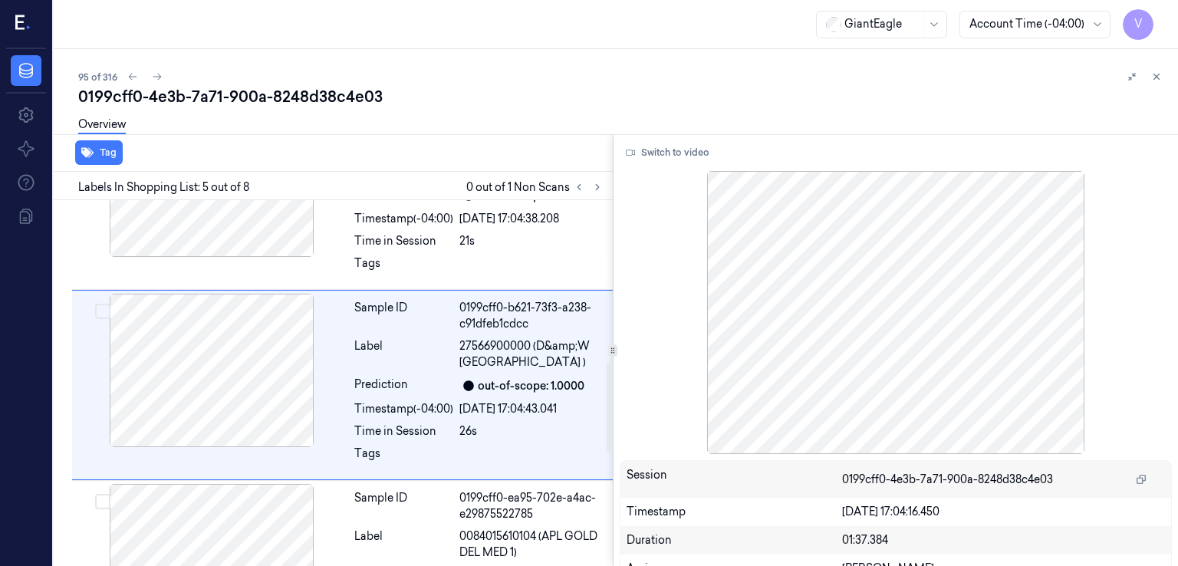
click at [678, 165] on div "Switch to video Session 0199cff0-4e3b-7a71-900a-8248d38c4e03 Timestamp 10/10/20…" at bounding box center [896, 350] width 565 height 432
click at [675, 152] on button "Switch to video" at bounding box center [668, 152] width 96 height 25
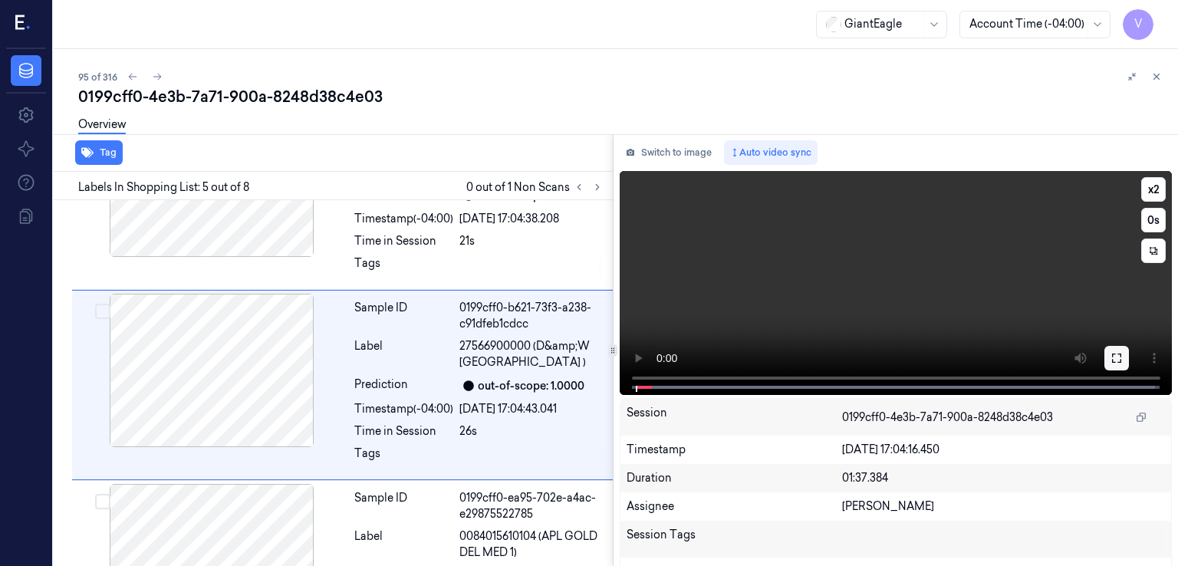
click at [1111, 356] on icon at bounding box center [1117, 358] width 12 height 12
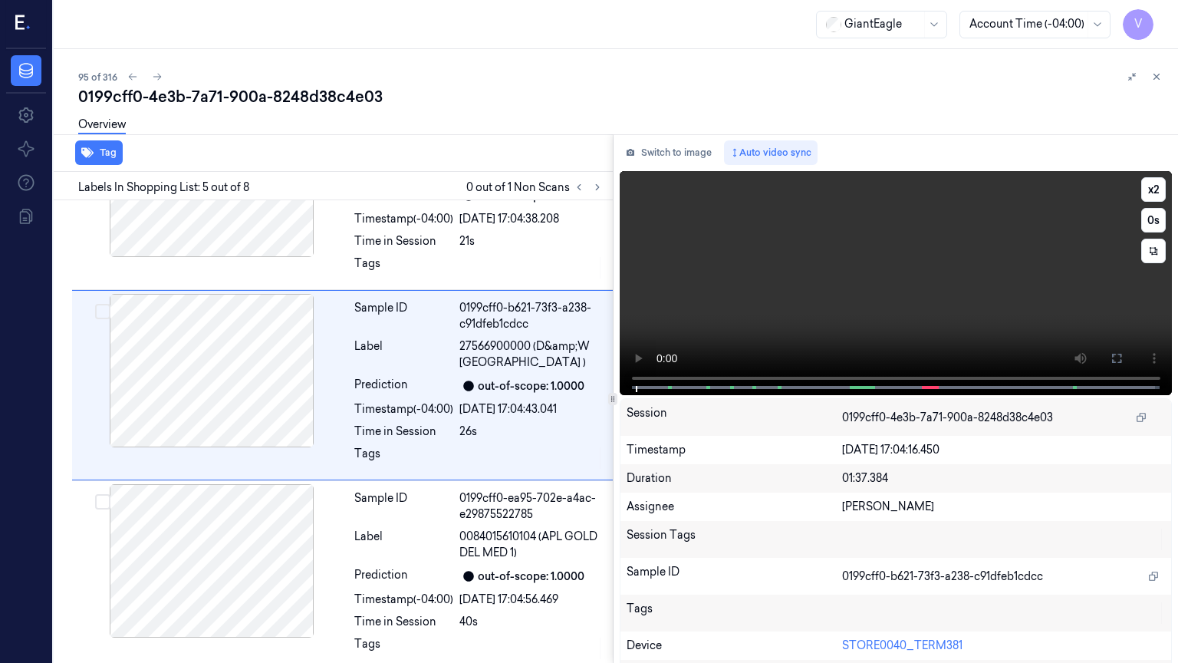
scroll to position [622, 0]
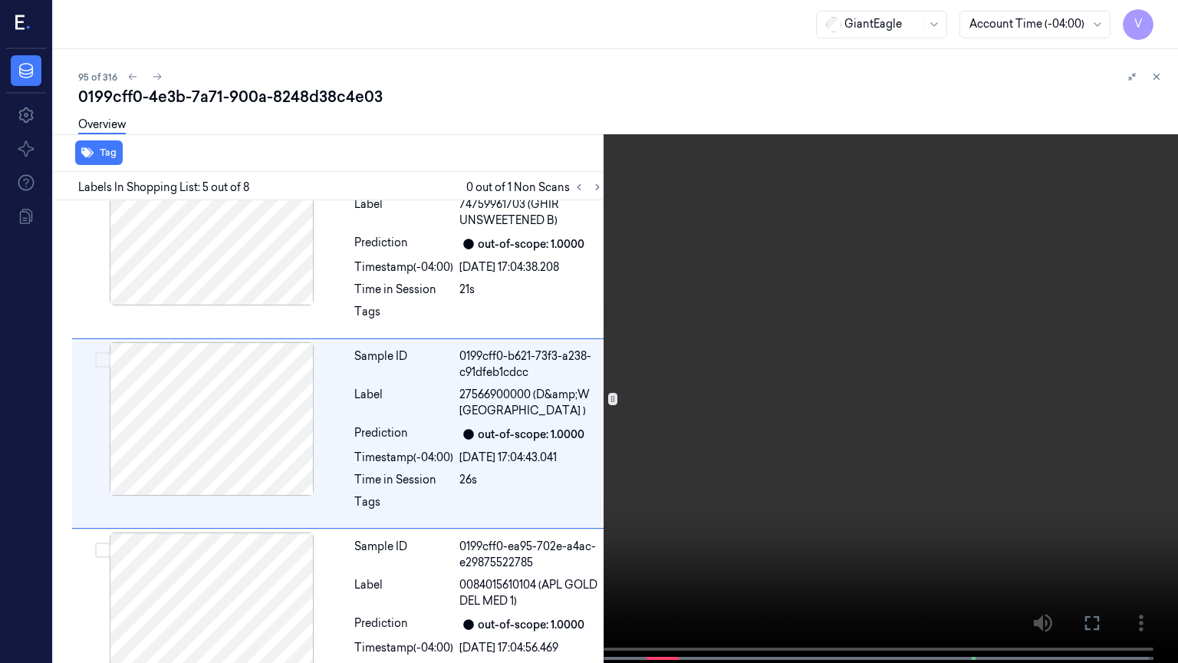
click at [0, 0] on button at bounding box center [0, 0] width 0 height 0
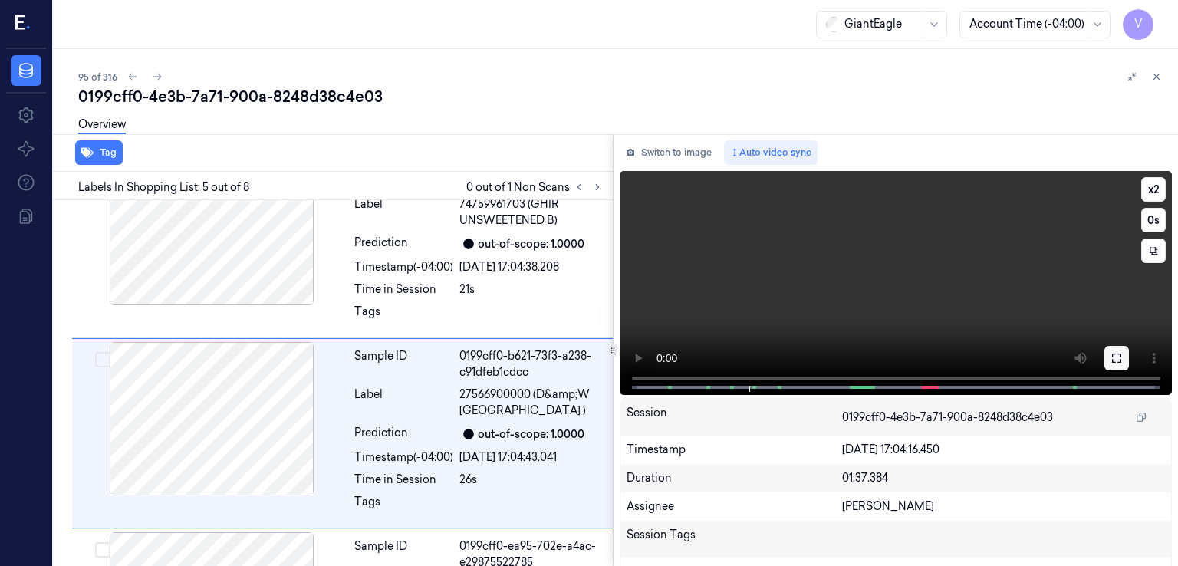
click at [1117, 357] on button at bounding box center [1116, 358] width 25 height 25
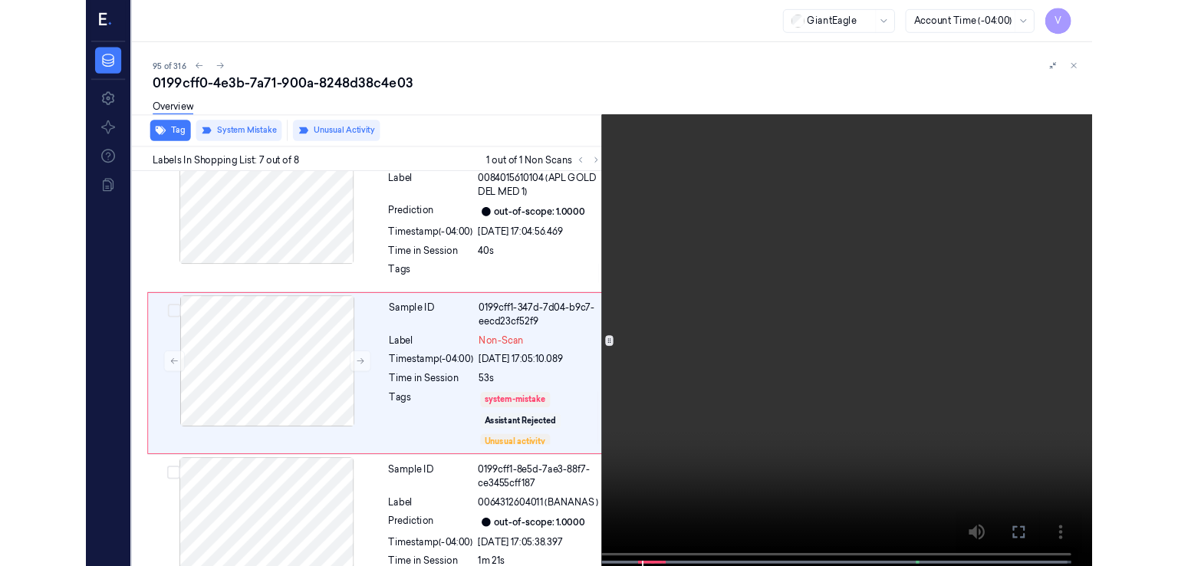
scroll to position [1002, 0]
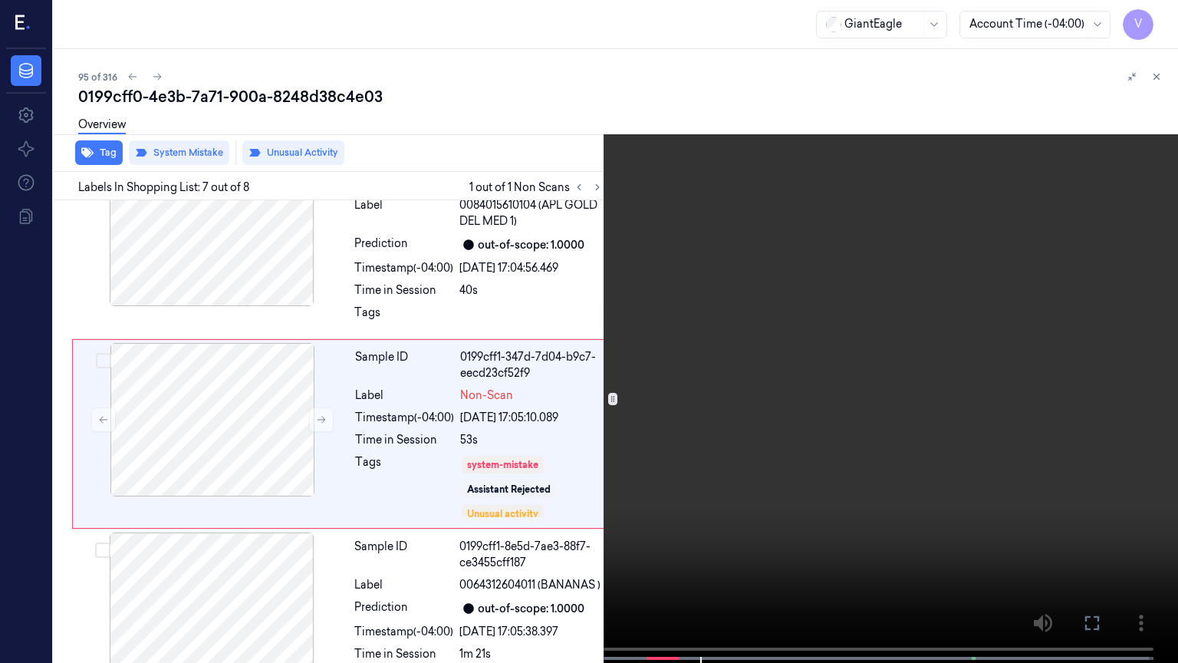
click at [0, 0] on icon at bounding box center [0, 0] width 0 height 0
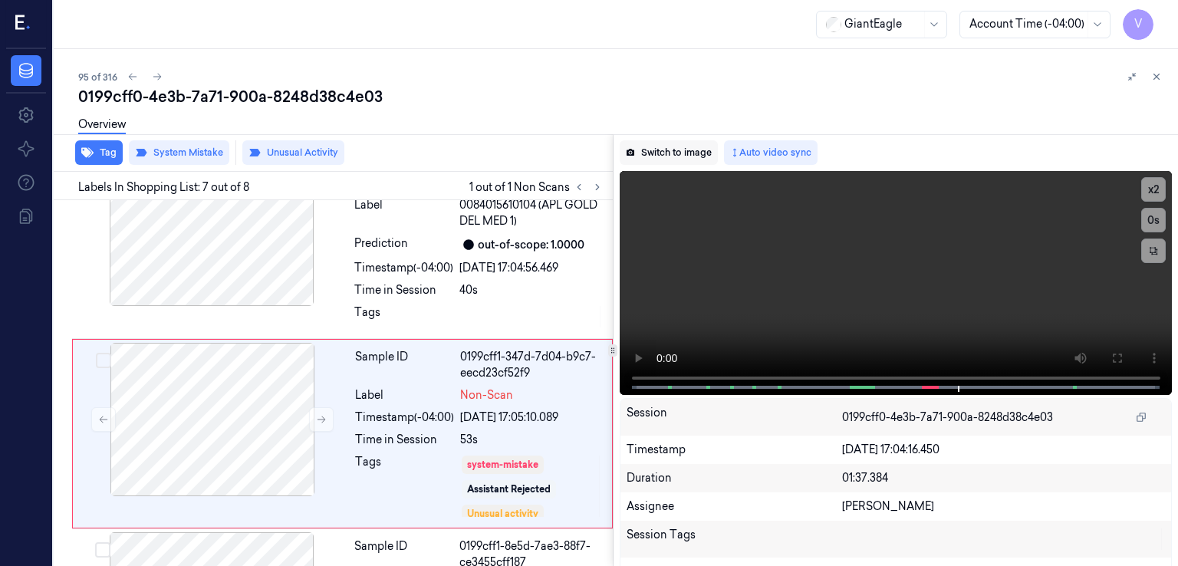
click at [680, 156] on button "Switch to image" at bounding box center [669, 152] width 98 height 25
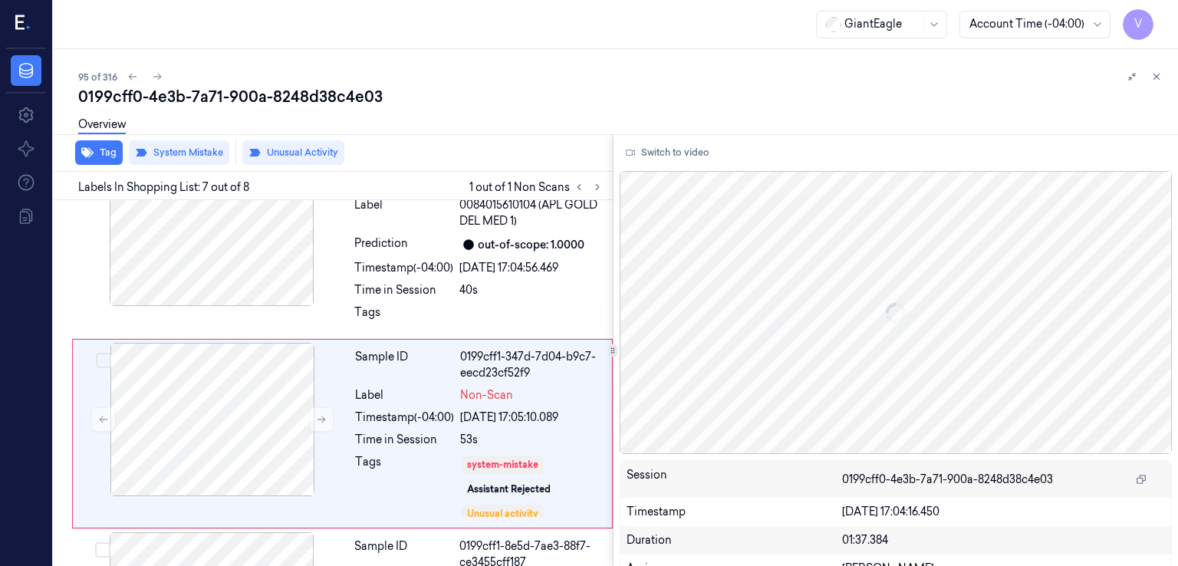
scroll to position [1050, 0]
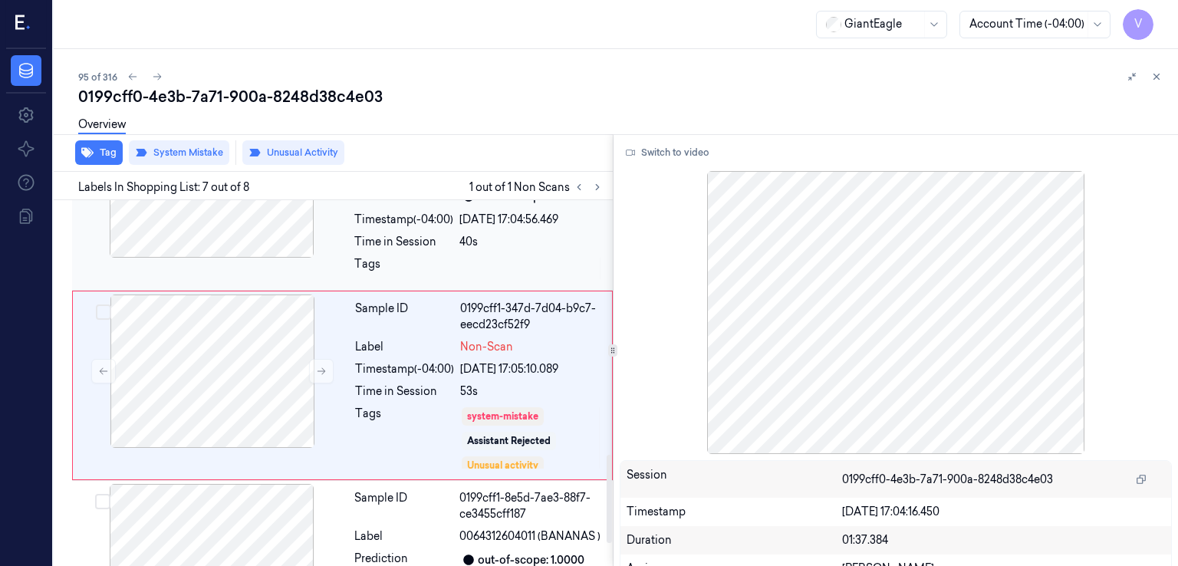
click at [487, 262] on div at bounding box center [531, 268] width 144 height 25
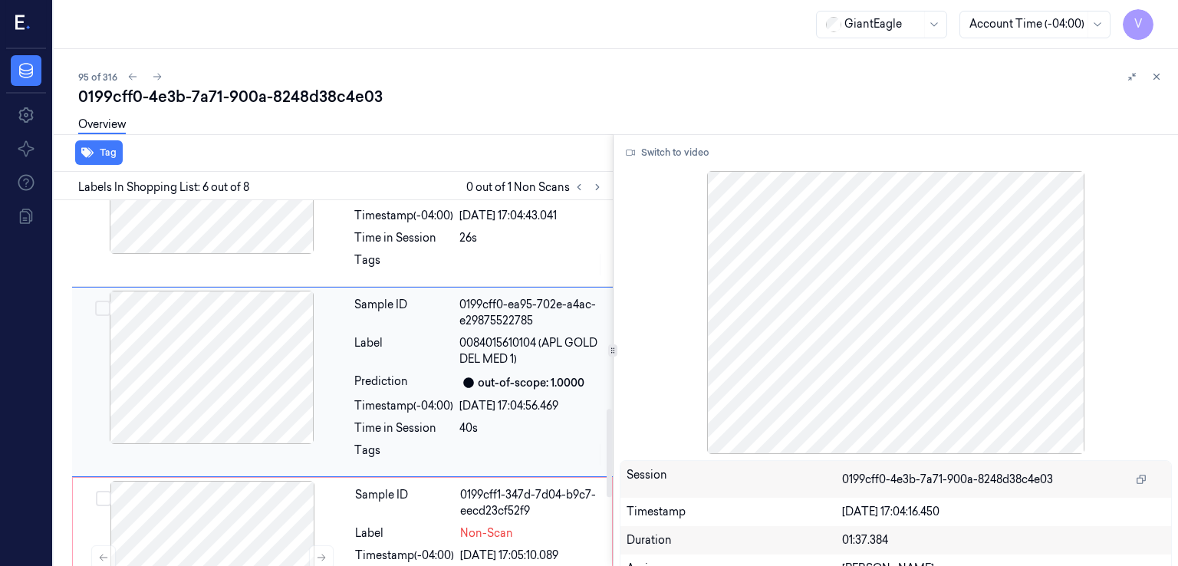
scroll to position [861, 0]
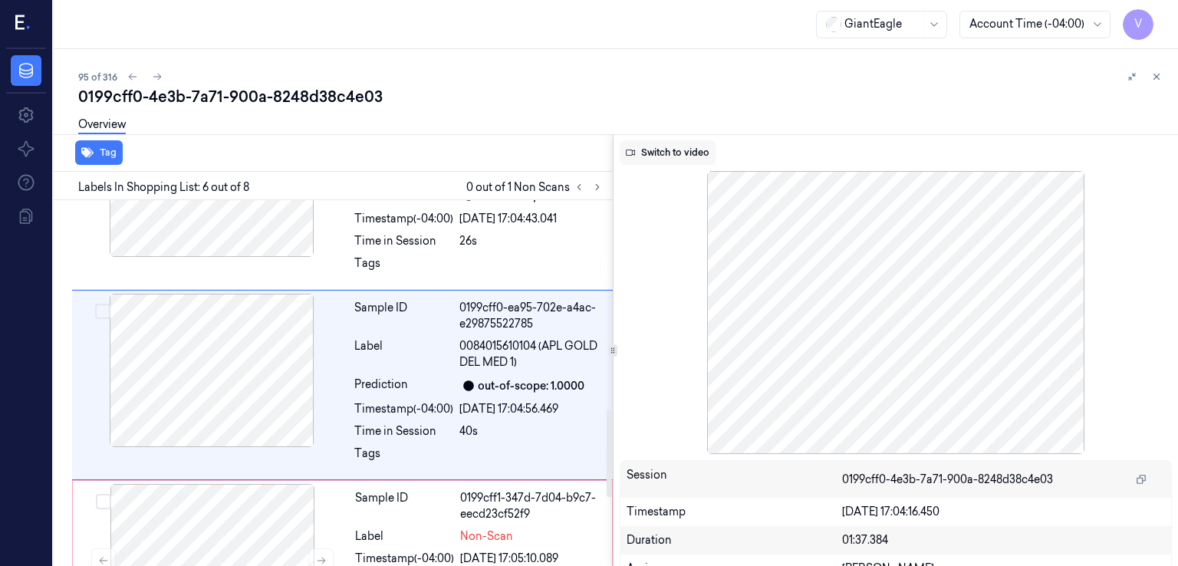
click at [649, 149] on button "Switch to video" at bounding box center [668, 152] width 96 height 25
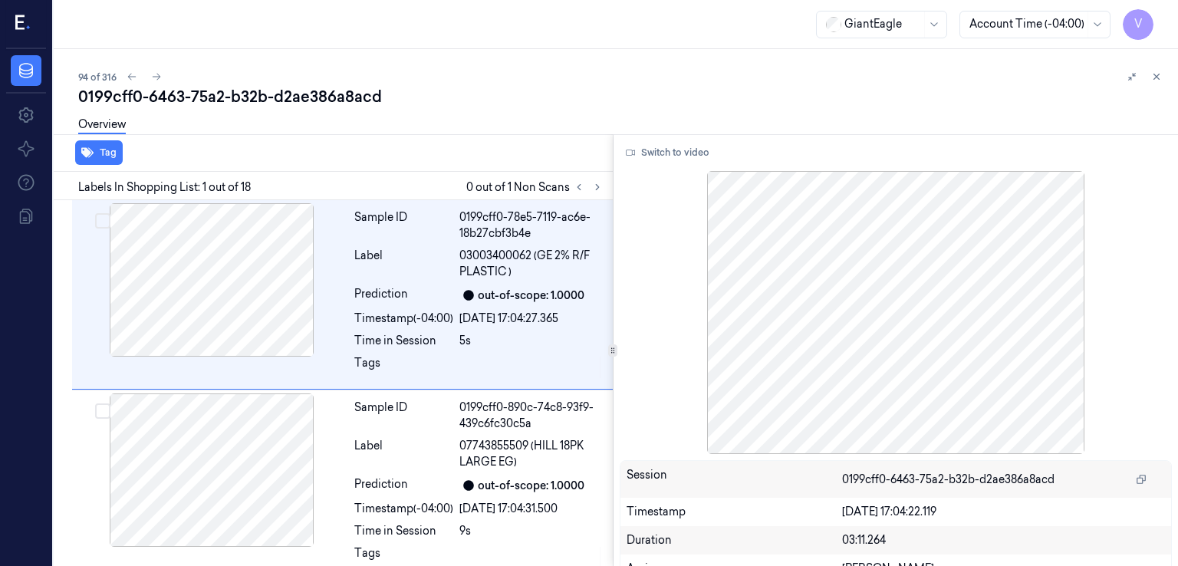
click at [181, 100] on div "0199cff0-6463-75a2-b32b-d2ae386a8acd" at bounding box center [622, 96] width 1088 height 21
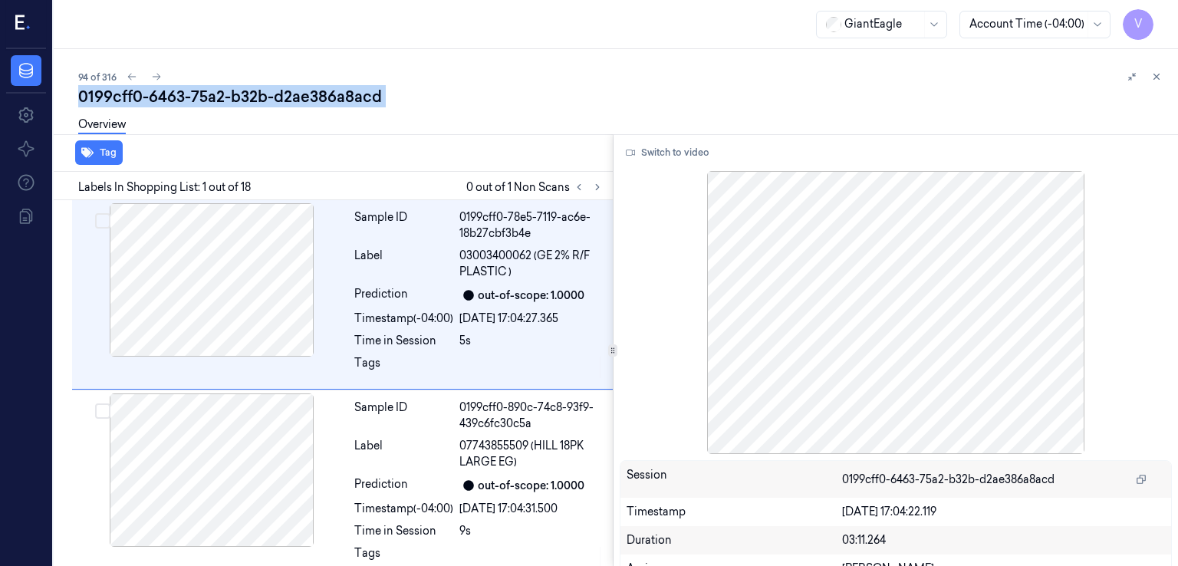
click at [181, 100] on div "0199cff0-6463-75a2-b32b-d2ae386a8acd" at bounding box center [622, 96] width 1088 height 21
copy div "-"
click at [598, 185] on icon at bounding box center [597, 187] width 11 height 11
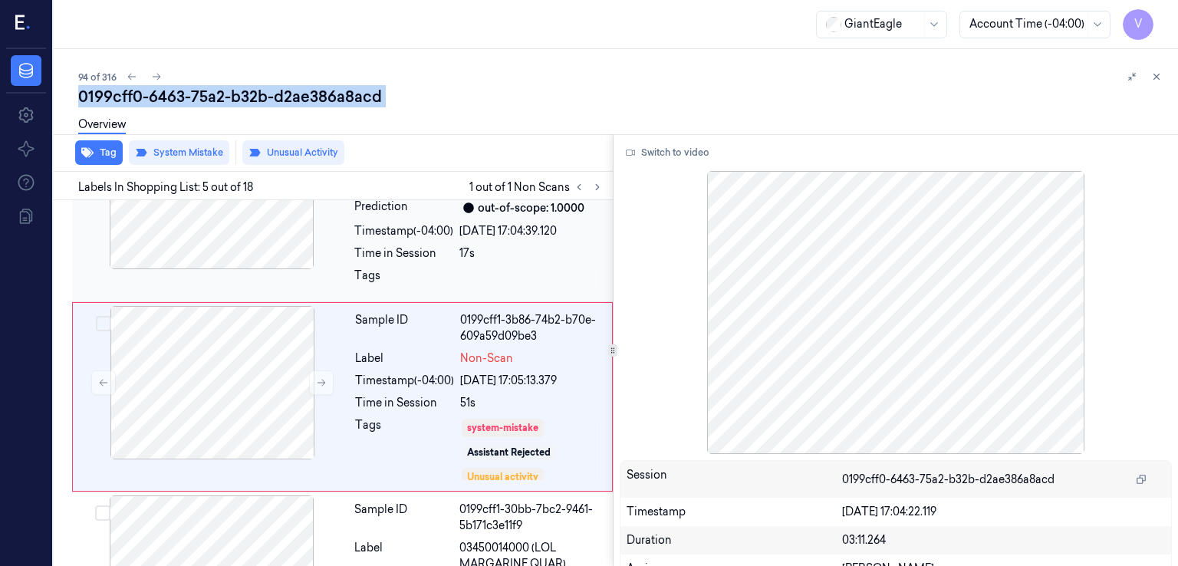
scroll to position [670, 0]
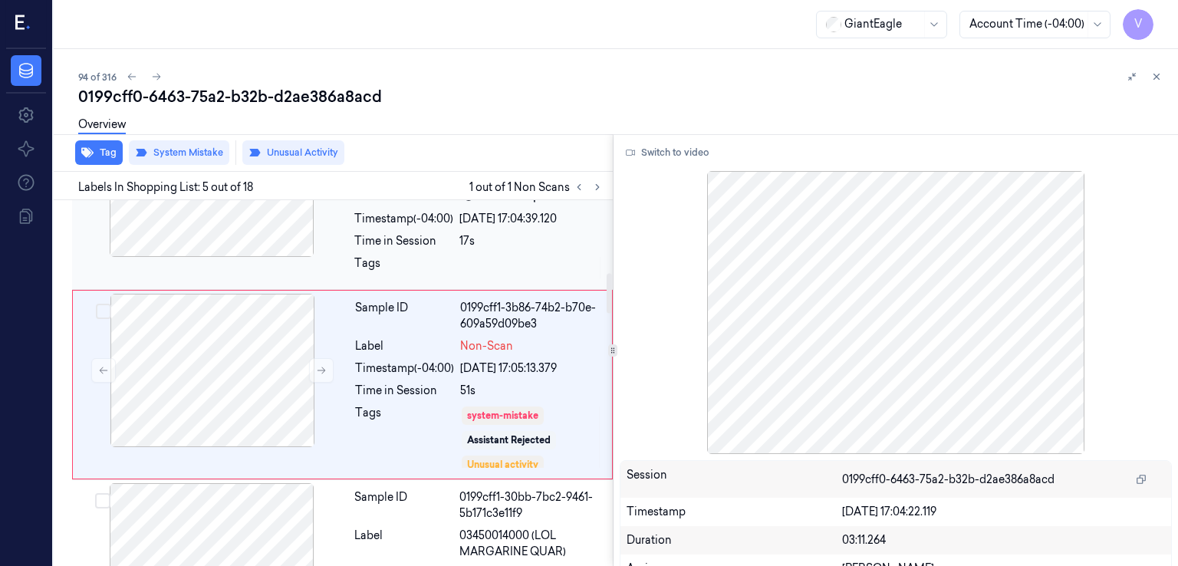
click at [471, 266] on div at bounding box center [531, 267] width 144 height 25
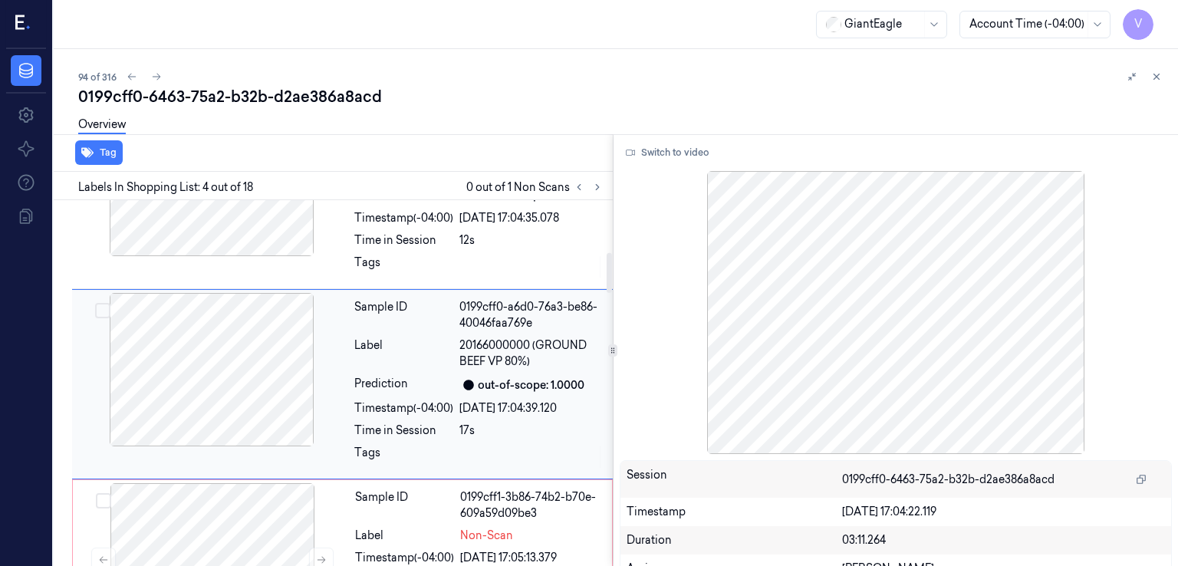
click at [301, 388] on div at bounding box center [211, 369] width 273 height 153
click at [311, 495] on div at bounding box center [212, 559] width 273 height 153
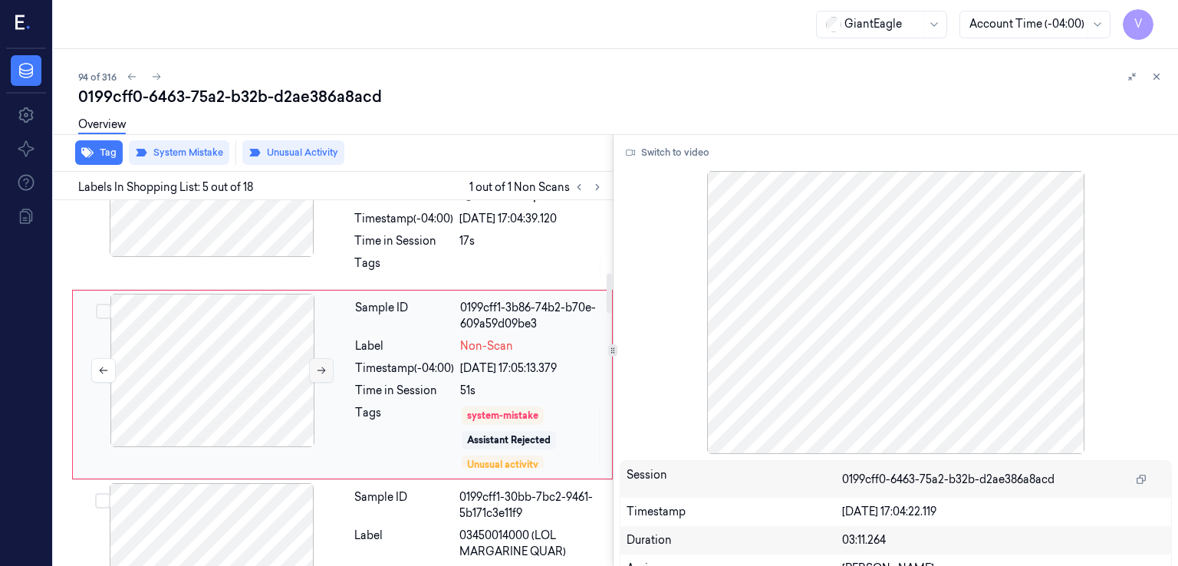
click at [325, 366] on icon at bounding box center [321, 370] width 11 height 11
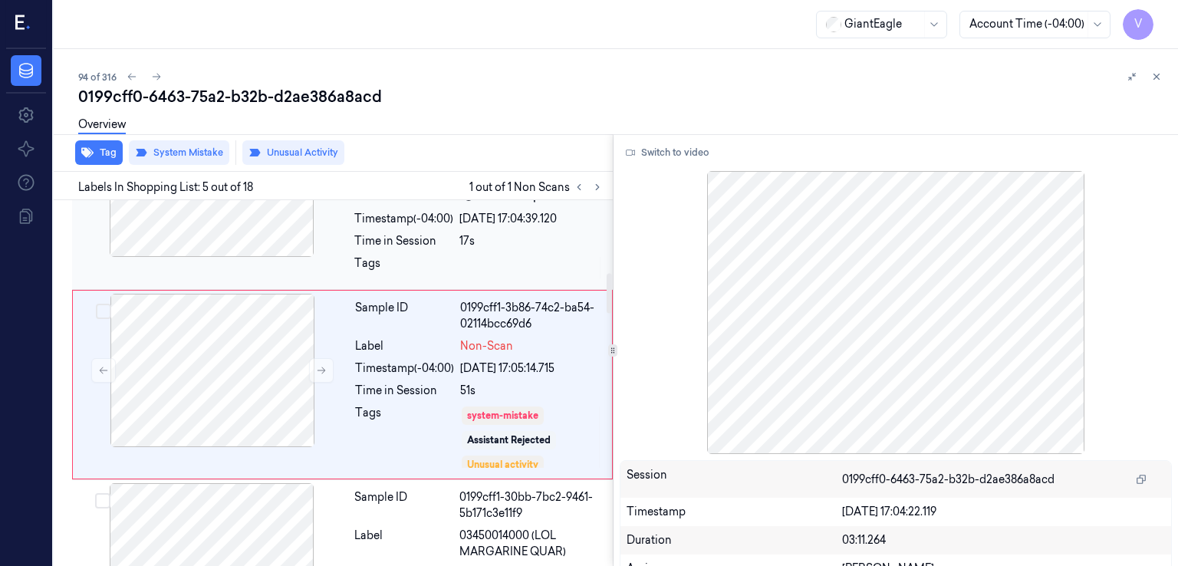
click at [324, 251] on div at bounding box center [211, 180] width 273 height 153
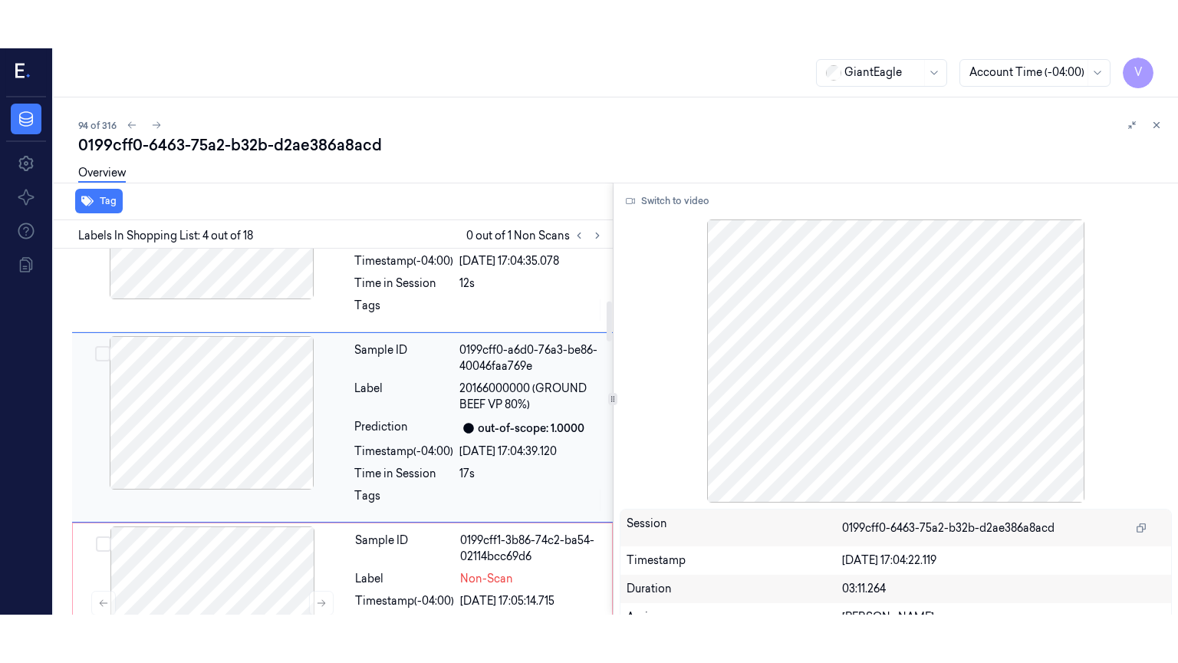
scroll to position [481, 0]
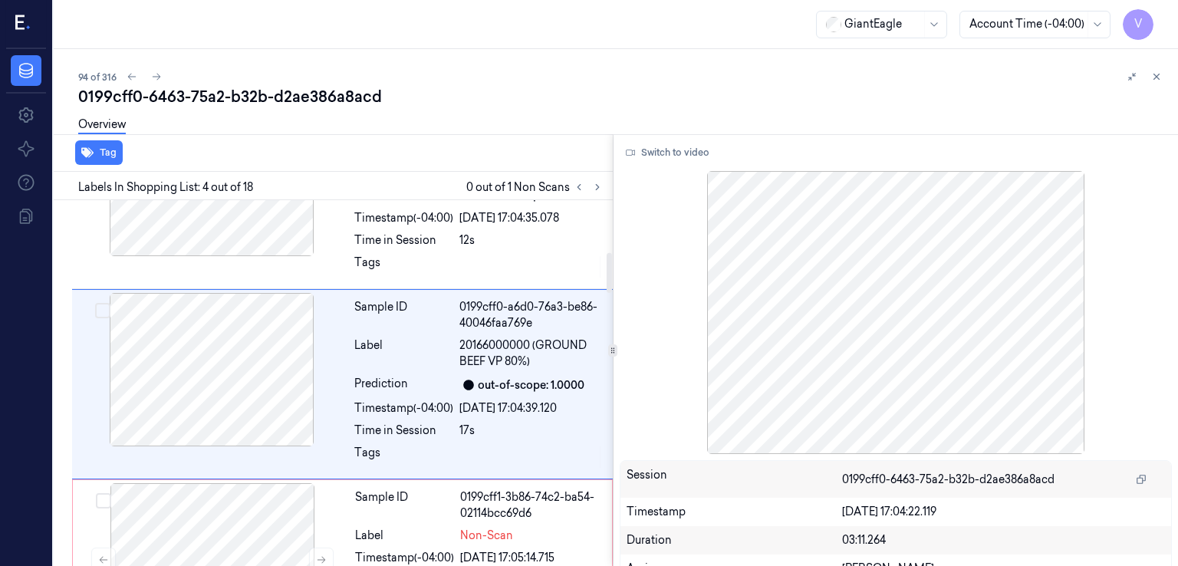
click at [670, 139] on div "Switch to video Session 0199cff0-6463-75a2-b32b-d2ae386a8acd Timestamp [DATE] 1…" at bounding box center [896, 350] width 565 height 432
click at [659, 151] on button "Switch to video" at bounding box center [668, 152] width 96 height 25
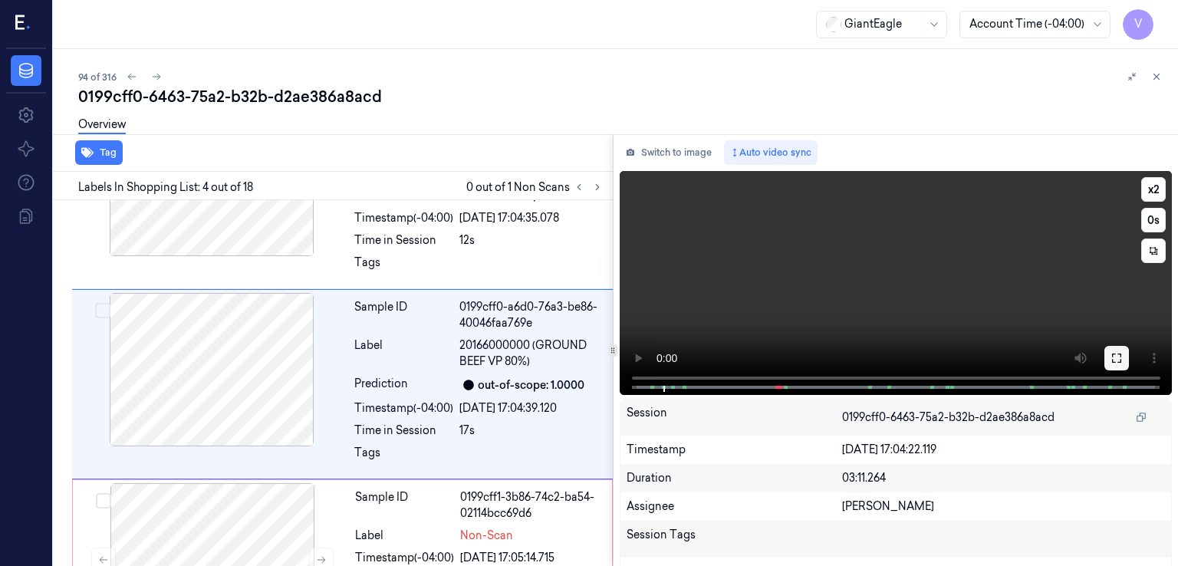
click at [1111, 357] on icon at bounding box center [1117, 358] width 12 height 12
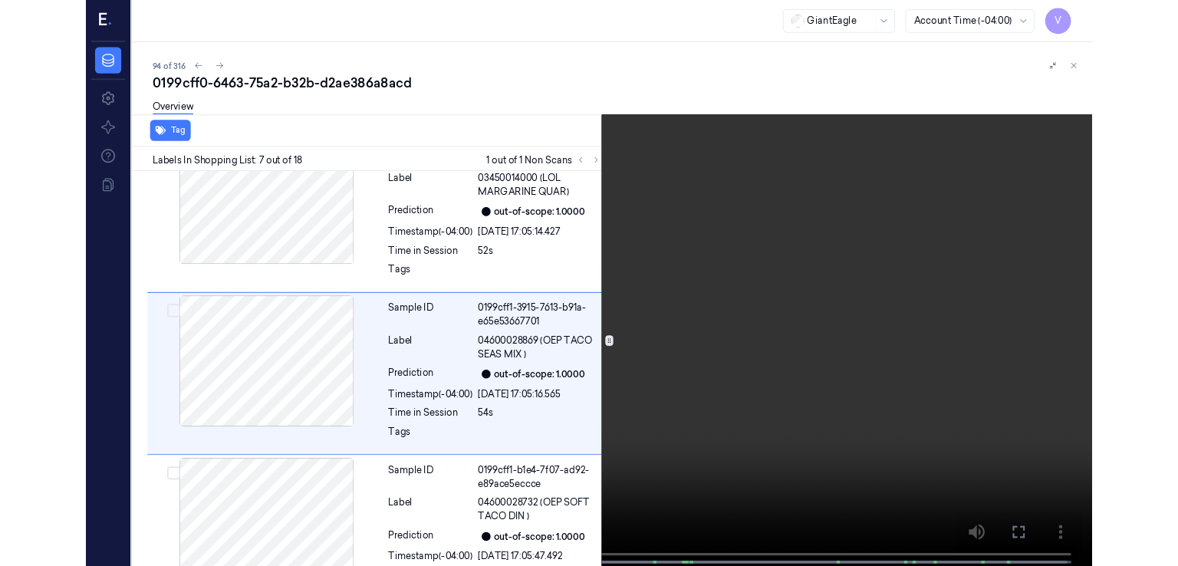
scroll to position [1001, 0]
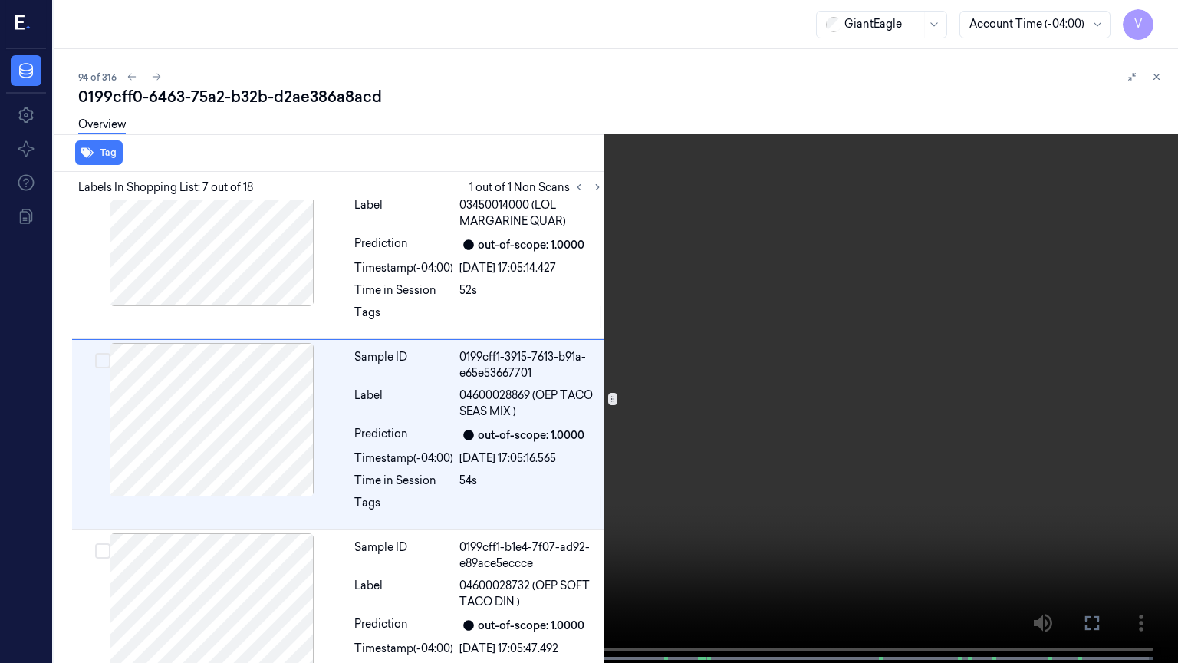
drag, startPoint x: 1084, startPoint y: 629, endPoint x: 1071, endPoint y: 553, distance: 77.0
click at [0, 0] on icon at bounding box center [0, 0] width 0 height 0
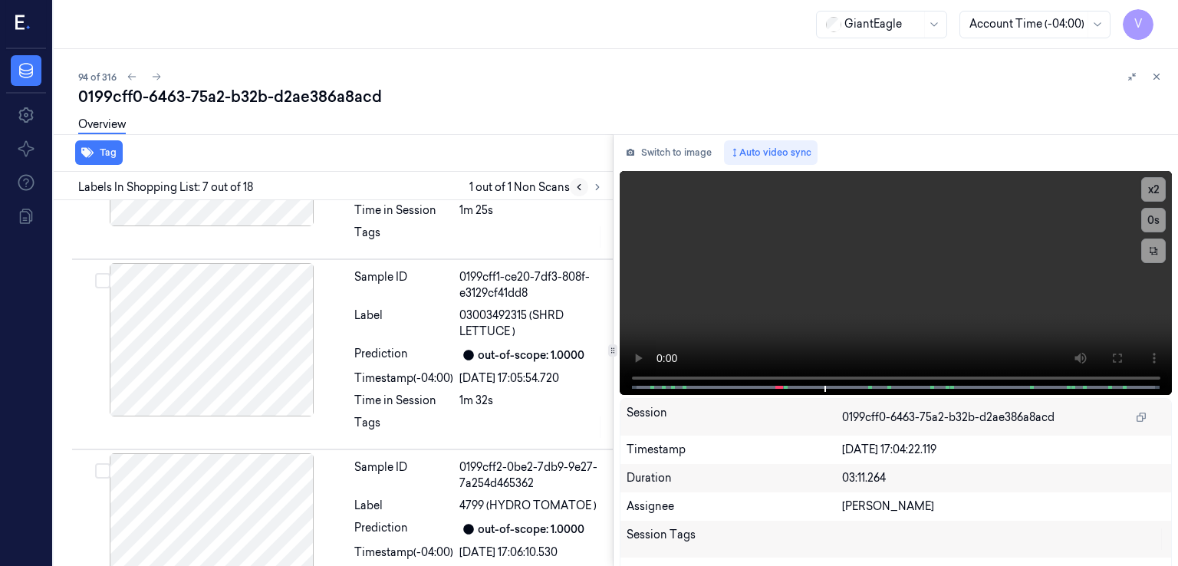
click at [575, 185] on icon at bounding box center [579, 187] width 11 height 11
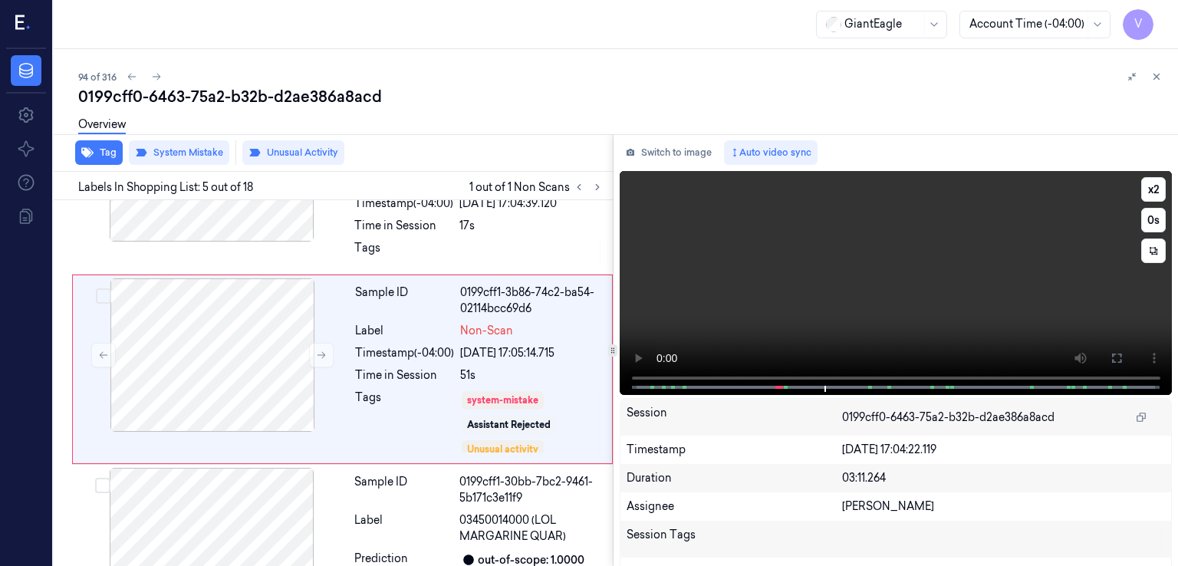
scroll to position [670, 0]
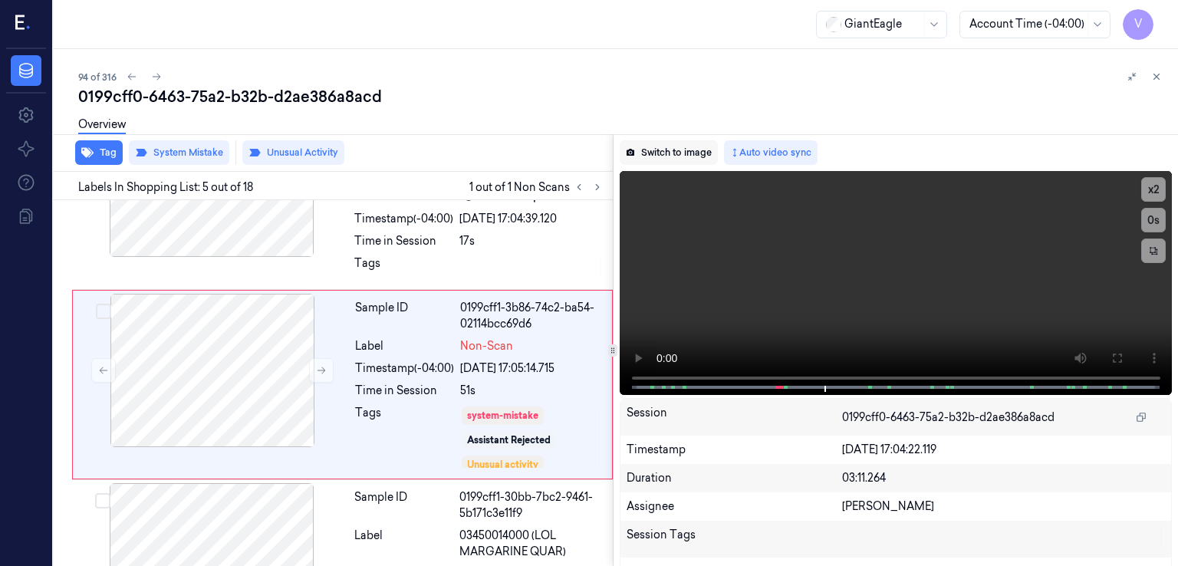
click at [672, 148] on button "Switch to image" at bounding box center [669, 152] width 98 height 25
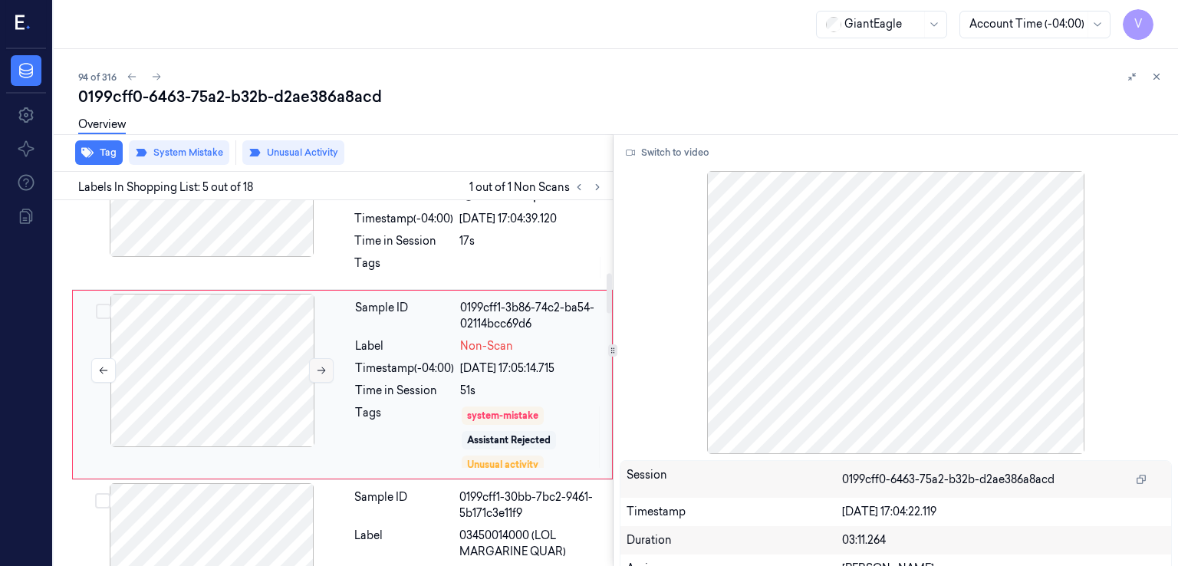
click at [319, 370] on icon at bounding box center [321, 370] width 11 height 11
click at [393, 258] on div "Tags" at bounding box center [403, 267] width 99 height 25
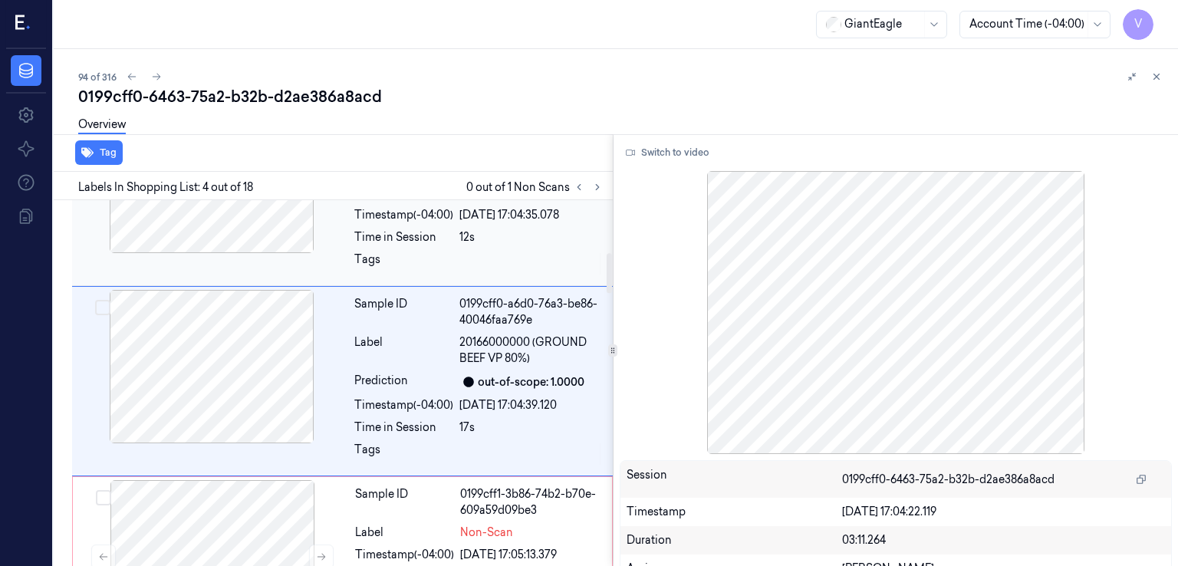
scroll to position [481, 0]
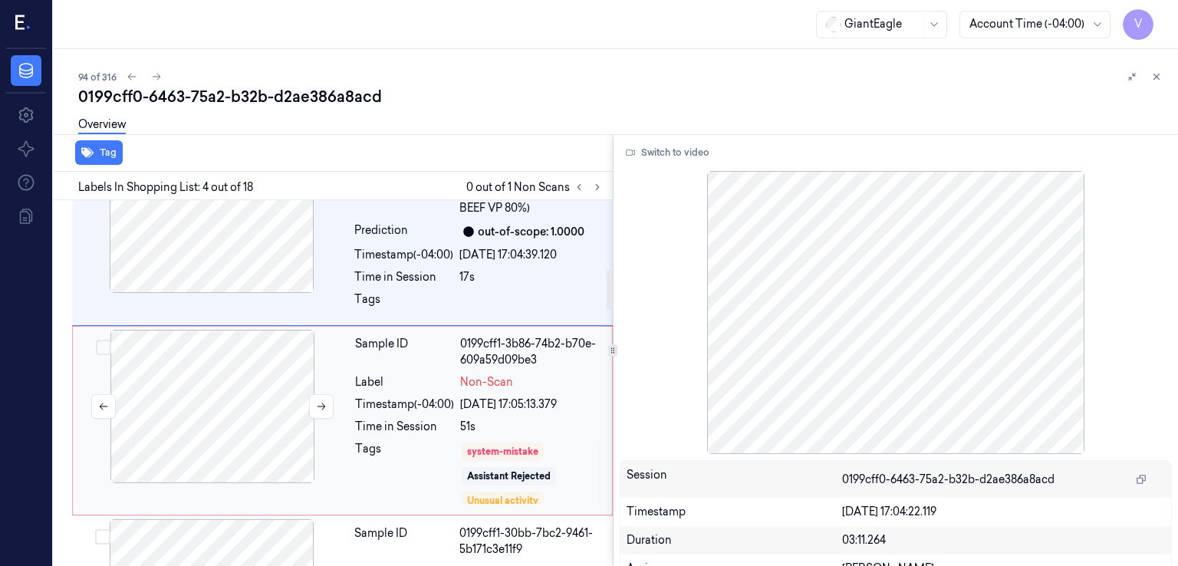
click at [327, 439] on div at bounding box center [212, 406] width 273 height 153
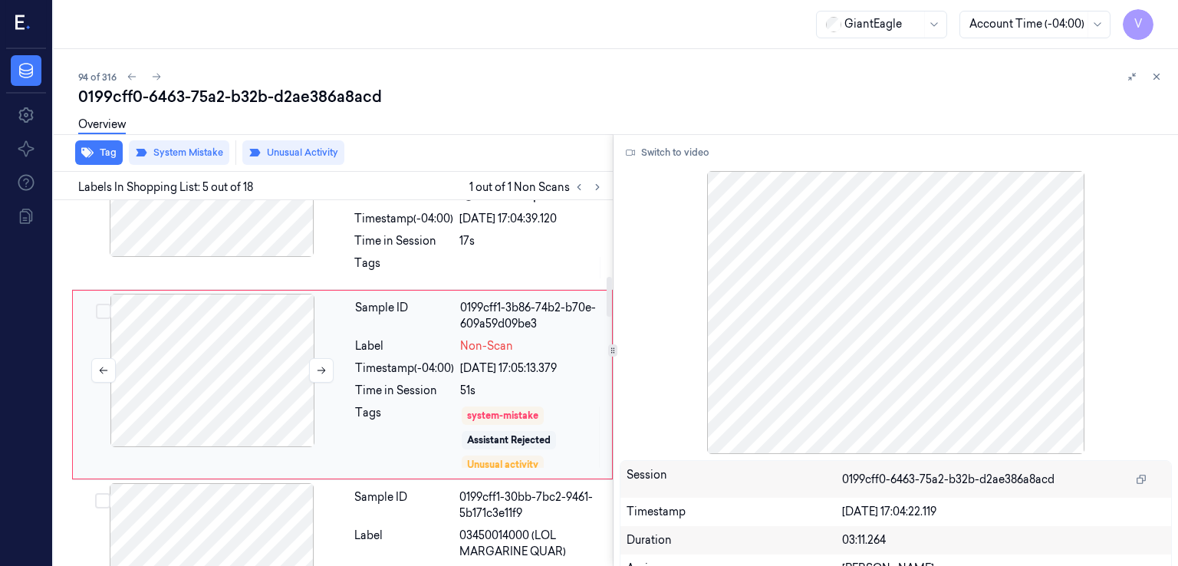
scroll to position [824, 0]
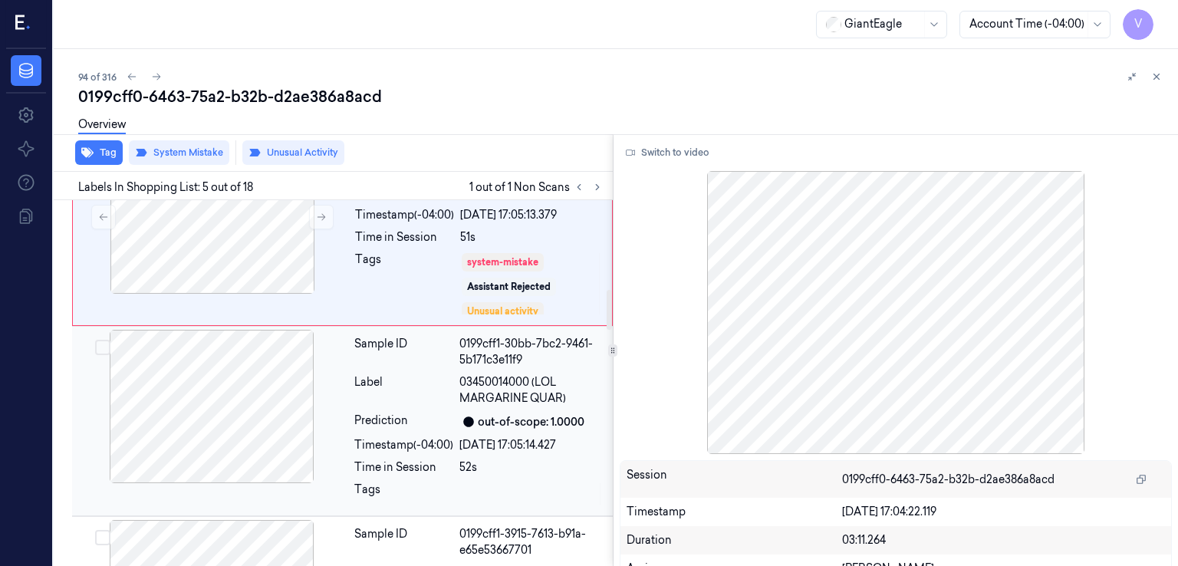
click at [343, 418] on div at bounding box center [211, 406] width 273 height 153
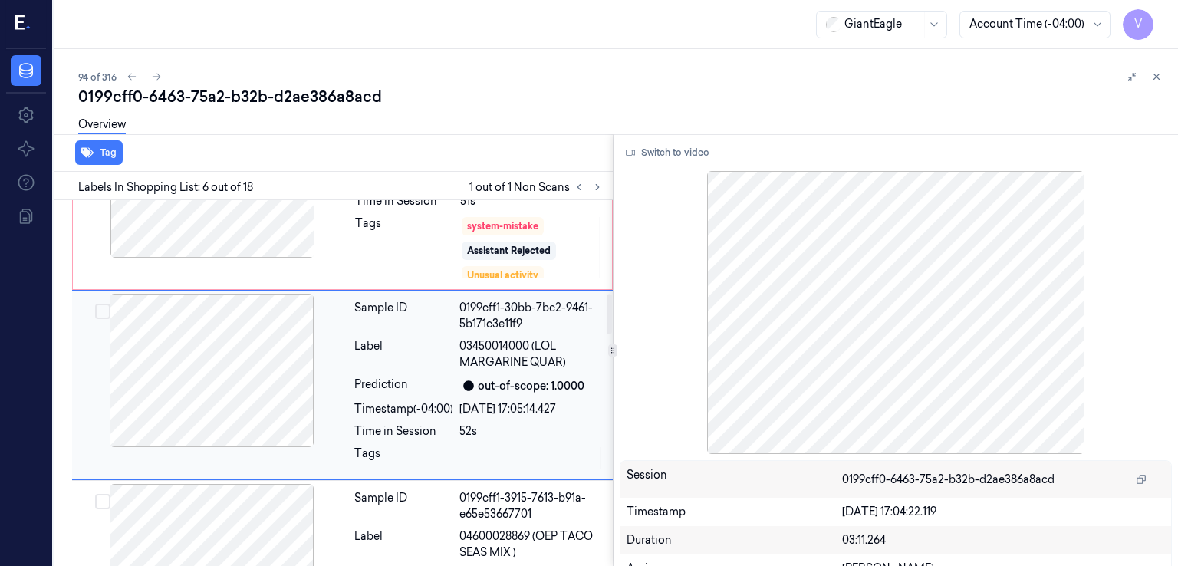
scroll to position [1013, 0]
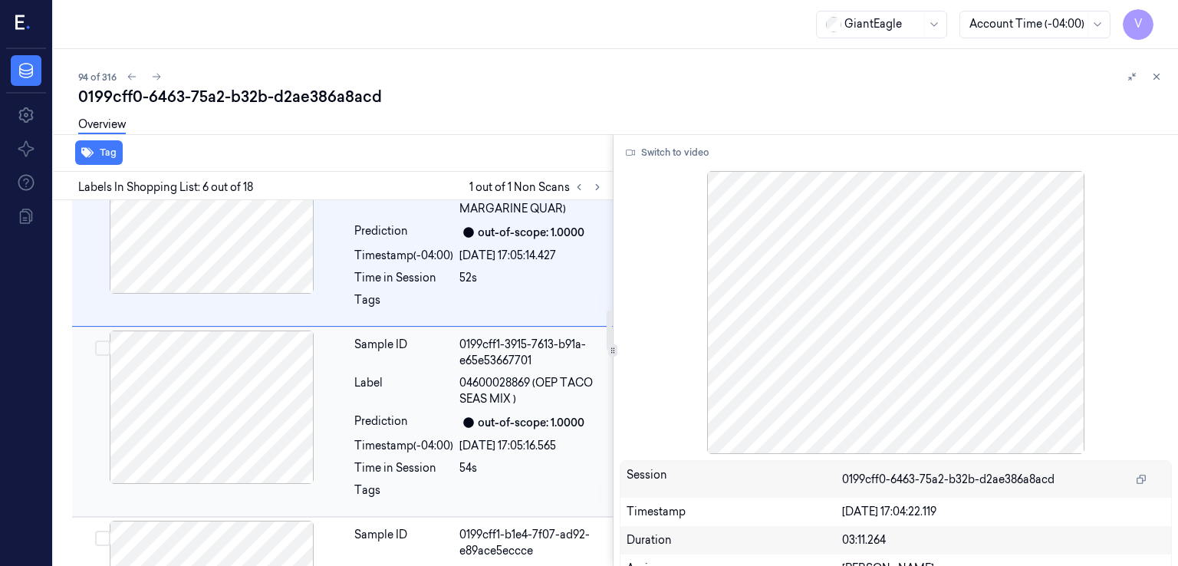
click at [346, 419] on div at bounding box center [211, 407] width 273 height 153
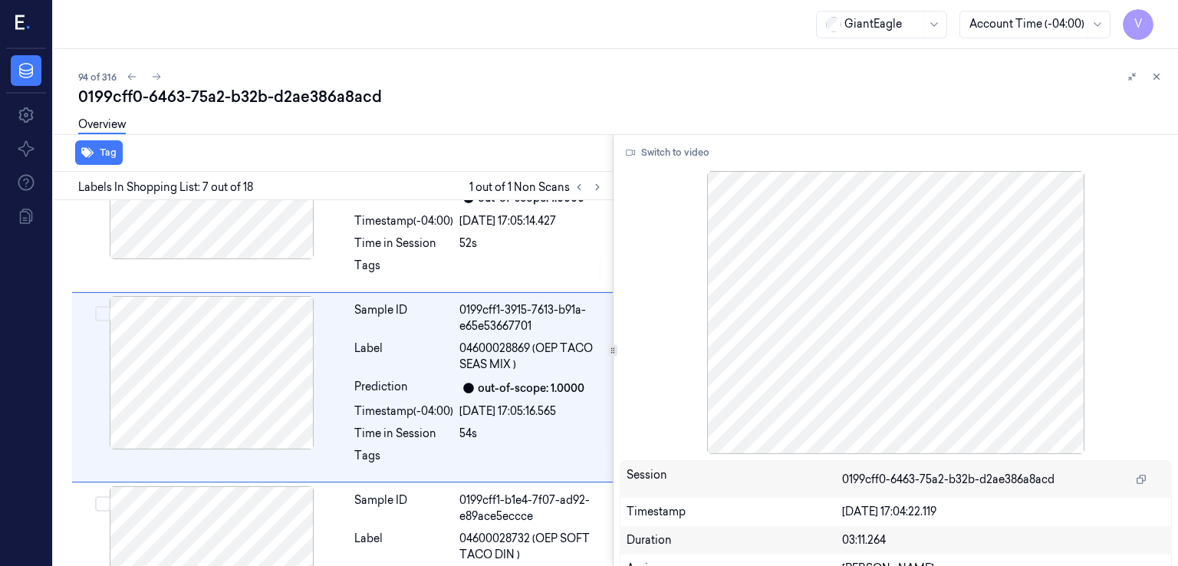
scroll to position [1049, 0]
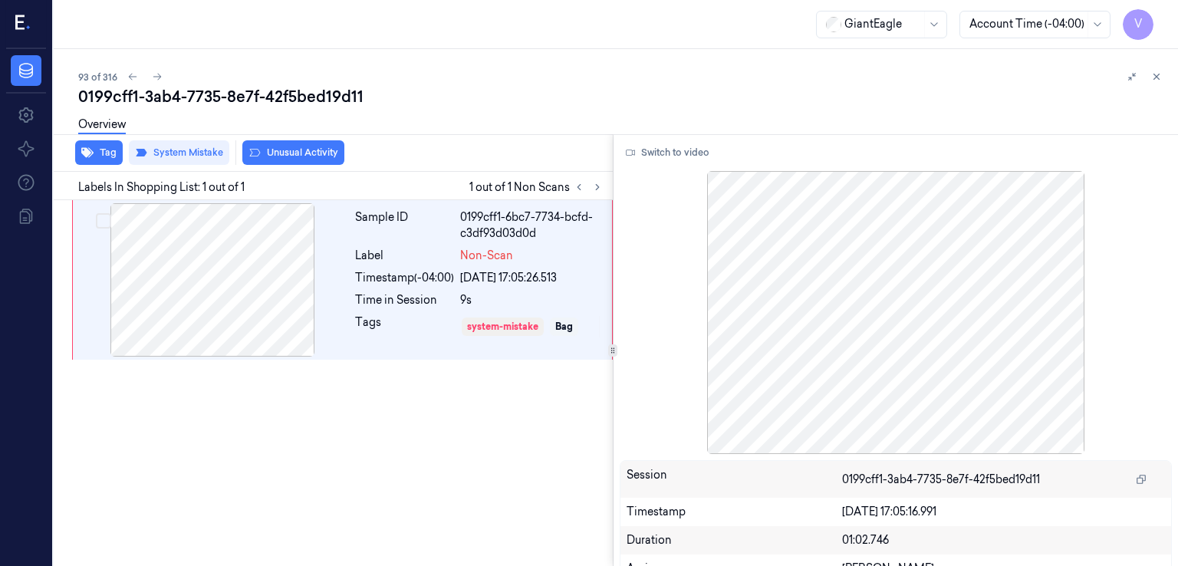
click at [203, 99] on div "0199cff1-3ab4-7735-8e7f-42f5bed19d11" at bounding box center [622, 96] width 1088 height 21
click at [203, 97] on div "0199cff1-3ab4-7735-8e7f-42f5bed19d11" at bounding box center [622, 96] width 1088 height 21
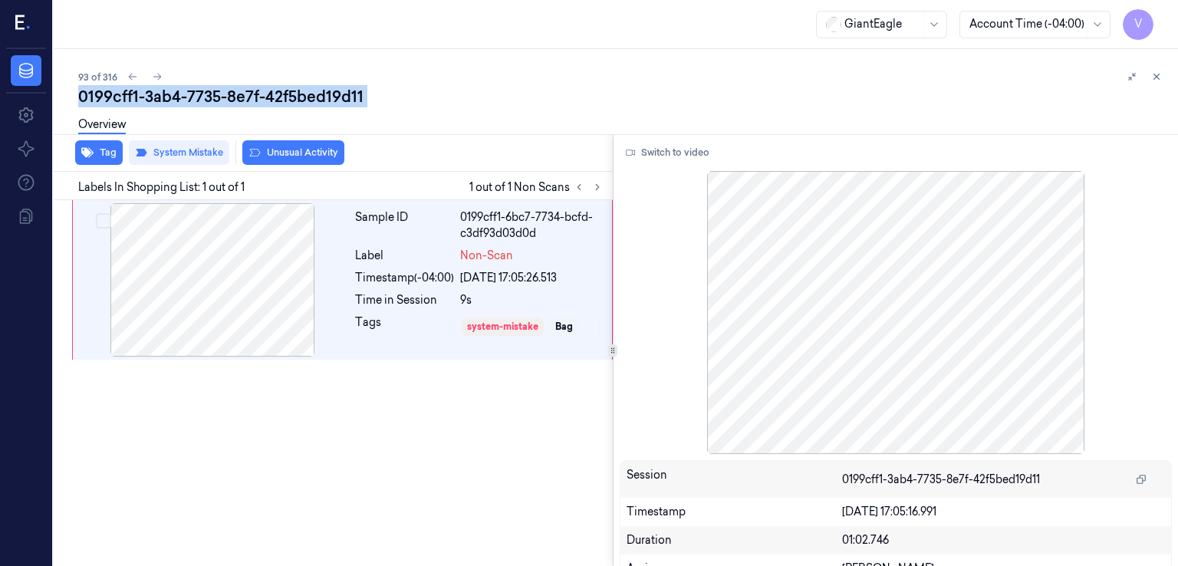
click at [203, 97] on div "0199cff1-3ab4-7735-8e7f-42f5bed19d11" at bounding box center [622, 96] width 1088 height 21
copy div "7735"
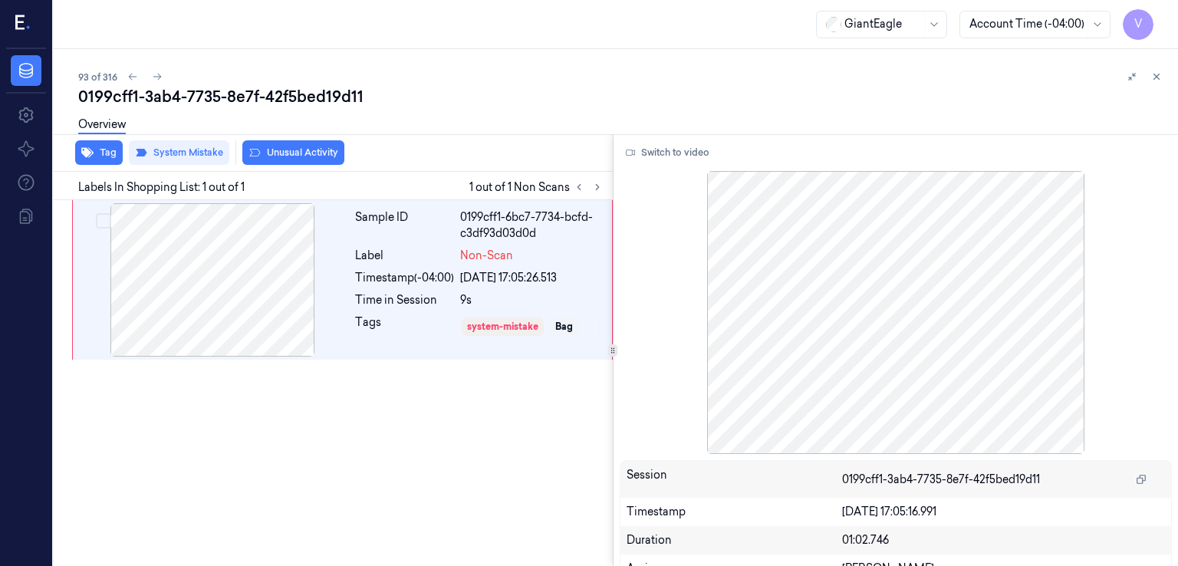
click at [606, 192] on div at bounding box center [588, 187] width 37 height 18
click at [596, 186] on icon at bounding box center [597, 187] width 11 height 11
click at [650, 151] on button "Switch to video" at bounding box center [668, 152] width 96 height 25
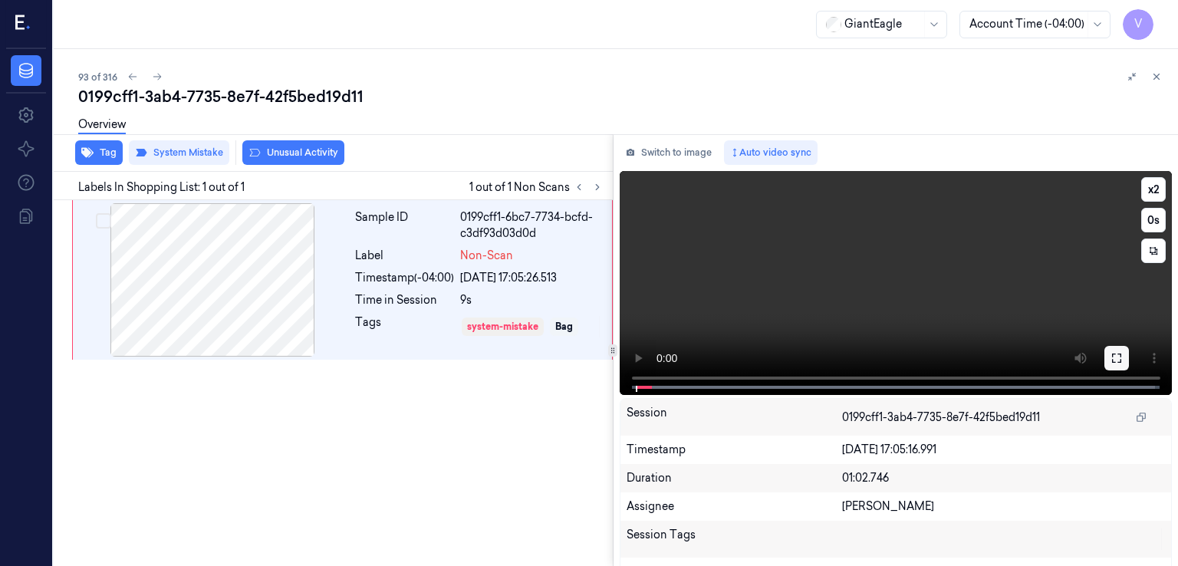
click at [1116, 360] on icon at bounding box center [1116, 358] width 9 height 9
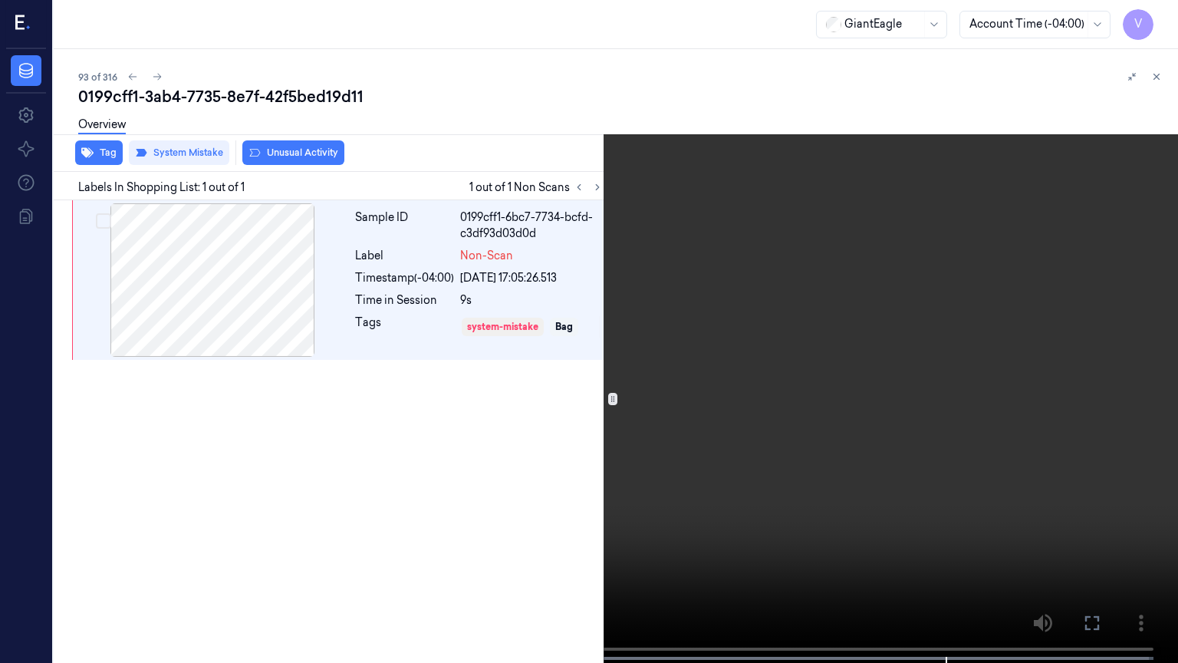
click at [74, 565] on video at bounding box center [589, 333] width 1178 height 666
click at [0, 0] on button at bounding box center [0, 0] width 0 height 0
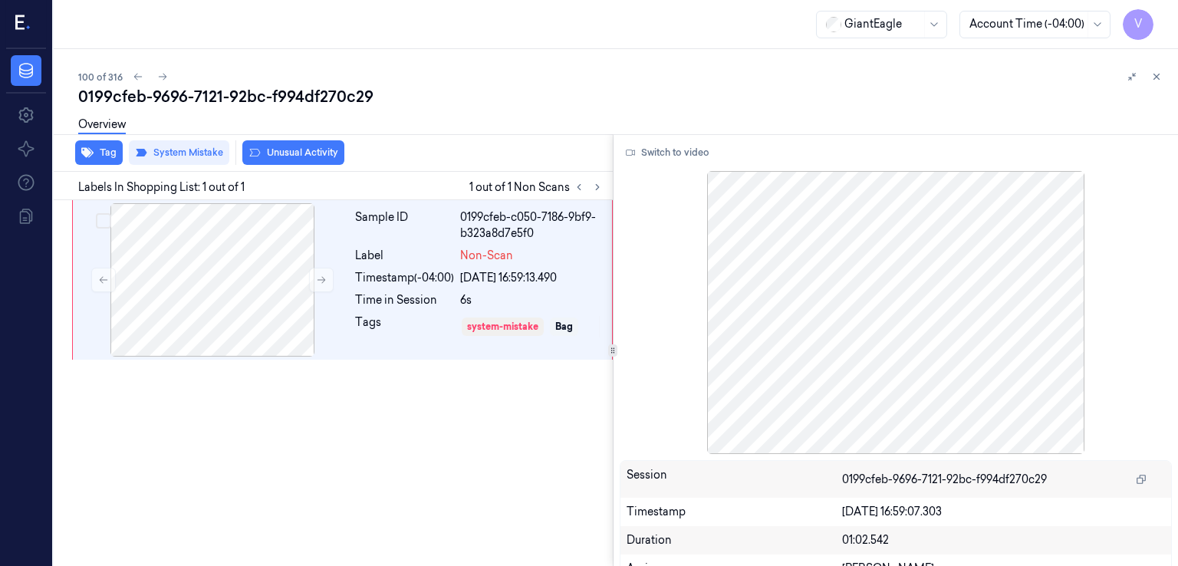
click at [318, 81] on div "100 of 316" at bounding box center [622, 76] width 1088 height 18
click at [310, 92] on div "0199cfeb-9696-7121-92bc-f994df270c29" at bounding box center [622, 96] width 1088 height 21
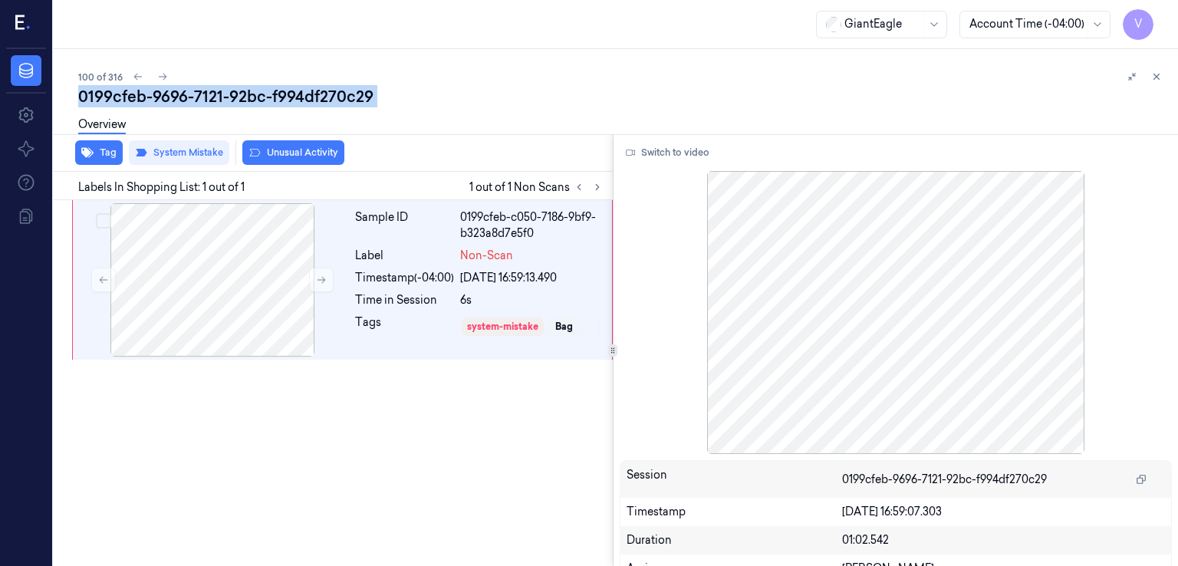
click at [310, 92] on div "0199cfeb-9696-7121-92bc-f994df270c29" at bounding box center [622, 96] width 1088 height 21
copy div "f994df270c29"
click at [649, 144] on button "Switch to video" at bounding box center [668, 152] width 96 height 25
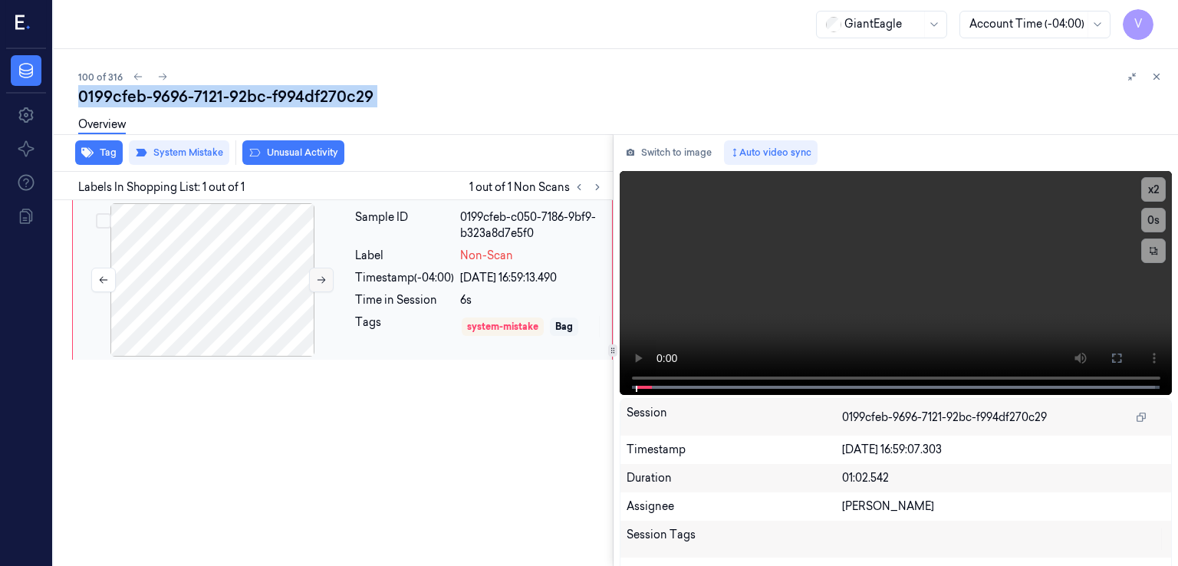
click at [320, 286] on button at bounding box center [321, 280] width 25 height 25
click at [1111, 361] on icon at bounding box center [1117, 358] width 12 height 12
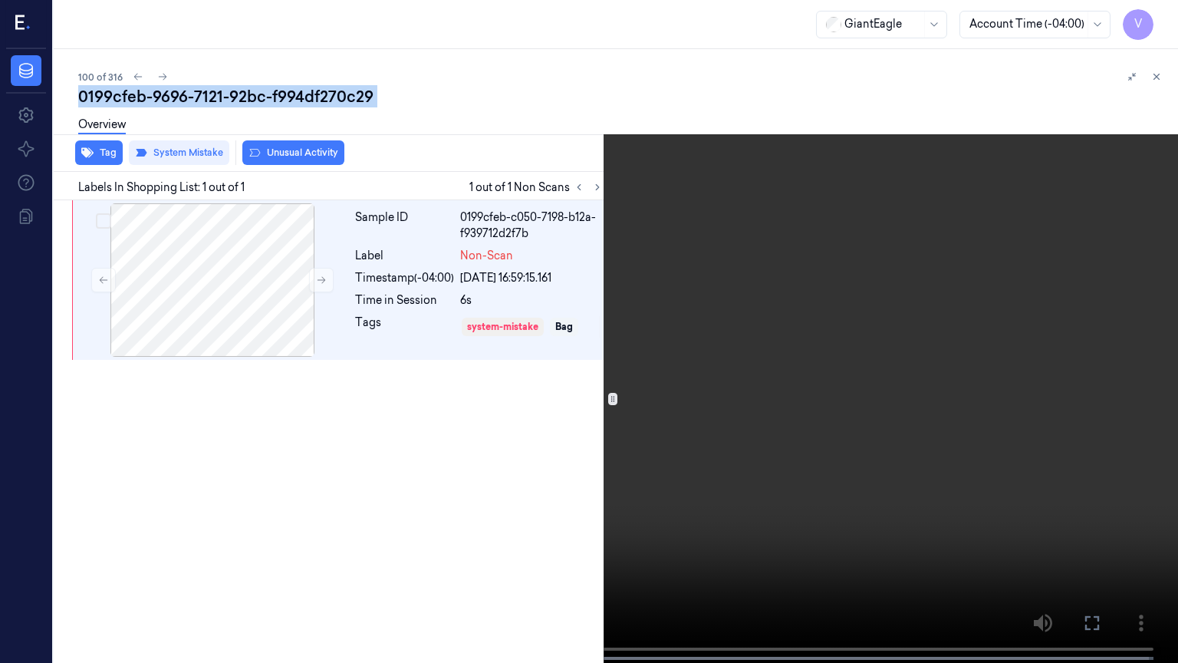
click at [0, 0] on button at bounding box center [0, 0] width 0 height 0
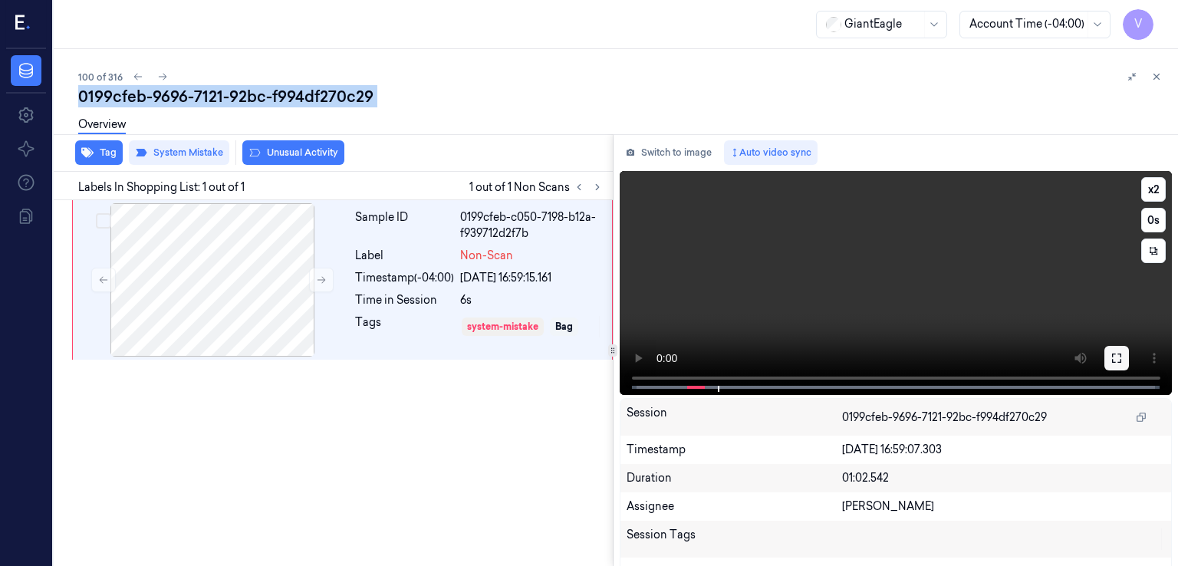
click at [1120, 359] on button at bounding box center [1116, 358] width 25 height 25
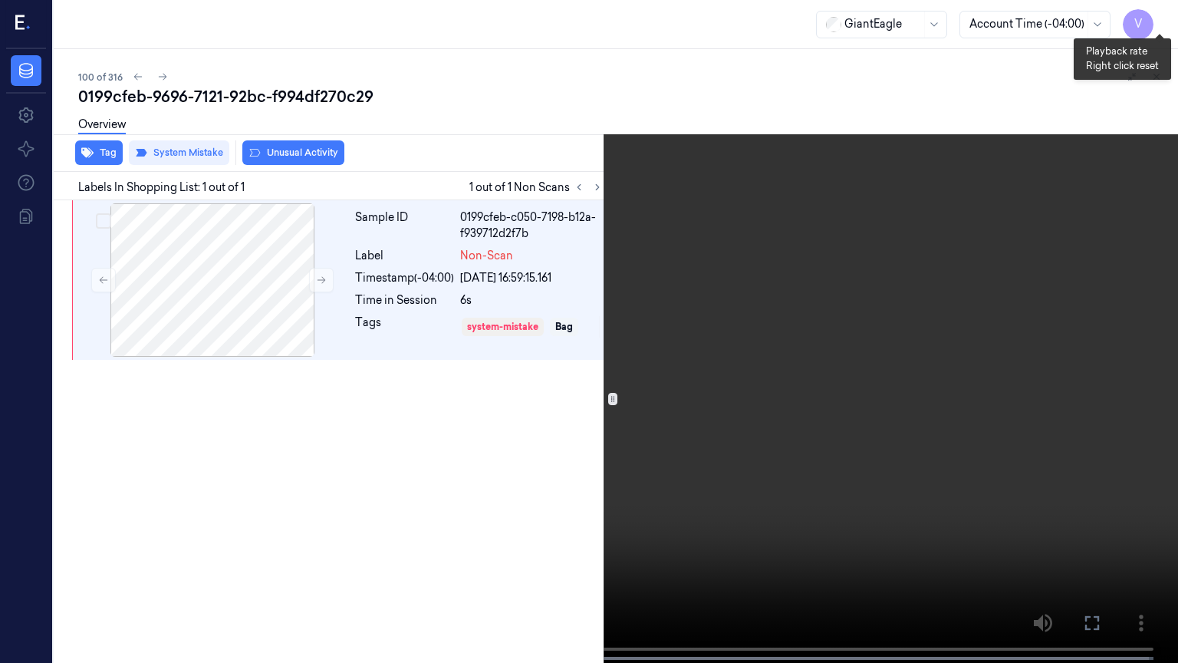
click at [1163, 13] on button "x 2" at bounding box center [1159, 18] width 25 height 25
click at [793, 156] on video at bounding box center [589, 333] width 1178 height 666
click at [0, 0] on button at bounding box center [0, 0] width 0 height 0
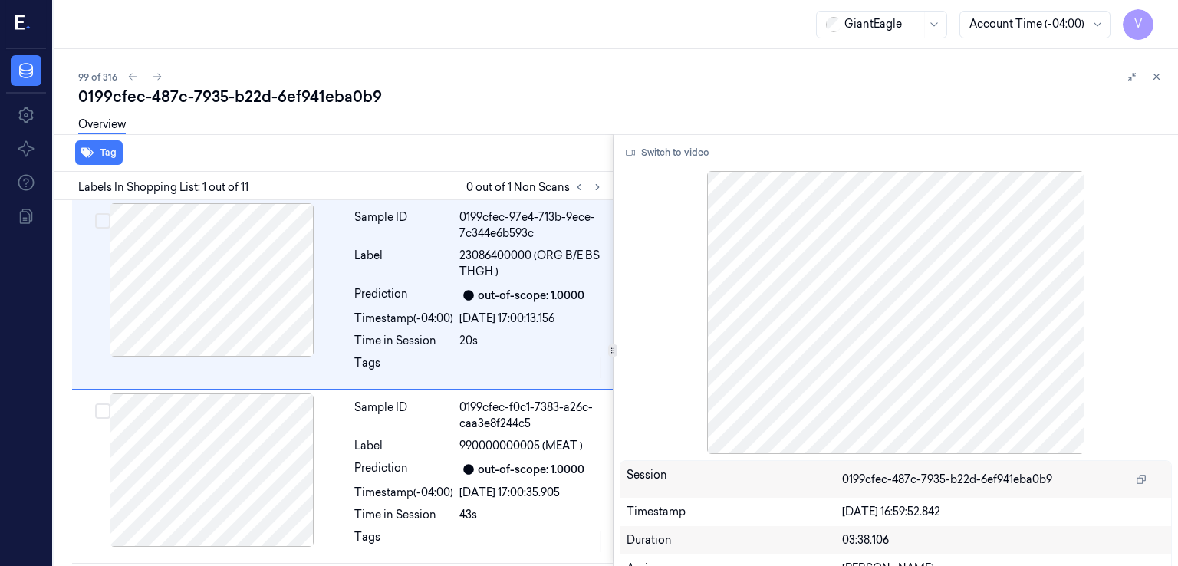
click at [337, 86] on div "0199cfec-487c-7935-b22d-6ef941eba0b9" at bounding box center [622, 96] width 1088 height 21
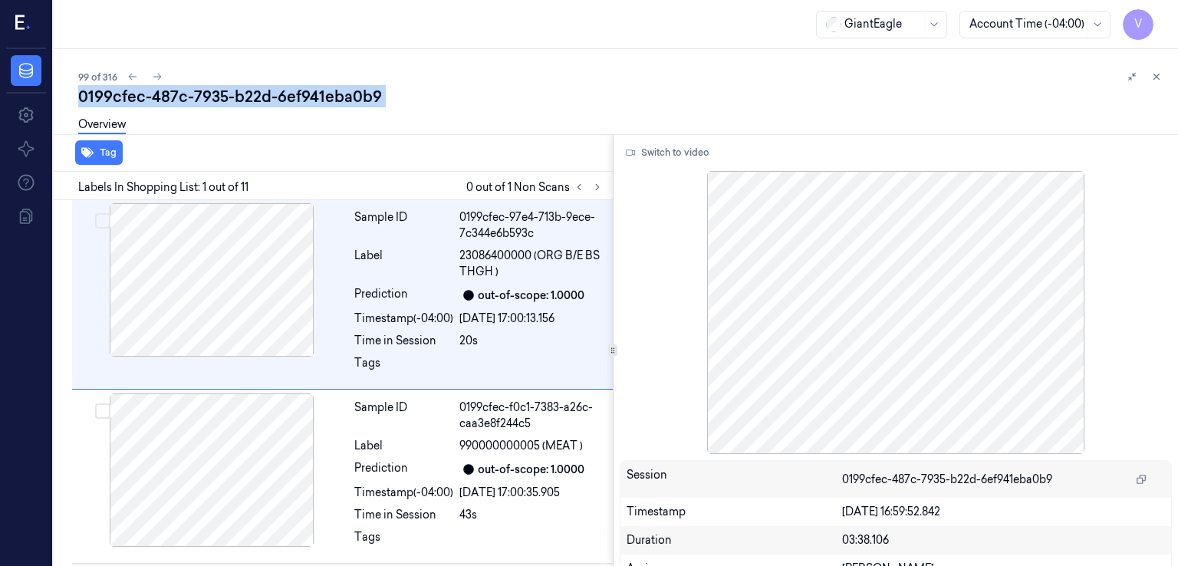
click at [337, 86] on div "0199cfec-487c-7935-b22d-6ef941eba0b9" at bounding box center [622, 96] width 1088 height 21
copy div "6ef941eba0b9"
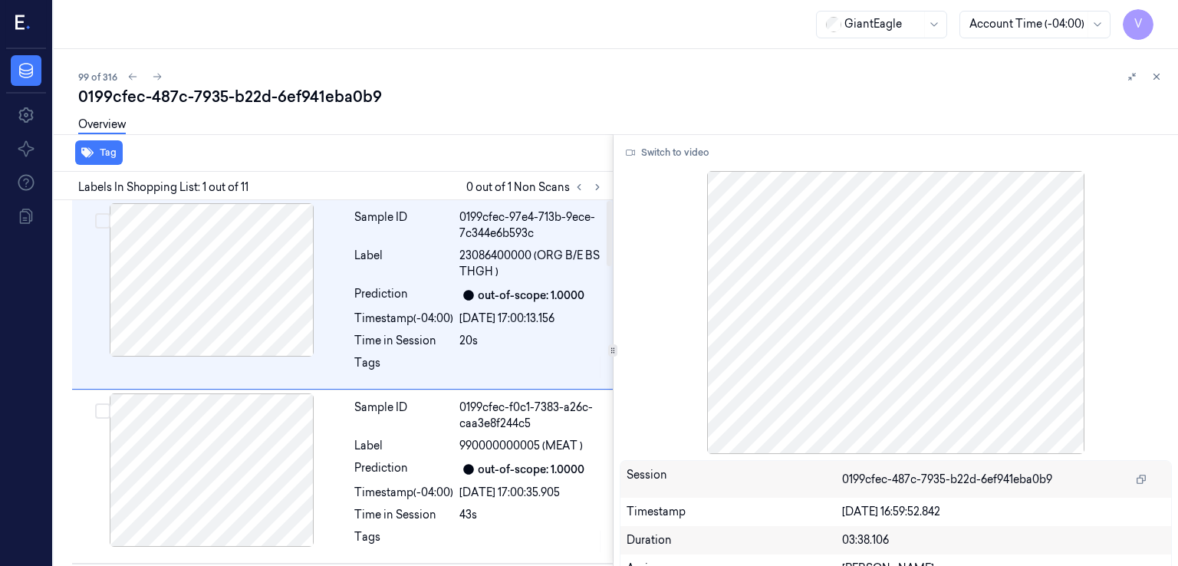
click at [606, 186] on div at bounding box center [588, 187] width 37 height 18
click at [599, 186] on icon at bounding box center [597, 187] width 11 height 11
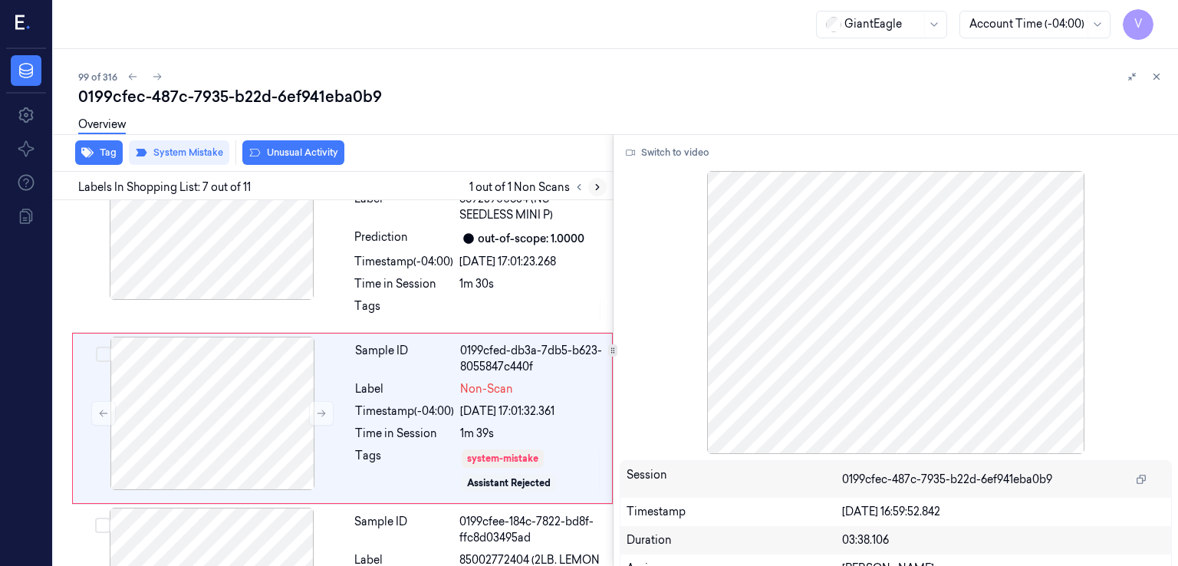
scroll to position [1025, 0]
click at [379, 411] on div "Sample ID 0199cfed-db3a-7db5-b623-8055847c440f Label Non-Scan Timestamp (-04:00…" at bounding box center [479, 417] width 260 height 163
click at [316, 407] on icon at bounding box center [321, 412] width 11 height 11
click at [379, 262] on div "Sample ID 0199cfed-a9c4-7e1d-86a3-9b41e0f7fc30 Label 68925900634 (NS SEEDLESS M…" at bounding box center [479, 237] width 262 height 183
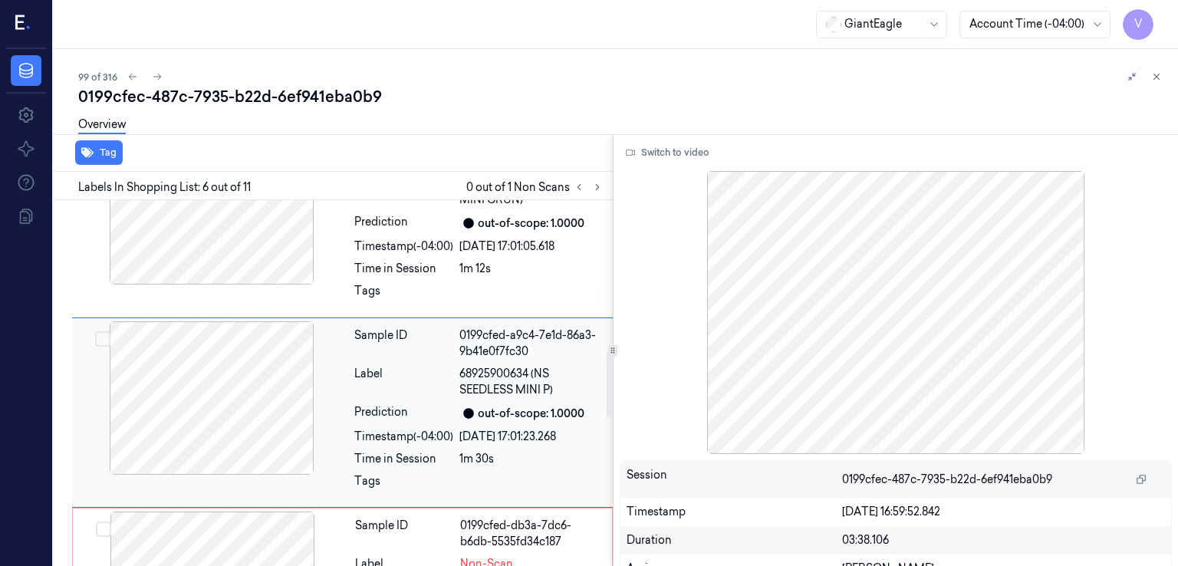
scroll to position [844, 0]
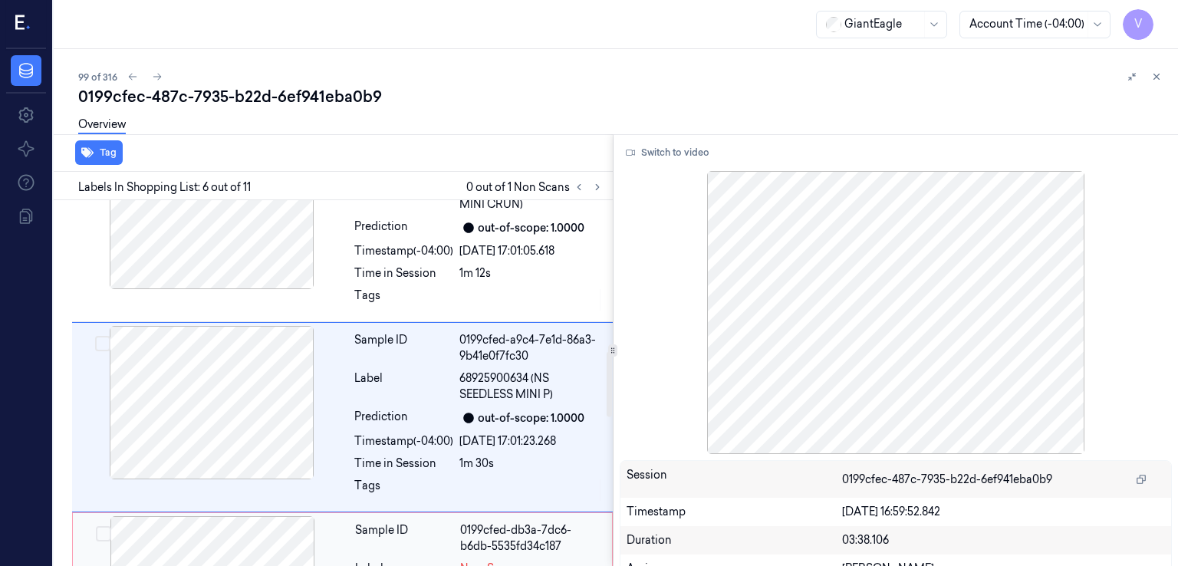
click at [355, 561] on div "Label" at bounding box center [404, 569] width 99 height 16
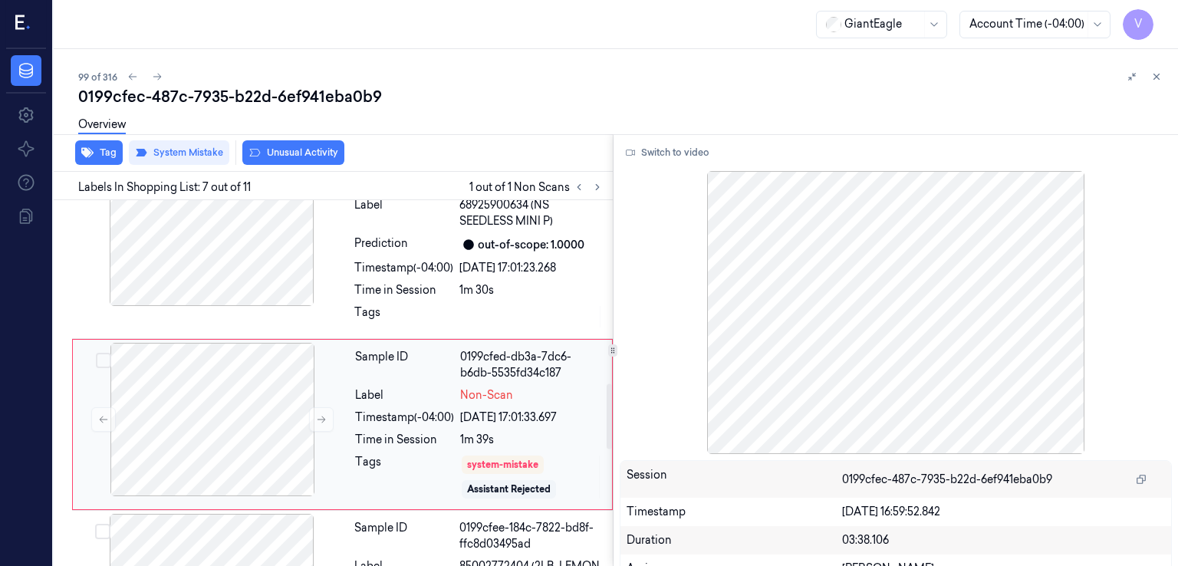
scroll to position [1025, 0]
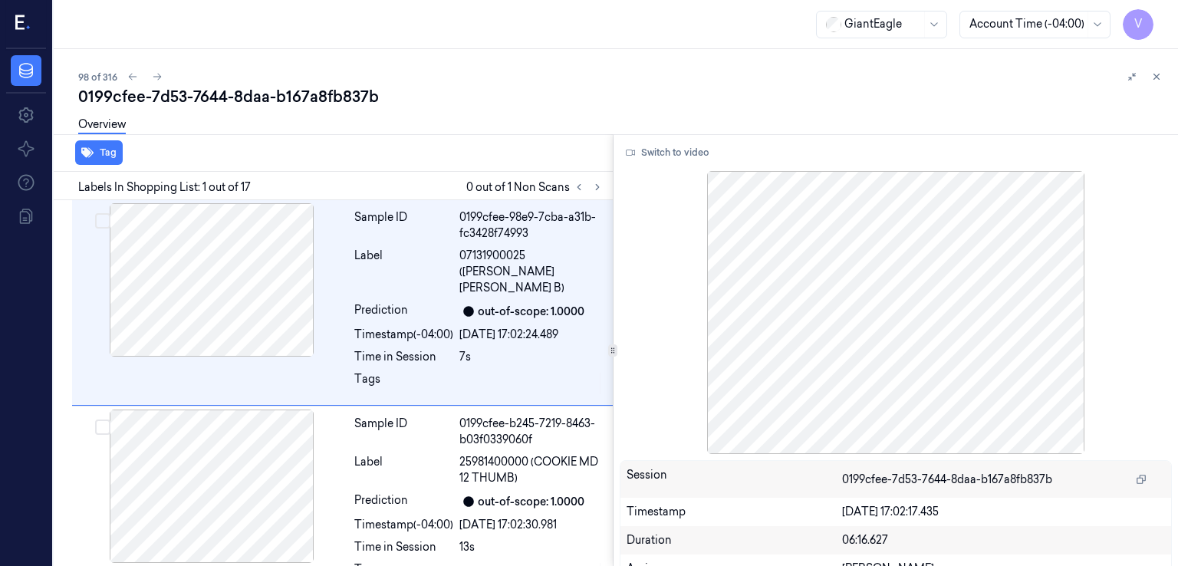
click at [254, 98] on div "0199cfee-7d53-7644-8daa-b167a8fb837b" at bounding box center [622, 96] width 1088 height 21
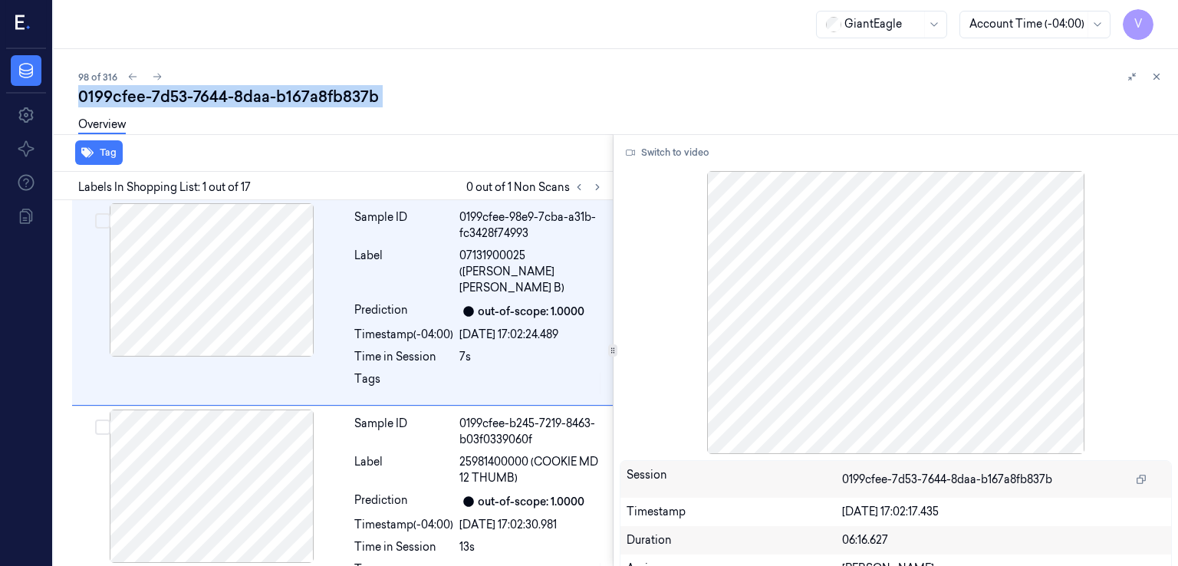
click at [254, 98] on div "0199cfee-7d53-7644-8daa-b167a8fb837b" at bounding box center [622, 96] width 1088 height 21
copy div "8daa"
click at [597, 186] on icon at bounding box center [597, 187] width 11 height 11
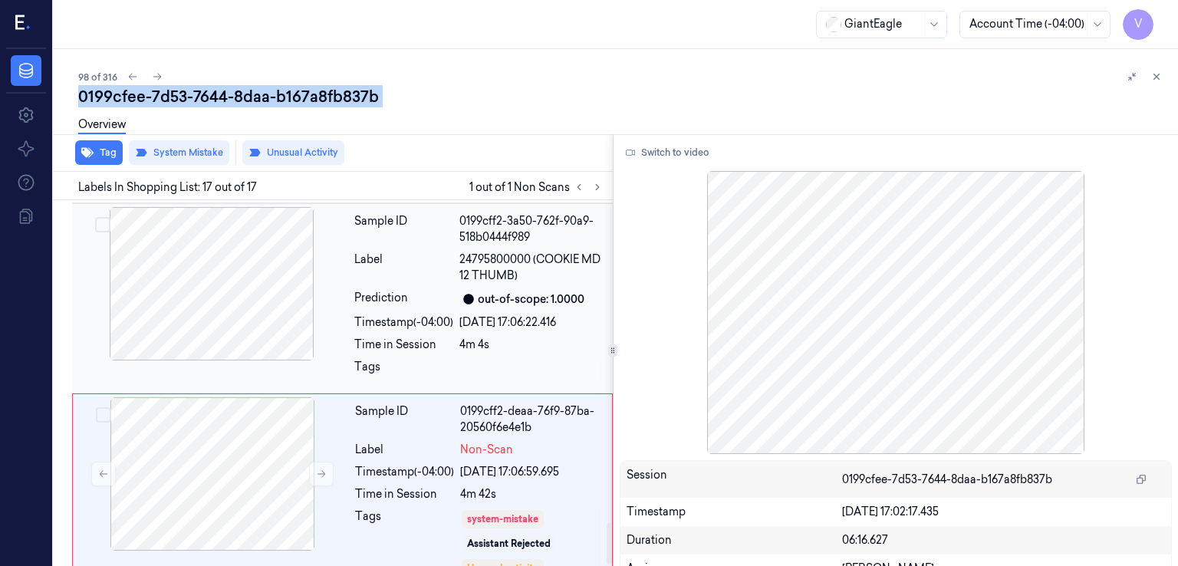
scroll to position [2834, 0]
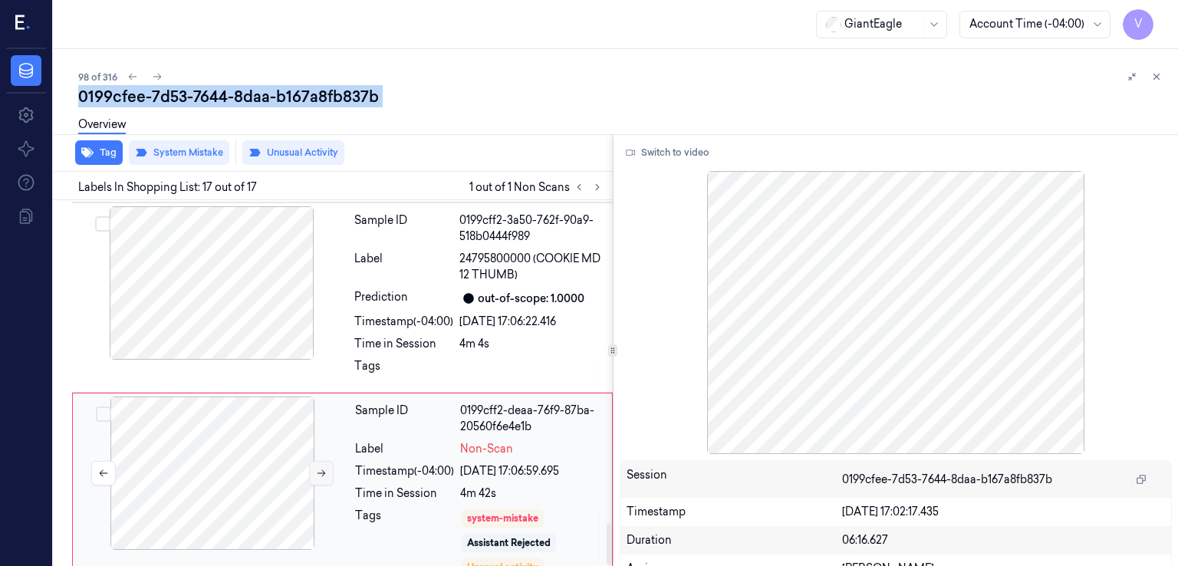
click at [320, 468] on icon at bounding box center [321, 473] width 11 height 11
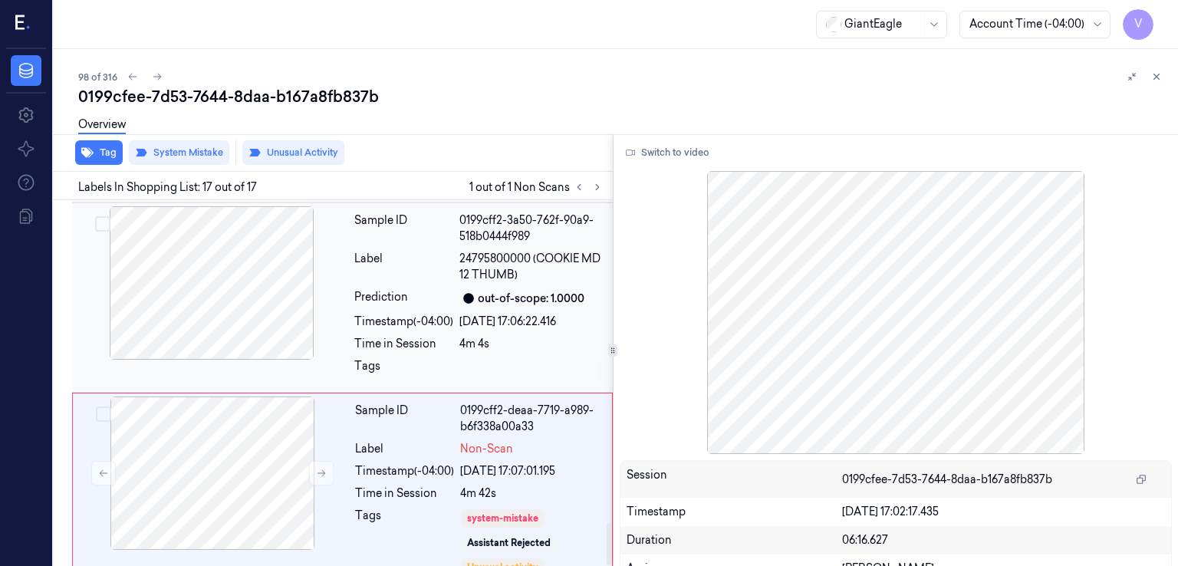
click at [285, 275] on div at bounding box center [211, 282] width 273 height 153
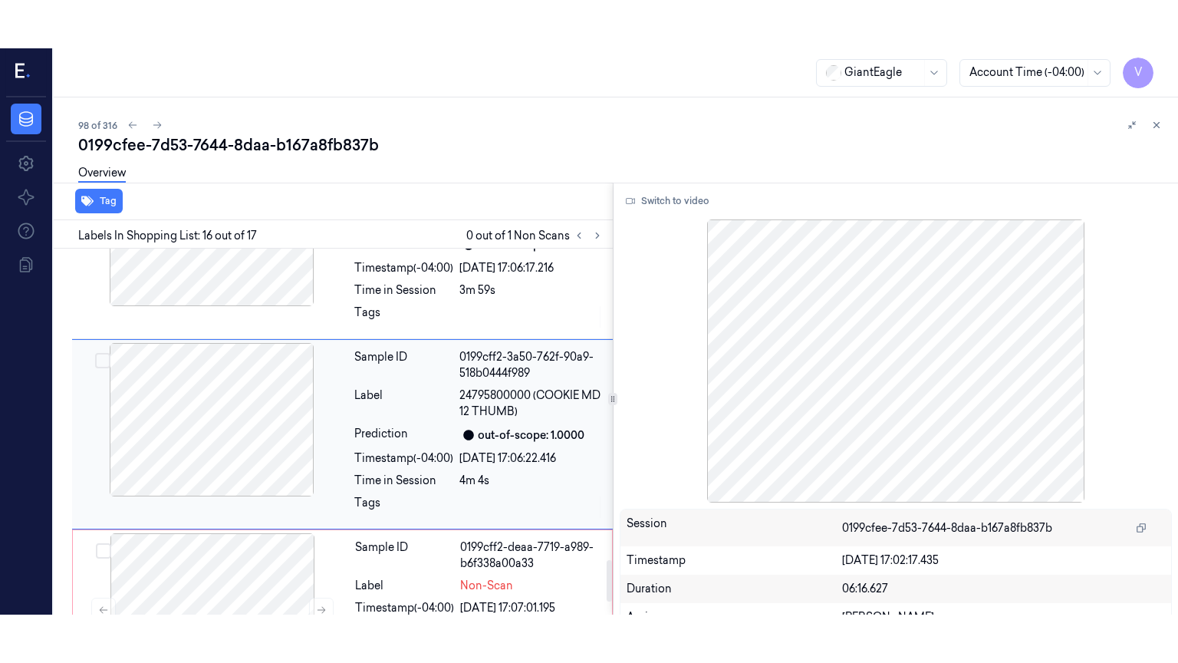
scroll to position [2727, 0]
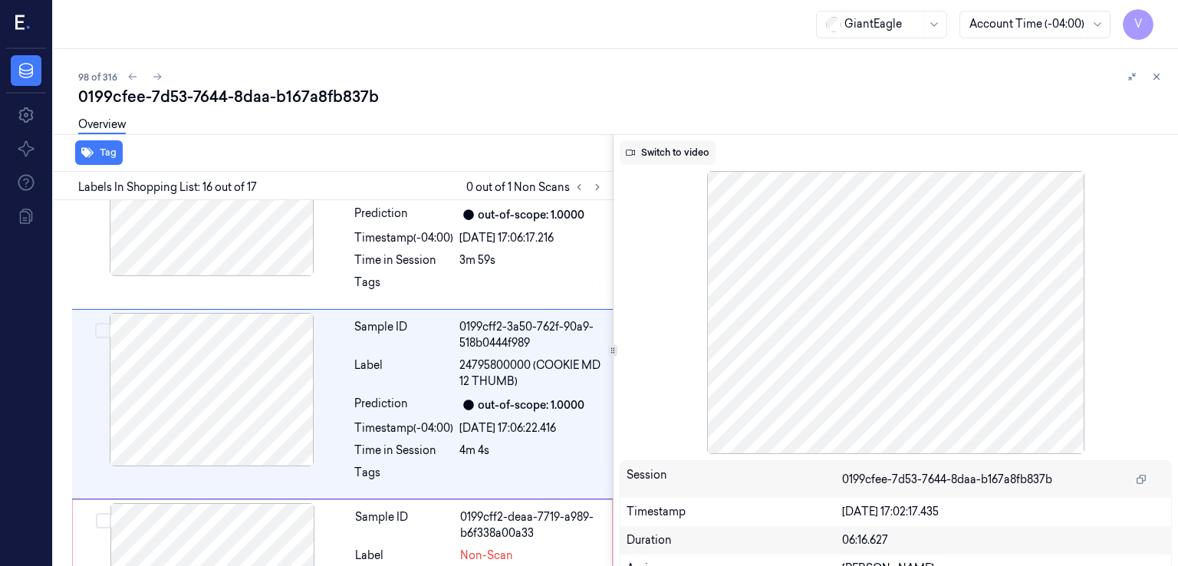
click at [659, 157] on button "Switch to video" at bounding box center [668, 152] width 96 height 25
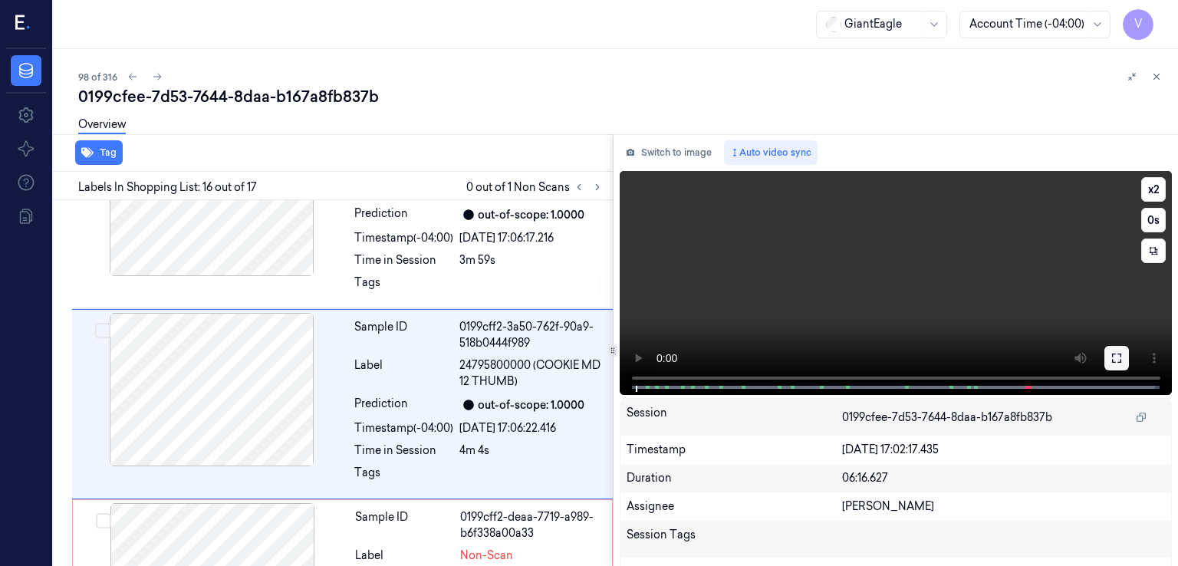
click at [1115, 359] on icon at bounding box center [1116, 358] width 9 height 9
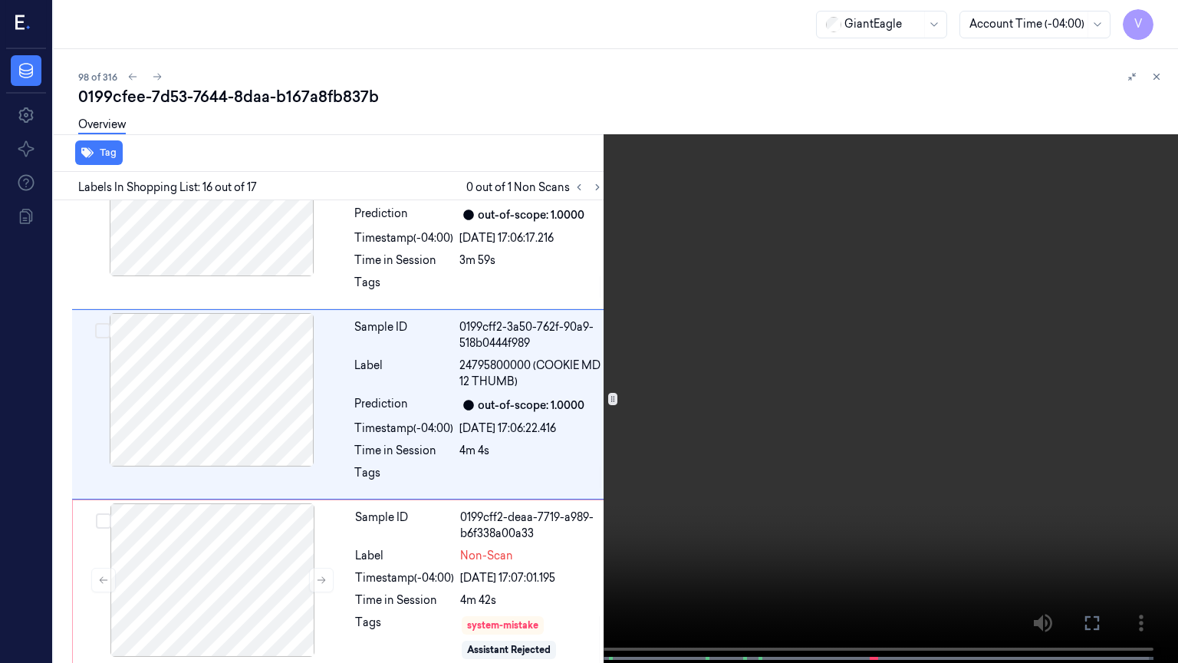
click at [624, 426] on video at bounding box center [589, 333] width 1178 height 666
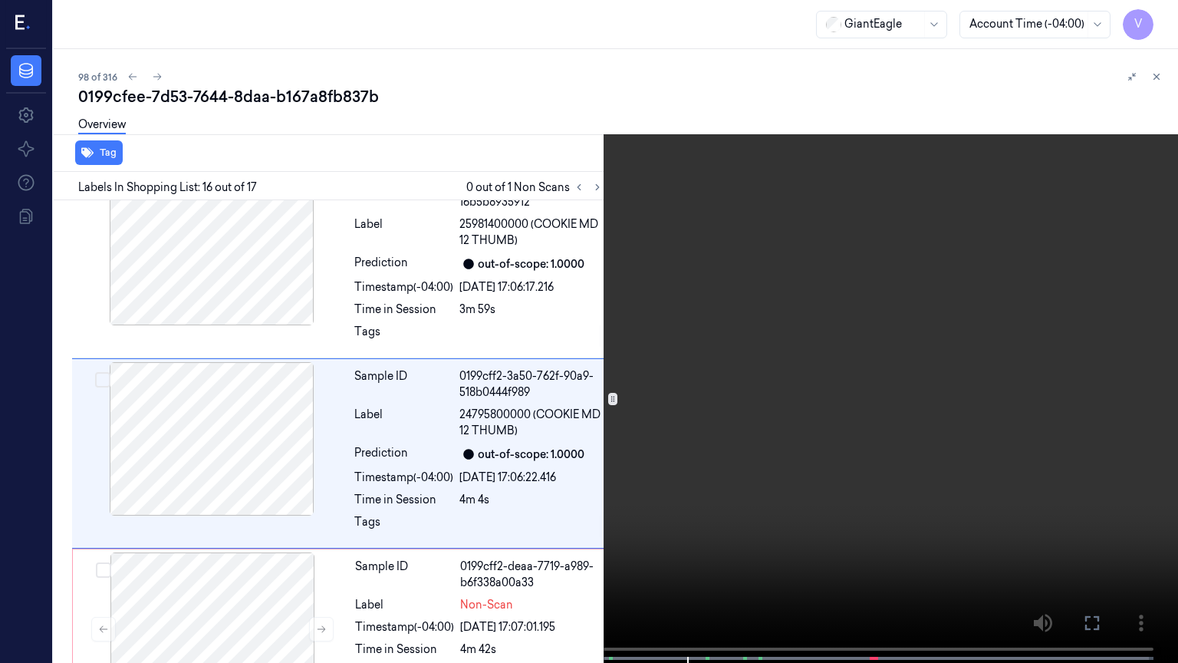
click at [120, 565] on video at bounding box center [589, 333] width 1178 height 666
click at [64, 565] on video at bounding box center [589, 333] width 1178 height 666
click at [1160, 21] on button "x 2" at bounding box center [1159, 18] width 25 height 25
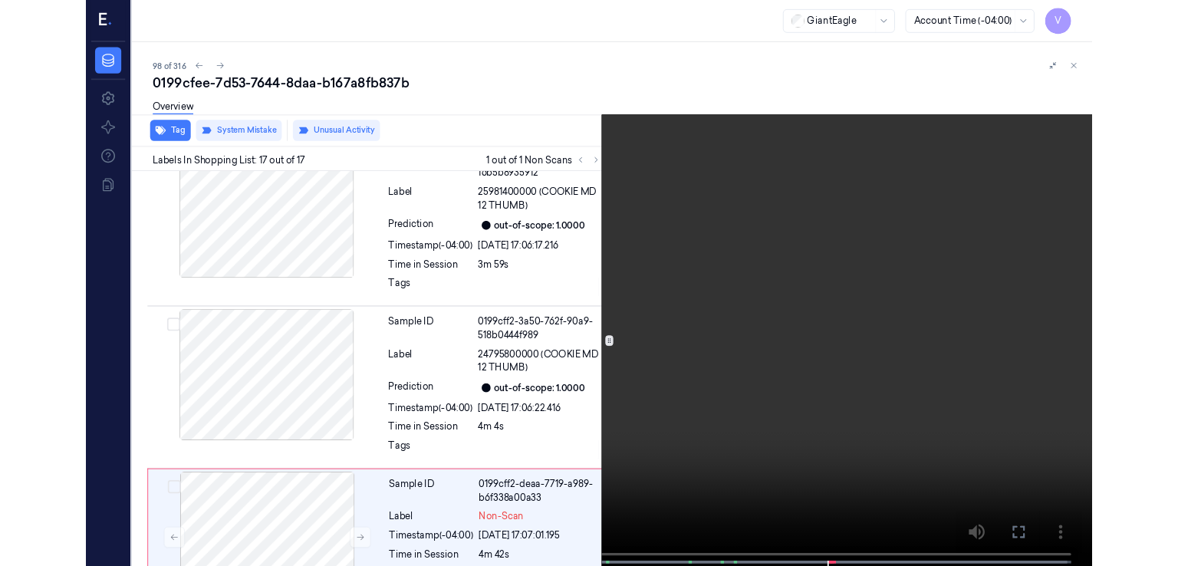
scroll to position [2736, 0]
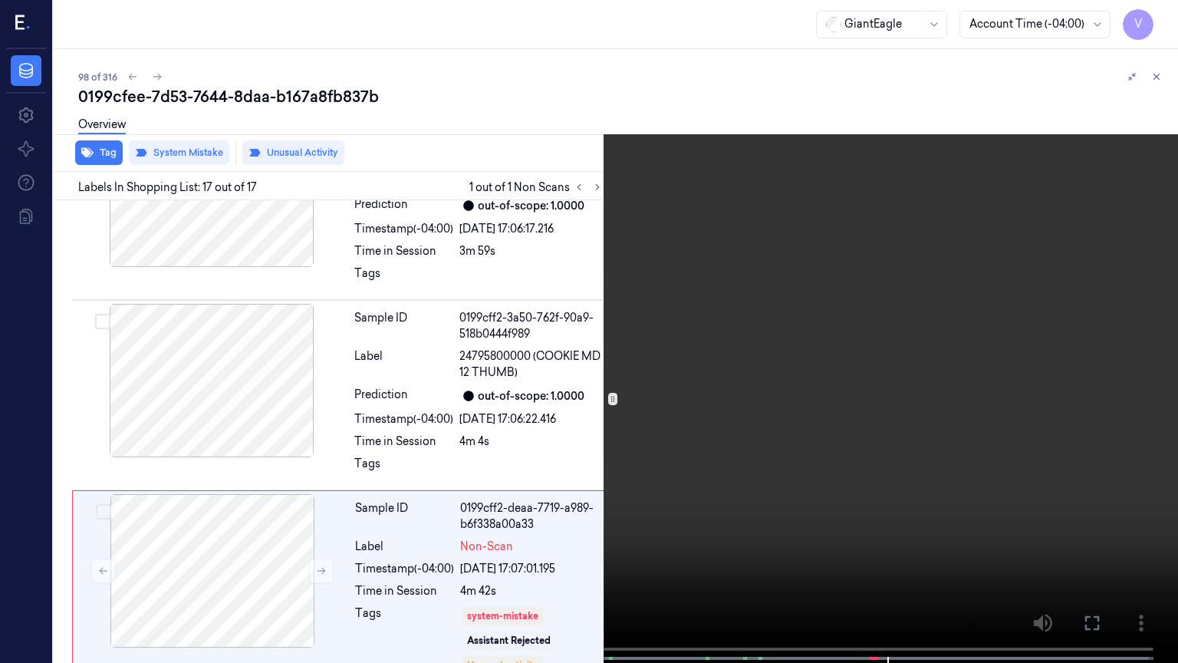
click at [790, 308] on video at bounding box center [589, 333] width 1178 height 666
click at [0, 0] on icon at bounding box center [0, 0] width 0 height 0
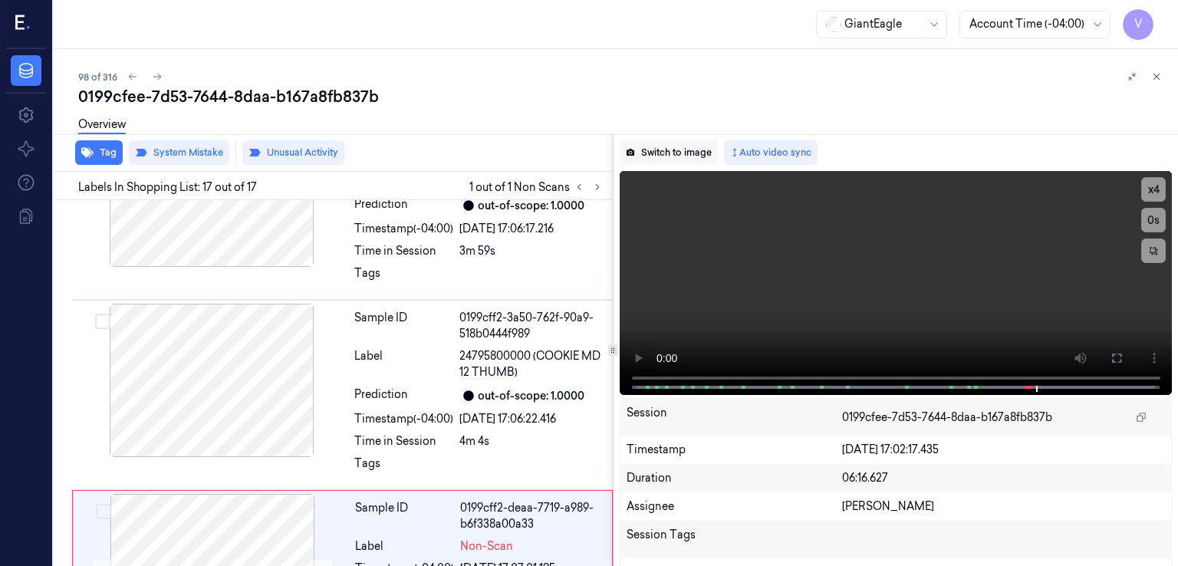
click at [680, 160] on button "Switch to image" at bounding box center [669, 152] width 98 height 25
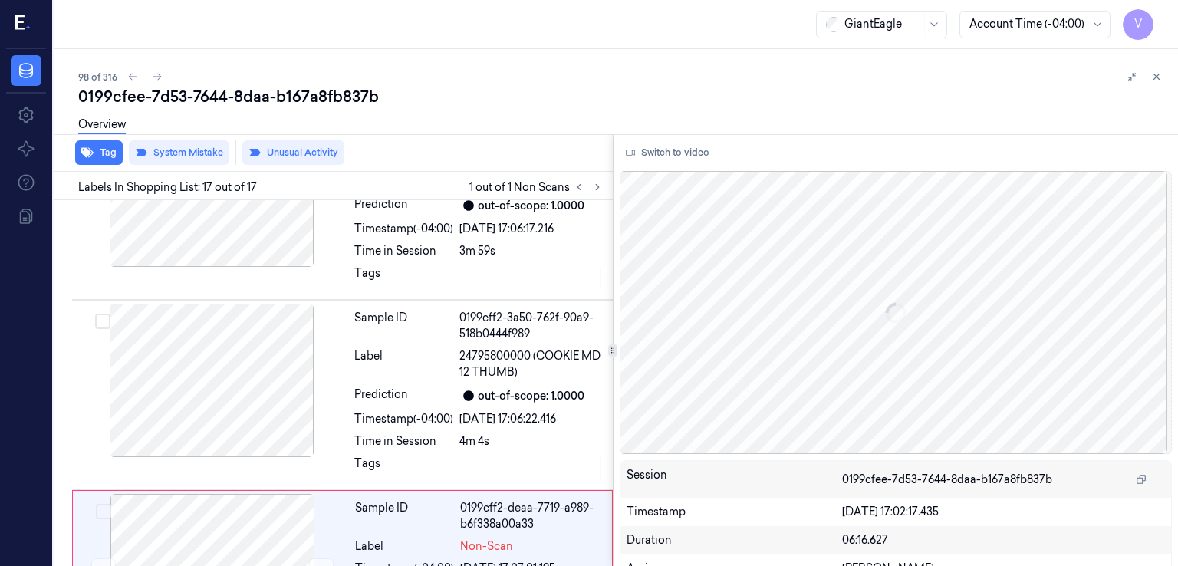
scroll to position [2834, 0]
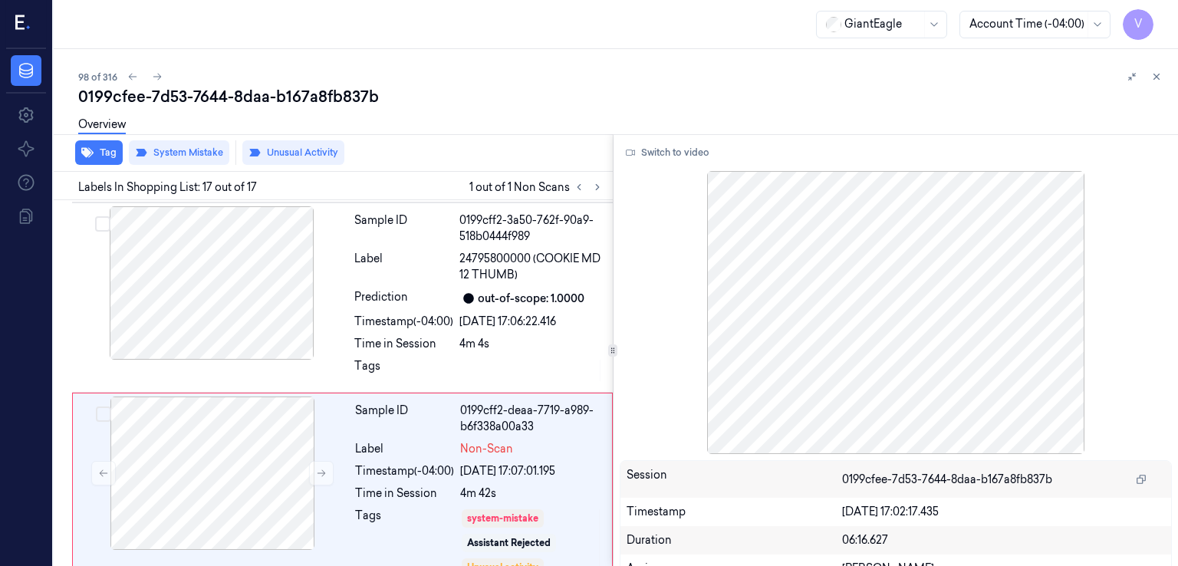
click at [241, 97] on div "0199cfee-7d53-7644-8daa-b167a8fb837b" at bounding box center [622, 96] width 1088 height 21
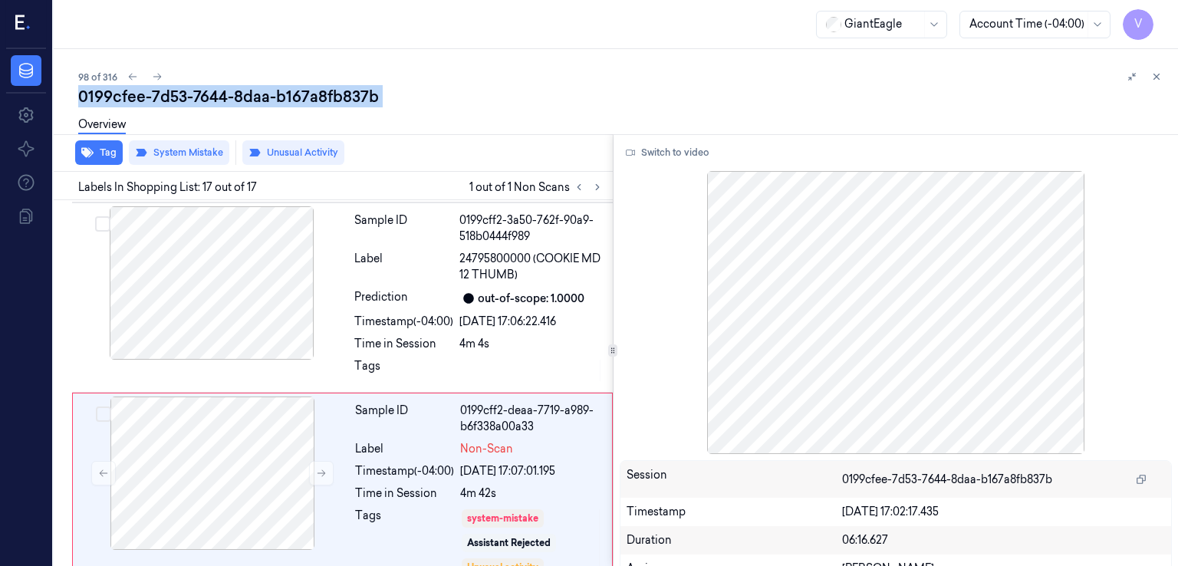
click at [241, 97] on div "0199cfee-7d53-7644-8daa-b167a8fb837b" at bounding box center [622, 96] width 1088 height 21
copy div "8daa"
click at [604, 189] on button at bounding box center [597, 187] width 18 height 18
click at [319, 468] on icon at bounding box center [321, 473] width 11 height 11
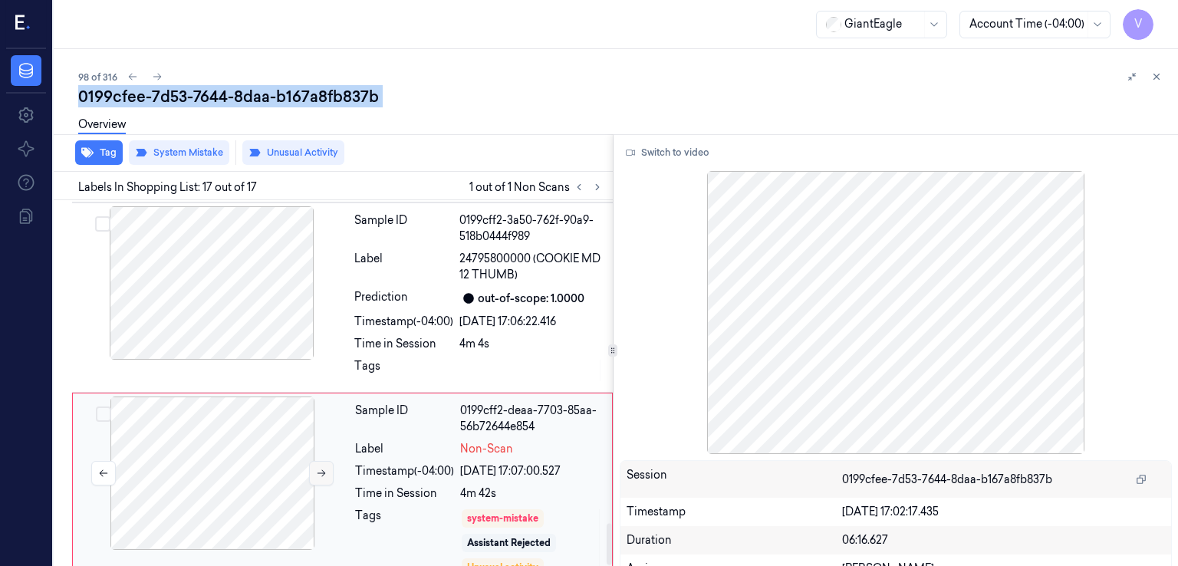
click at [319, 468] on icon at bounding box center [321, 473] width 11 height 11
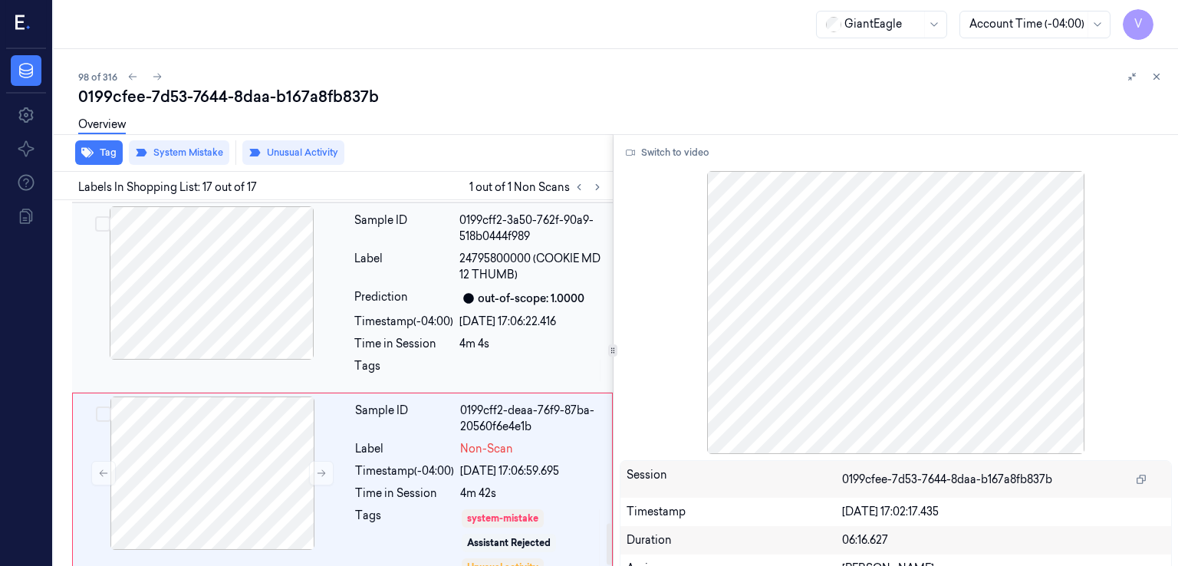
click at [470, 251] on span "24795800000 (COOKIE MD 12 THUMB)" at bounding box center [531, 267] width 144 height 32
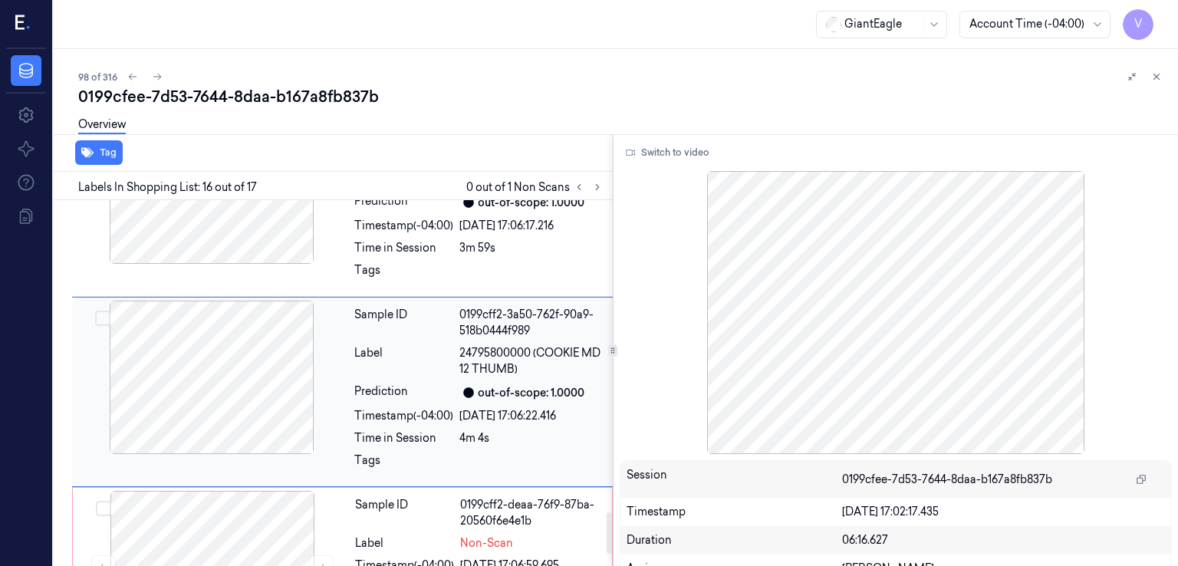
scroll to position [2727, 0]
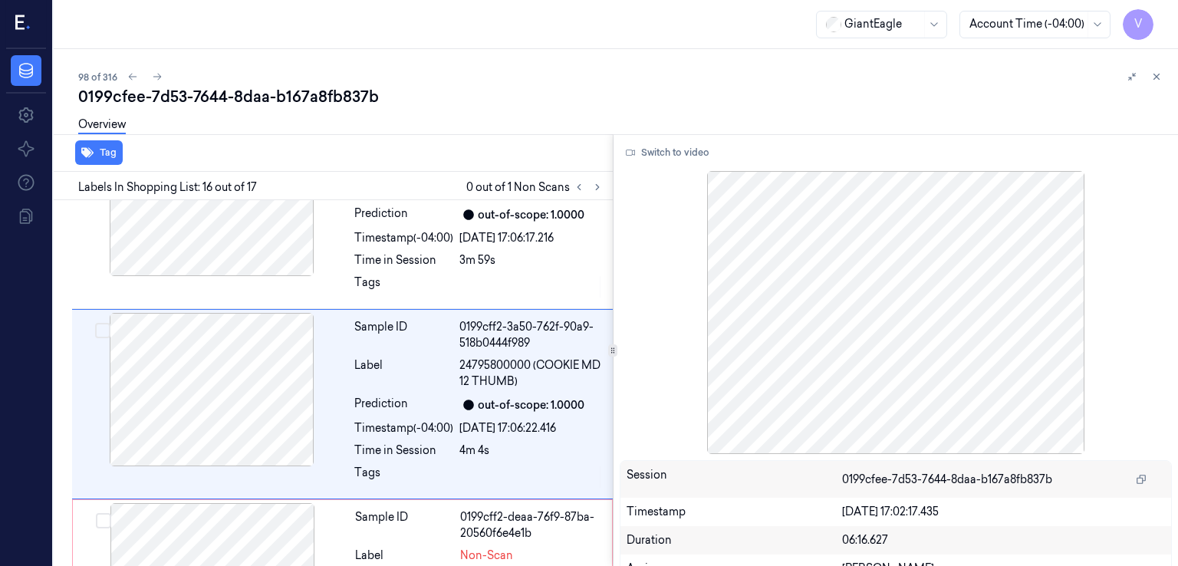
click at [716, 142] on div "Switch to video" at bounding box center [896, 152] width 553 height 25
click at [692, 148] on button "Switch to video" at bounding box center [668, 152] width 96 height 25
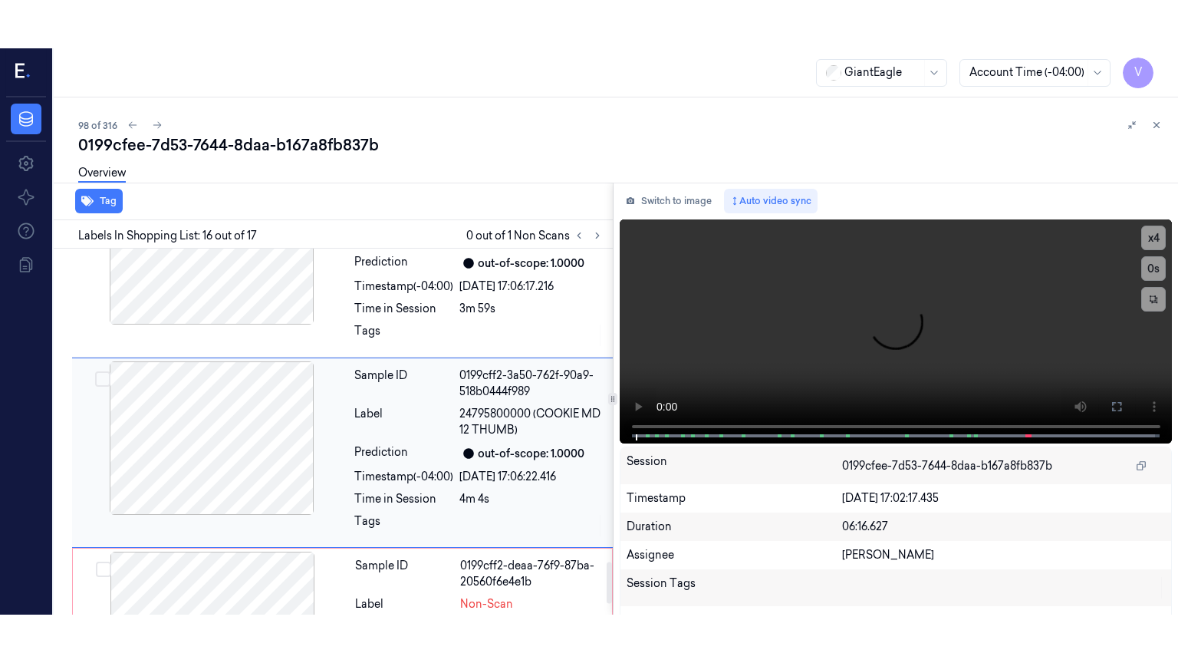
scroll to position [2834, 0]
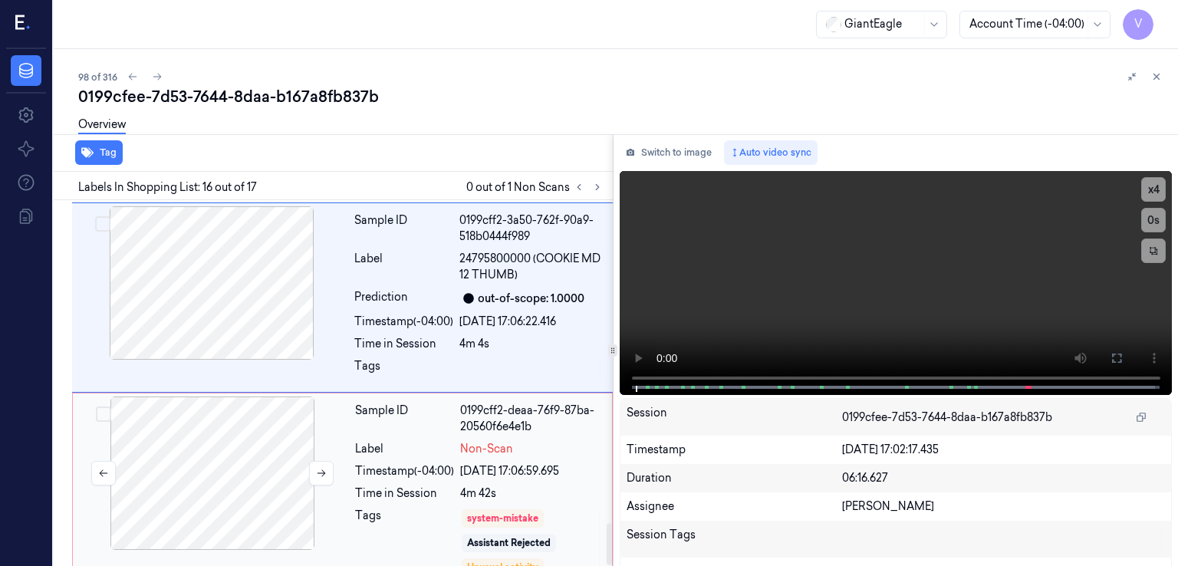
click at [308, 397] on div at bounding box center [212, 473] width 273 height 153
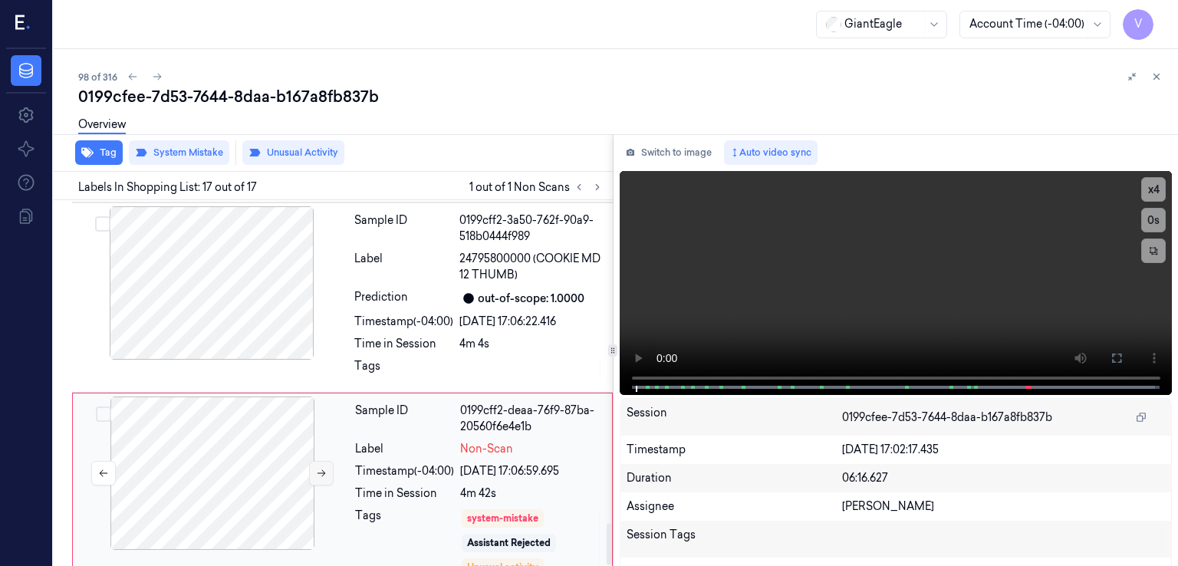
click at [317, 468] on icon at bounding box center [321, 473] width 11 height 11
click at [1104, 354] on button at bounding box center [1116, 358] width 25 height 25
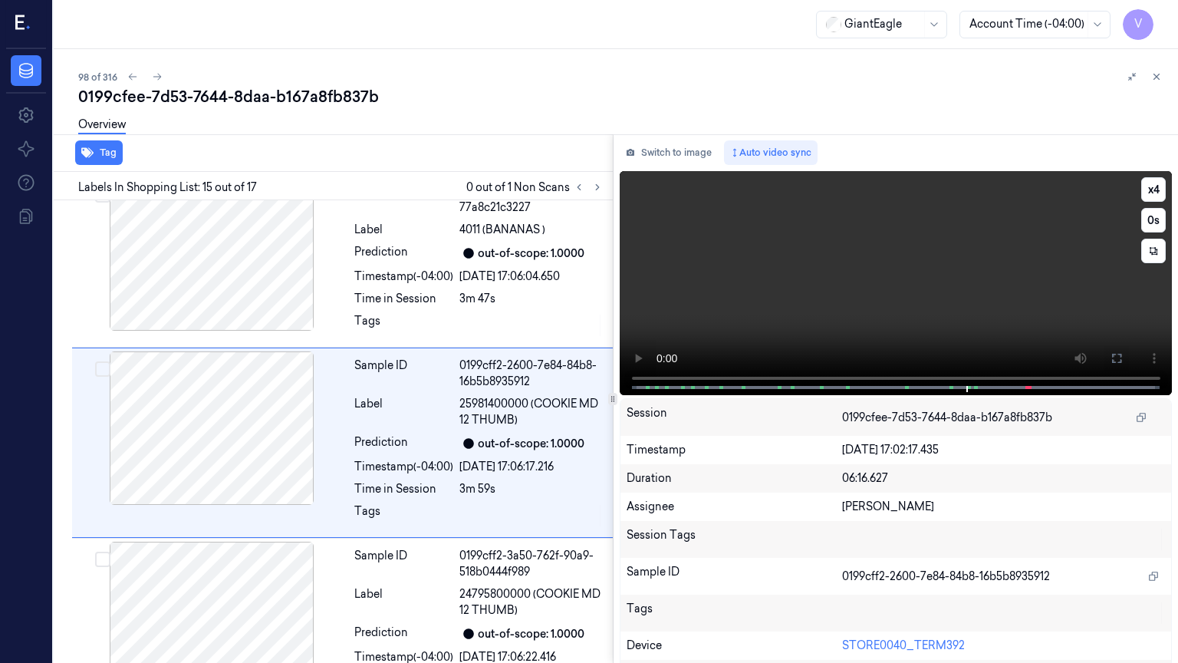
scroll to position [2489, 0]
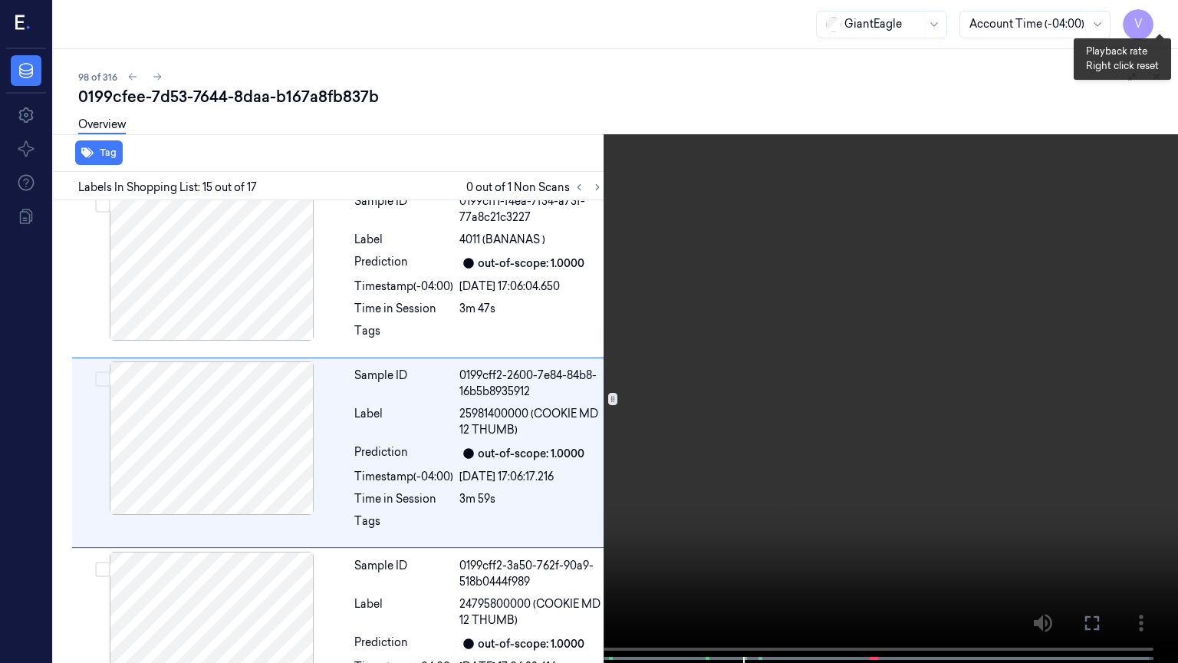
click at [1169, 15] on button "x 4" at bounding box center [1159, 18] width 25 height 25
click at [785, 525] on video at bounding box center [589, 333] width 1178 height 666
click at [786, 524] on video at bounding box center [589, 333] width 1178 height 666
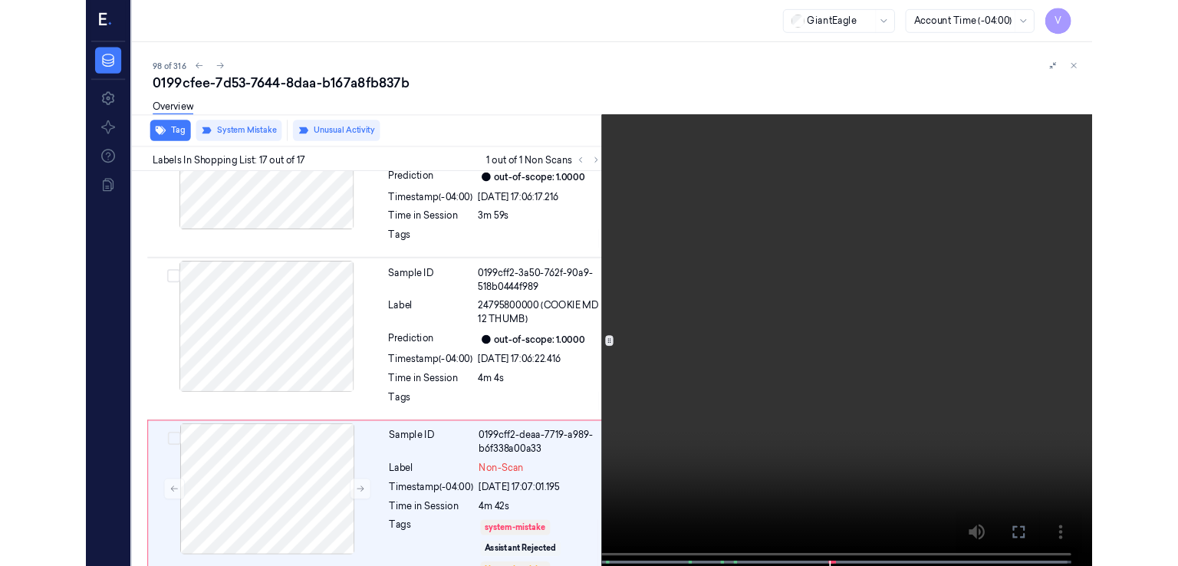
scroll to position [2736, 0]
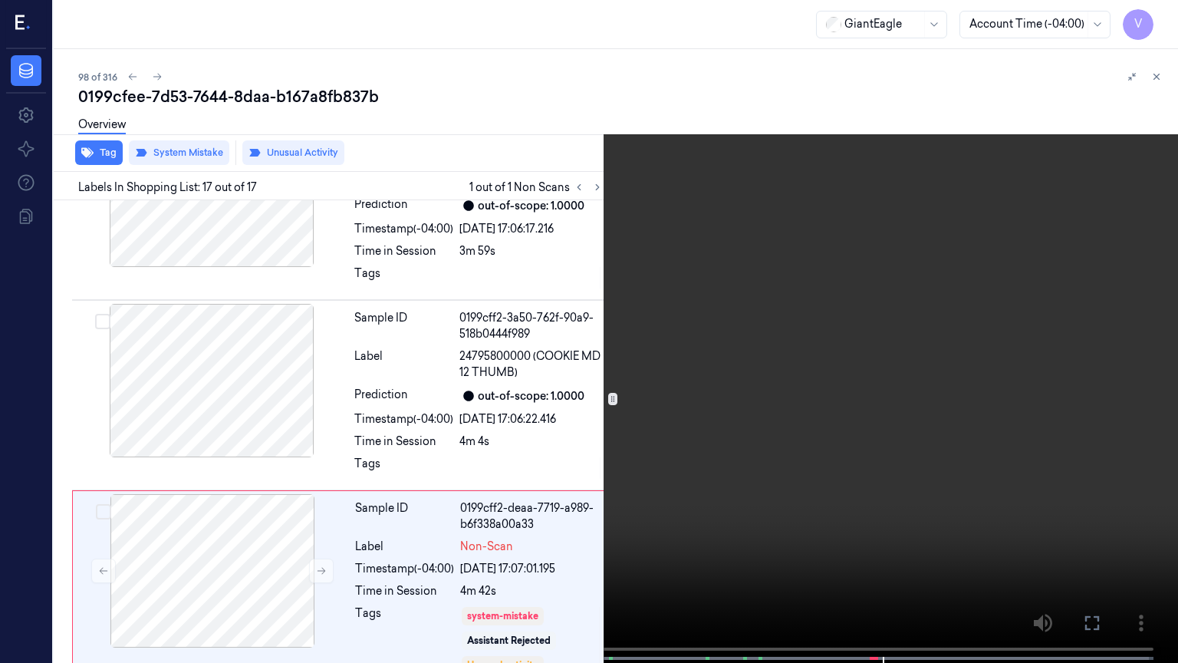
click at [0, 0] on icon at bounding box center [0, 0] width 0 height 0
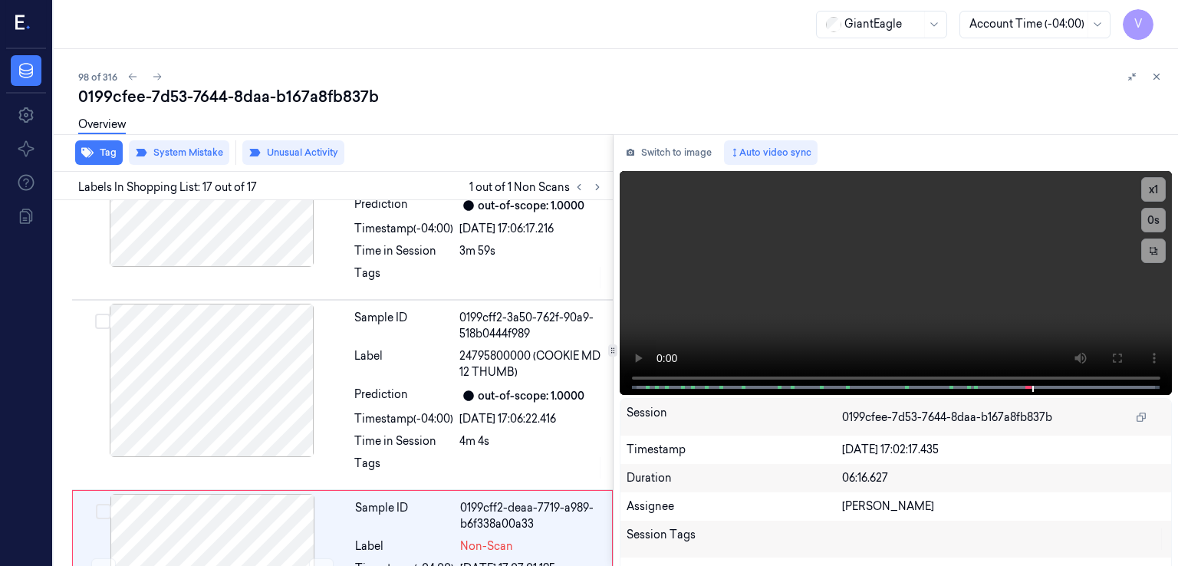
click at [678, 166] on div "Switch to image Auto video sync x 1 0 s Session 0199cfee-7d53-7644-8daa-b167a8f…" at bounding box center [896, 350] width 565 height 432
click at [693, 160] on button "Switch to image" at bounding box center [669, 152] width 98 height 25
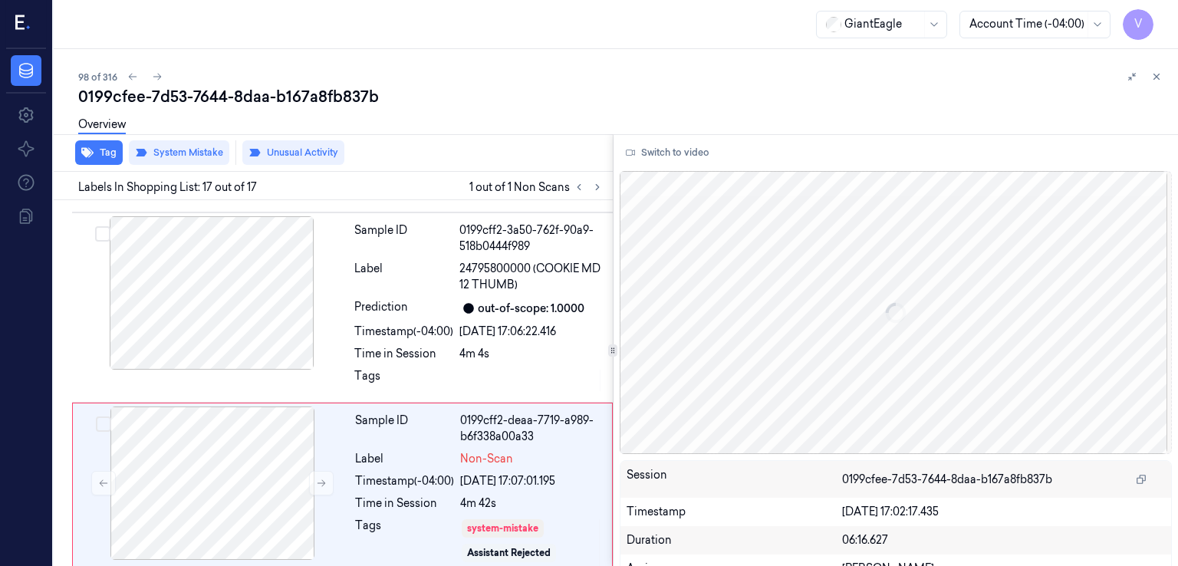
scroll to position [2834, 0]
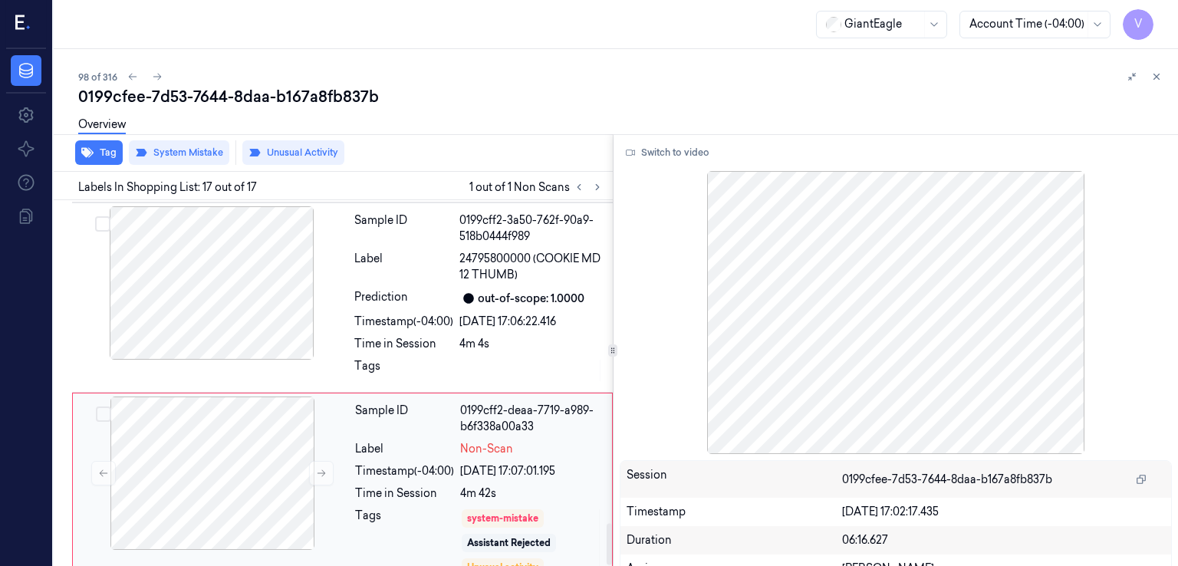
click at [434, 485] on div "Time in Session" at bounding box center [404, 493] width 99 height 16
click at [1157, 74] on icon at bounding box center [1156, 76] width 5 height 5
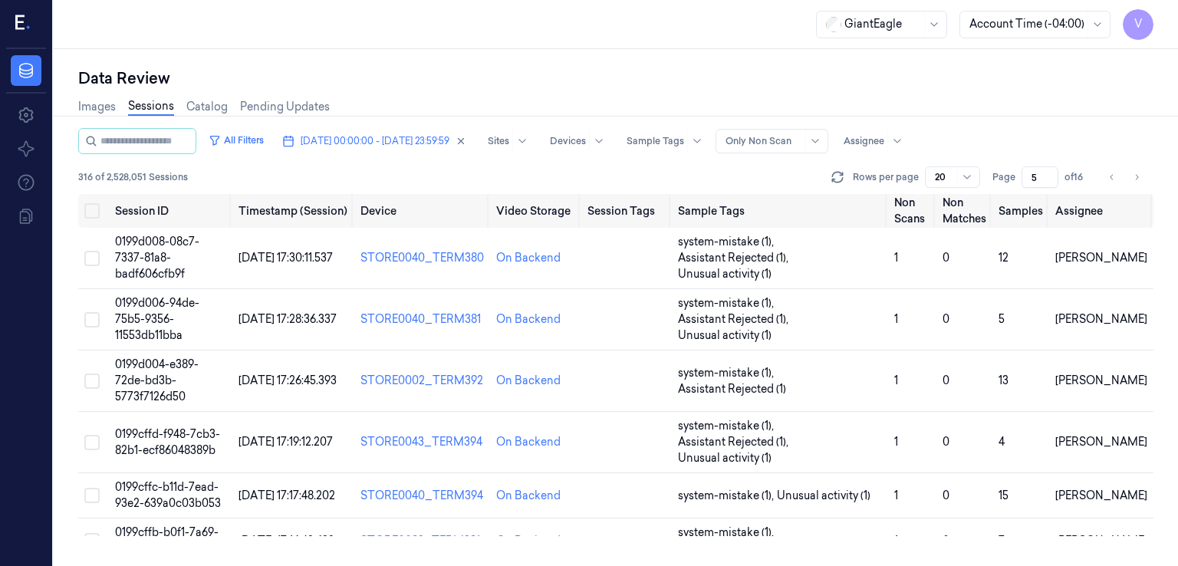
scroll to position [101, 0]
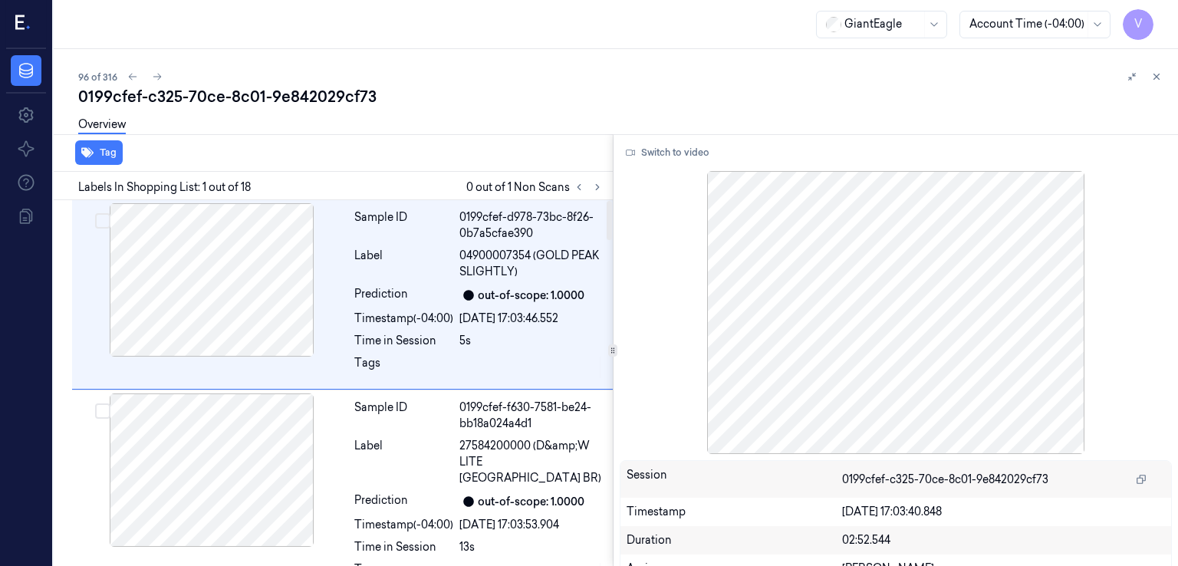
click at [300, 97] on div "0199cfef-c325-70ce-8c01-9e842029cf73" at bounding box center [622, 96] width 1088 height 21
click at [299, 96] on div "0199cfef-c325-70ce-8c01-9e842029cf73" at bounding box center [622, 96] width 1088 height 21
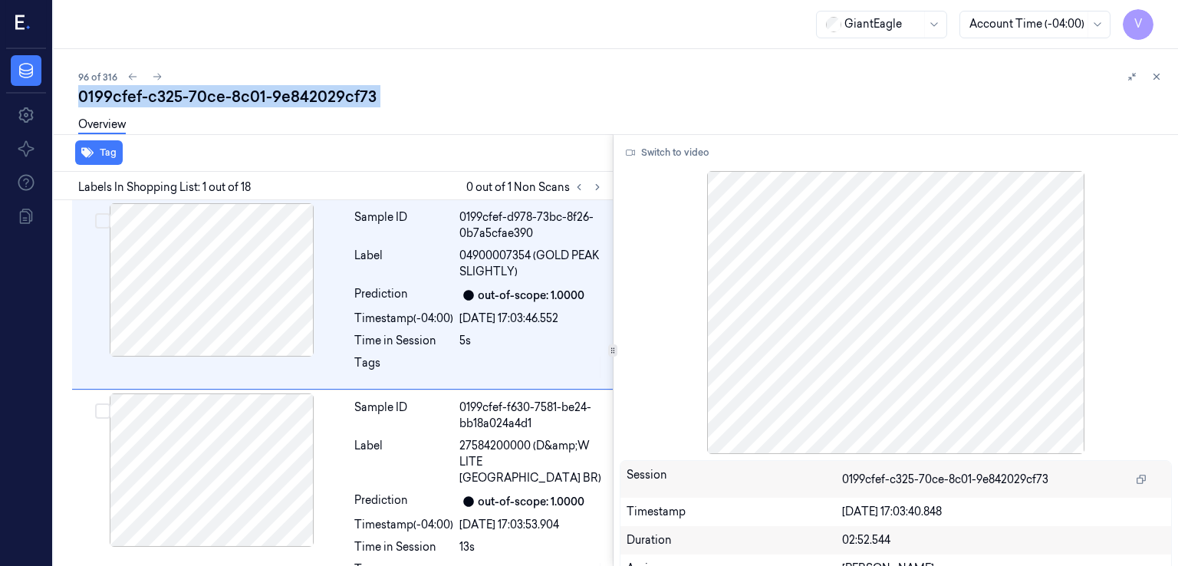
click at [299, 96] on div "0199cfef-c325-70ce-8c01-9e842029cf73" at bounding box center [622, 96] width 1088 height 21
copy div "9e842029cf73"
click at [601, 190] on icon at bounding box center [597, 187] width 11 height 11
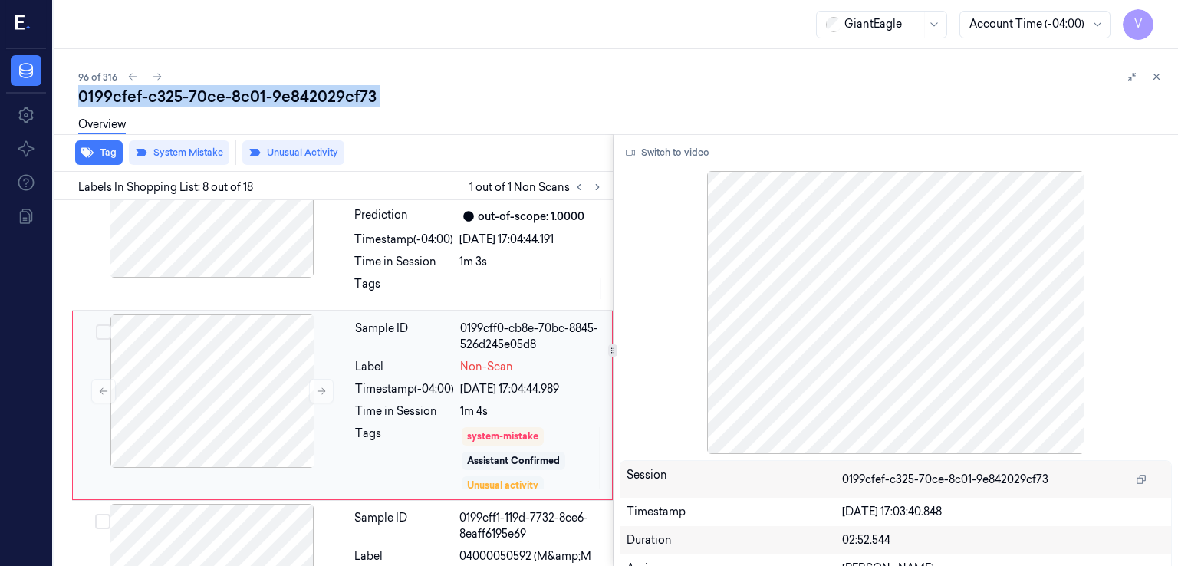
scroll to position [1239, 0]
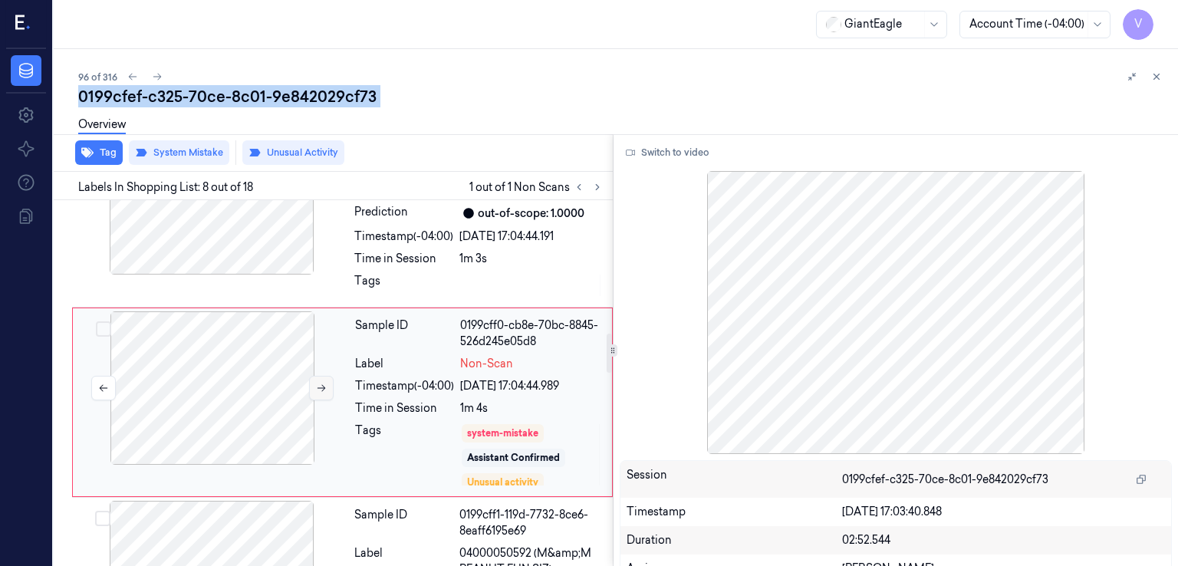
click at [318, 383] on icon at bounding box center [321, 388] width 11 height 11
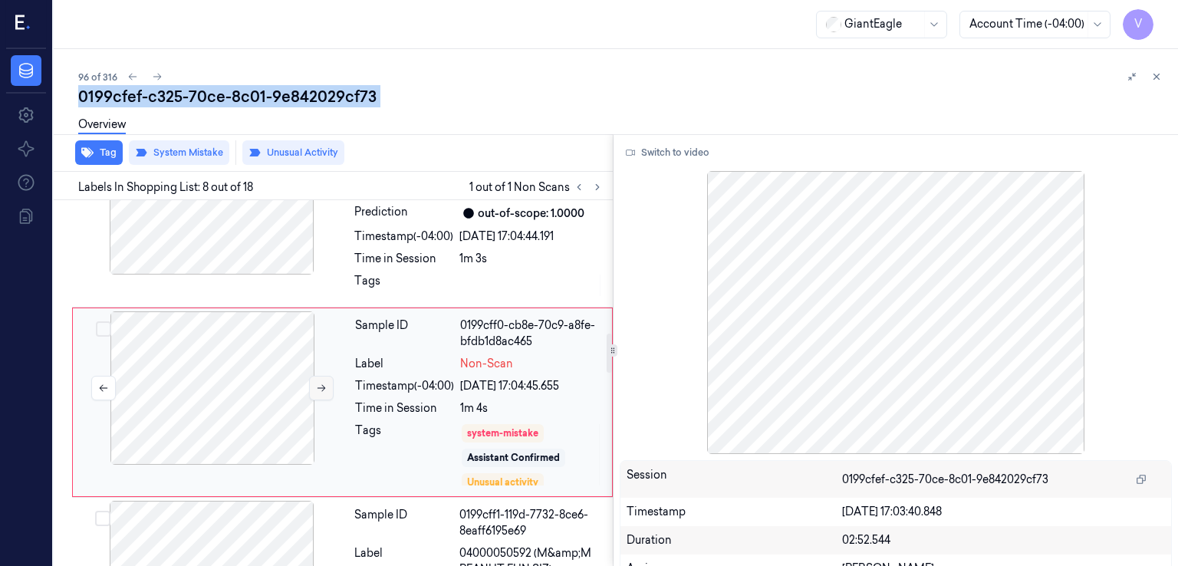
click at [318, 383] on icon at bounding box center [321, 388] width 11 height 11
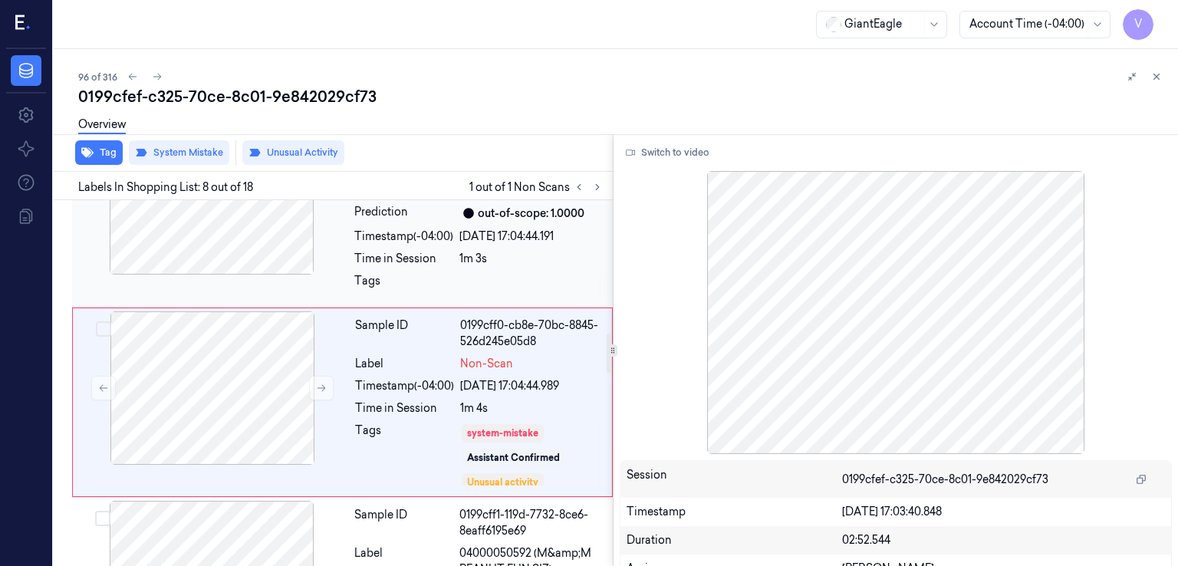
click at [325, 274] on div "Sample ID 0199cff0-ba9f-7447-ac49-7cd4f3ae934e Label 04000050548 (TWIX CRML ) P…" at bounding box center [342, 212] width 541 height 190
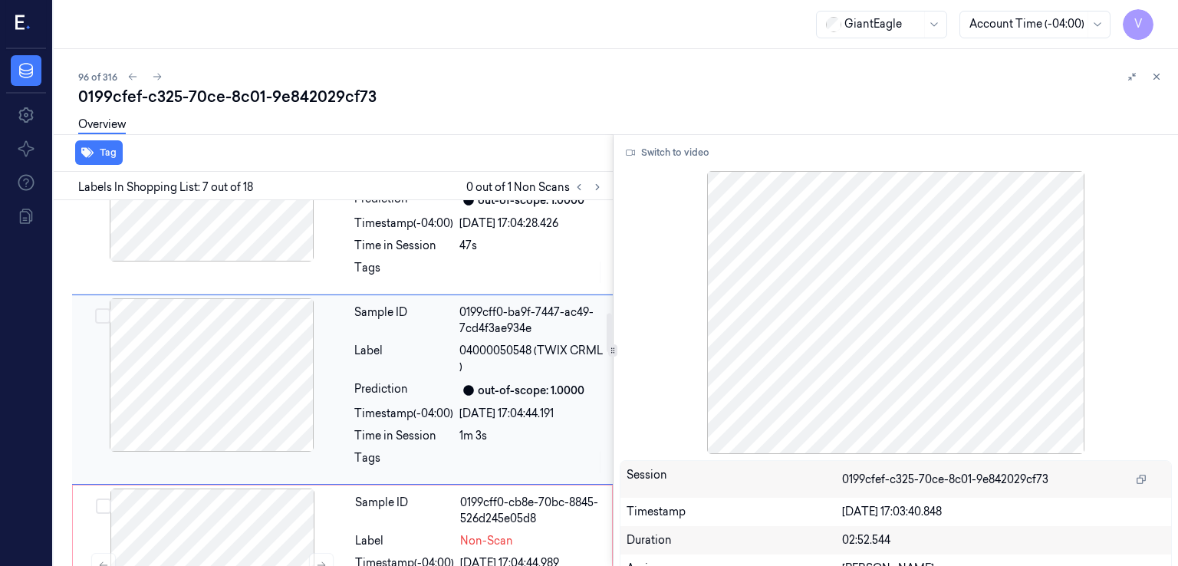
scroll to position [1050, 0]
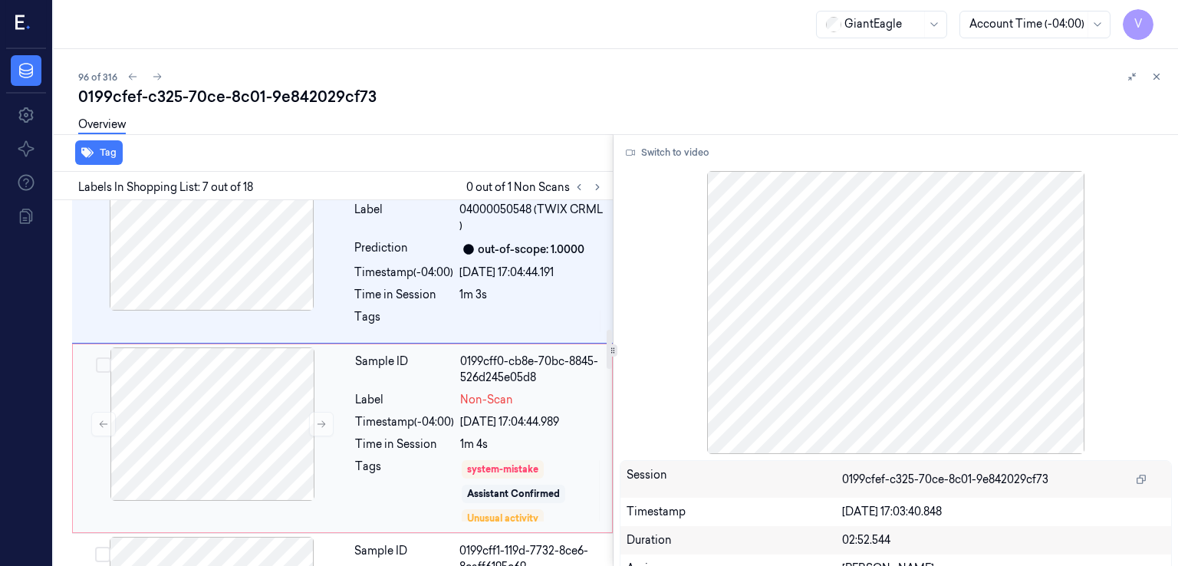
click at [357, 414] on div "Timestamp (-04:00)" at bounding box center [404, 422] width 99 height 16
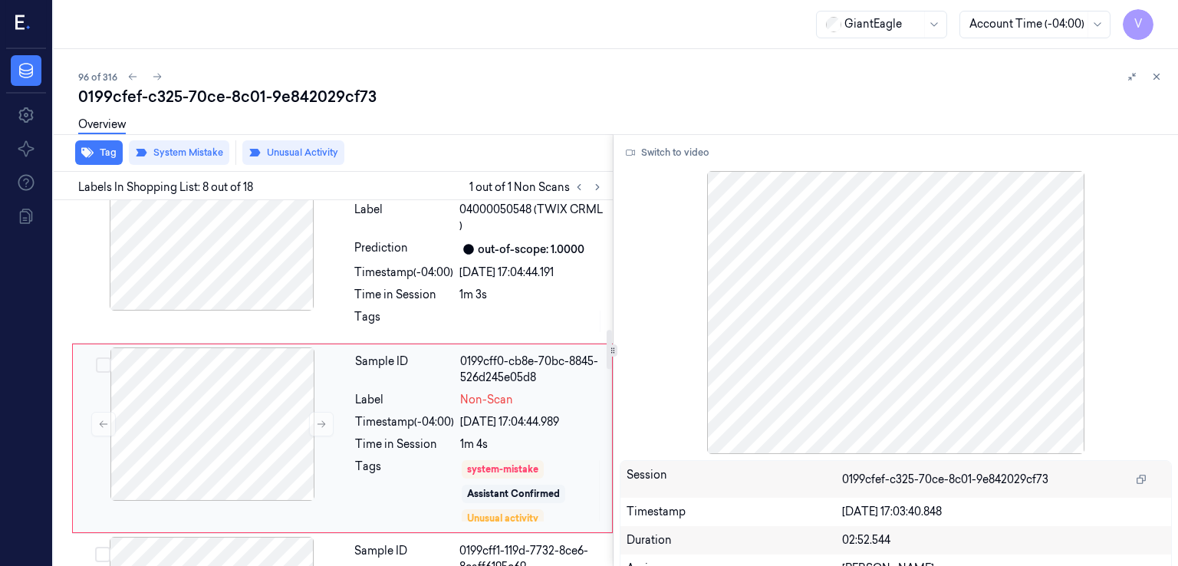
scroll to position [1239, 0]
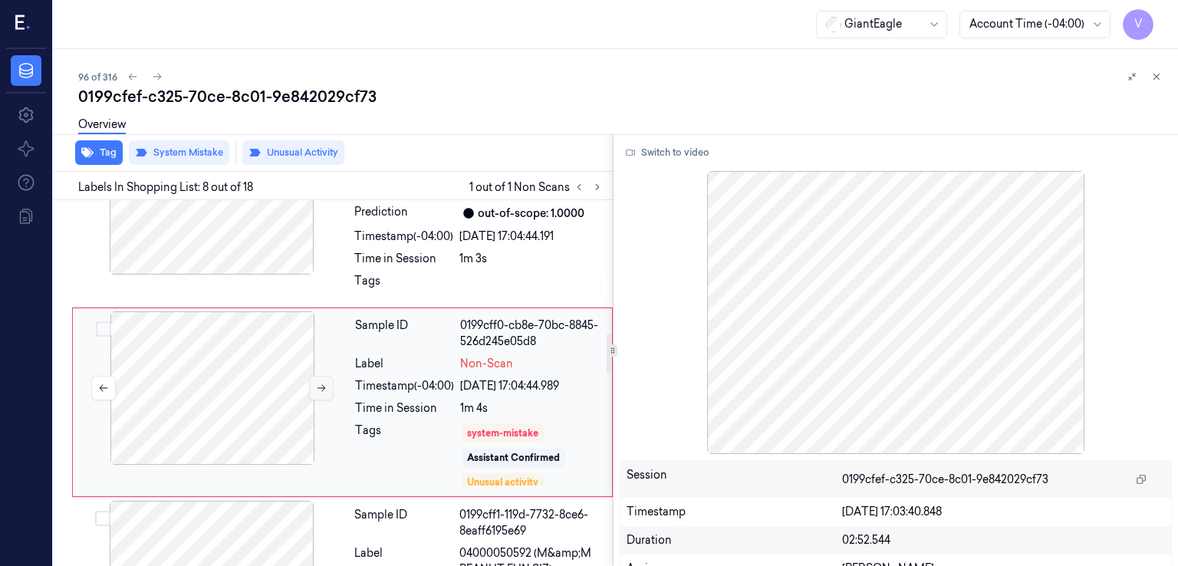
click at [324, 383] on icon at bounding box center [321, 388] width 11 height 11
click at [351, 257] on div "Sample ID 0199cff0-ba9f-7447-ac49-7cd4f3ae934e Label 04000050548 (TWIX CRML ) P…" at bounding box center [479, 212] width 262 height 183
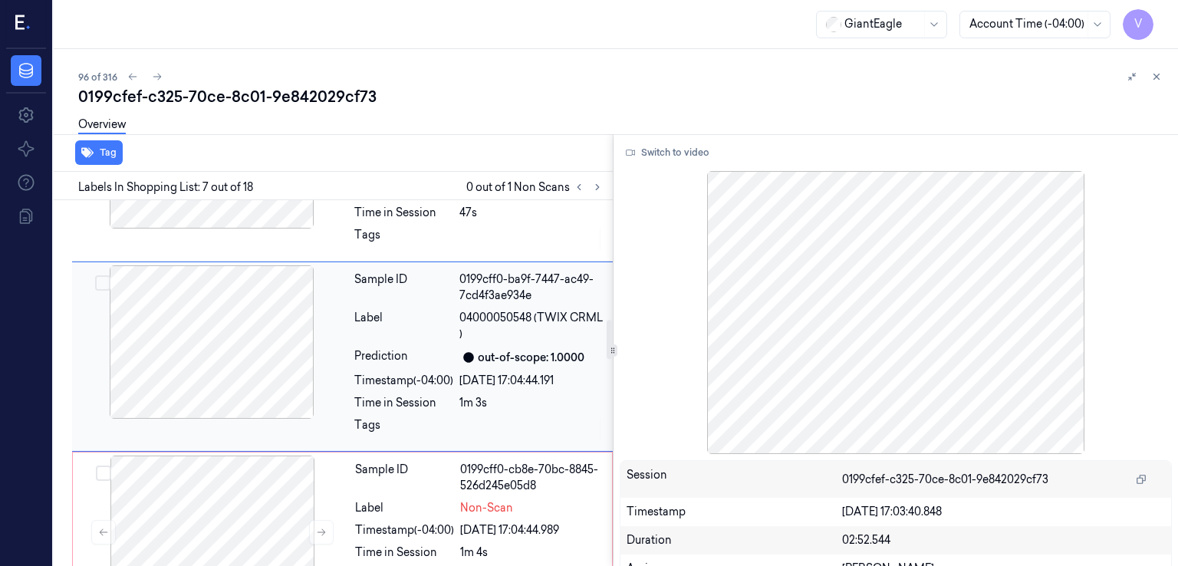
scroll to position [1050, 0]
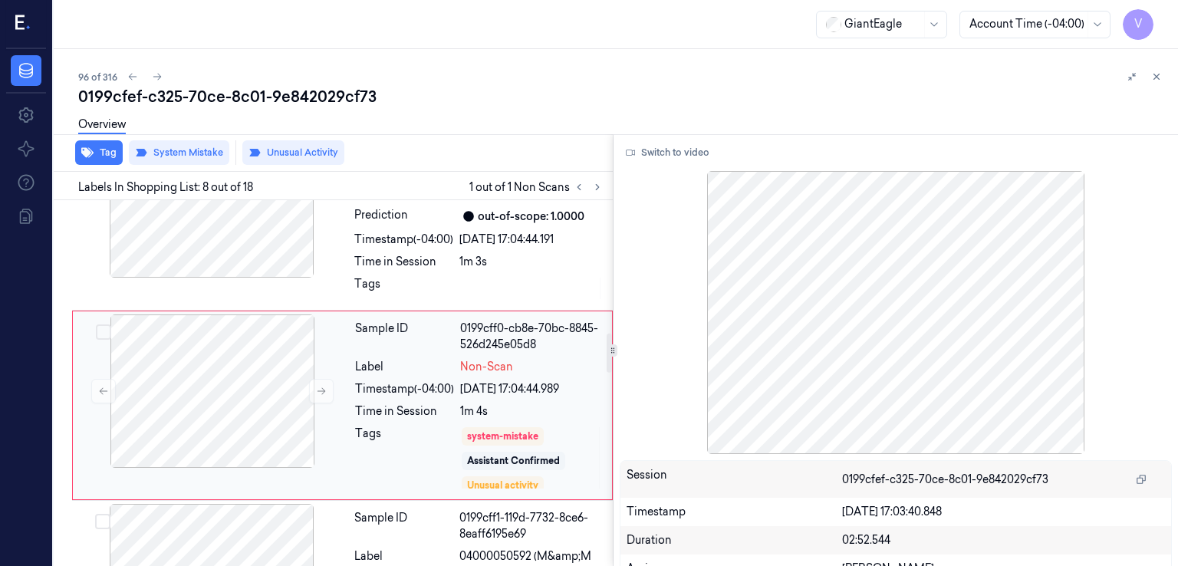
scroll to position [1239, 0]
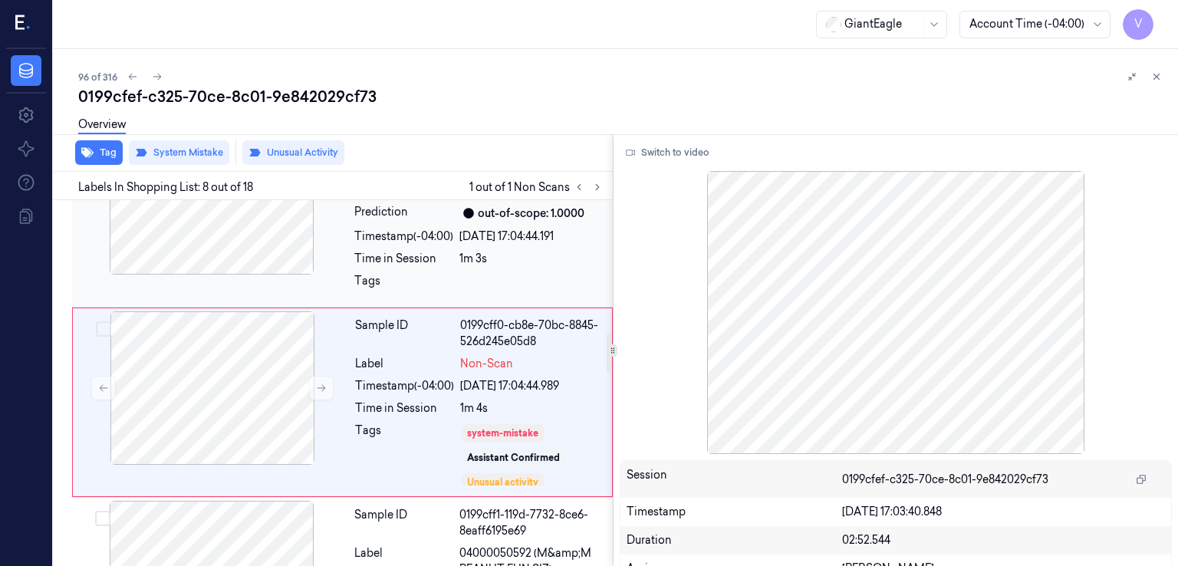
click at [392, 273] on div "Tags" at bounding box center [403, 285] width 99 height 25
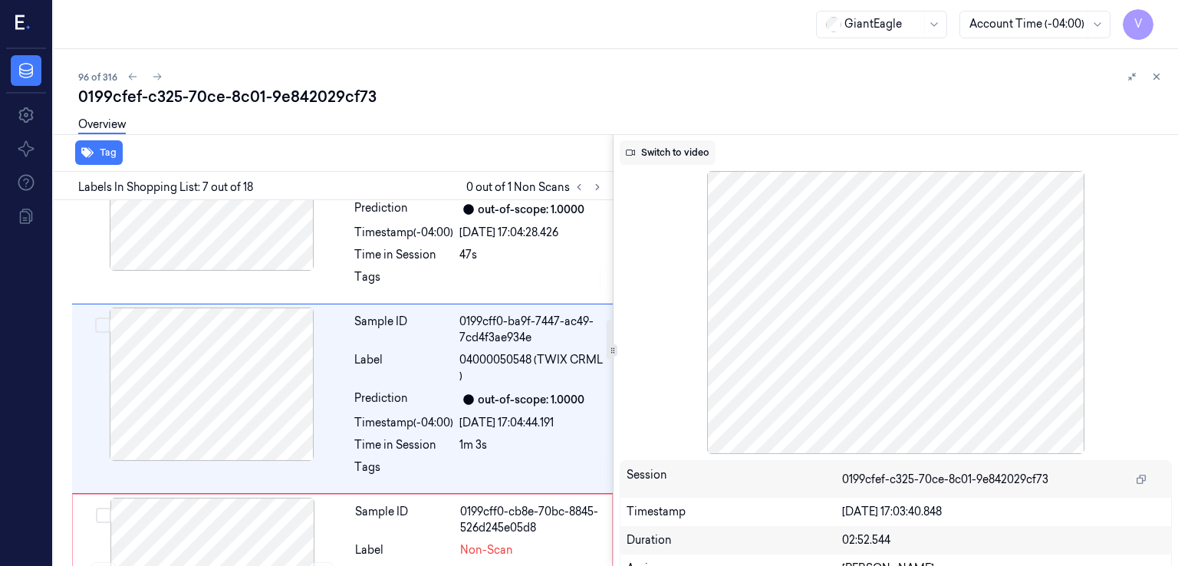
scroll to position [1050, 0]
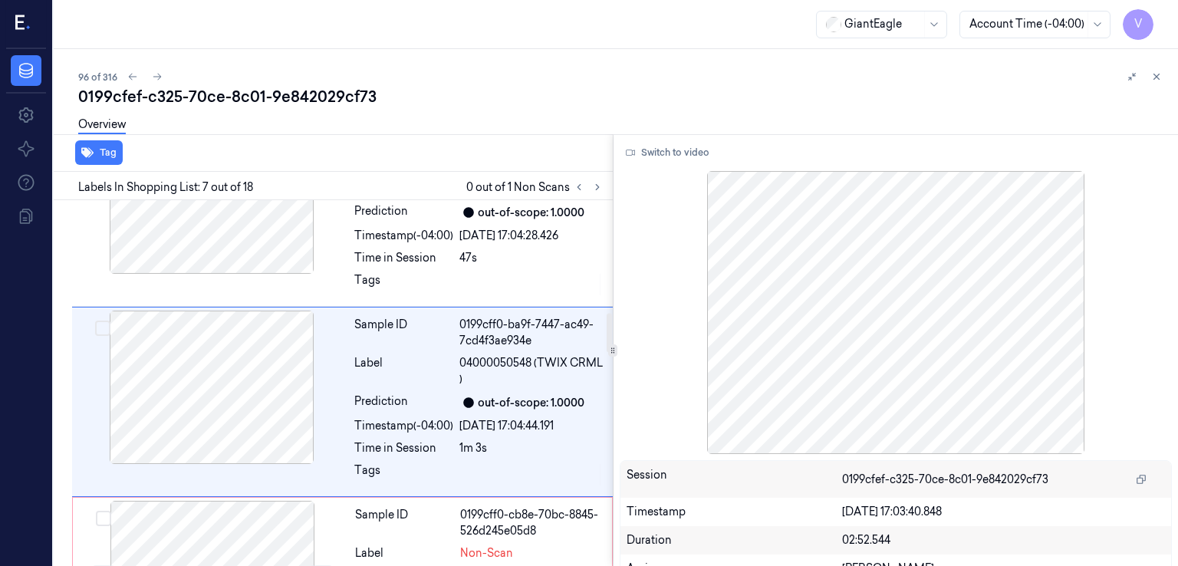
click at [683, 136] on div "Switch to video Session 0199cfef-c325-70ce-8c01-9e842029cf73 Timestamp 10/10/20…" at bounding box center [896, 350] width 565 height 432
click at [665, 151] on button "Switch to video" at bounding box center [668, 152] width 96 height 25
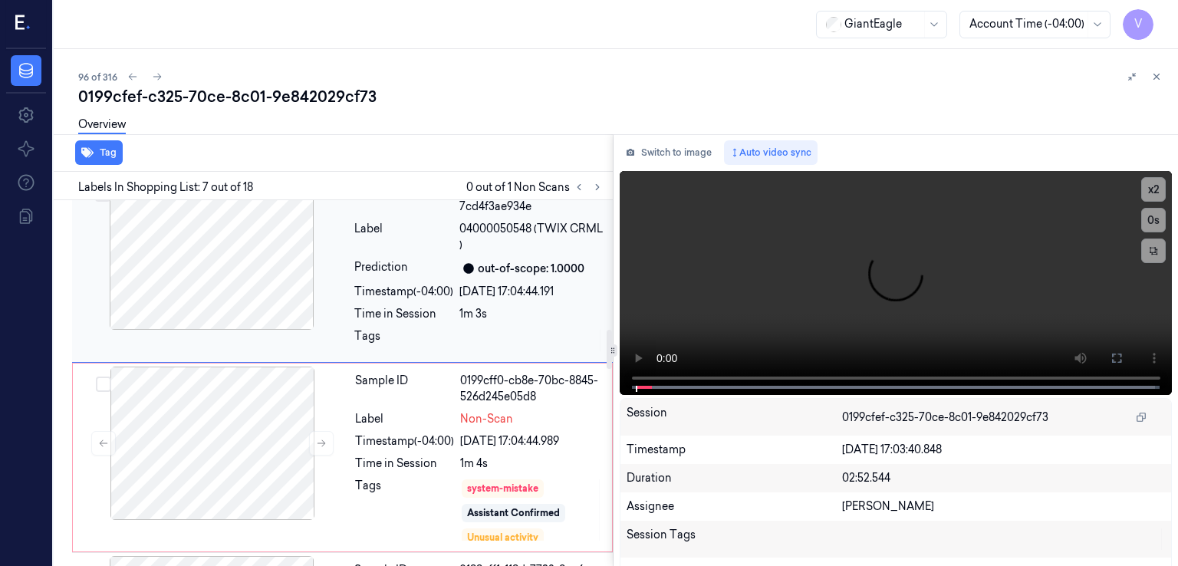
scroll to position [1203, 0]
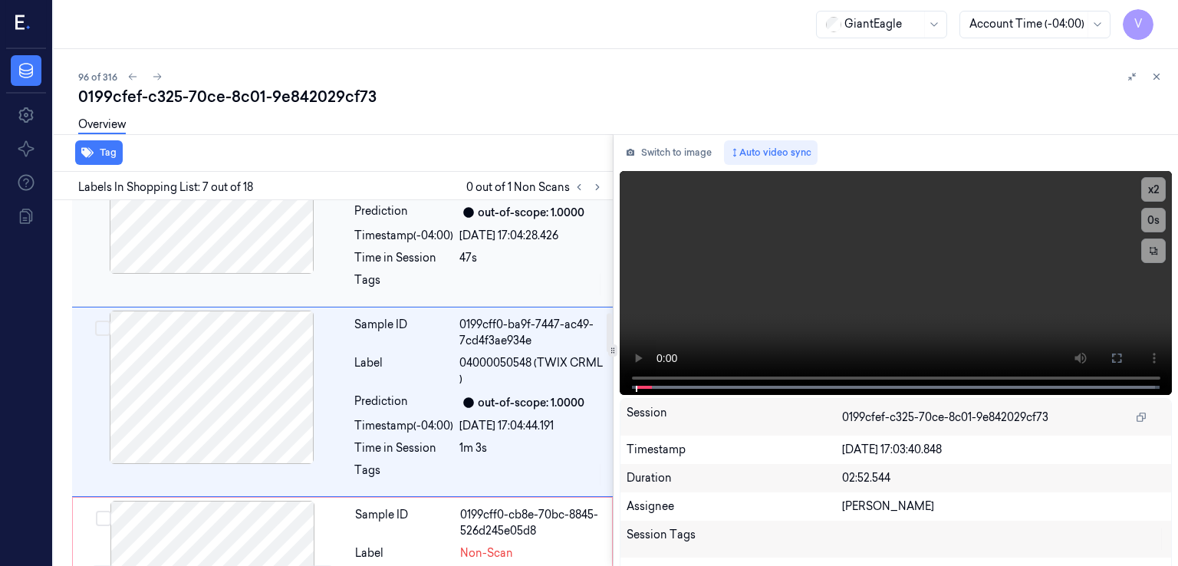
click at [472, 281] on div "Sample ID 0199cff0-7d0a-7986-8ee8-21592083335e Label 04812110208 (THOMAS ENGLIS…" at bounding box center [479, 211] width 262 height 183
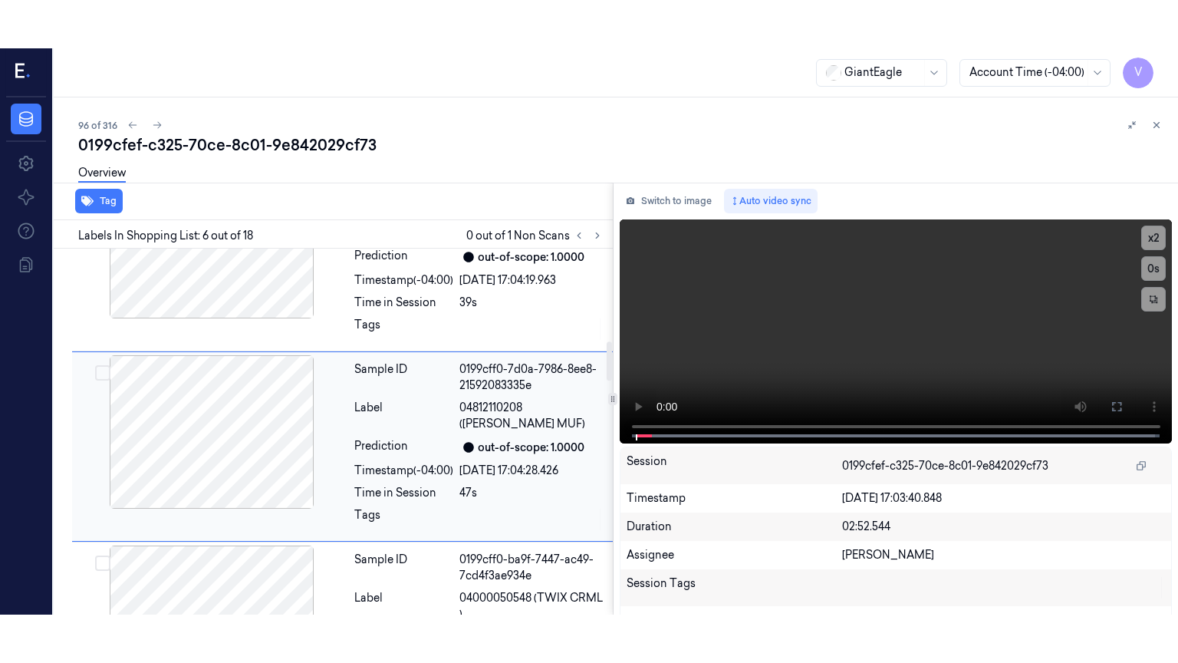
scroll to position [861, 0]
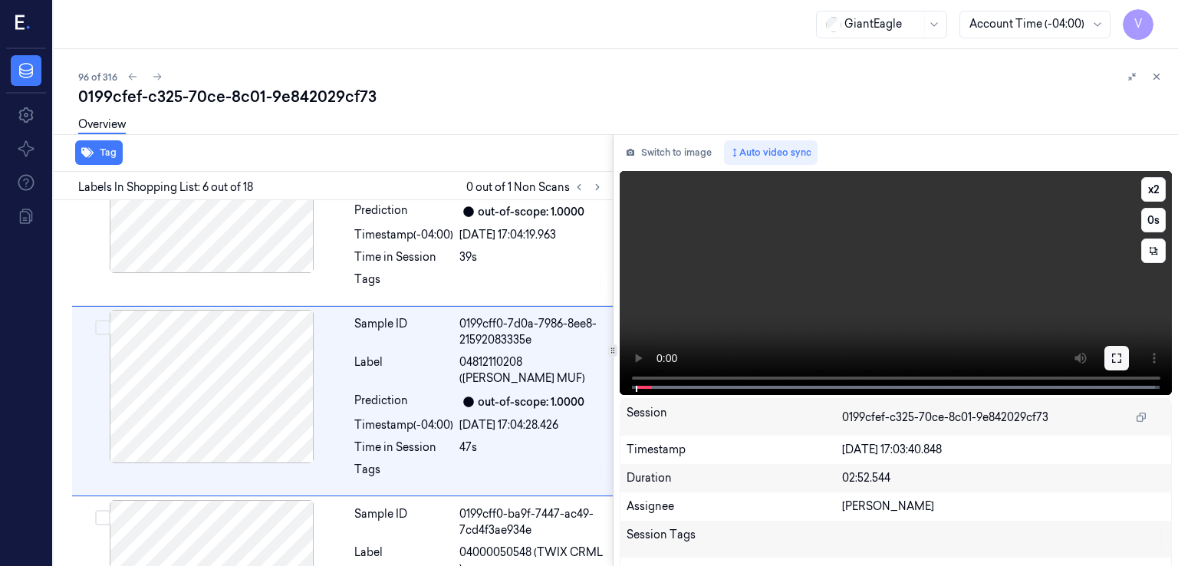
click at [1107, 366] on button at bounding box center [1116, 358] width 25 height 25
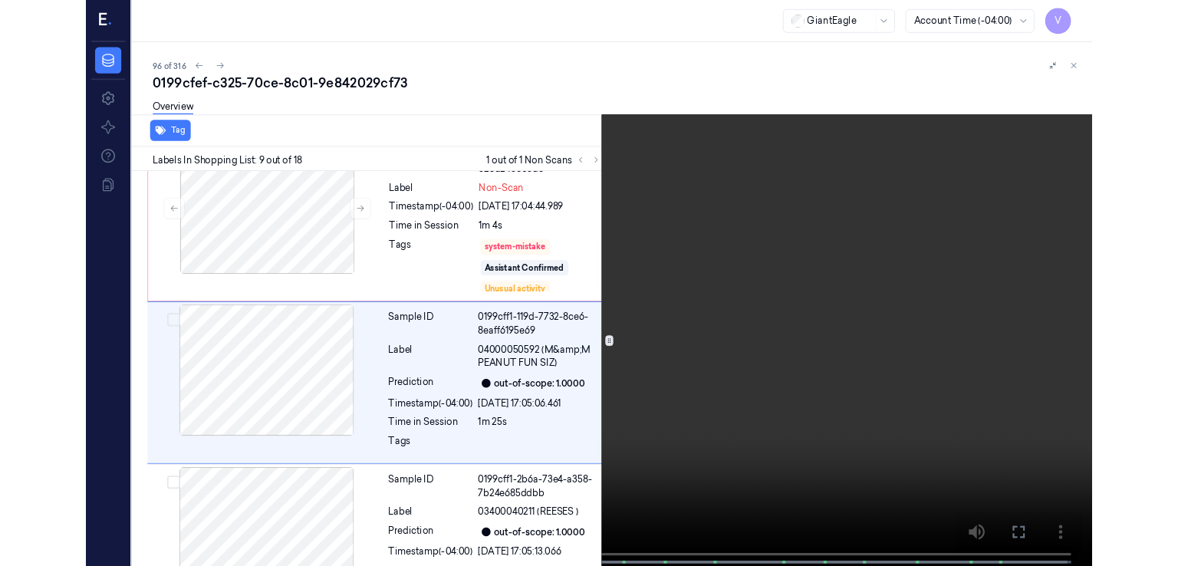
scroll to position [1380, 0]
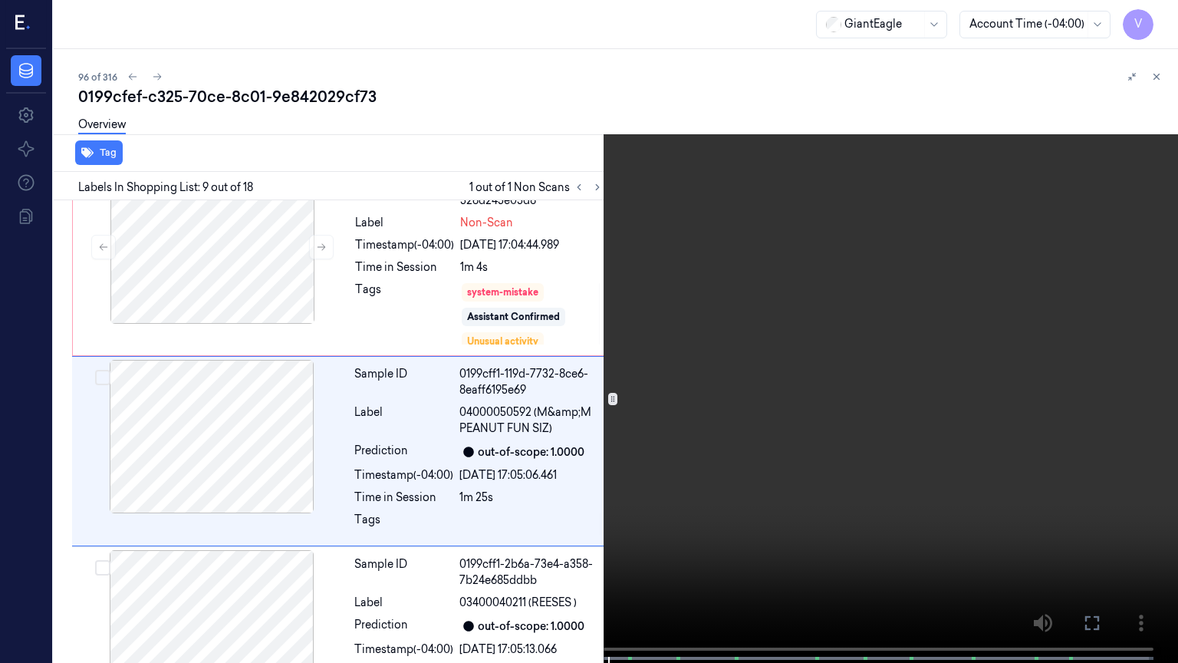
click at [0, 0] on icon at bounding box center [0, 0] width 0 height 0
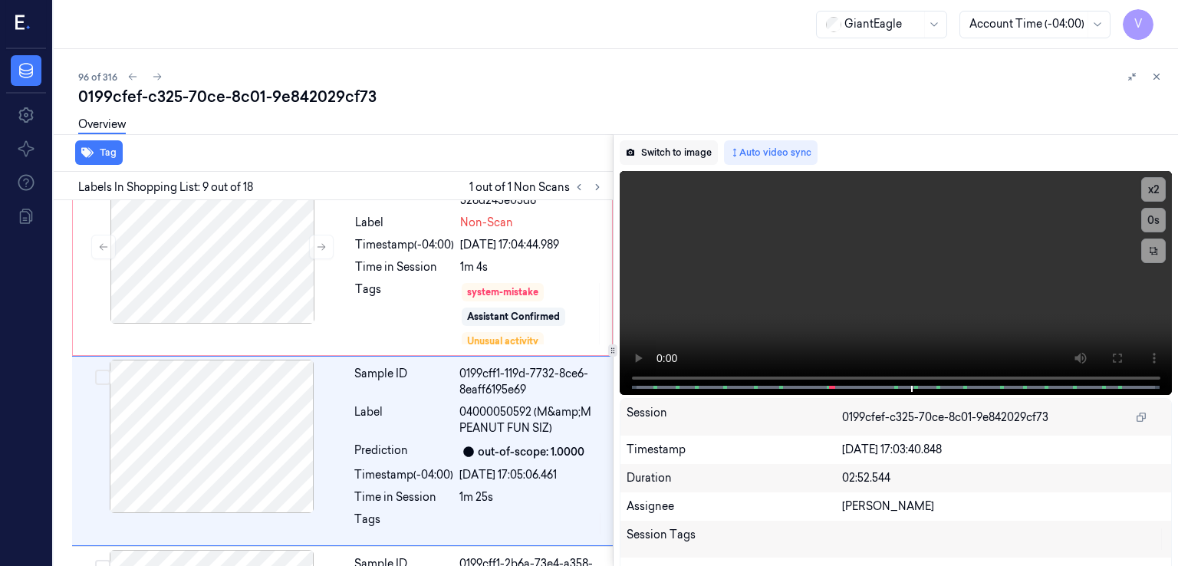
click at [672, 144] on button "Switch to image" at bounding box center [669, 152] width 98 height 25
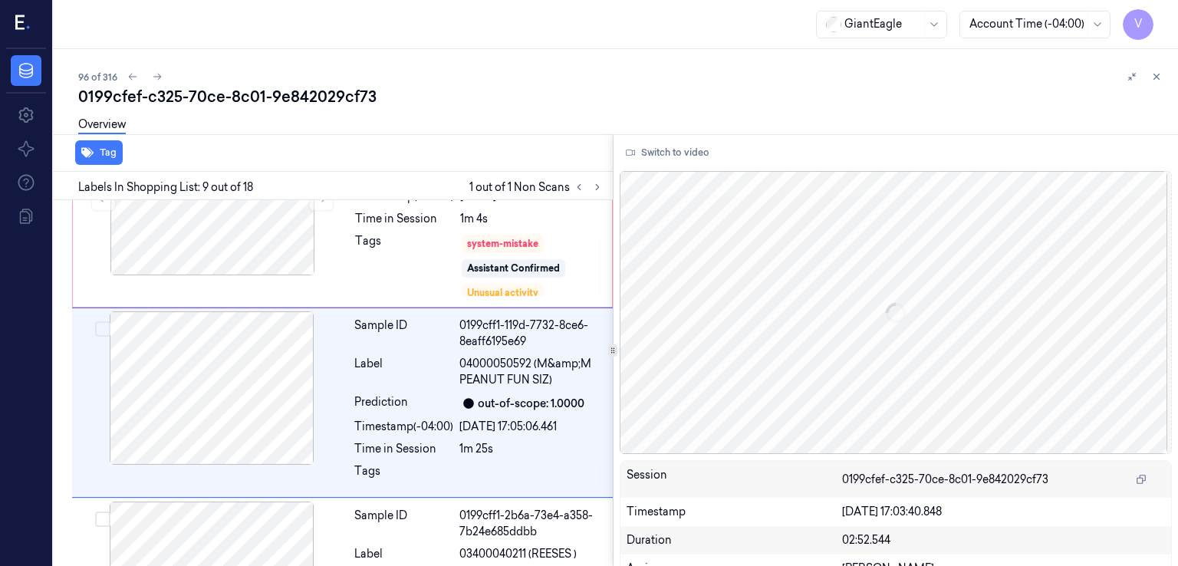
scroll to position [1430, 0]
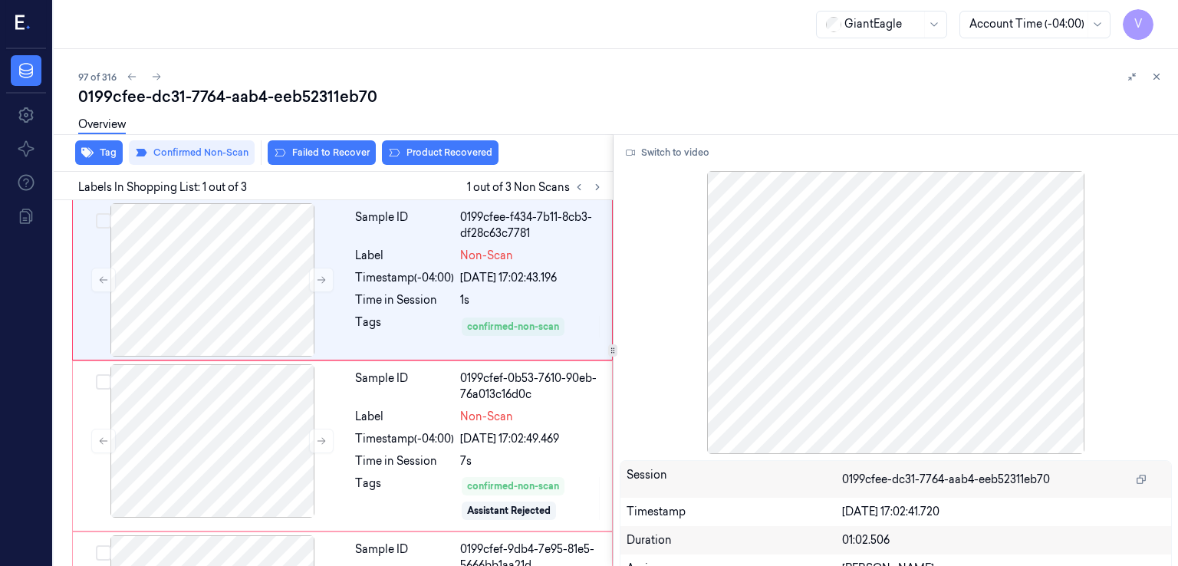
click at [259, 90] on div "0199cfee-dc31-7764-aab4-eeb52311eb70" at bounding box center [622, 96] width 1088 height 21
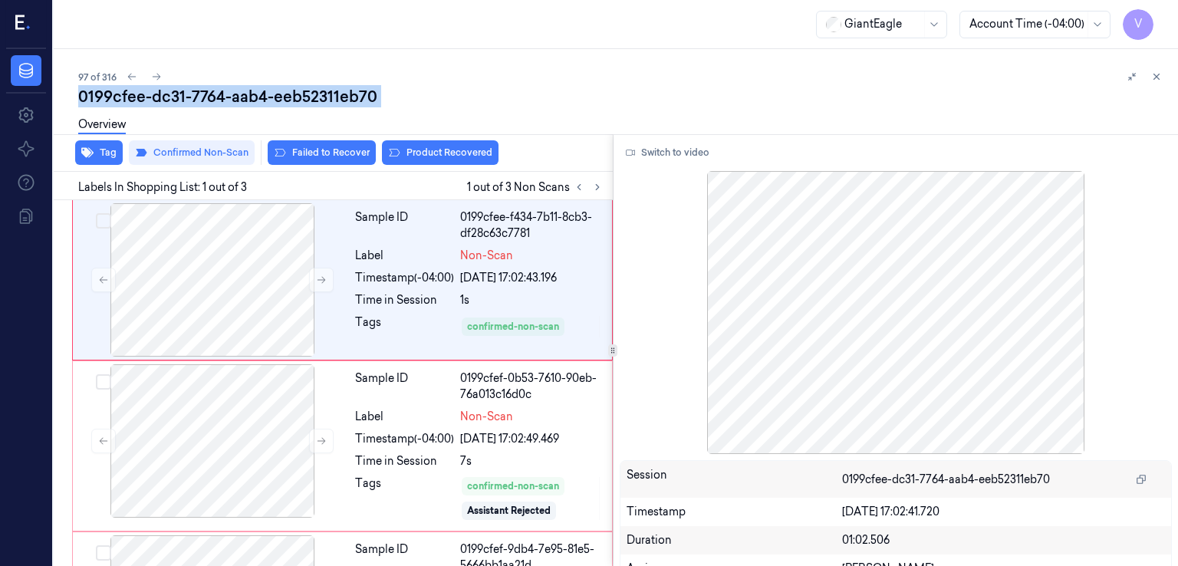
click at [259, 90] on div "0199cfee-dc31-7764-aab4-eeb52311eb70" at bounding box center [622, 96] width 1088 height 21
copy div "aab4"
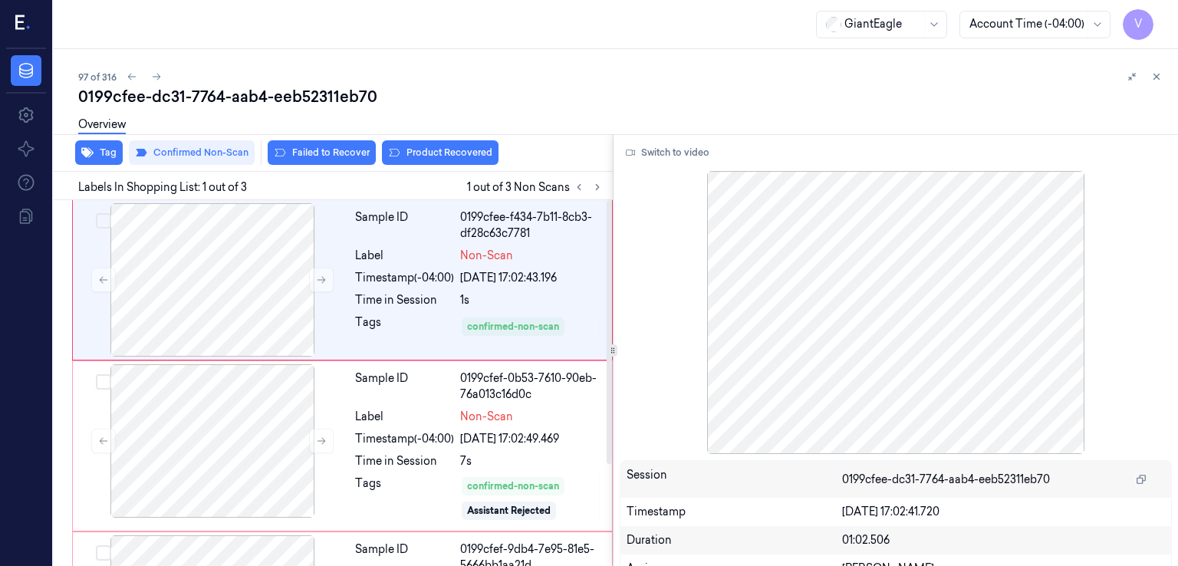
click at [623, 166] on div "Switch to video Session 0199cfee-dc31-7764-aab4-eeb52311eb70 Timestamp 10/10/20…" at bounding box center [896, 350] width 565 height 432
click at [631, 146] on button "Switch to video" at bounding box center [668, 152] width 96 height 25
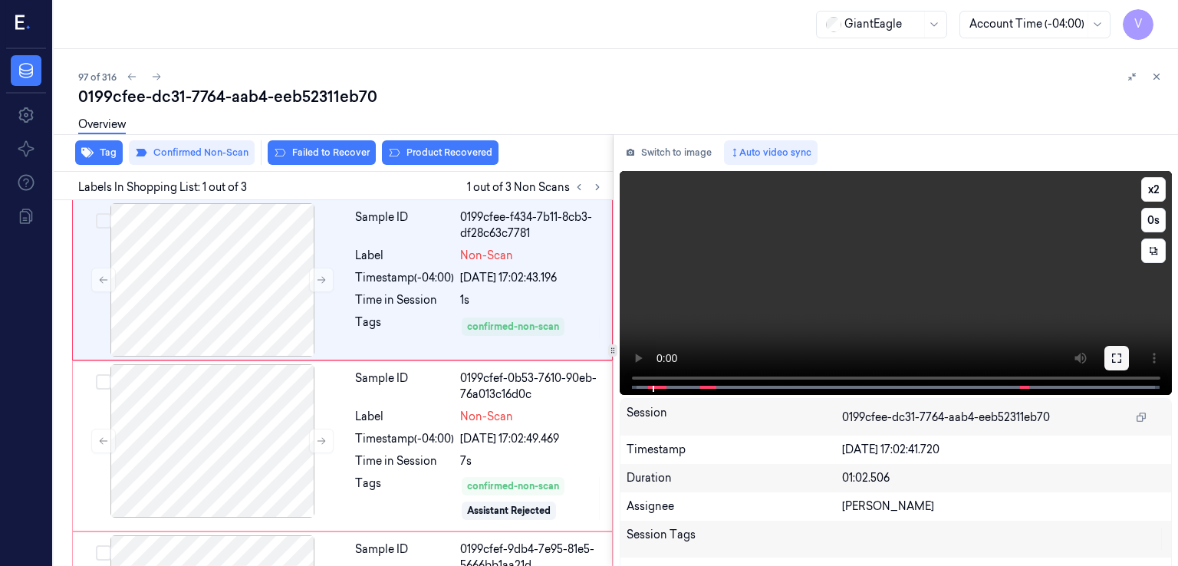
click at [1116, 360] on icon at bounding box center [1116, 358] width 9 height 9
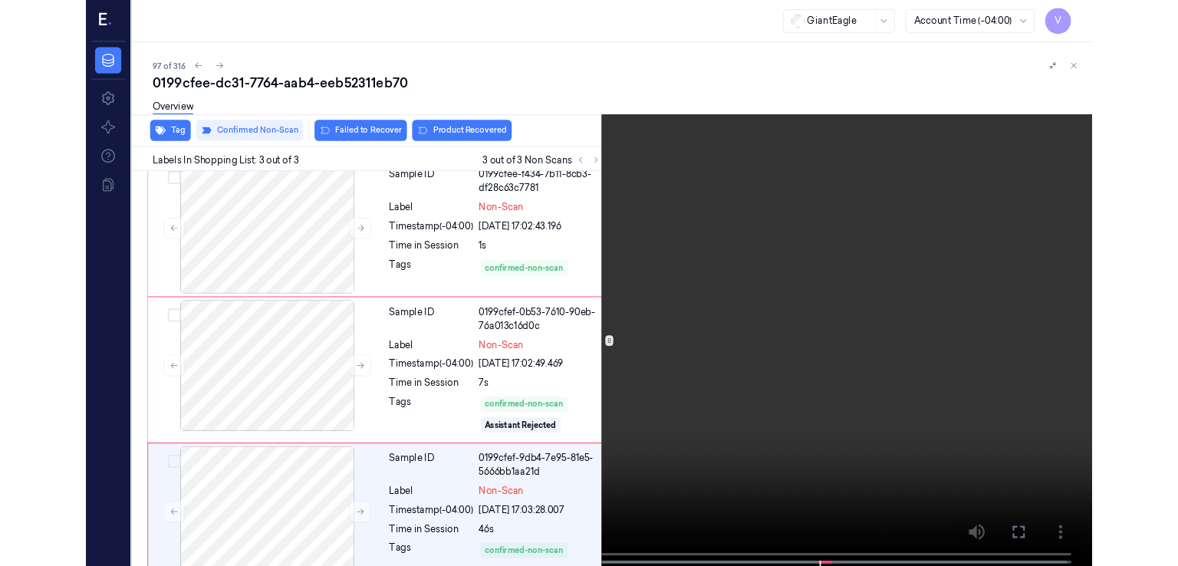
scroll to position [43, 0]
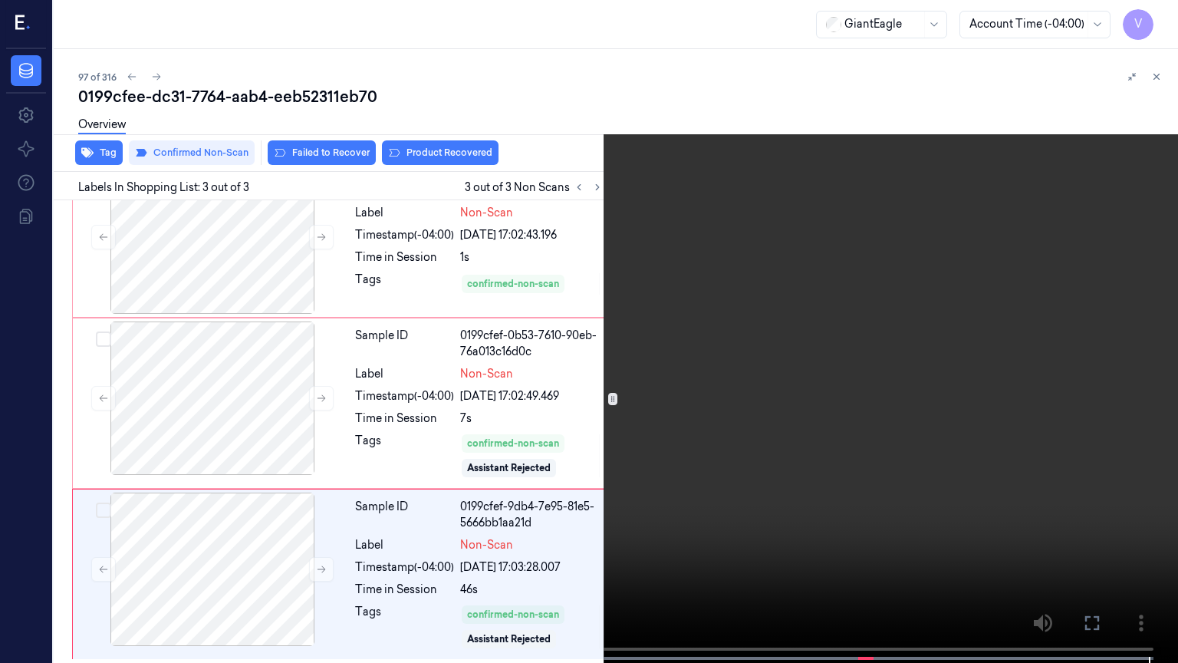
click at [0, 0] on icon at bounding box center [0, 0] width 0 height 0
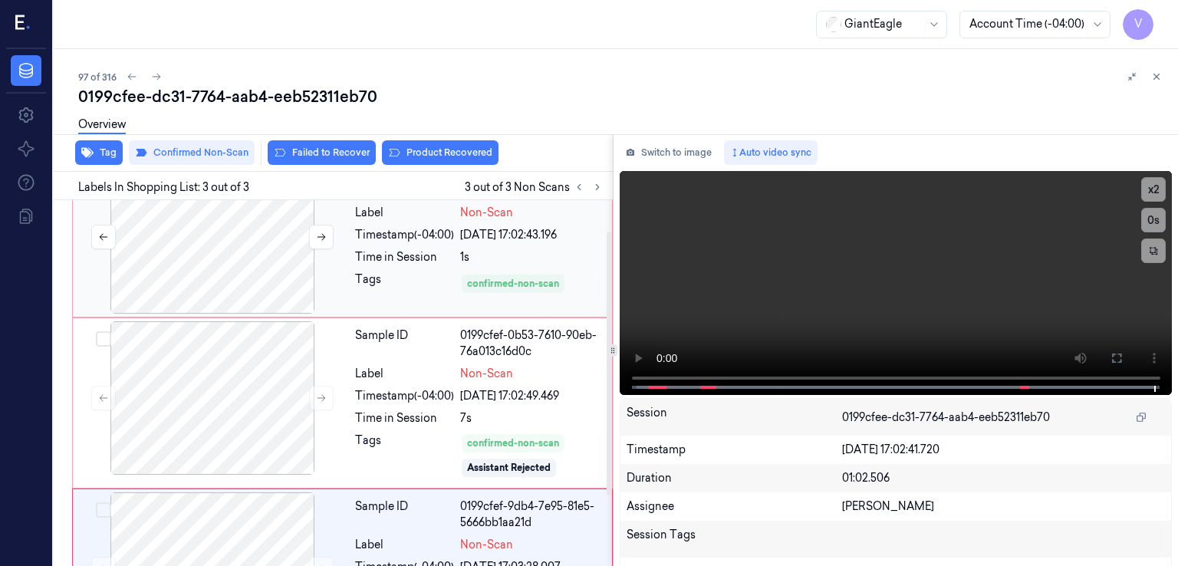
click at [200, 255] on div at bounding box center [212, 236] width 273 height 153
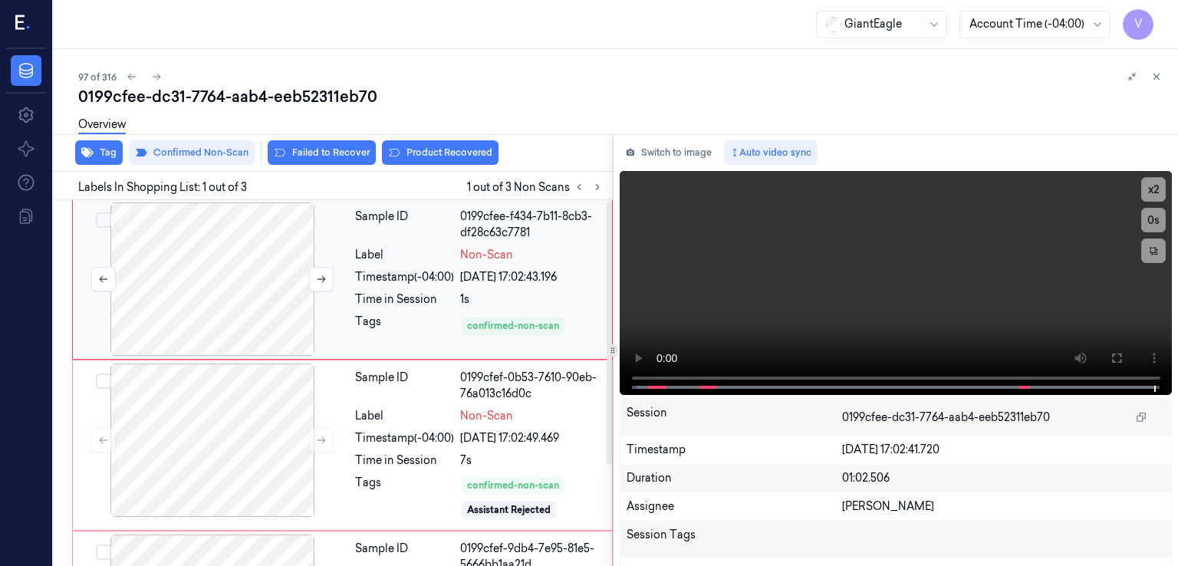
scroll to position [0, 0]
click at [657, 145] on button "Switch to image" at bounding box center [669, 152] width 98 height 25
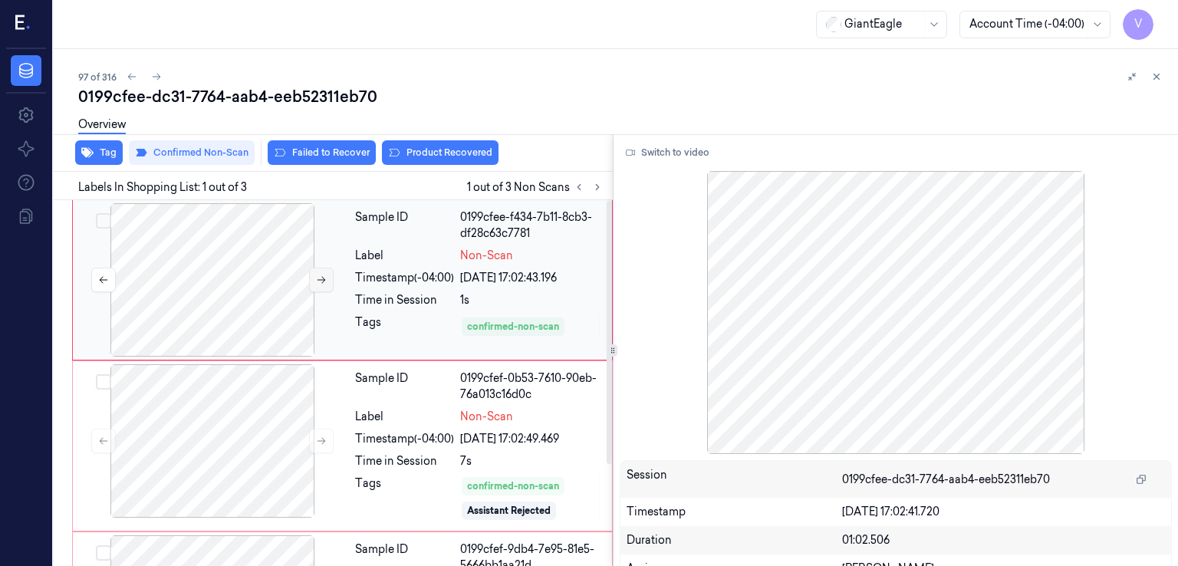
click at [318, 285] on button at bounding box center [321, 280] width 25 height 25
click at [295, 429] on div at bounding box center [212, 440] width 273 height 153
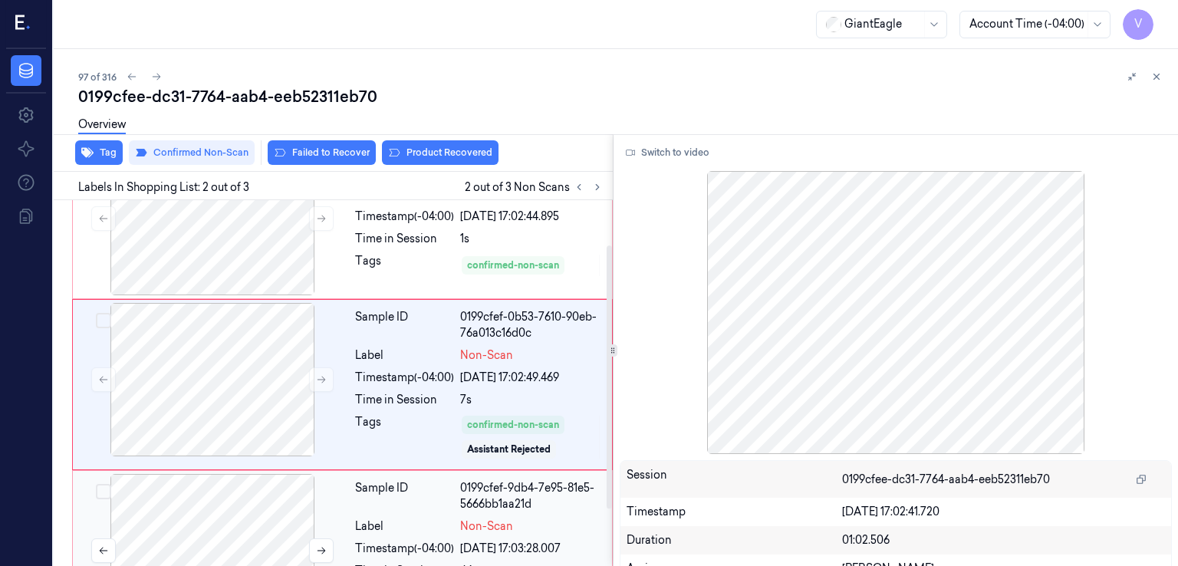
click at [325, 523] on div at bounding box center [212, 550] width 273 height 153
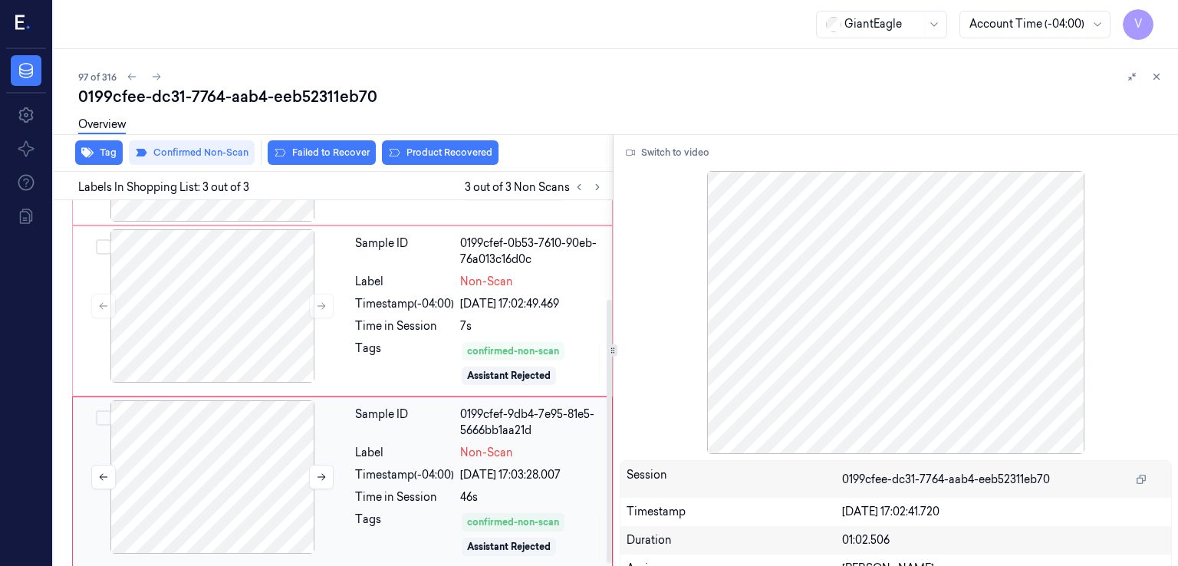
scroll to position [140, 0]
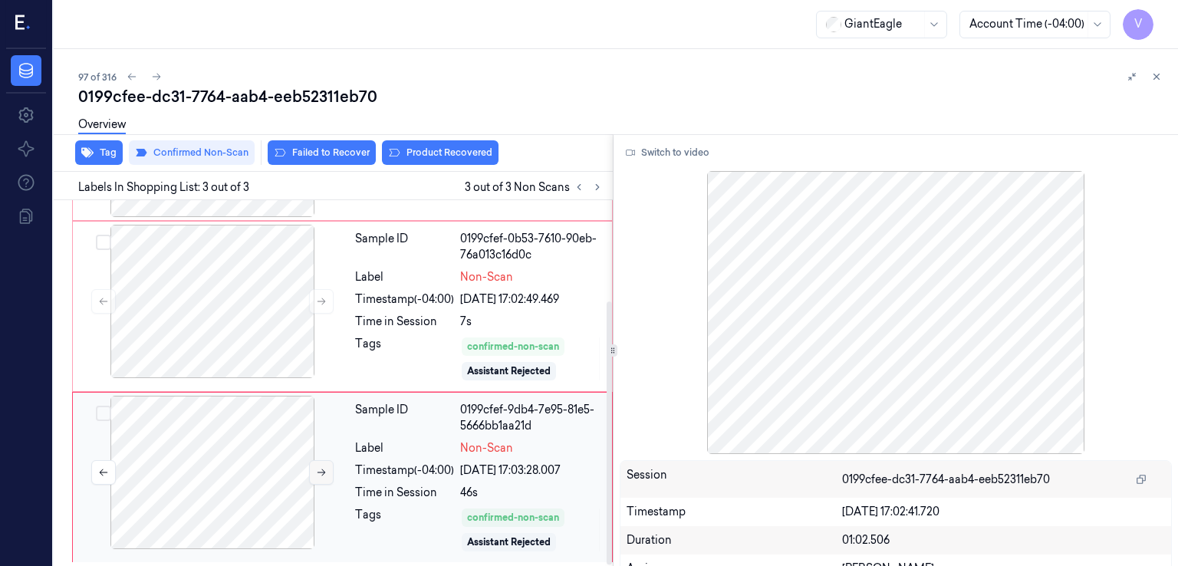
click at [325, 469] on icon at bounding box center [321, 472] width 11 height 11
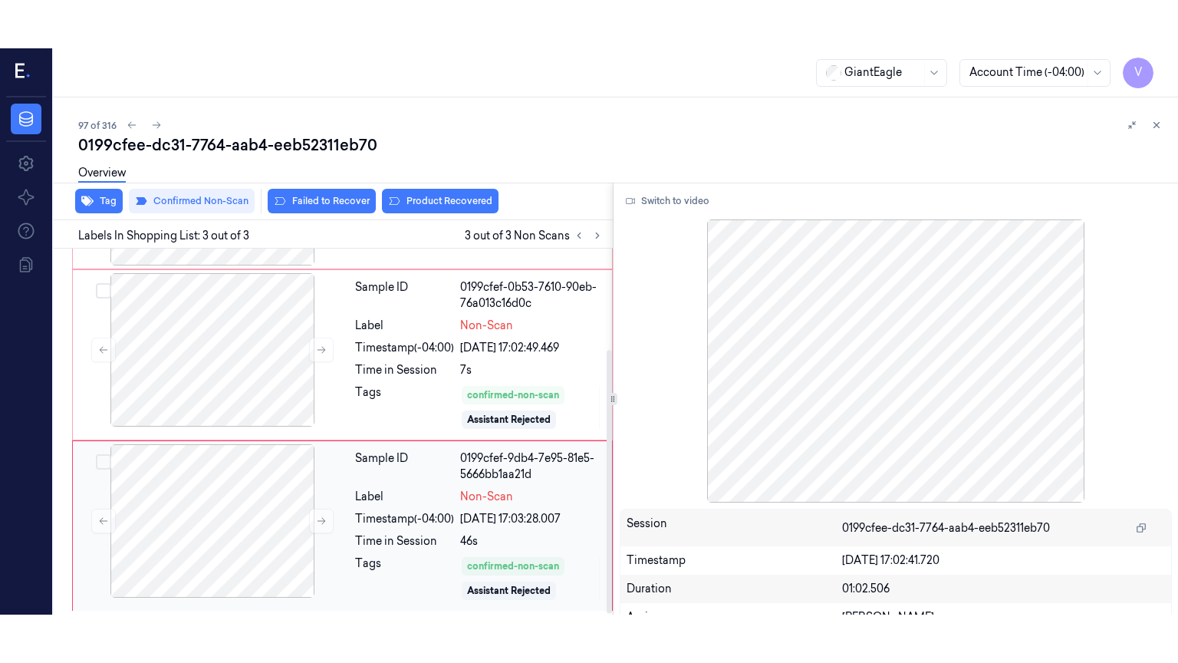
scroll to position [0, 0]
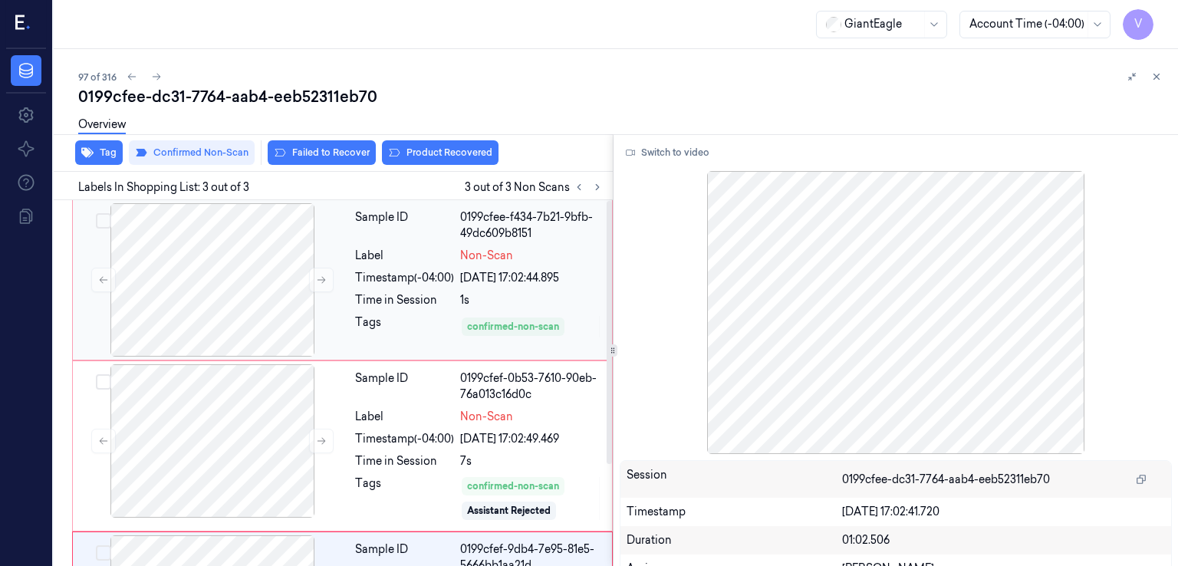
click at [521, 230] on div "0199cfee-f434-7b21-9bfb-49dc609b8151" at bounding box center [531, 225] width 143 height 32
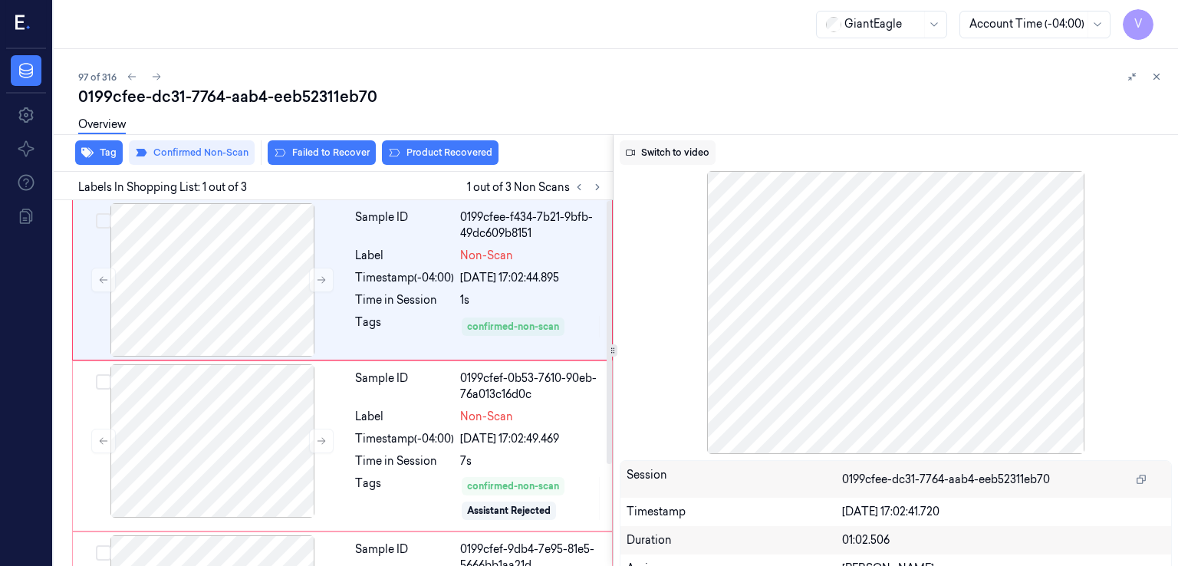
click at [658, 153] on button "Switch to video" at bounding box center [668, 152] width 96 height 25
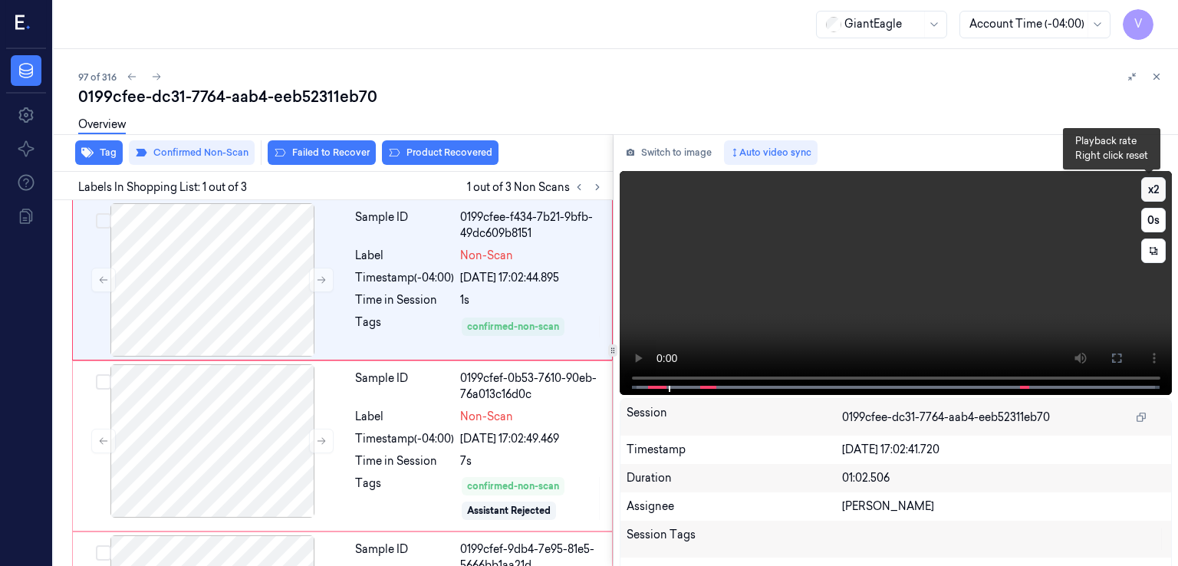
click at [1150, 184] on button "x 2" at bounding box center [1153, 189] width 25 height 25
click at [1150, 184] on button "x 4" at bounding box center [1153, 189] width 25 height 25
click at [1117, 360] on icon at bounding box center [1117, 358] width 12 height 12
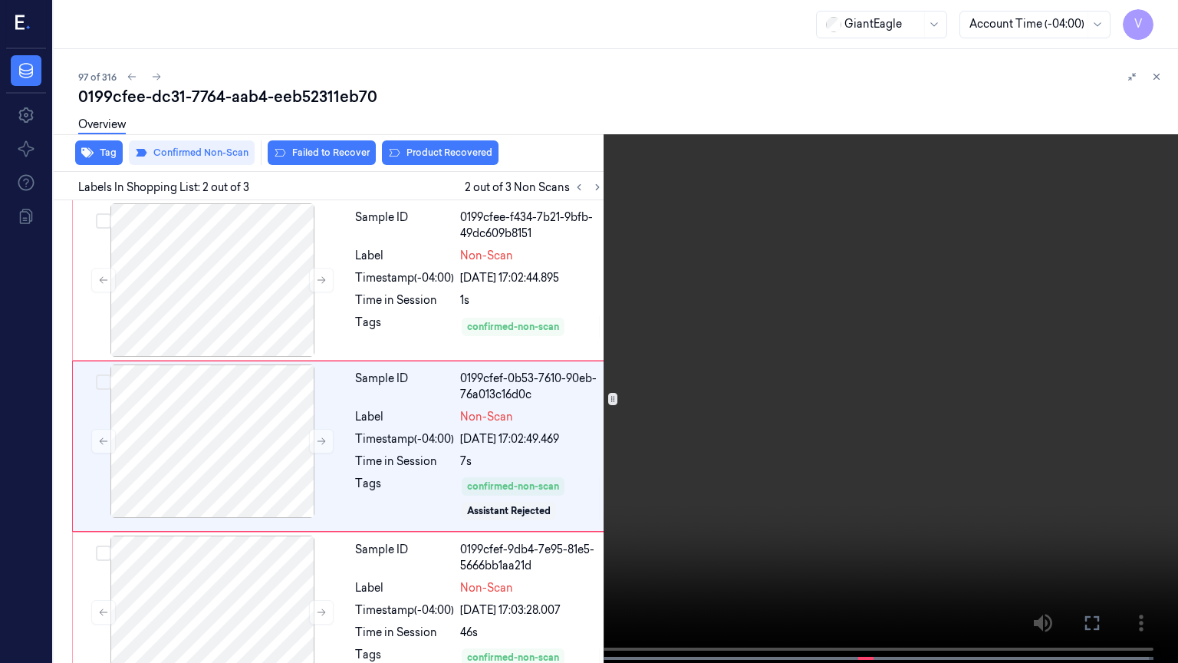
scroll to position [13, 0]
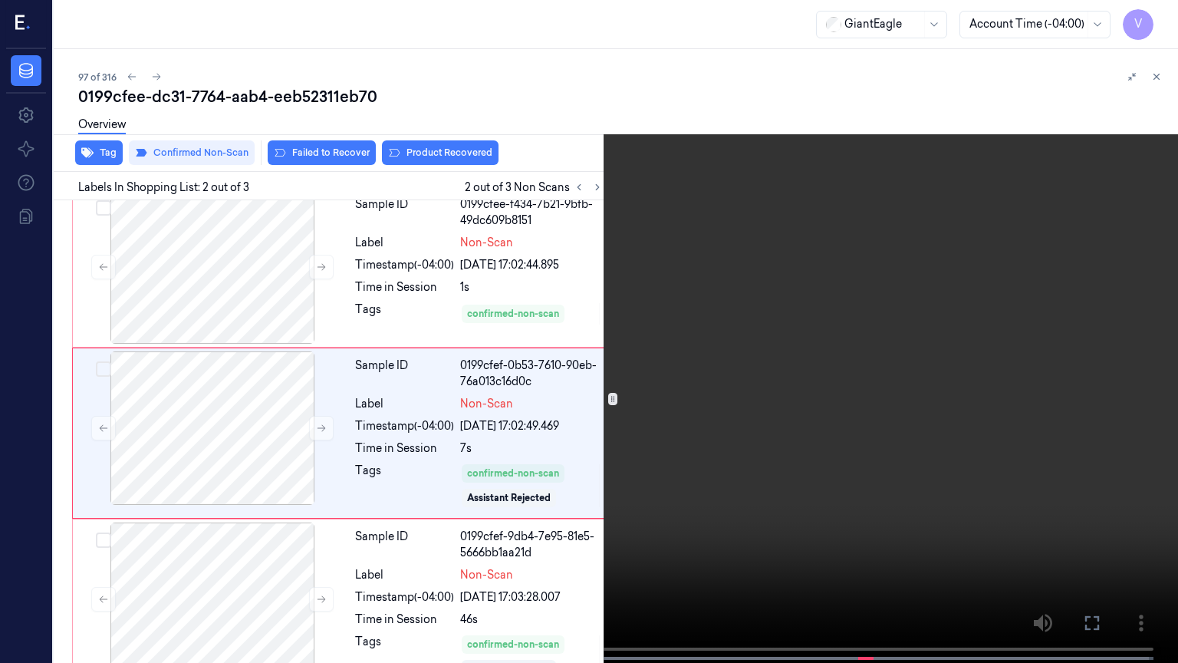
click at [0, 565] on div "x 1 0 s" at bounding box center [589, 331] width 1178 height 663
click at [1165, 25] on button "x 1" at bounding box center [1159, 18] width 25 height 25
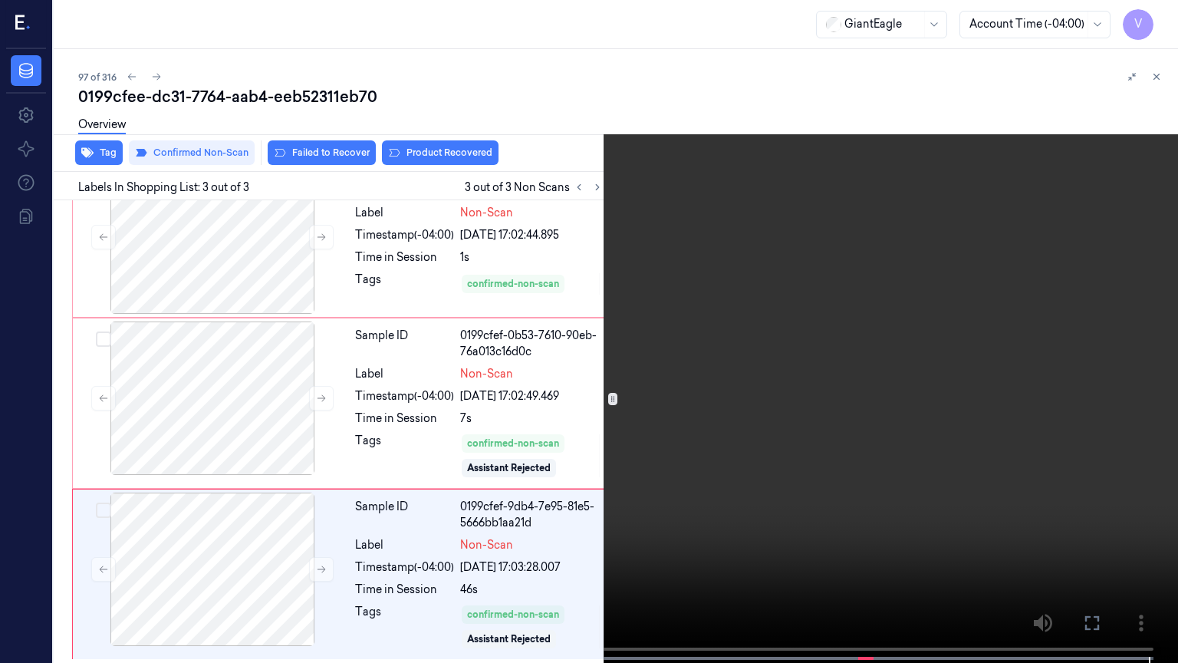
click at [598, 512] on video at bounding box center [589, 333] width 1178 height 666
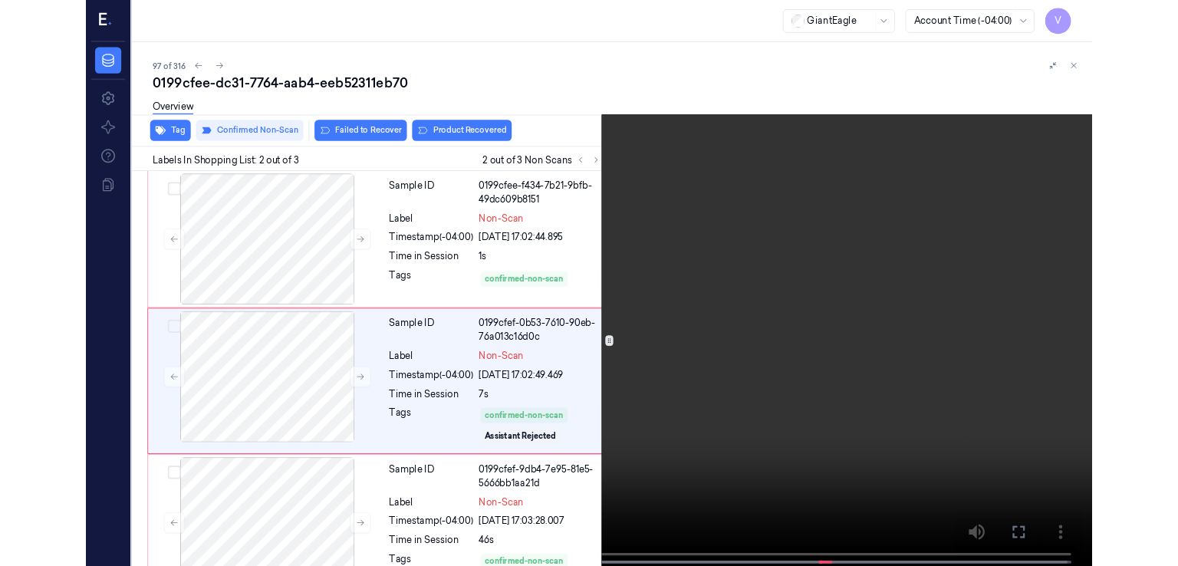
scroll to position [13, 0]
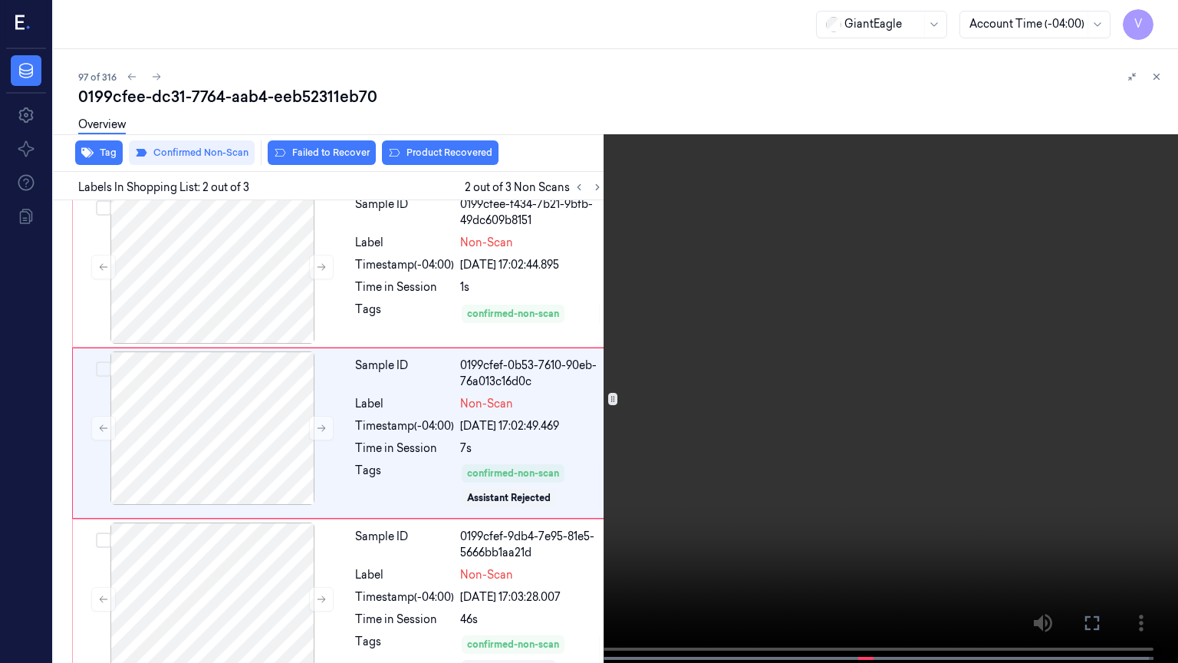
click at [306, 291] on video at bounding box center [589, 333] width 1178 height 666
click at [823, 338] on video at bounding box center [589, 333] width 1178 height 666
click at [822, 338] on video at bounding box center [589, 333] width 1178 height 666
click at [822, 337] on video at bounding box center [589, 333] width 1178 height 666
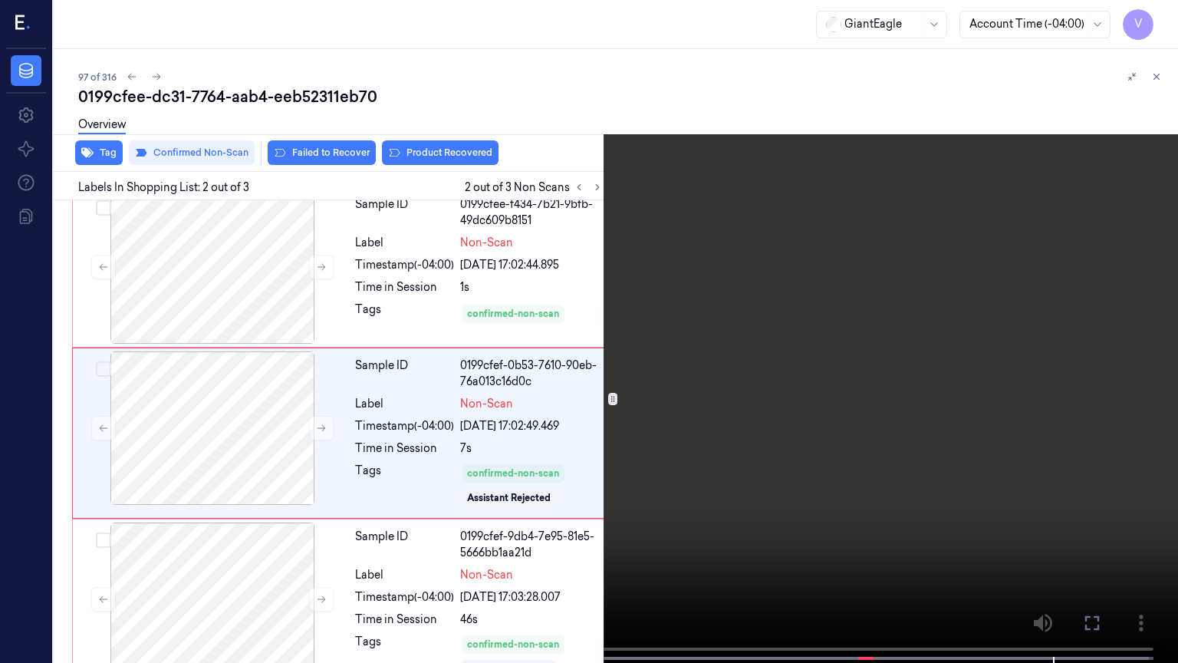
click at [0, 0] on icon at bounding box center [0, 0] width 0 height 0
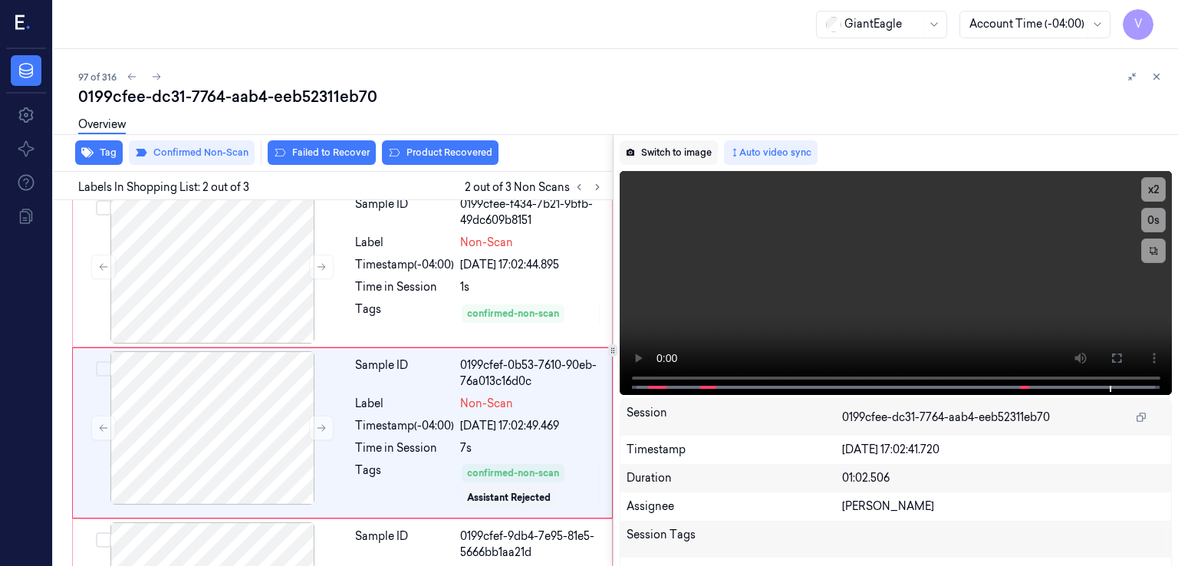
click at [687, 163] on button "Switch to image" at bounding box center [669, 152] width 98 height 25
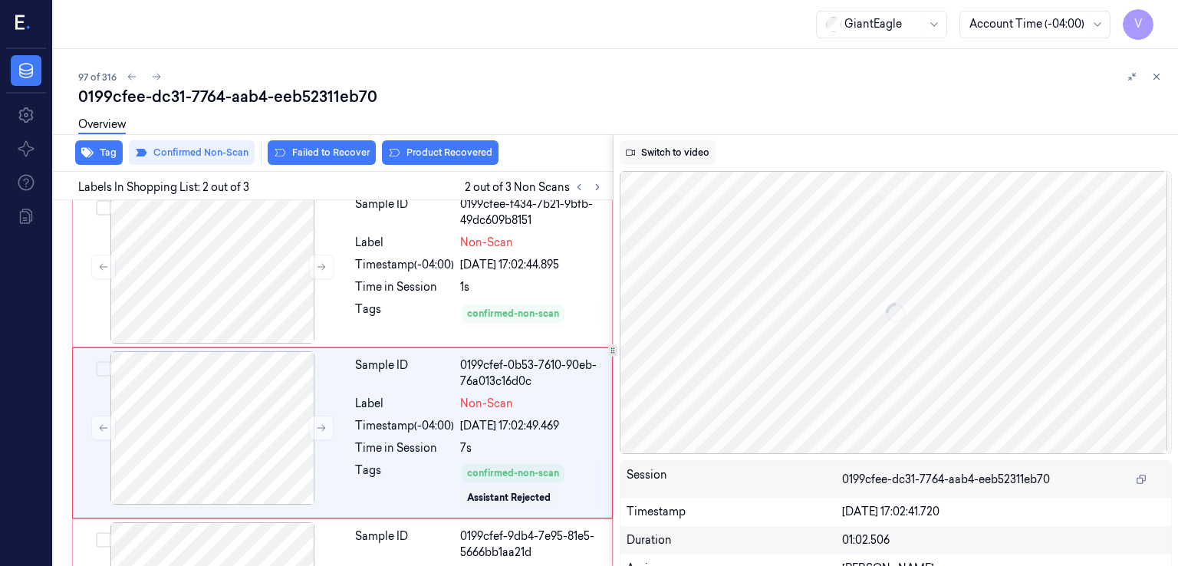
scroll to position [61, 0]
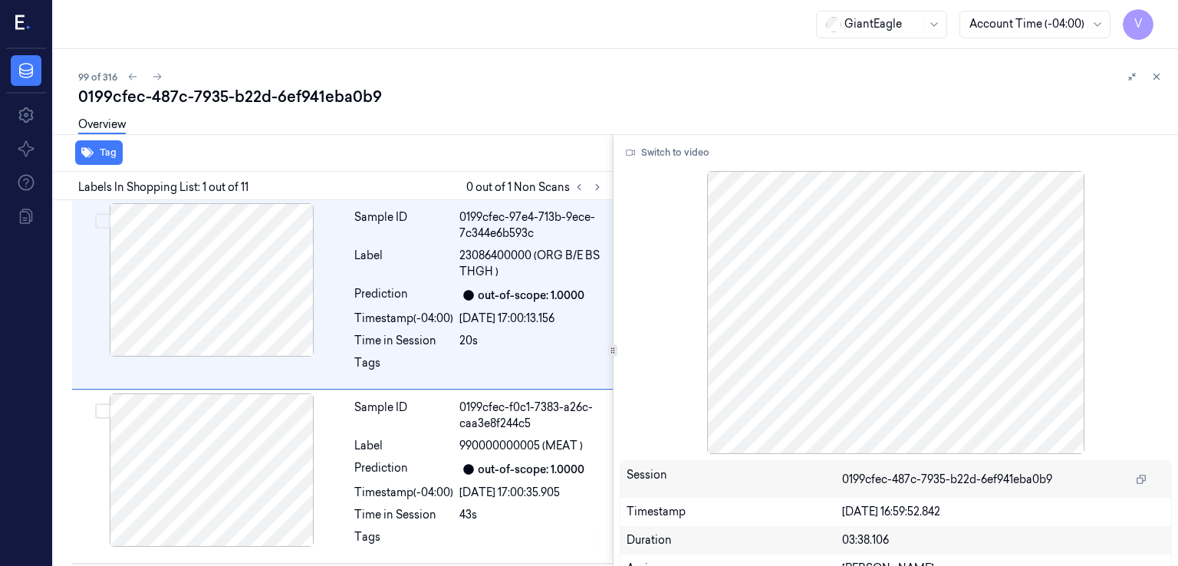
click at [334, 90] on div "0199cfec-487c-7935-b22d-6ef941eba0b9" at bounding box center [622, 96] width 1088 height 21
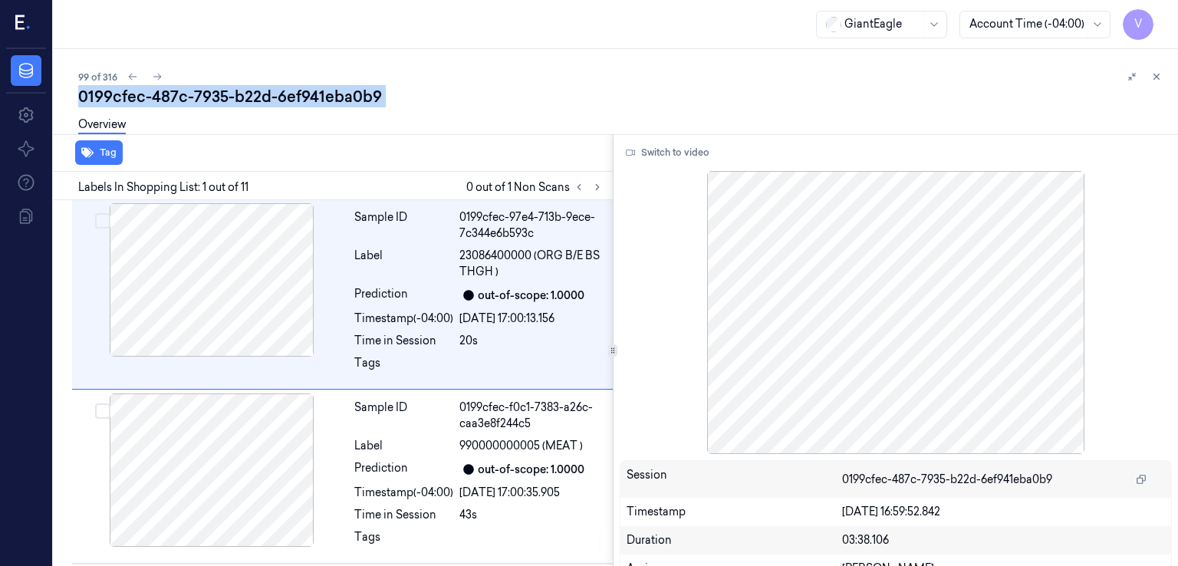
click at [334, 90] on div "0199cfec-487c-7935-b22d-6ef941eba0b9" at bounding box center [622, 96] width 1088 height 21
copy div "6ef941eba0b9"
click at [681, 161] on button "Switch to video" at bounding box center [668, 152] width 96 height 25
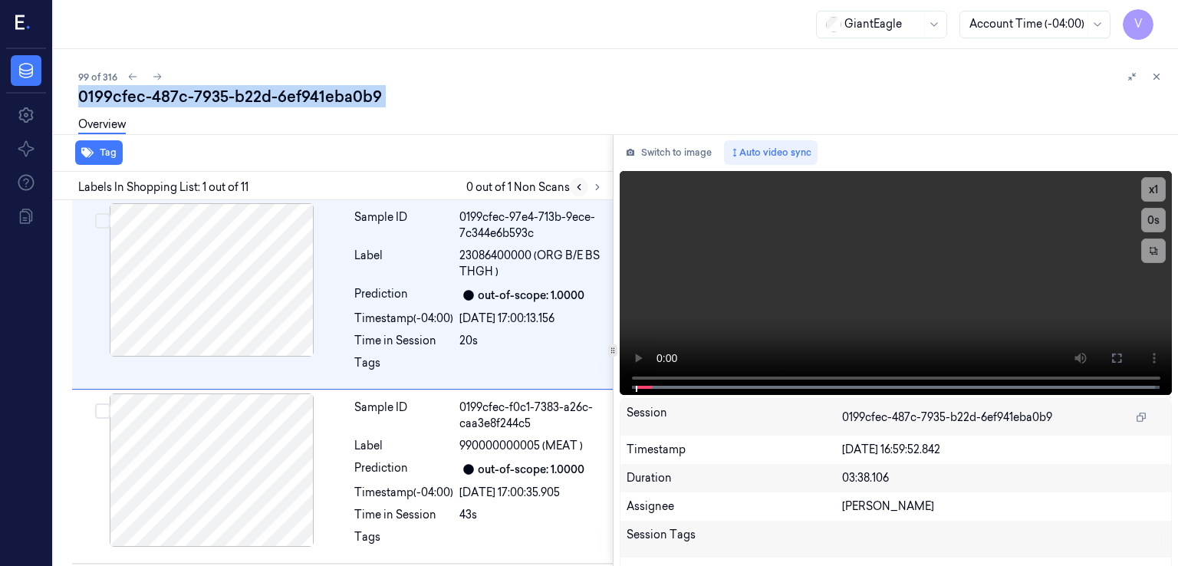
click at [585, 188] on button at bounding box center [579, 187] width 18 height 18
click at [604, 186] on button at bounding box center [597, 187] width 18 height 18
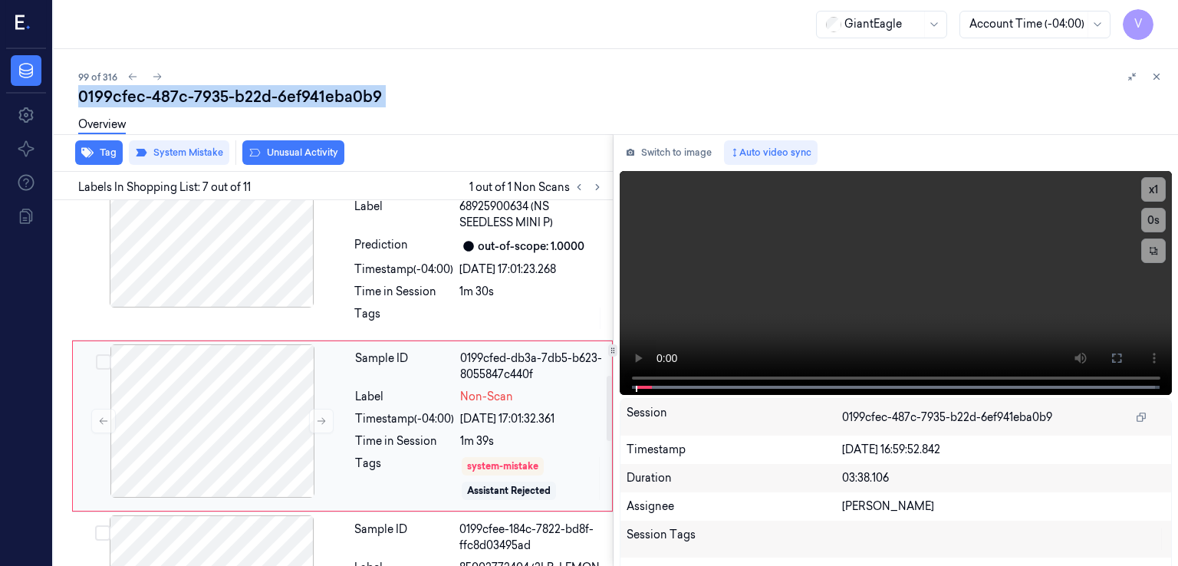
scroll to position [1025, 0]
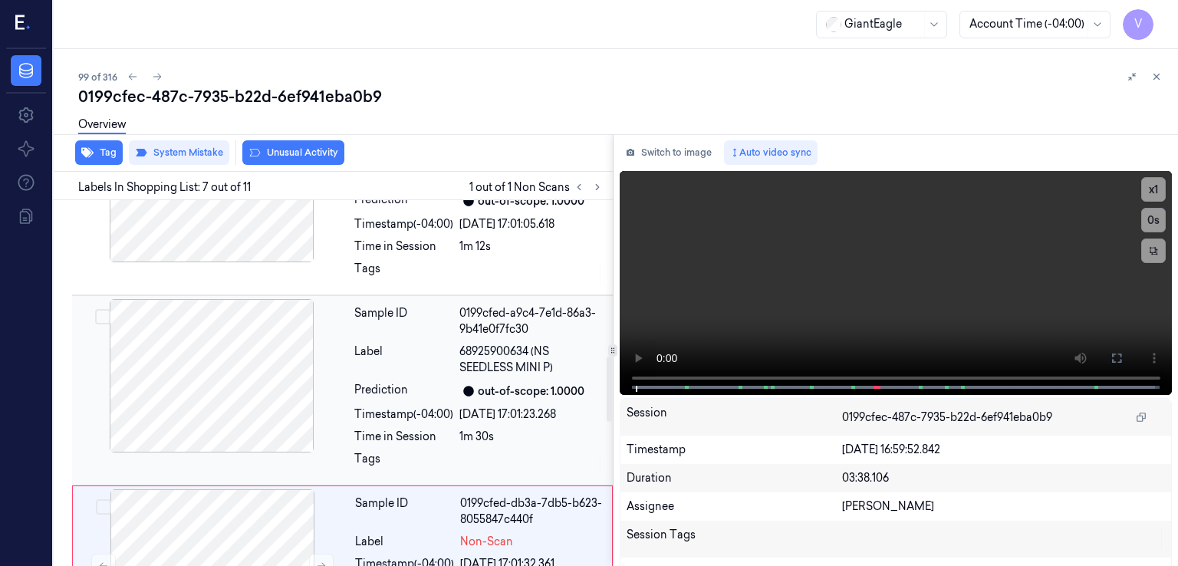
click at [423, 406] on div "Timestamp (-04:00)" at bounding box center [403, 414] width 99 height 16
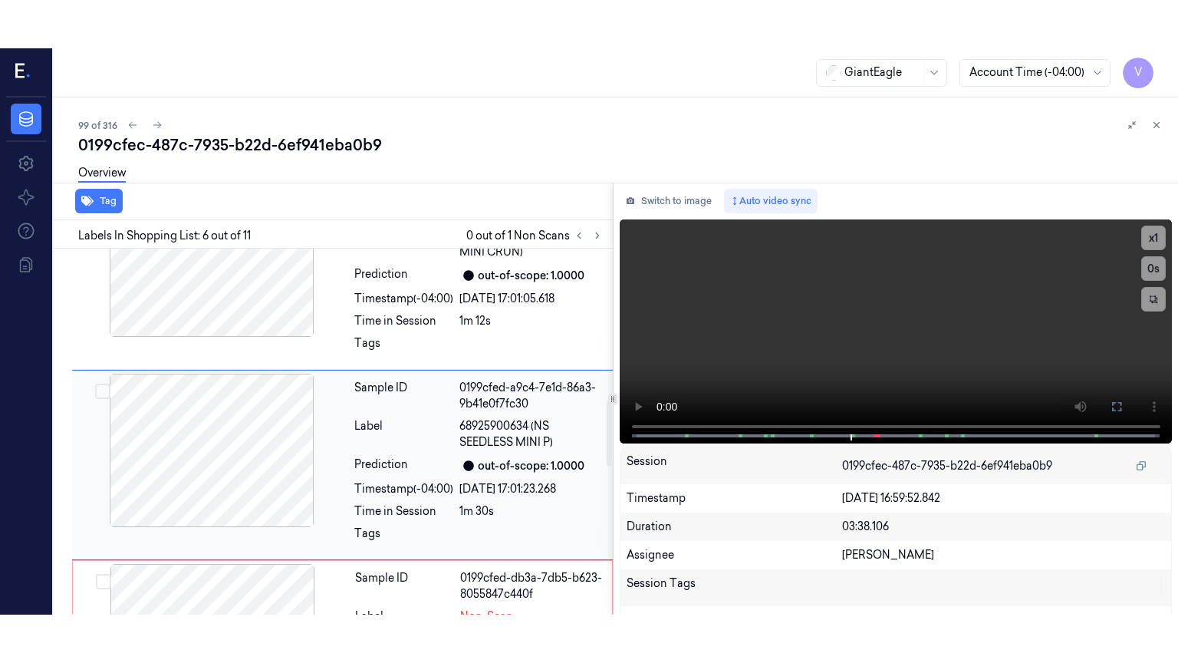
scroll to position [844, 0]
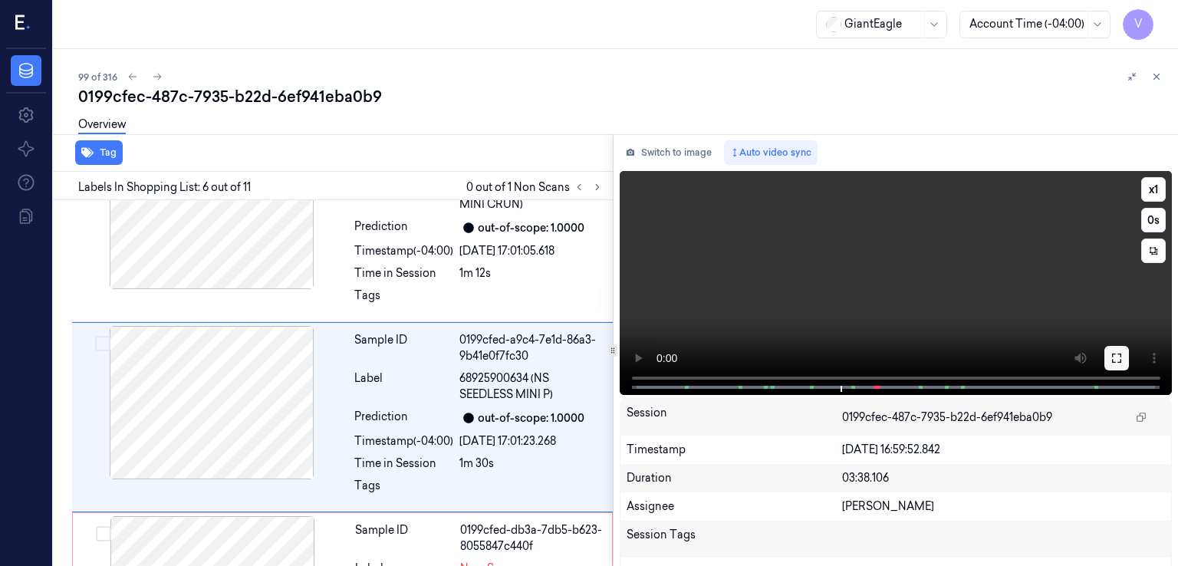
click at [1111, 363] on icon at bounding box center [1117, 358] width 12 height 12
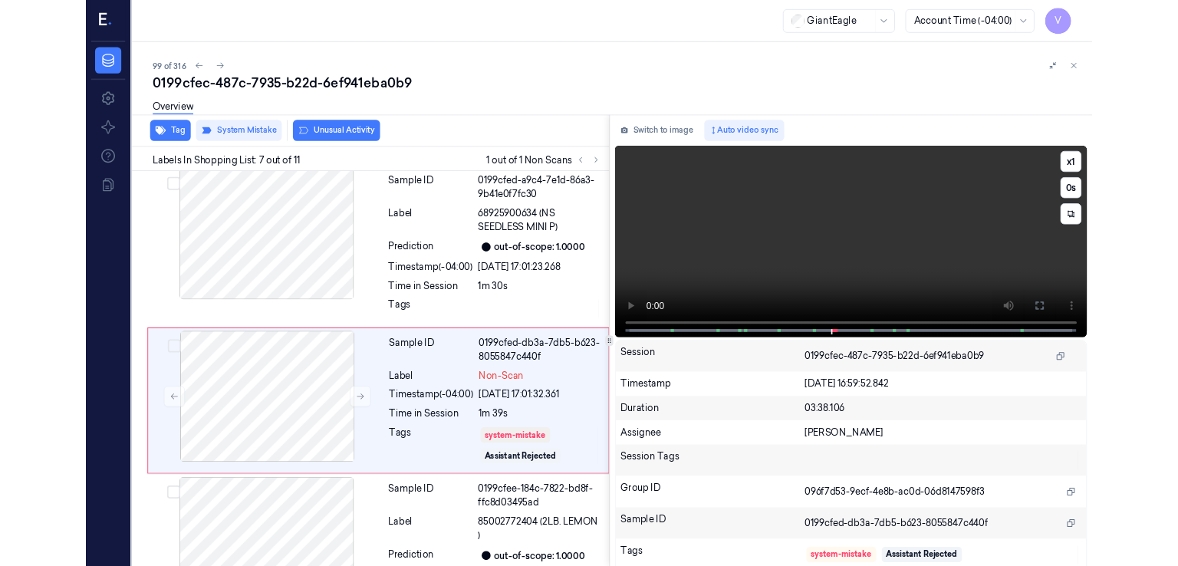
scroll to position [976, 0]
